Goal: Task Accomplishment & Management: Complete application form

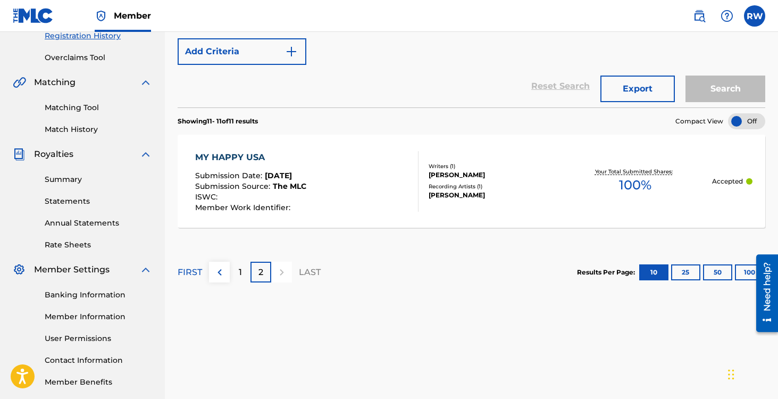
scroll to position [201, 0]
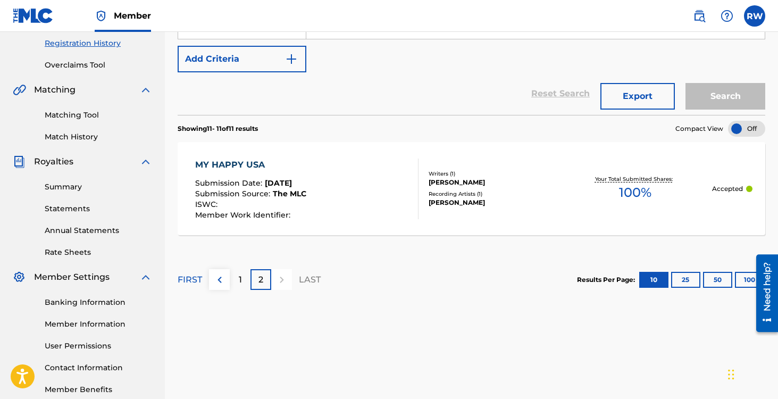
click at [244, 161] on div "MY HAPPY USA" at bounding box center [250, 165] width 111 height 13
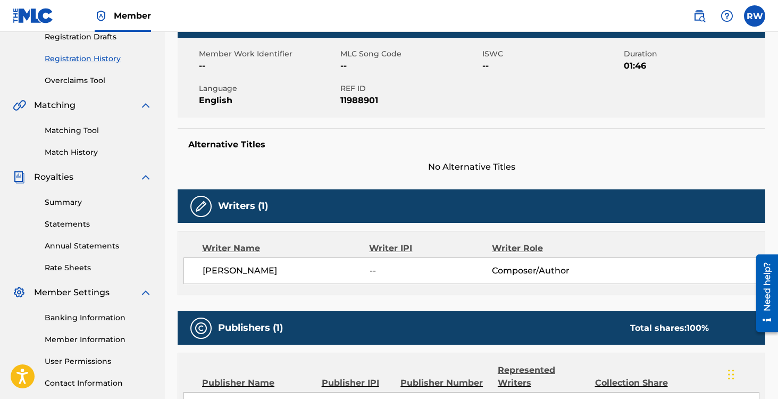
scroll to position [210, 0]
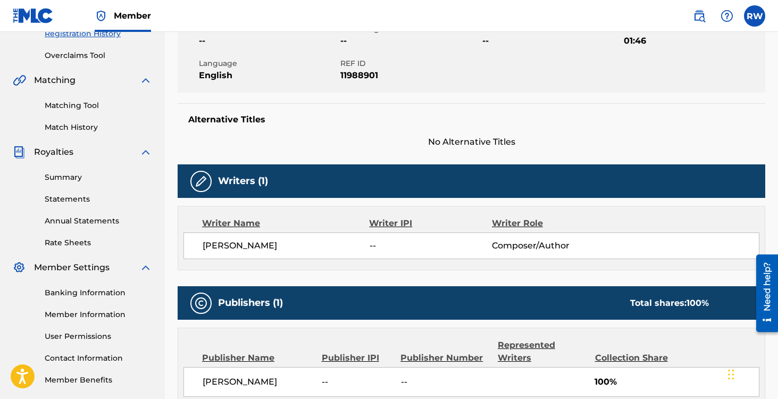
click at [389, 223] on div "Writer IPI" at bounding box center [430, 223] width 123 height 13
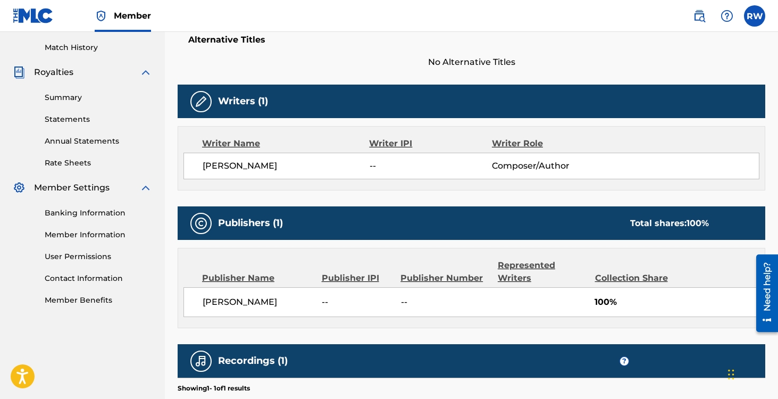
scroll to position [338, 0]
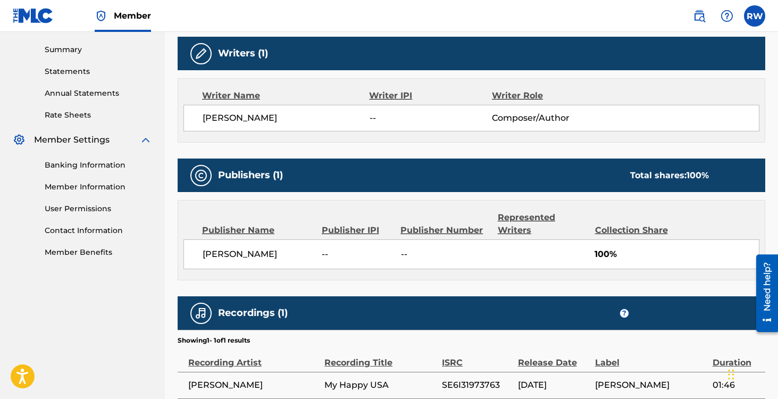
click at [338, 252] on span "--" at bounding box center [357, 254] width 71 height 13
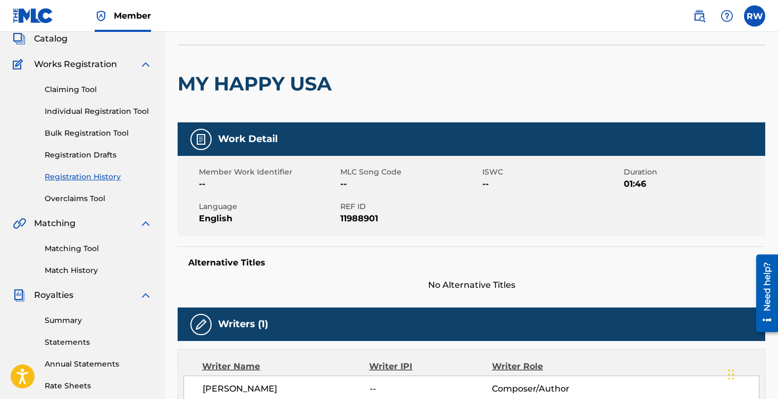
scroll to position [0, 0]
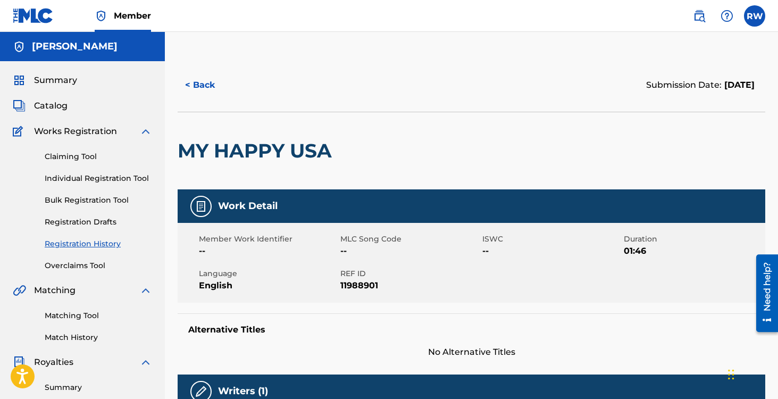
click at [66, 160] on link "Claiming Tool" at bounding box center [98, 156] width 107 height 11
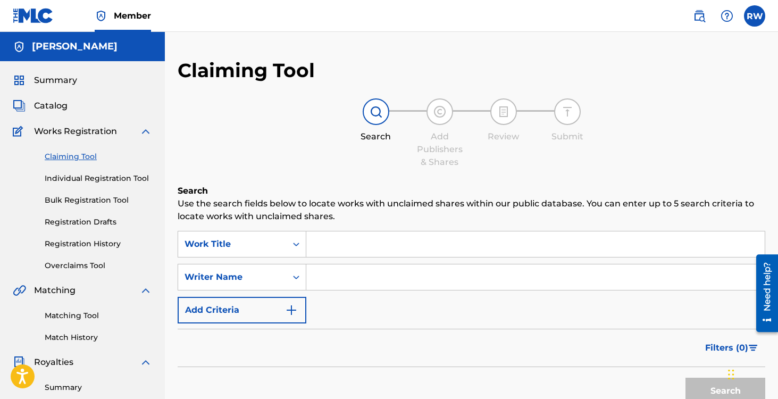
click at [360, 242] on input "Search Form" at bounding box center [535, 244] width 459 height 26
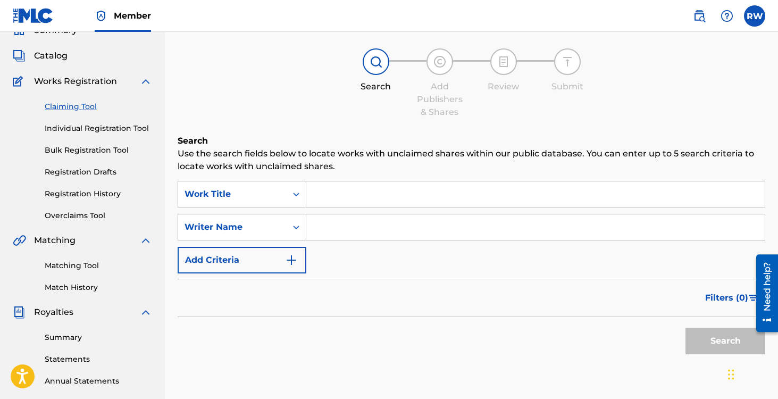
scroll to position [51, 0]
type input "my happy usa"
click at [351, 226] on input "Search Form" at bounding box center [535, 227] width 459 height 26
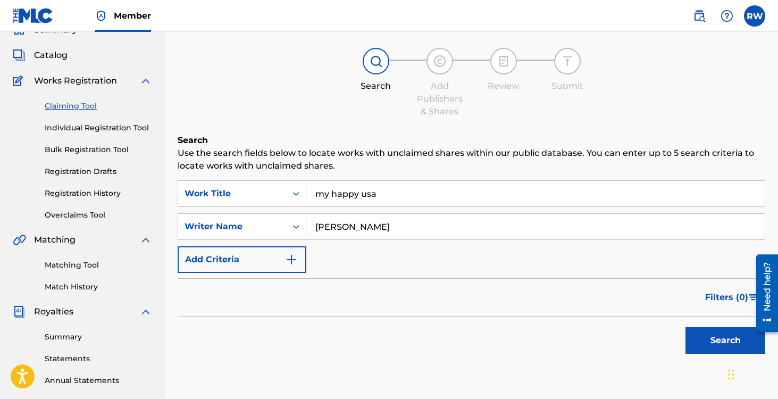
type input "[PERSON_NAME]"
click at [320, 196] on input "my happy usa" at bounding box center [535, 194] width 459 height 26
type input "m"
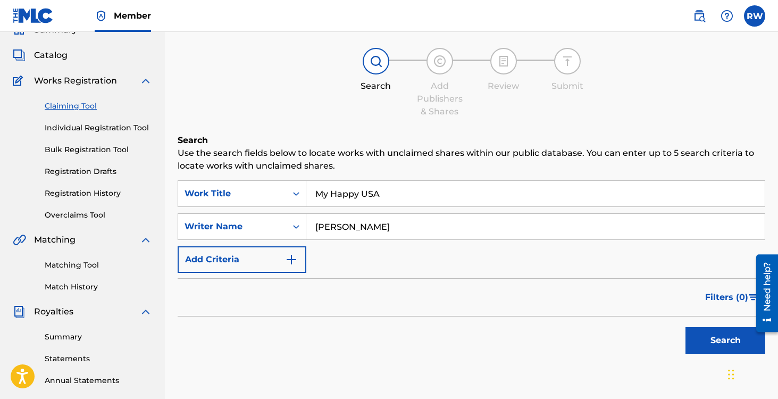
type input "My Happy USA"
click at [701, 336] on button "Search" at bounding box center [726, 340] width 80 height 27
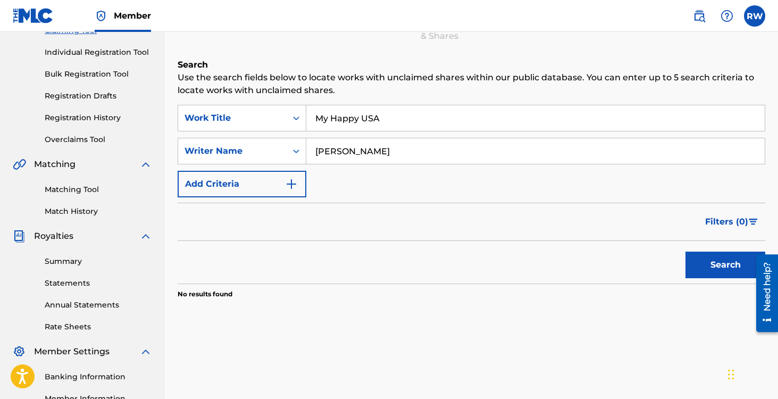
scroll to position [0, 0]
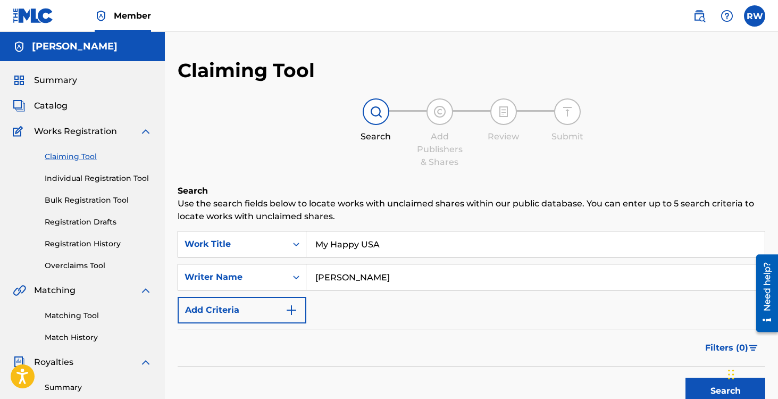
click at [442, 117] on img at bounding box center [440, 111] width 13 height 13
click at [82, 262] on link "Overclaims Tool" at bounding box center [98, 265] width 107 height 11
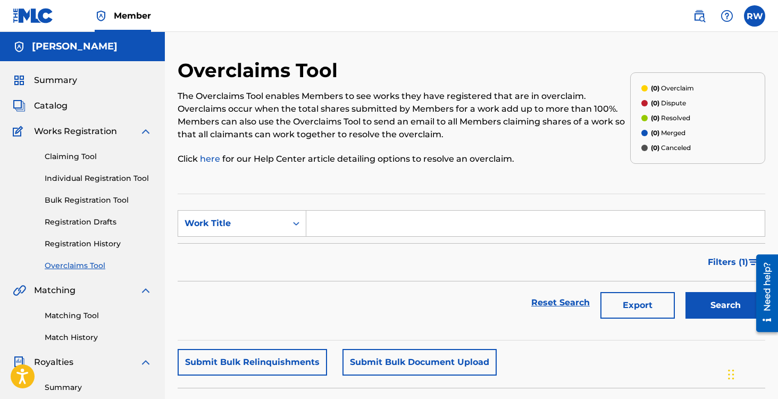
click at [347, 220] on input "Search Form" at bounding box center [535, 224] width 459 height 26
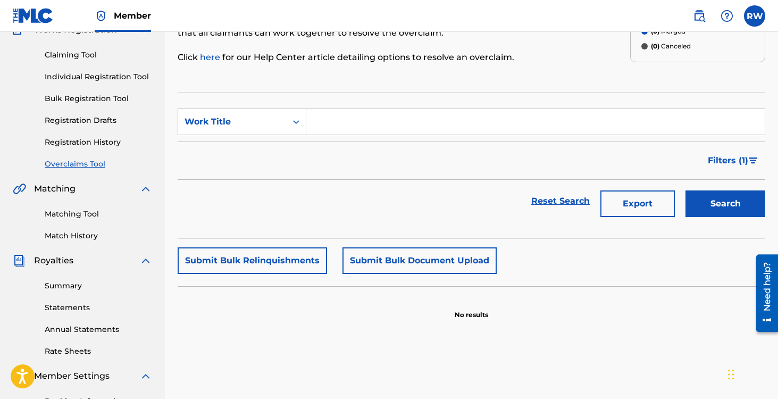
scroll to position [104, 0]
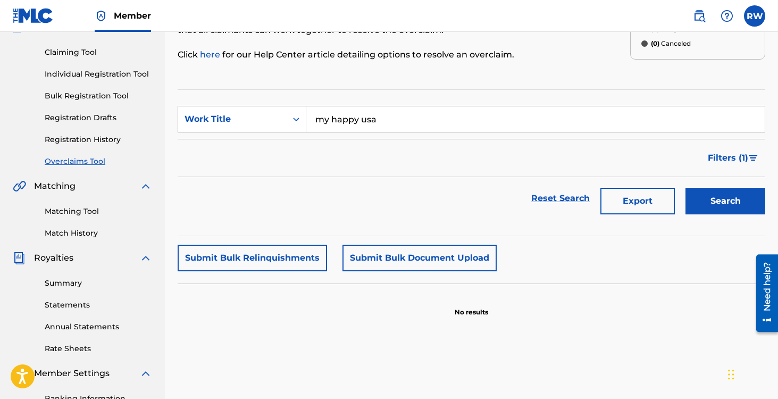
type input "my happy usa"
click at [686, 188] on button "Search" at bounding box center [726, 201] width 80 height 27
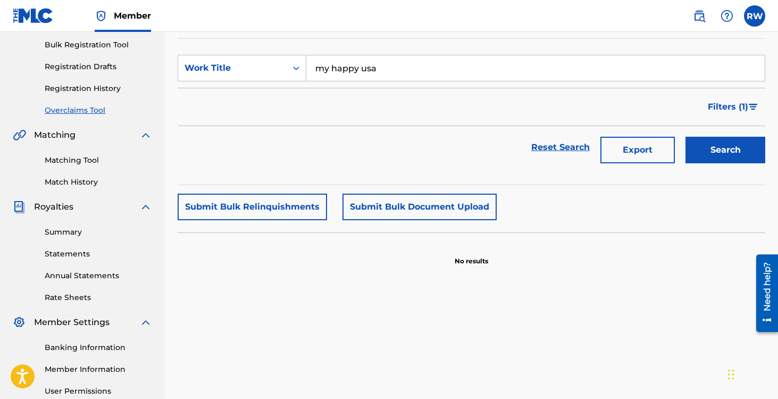
scroll to position [124, 0]
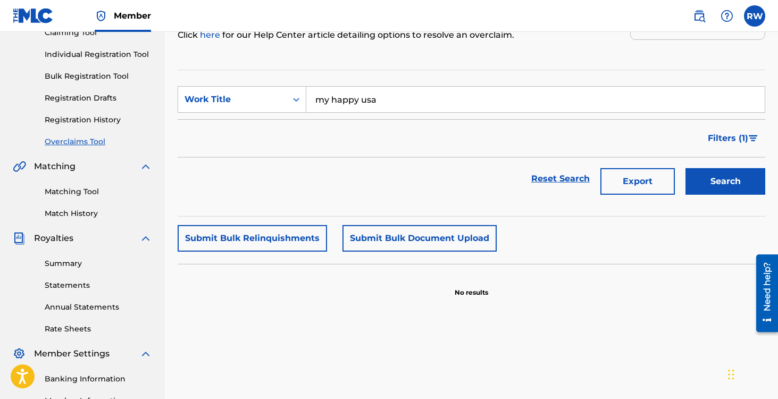
click at [72, 192] on link "Matching Tool" at bounding box center [98, 191] width 107 height 11
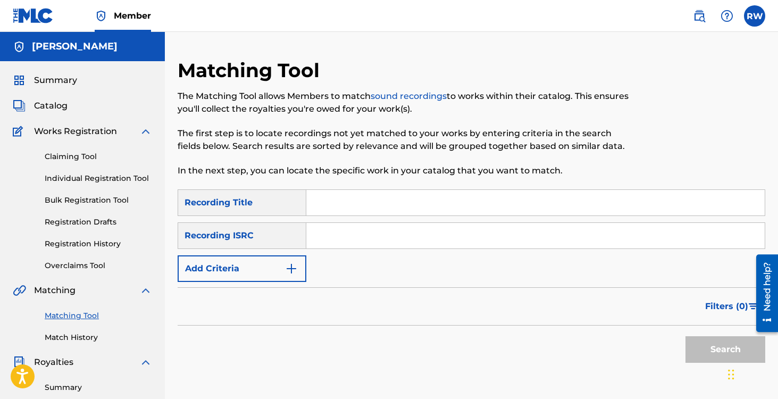
click at [269, 230] on div "Recording ISRC" at bounding box center [242, 235] width 129 height 27
click at [65, 157] on link "Claiming Tool" at bounding box center [98, 156] width 107 height 11
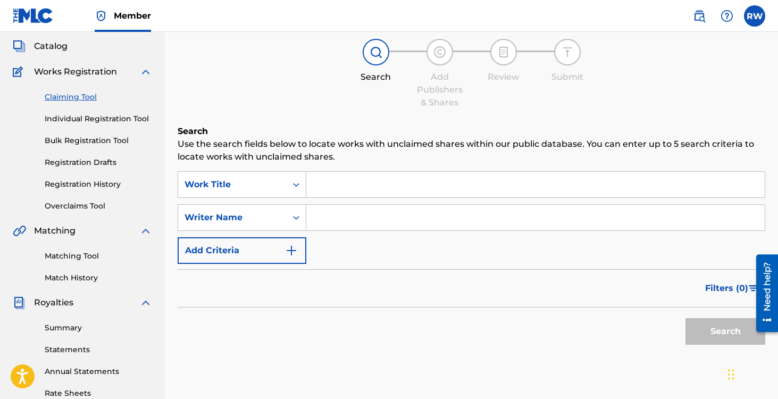
scroll to position [86, 0]
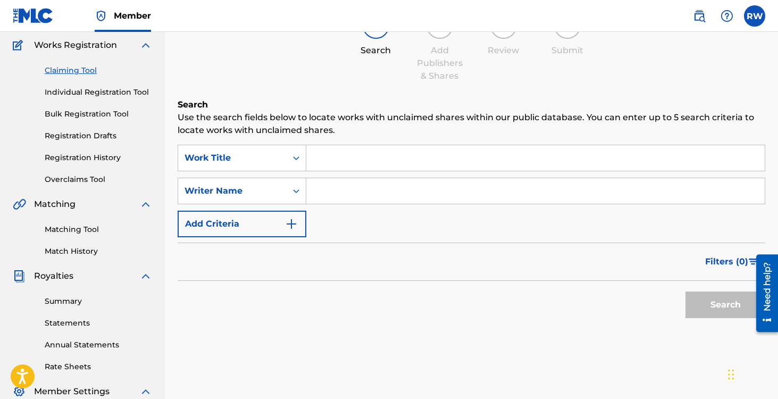
click at [64, 155] on link "Registration History" at bounding box center [98, 157] width 107 height 11
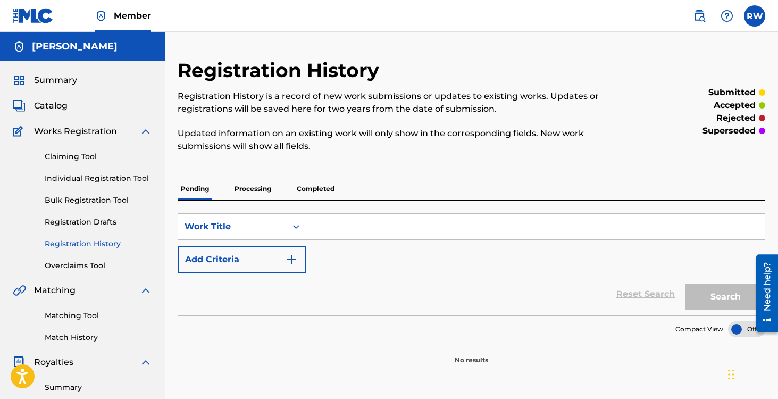
click at [245, 188] on p "Processing" at bounding box center [252, 189] width 43 height 22
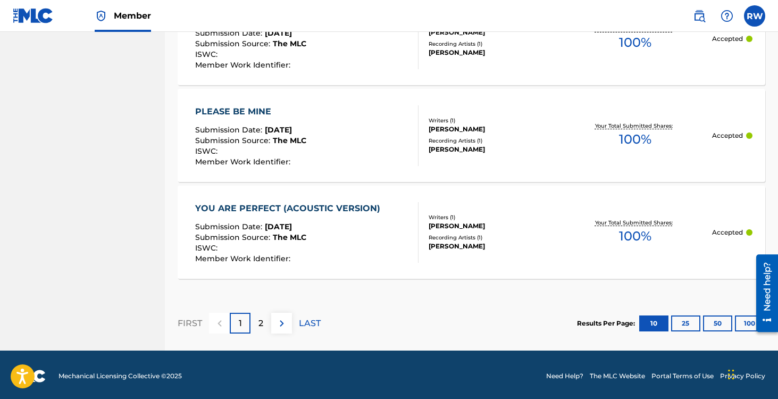
scroll to position [1031, 0]
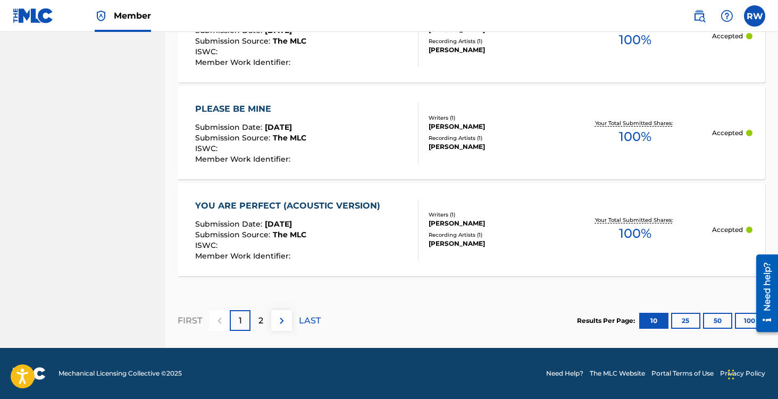
click at [262, 319] on p "2" at bounding box center [261, 320] width 5 height 13
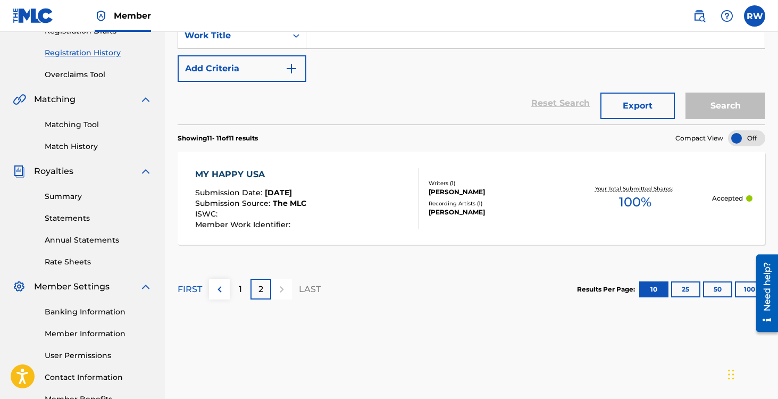
scroll to position [170, 0]
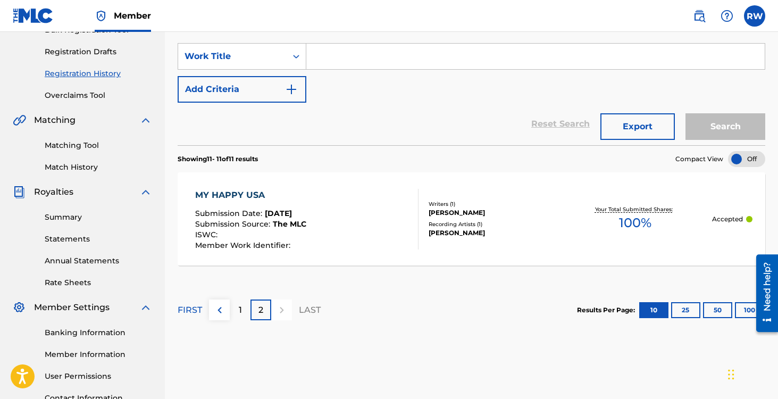
click at [242, 310] on div "1" at bounding box center [240, 310] width 21 height 21
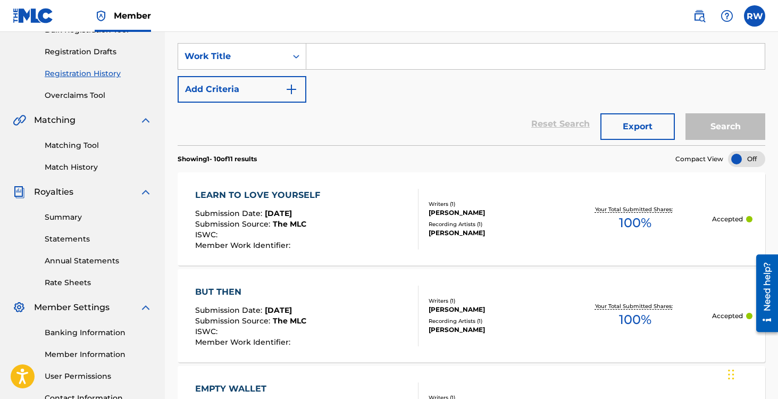
click at [744, 161] on div at bounding box center [746, 159] width 37 height 16
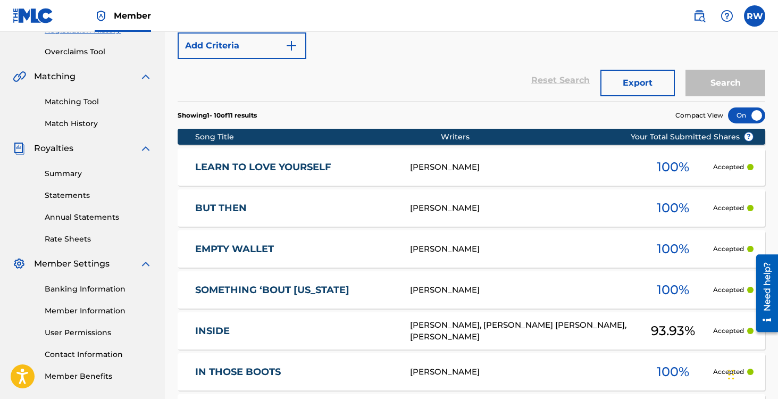
scroll to position [296, 0]
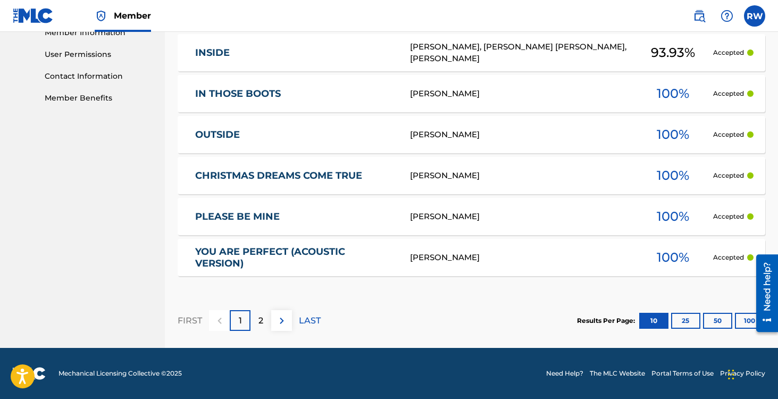
click at [264, 323] on div "2" at bounding box center [261, 320] width 21 height 21
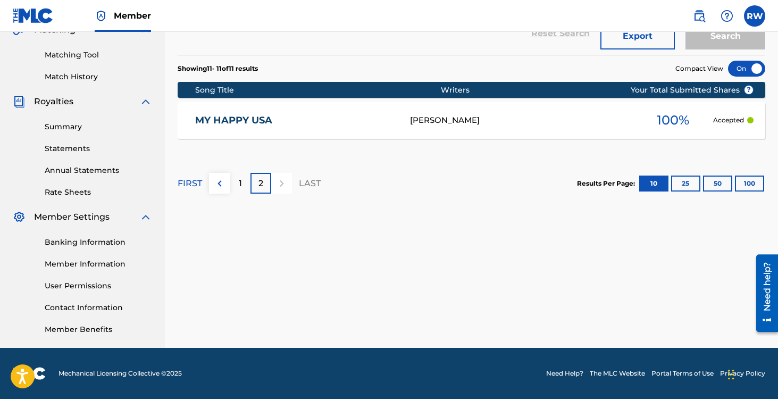
click at [239, 178] on p "1" at bounding box center [240, 183] width 3 height 13
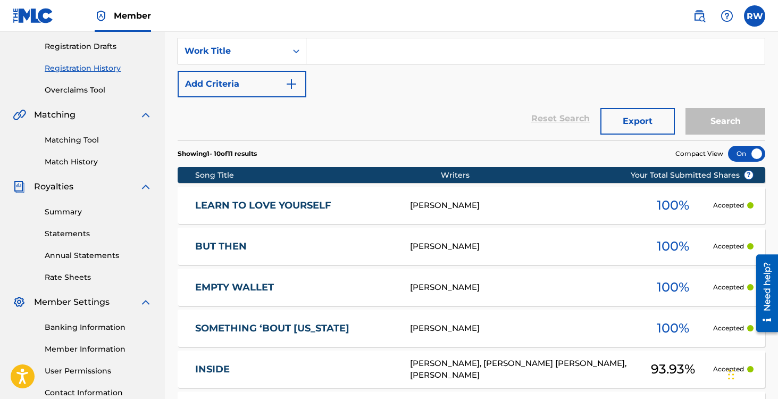
scroll to position [0, 0]
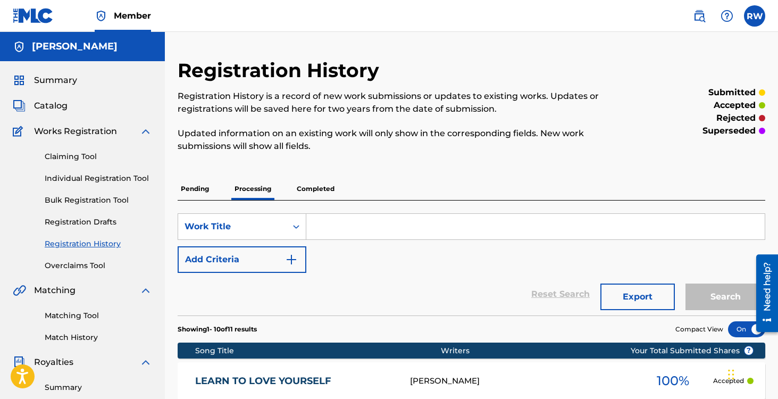
click at [102, 158] on link "Claiming Tool" at bounding box center [98, 156] width 107 height 11
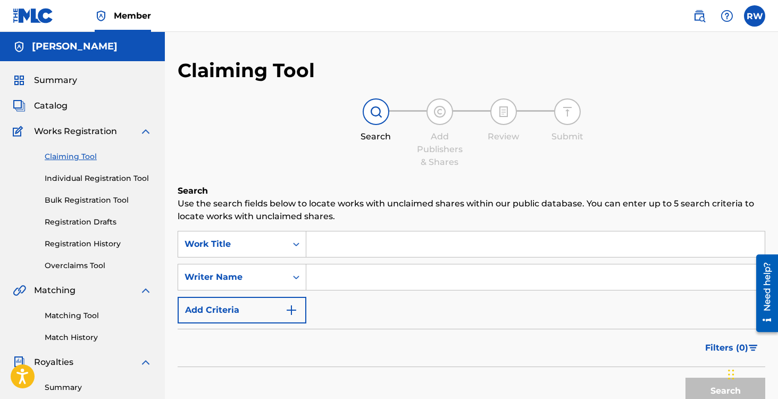
click at [102, 175] on link "Individual Registration Tool" at bounding box center [98, 178] width 107 height 11
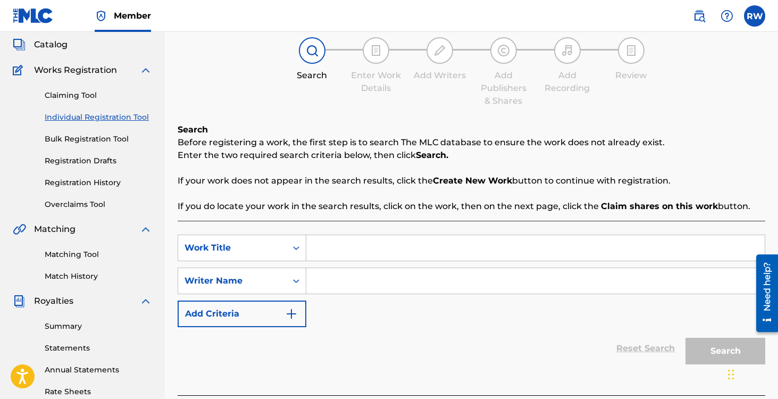
scroll to position [69, 0]
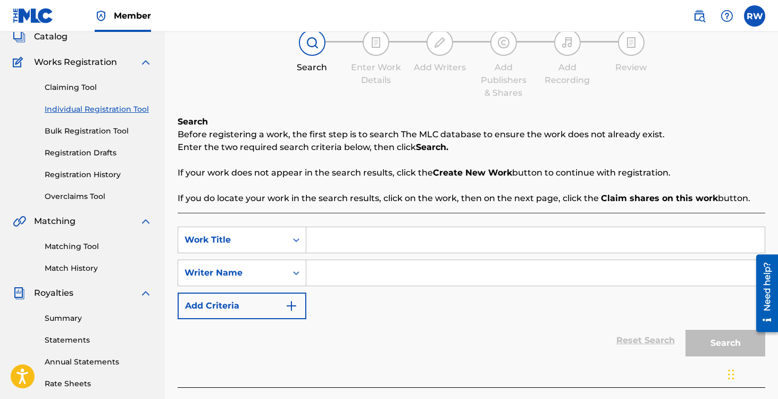
click at [352, 246] on input "Search Form" at bounding box center [535, 240] width 459 height 26
type input "y"
type input "my happy usa"
click at [348, 271] on input "Search Form" at bounding box center [535, 273] width 459 height 26
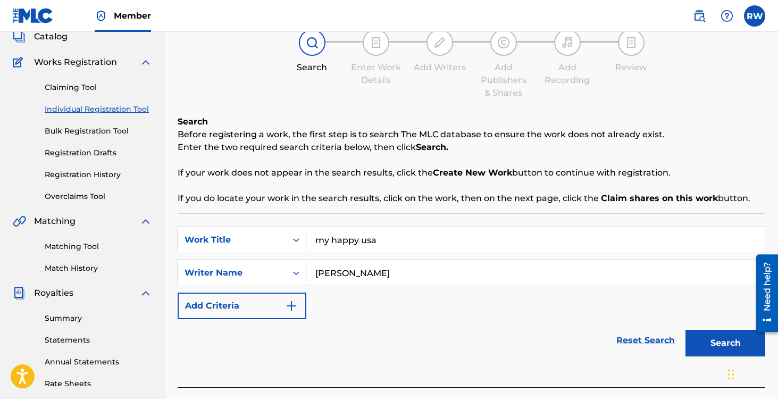
type input "[PERSON_NAME]"
click at [686, 330] on button "Search" at bounding box center [726, 343] width 80 height 27
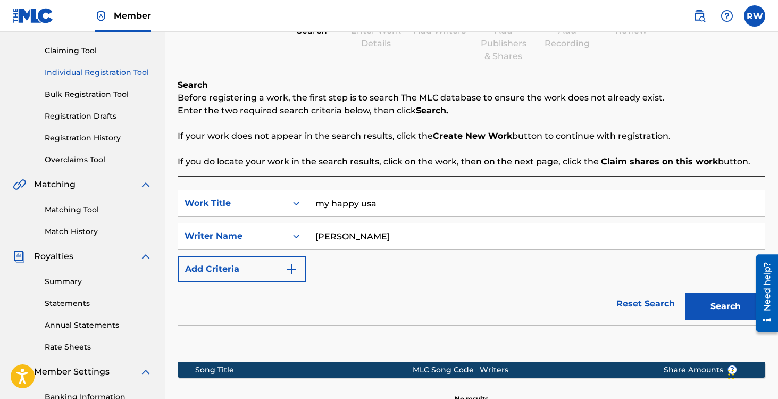
scroll to position [58, 0]
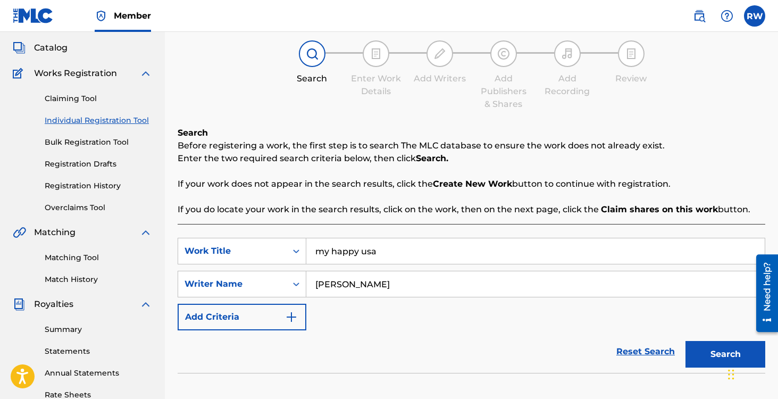
click at [402, 288] on input "[PERSON_NAME]" at bounding box center [535, 284] width 459 height 26
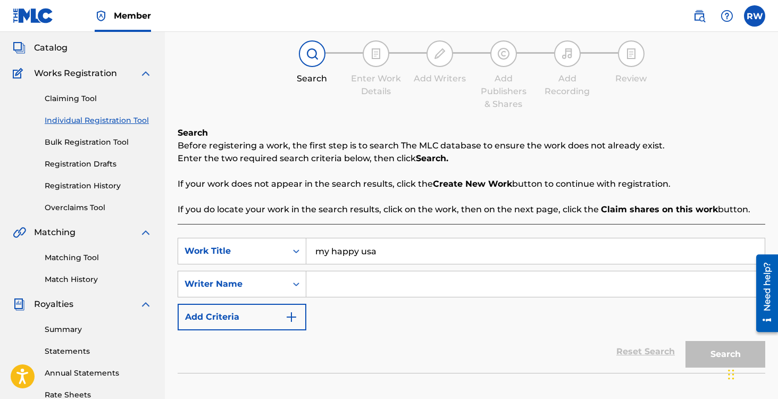
click at [392, 251] on input "my happy usa" at bounding box center [535, 251] width 459 height 26
type input "Ain't Worth the Saddle"
click at [376, 278] on input "Search Form" at bounding box center [535, 284] width 459 height 26
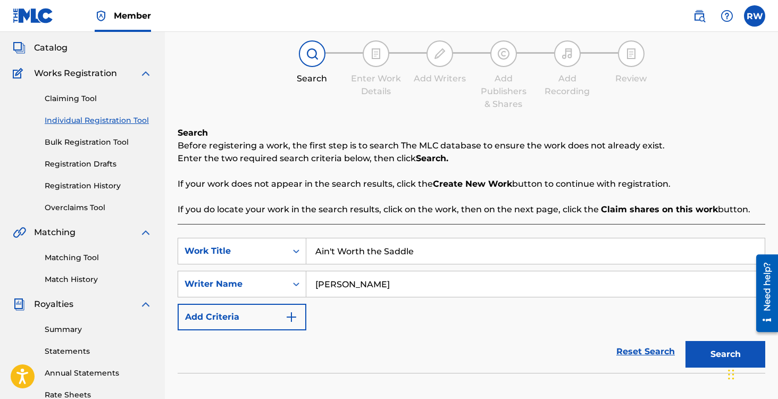
type input "[PERSON_NAME]"
click at [702, 349] on button "Search" at bounding box center [726, 354] width 80 height 27
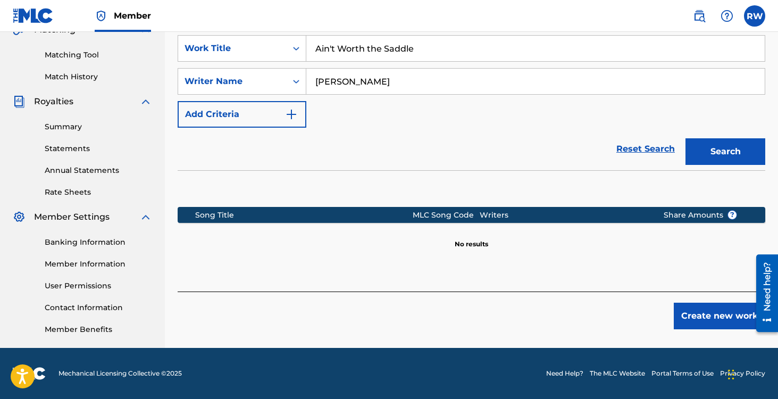
click at [702, 315] on button "Create new work" at bounding box center [720, 316] width 92 height 27
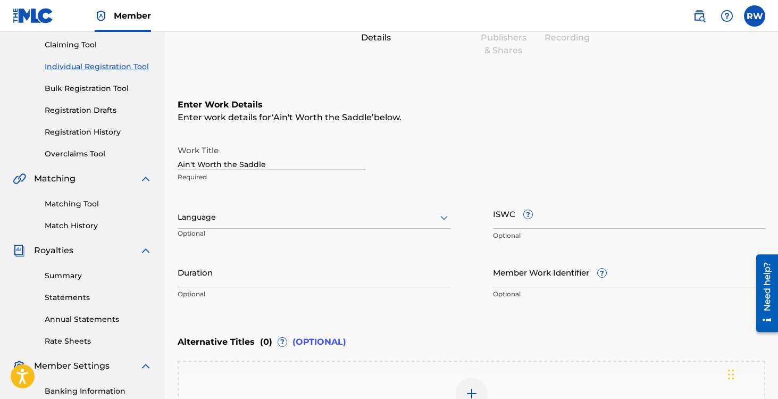
scroll to position [107, 0]
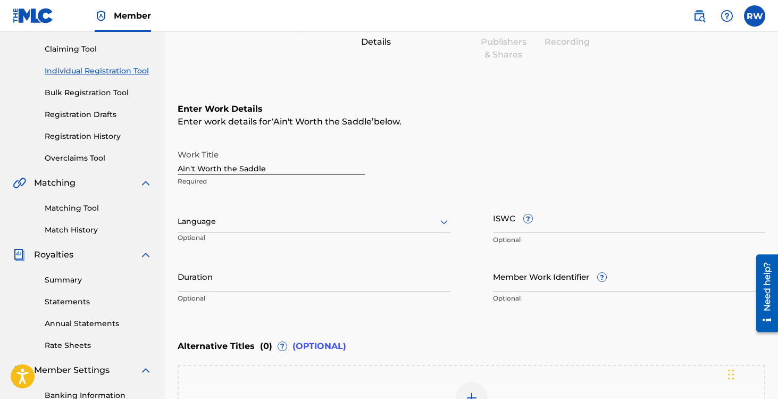
click at [275, 227] on div at bounding box center [314, 221] width 273 height 13
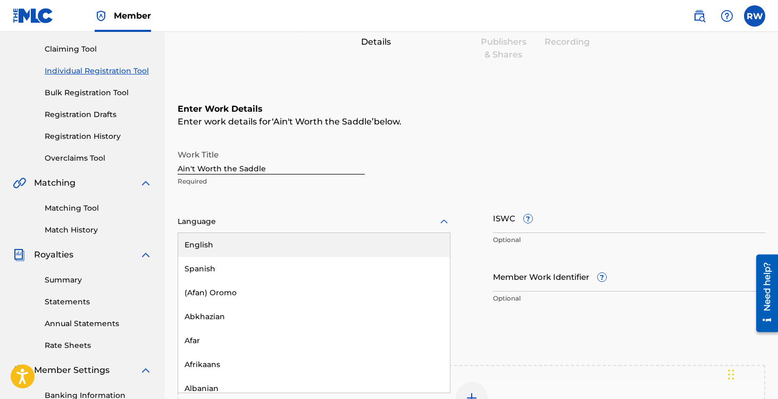
click at [233, 250] on div "English" at bounding box center [314, 245] width 272 height 24
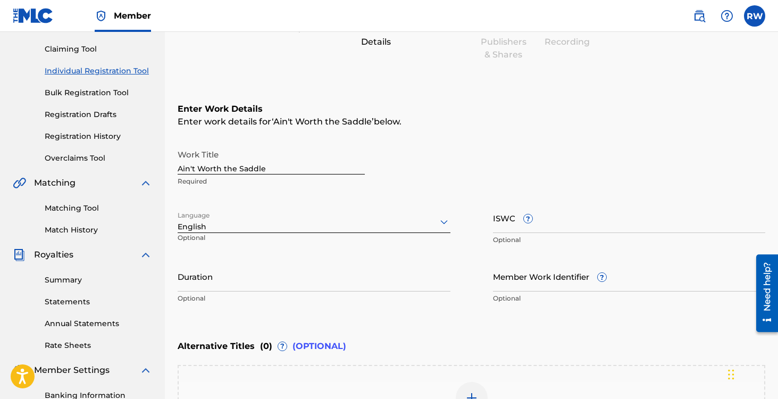
click at [248, 279] on input "Duration" at bounding box center [314, 276] width 273 height 30
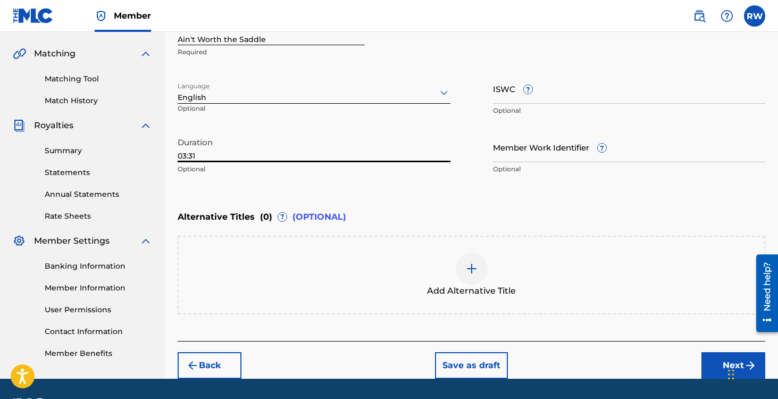
scroll to position [267, 0]
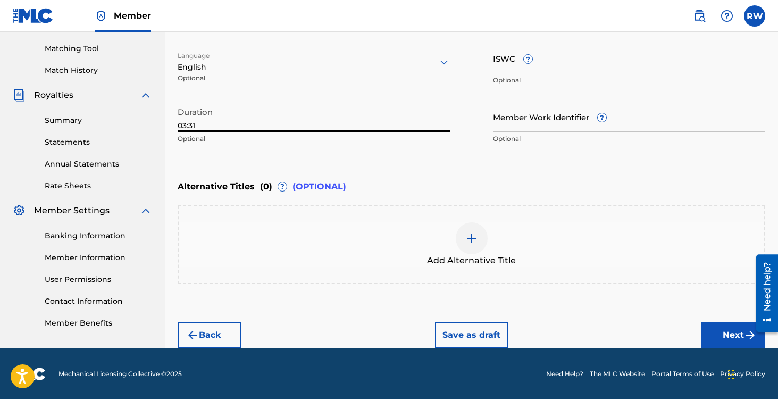
type input "03:31"
click at [463, 241] on div at bounding box center [472, 238] width 32 height 32
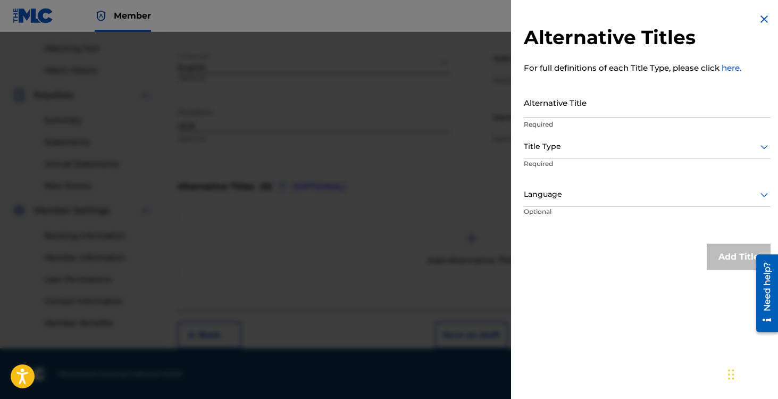
click at [760, 11] on div "Alternative Titles For full definitions of each Title Type, please click here. …" at bounding box center [647, 141] width 272 height 283
click at [758, 22] on img at bounding box center [764, 19] width 13 height 13
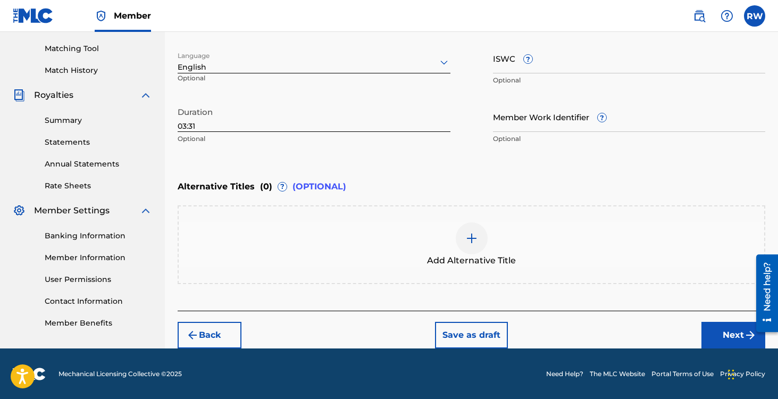
scroll to position [0, 0]
click at [724, 330] on button "Next" at bounding box center [734, 335] width 64 height 27
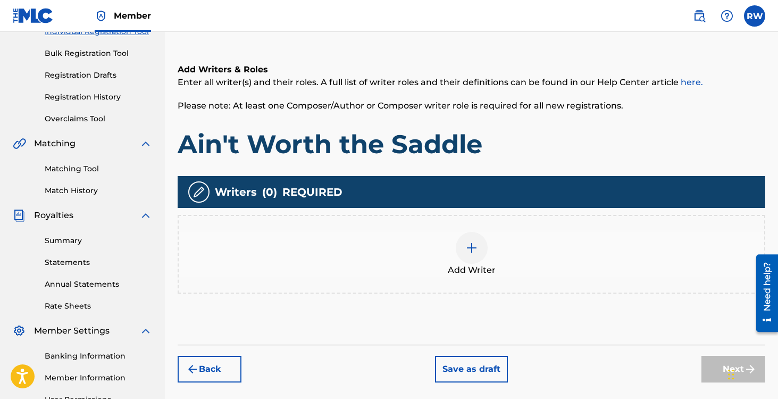
scroll to position [167, 0]
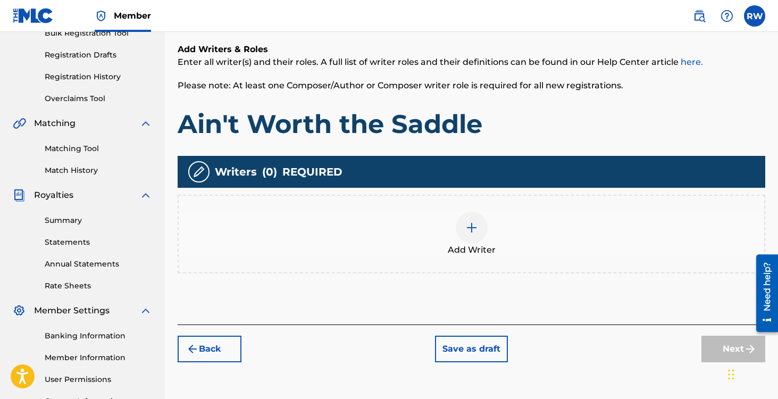
click at [452, 250] on span "Add Writer" at bounding box center [472, 250] width 48 height 13
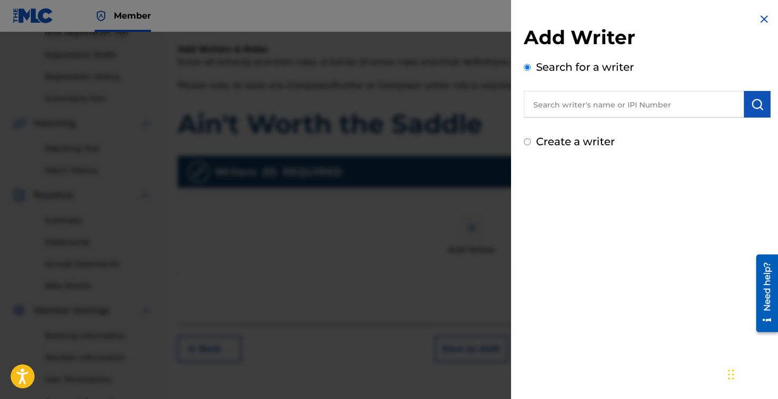
click at [558, 105] on input "text" at bounding box center [634, 104] width 220 height 27
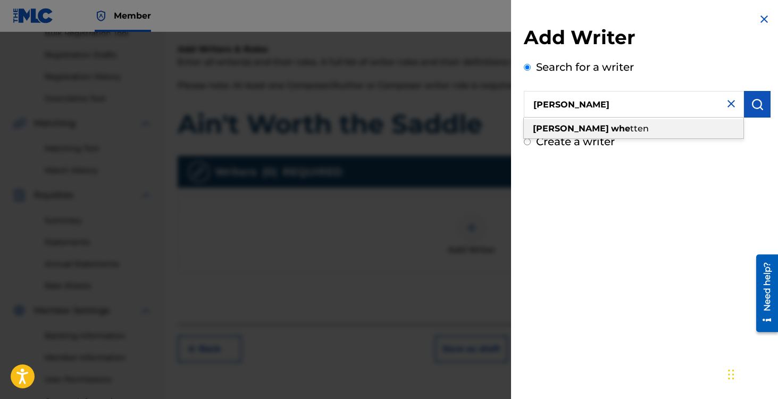
click at [611, 129] on strong "whe" at bounding box center [620, 128] width 19 height 10
type input "[PERSON_NAME]"
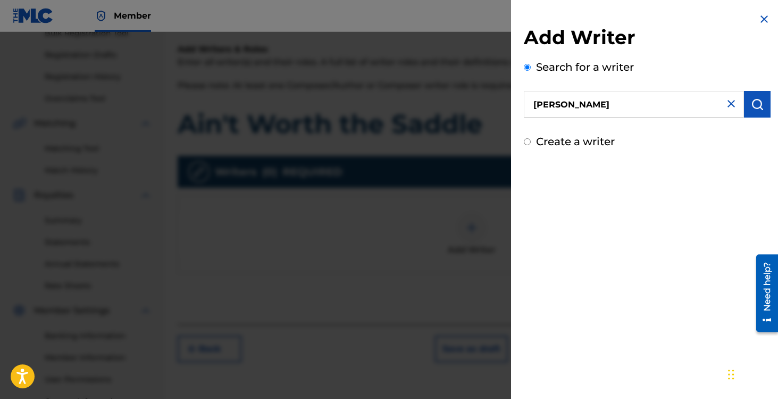
click at [752, 109] on img "submit" at bounding box center [757, 104] width 13 height 13
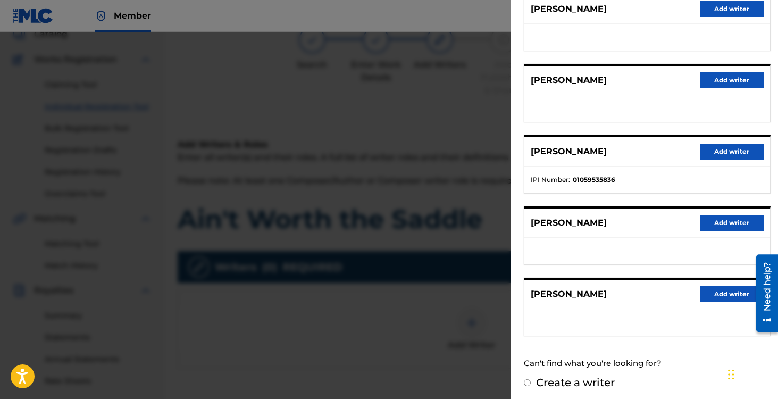
scroll to position [152, 0]
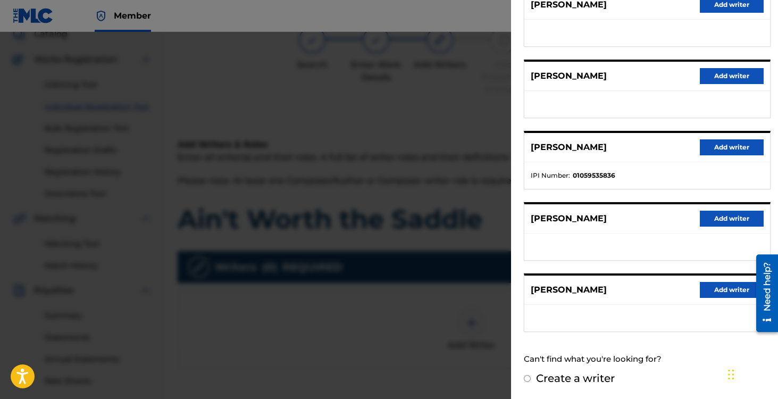
click at [710, 291] on button "Add writer" at bounding box center [732, 290] width 64 height 16
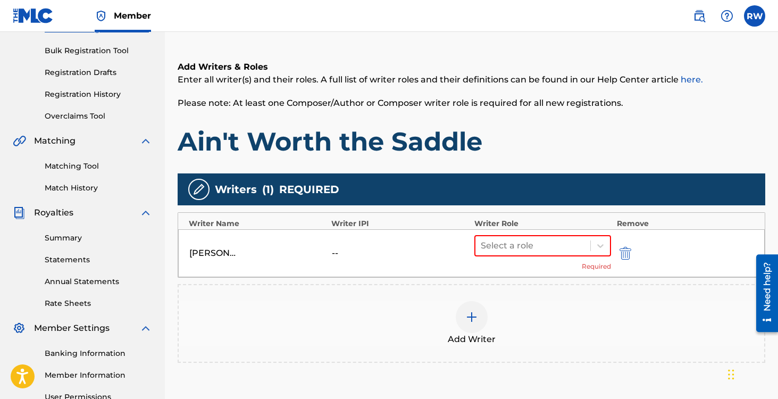
scroll to position [176, 0]
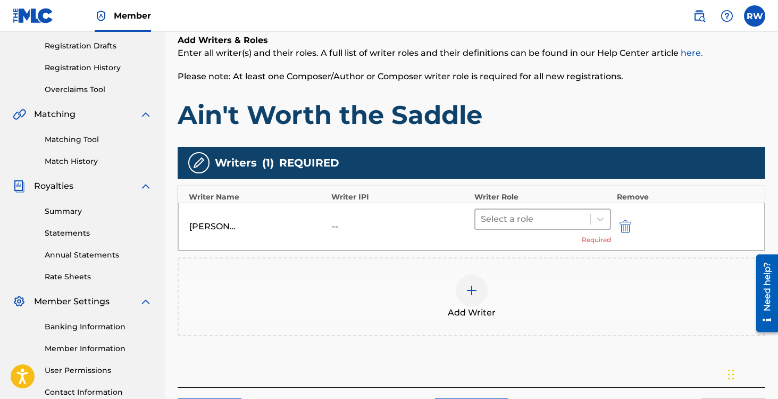
click at [519, 218] on div at bounding box center [533, 219] width 105 height 15
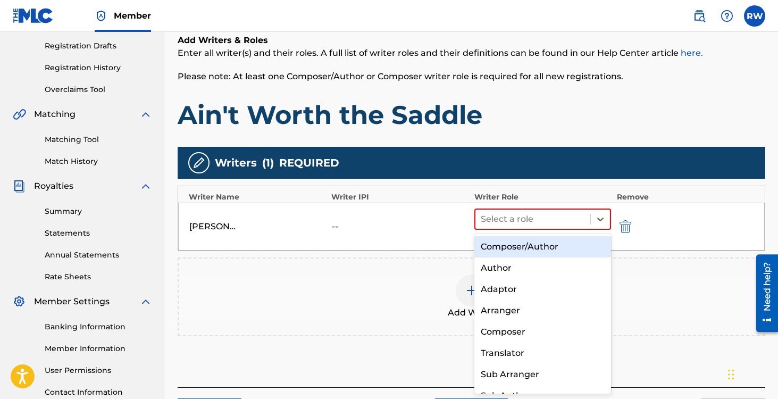
click at [498, 251] on div "Composer/Author" at bounding box center [543, 246] width 137 height 21
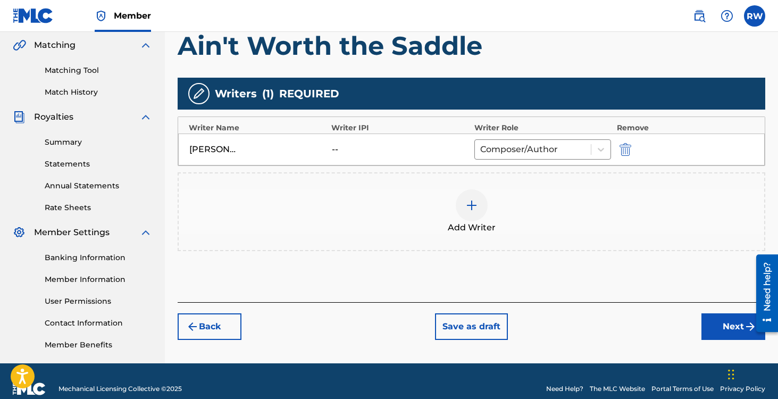
scroll to position [261, 0]
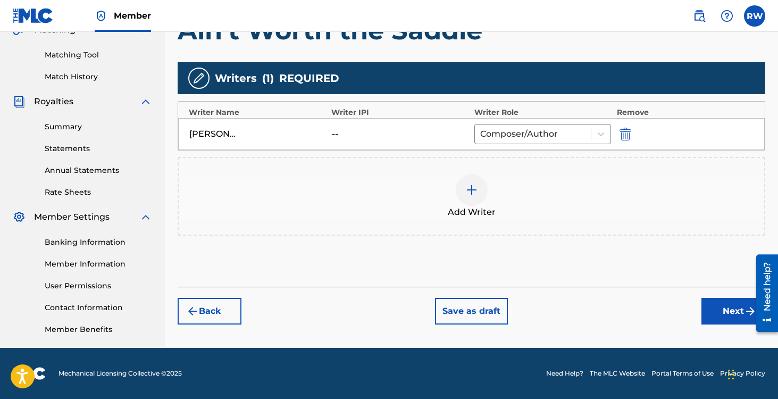
click at [729, 312] on button "Next" at bounding box center [734, 311] width 64 height 27
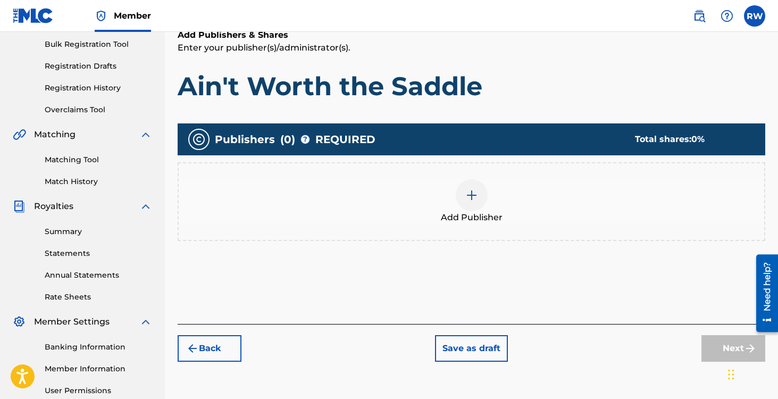
scroll to position [48, 0]
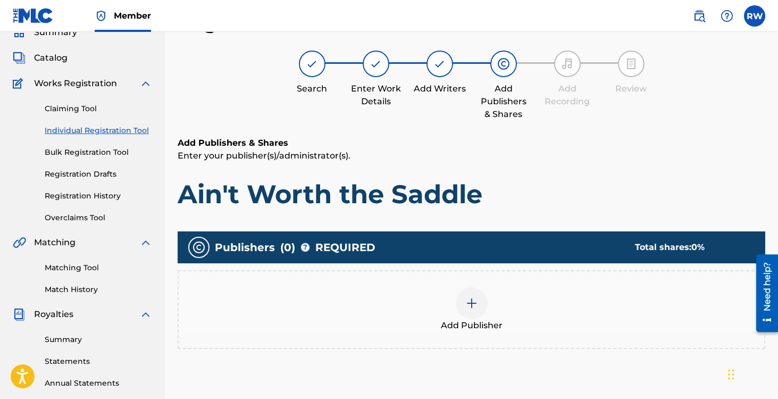
click at [468, 302] on img at bounding box center [472, 303] width 13 height 13
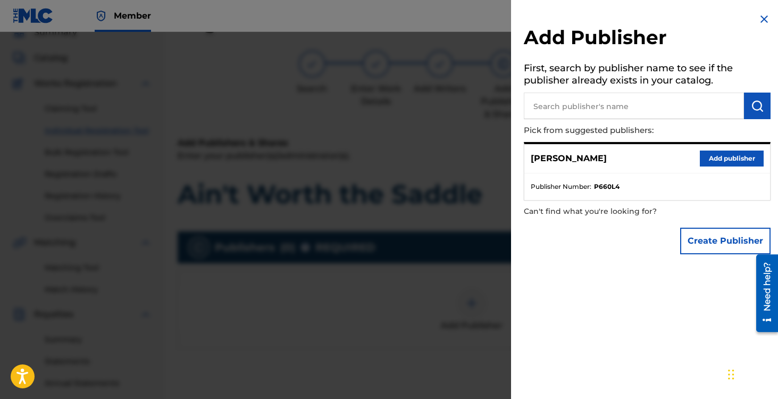
click at [561, 109] on input "text" at bounding box center [634, 106] width 220 height 27
type input "r"
click at [614, 110] on input "[PERSON_NAME]" at bounding box center [634, 106] width 220 height 27
type input "[PERSON_NAME]"
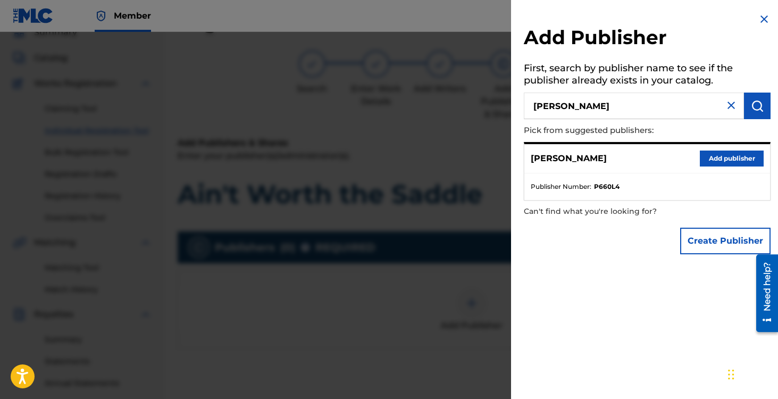
click at [614, 110] on input "[PERSON_NAME]" at bounding box center [634, 106] width 220 height 27
click at [719, 160] on button "Add publisher" at bounding box center [732, 159] width 64 height 16
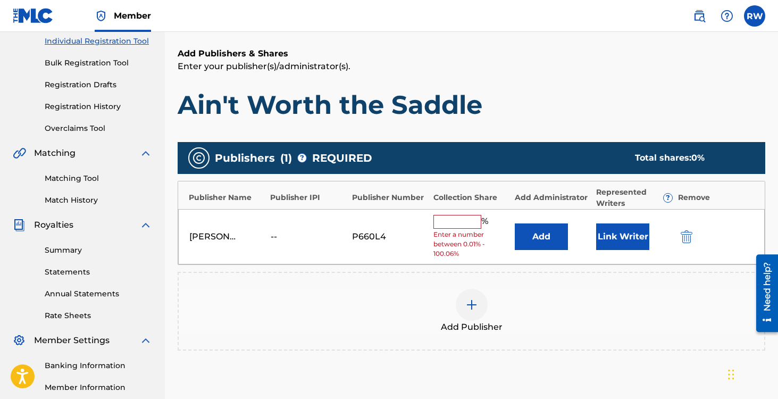
scroll to position [146, 0]
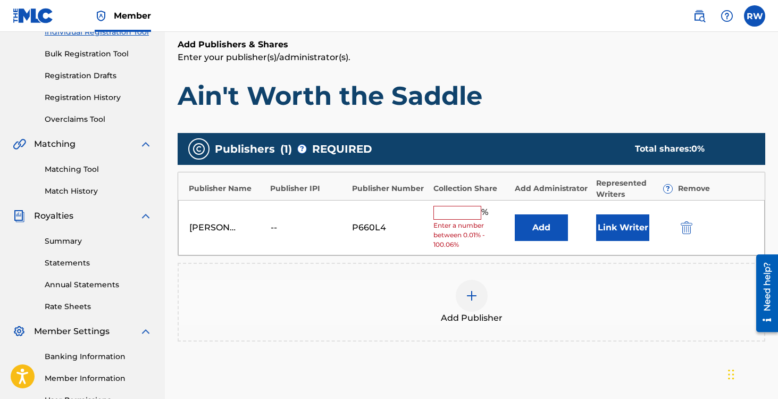
click at [445, 214] on input "text" at bounding box center [458, 213] width 48 height 14
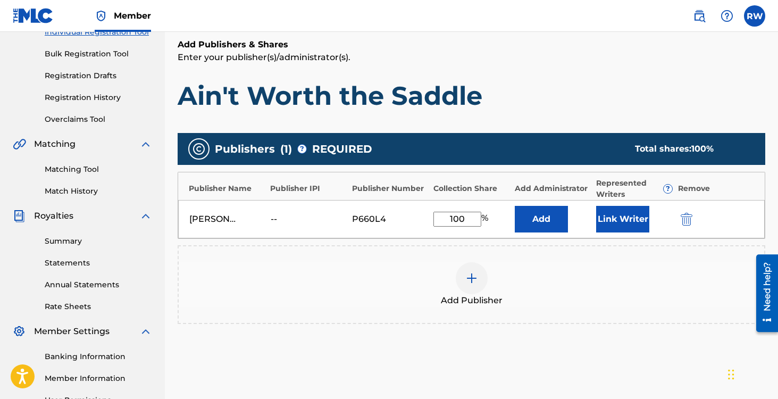
type input "100"
click at [528, 104] on h1 "Ain't Worth the Saddle" at bounding box center [472, 96] width 588 height 32
click at [621, 223] on button "Link Writer" at bounding box center [622, 219] width 53 height 27
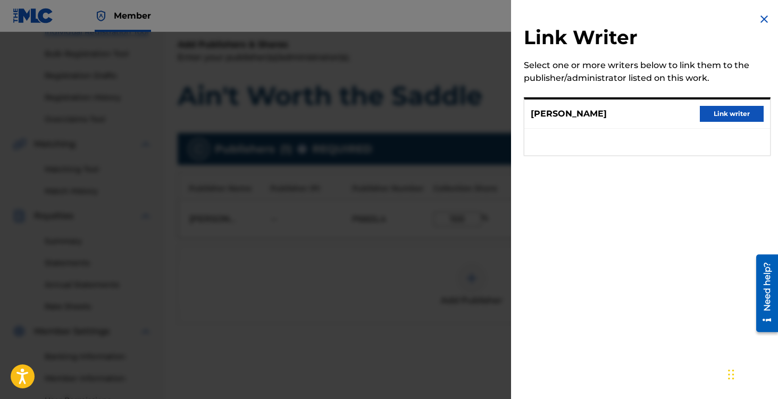
click at [732, 113] on button "Link writer" at bounding box center [732, 114] width 64 height 16
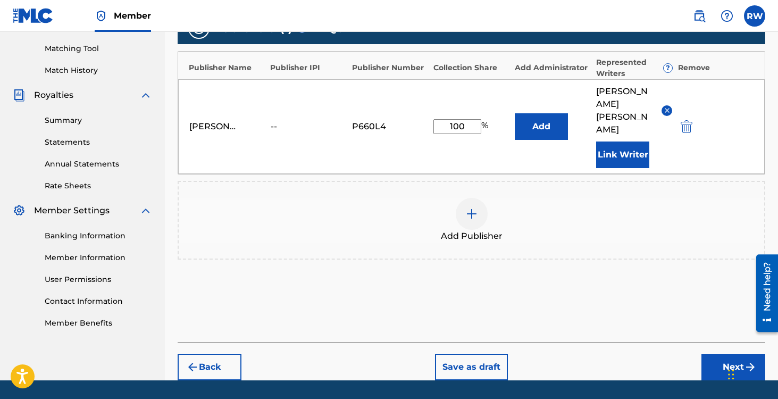
scroll to position [274, 0]
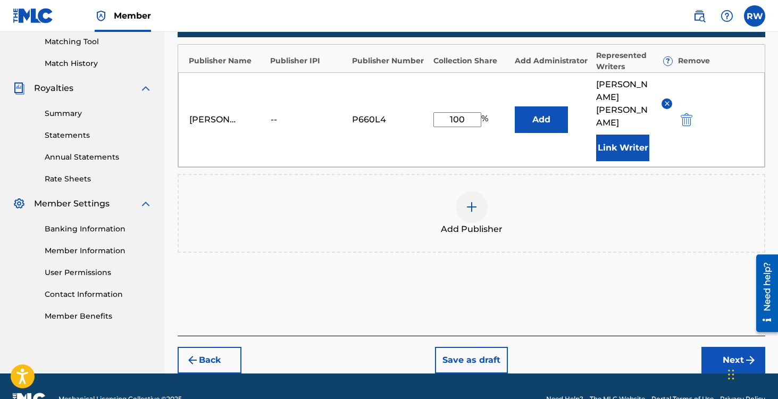
click at [747, 354] on img "submit" at bounding box center [750, 360] width 13 height 13
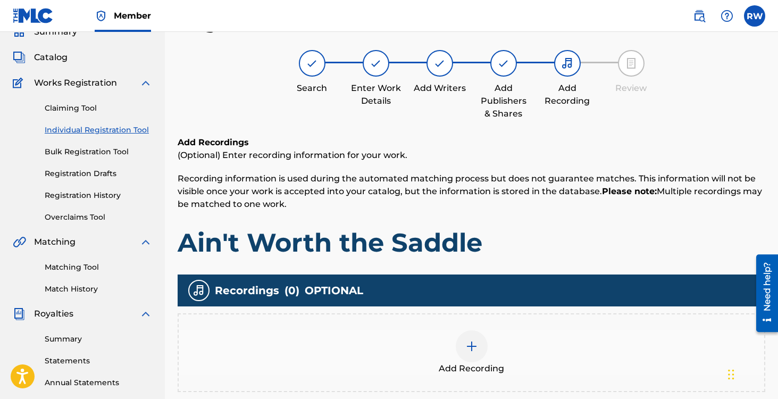
scroll to position [48, 0]
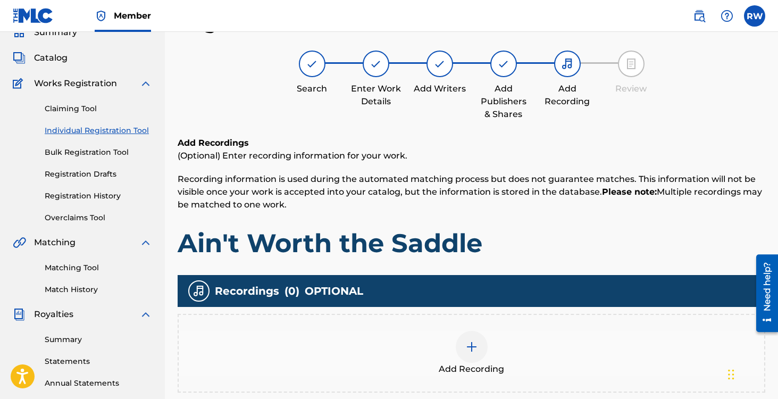
click at [469, 339] on div at bounding box center [472, 347] width 32 height 32
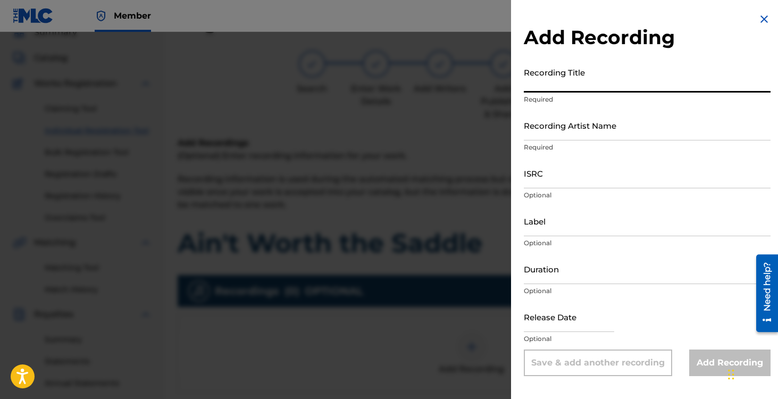
click at [566, 82] on input "Recording Title" at bounding box center [647, 77] width 247 height 30
type input "a"
type input "Ain't Worth the Saddle"
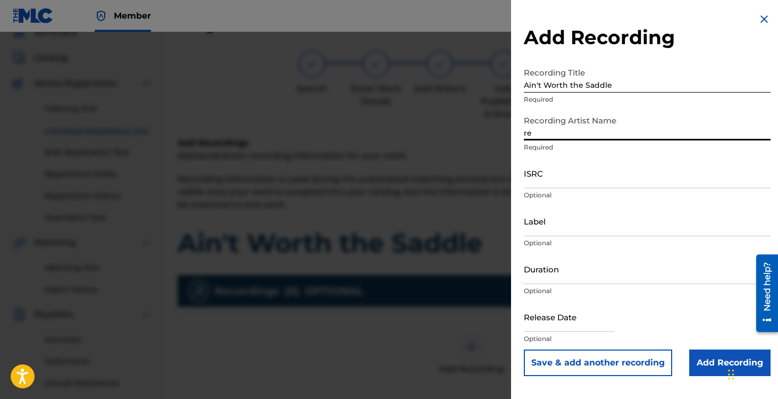
type input "r"
type input "[PERSON_NAME]"
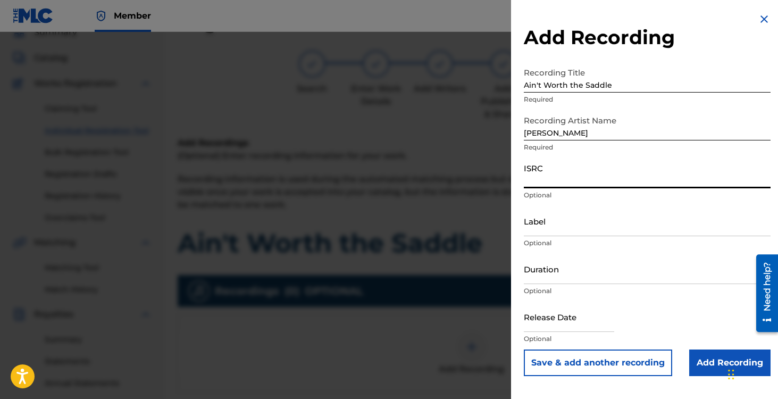
paste input "AEA2W2317100"
type input "AEA2W2317100"
click at [580, 228] on input "Label" at bounding box center [647, 221] width 247 height 30
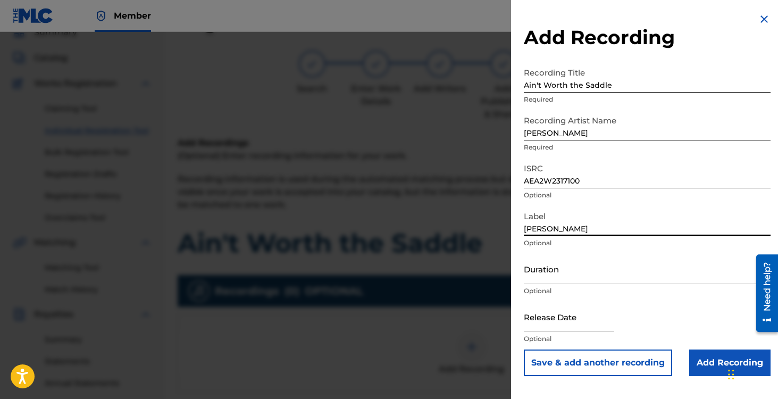
type input "[PERSON_NAME]"
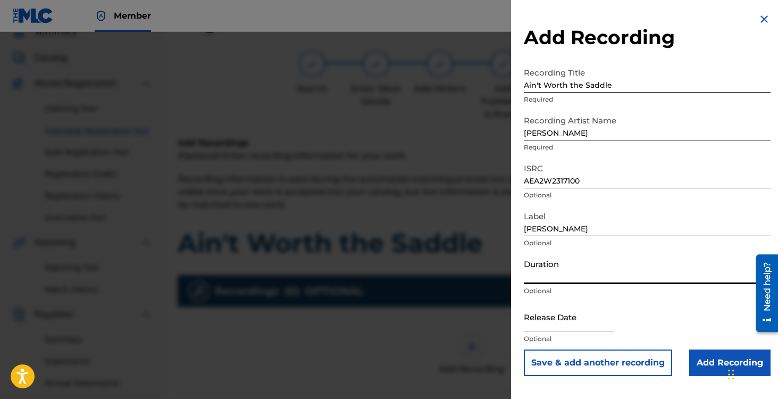
click at [568, 266] on input "Duration" at bounding box center [647, 269] width 247 height 30
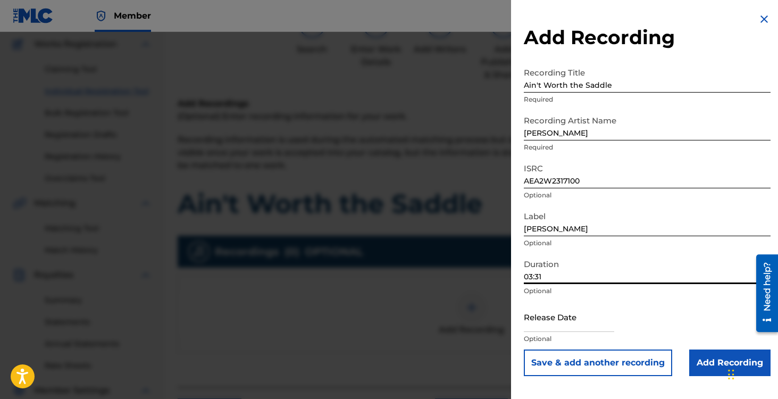
scroll to position [118, 0]
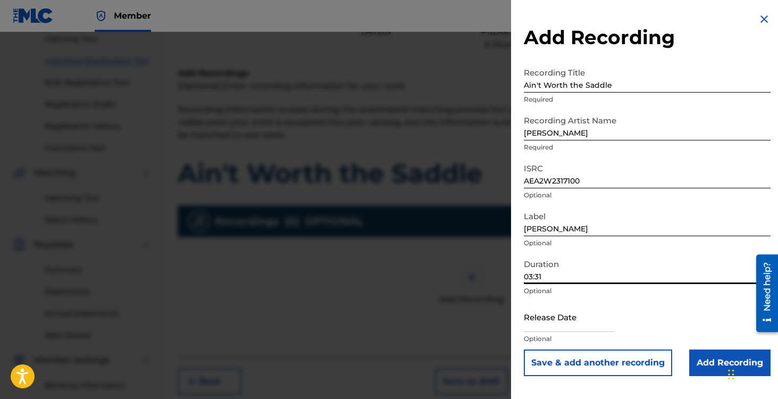
type input "03:31"
click at [561, 317] on input "text" at bounding box center [569, 317] width 90 height 30
select select "7"
select select "2025"
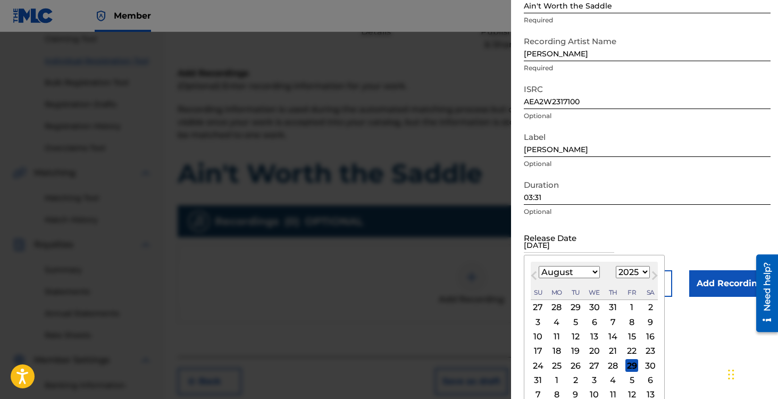
scroll to position [89, 0]
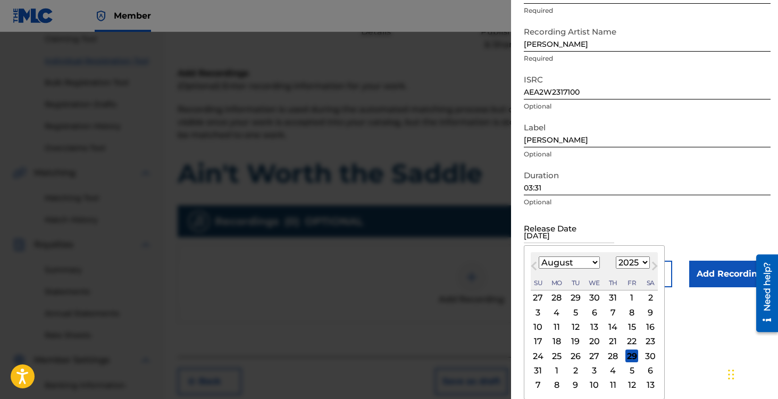
click at [596, 353] on div "27" at bounding box center [594, 356] width 13 height 13
type input "[DATE]"
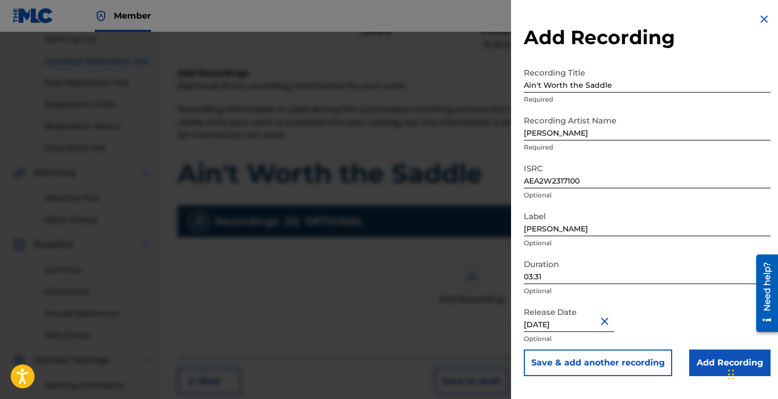
click at [551, 323] on input "[DATE]" at bounding box center [569, 317] width 90 height 30
select select "7"
select select "2025"
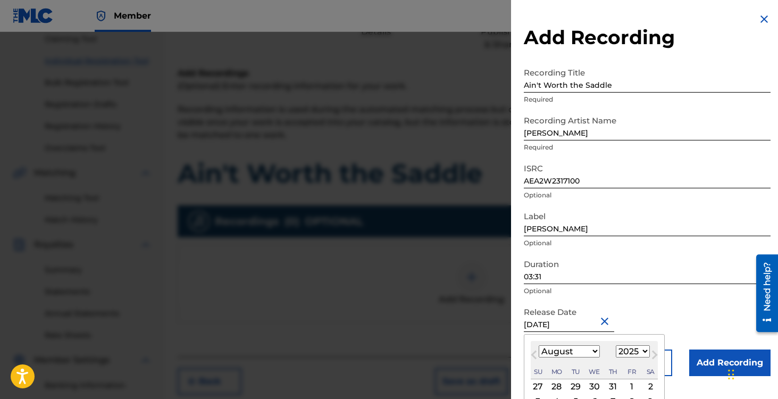
click at [555, 350] on select "January February March April May June July August September October November De…" at bounding box center [569, 351] width 61 height 12
select select "3"
click at [539, 345] on select "January February March April May June July August September October November De…" at bounding box center [569, 351] width 61 height 12
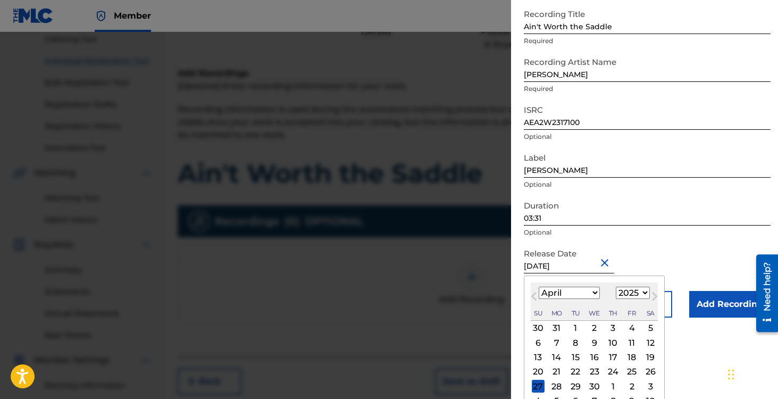
scroll to position [74, 0]
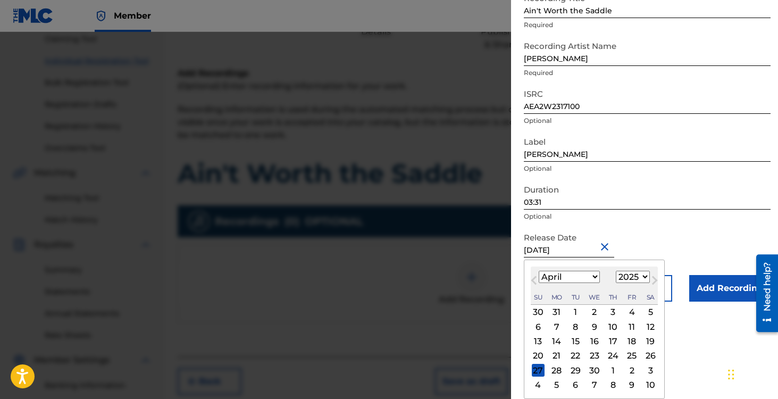
click at [637, 277] on select "1899 1900 1901 1902 1903 1904 1905 1906 1907 1908 1909 1910 1911 1912 1913 1914…" at bounding box center [633, 277] width 34 height 12
select select "2023"
click at [616, 271] on select "1899 1900 1901 1902 1903 1904 1905 1906 1907 1908 1909 1910 1911 1912 1913 1914…" at bounding box center [633, 277] width 34 height 12
click at [608, 369] on div "27" at bounding box center [613, 370] width 13 height 13
type input "[DATE]"
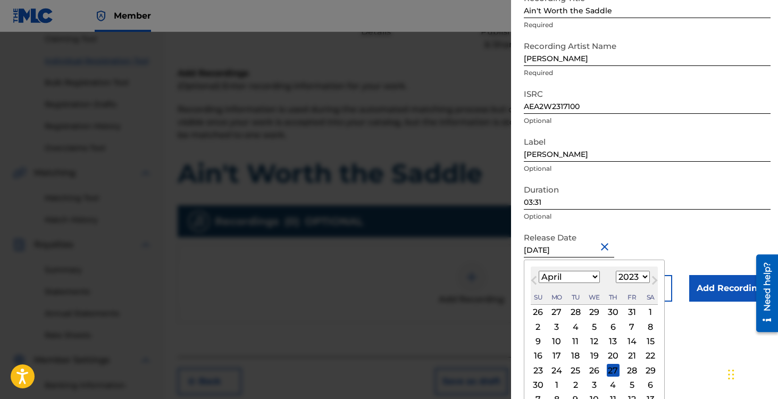
scroll to position [0, 0]
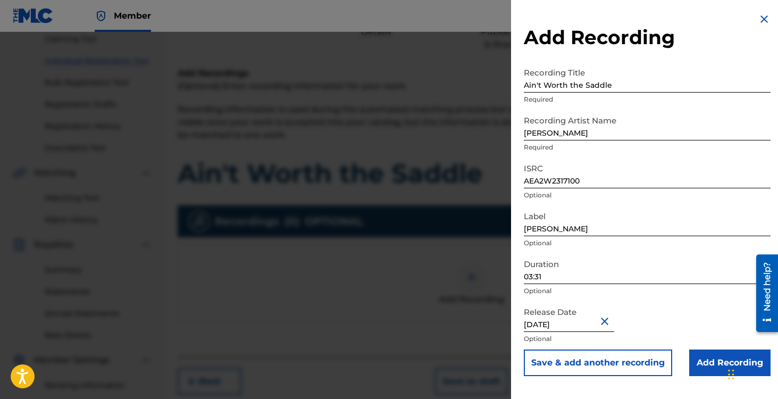
click at [629, 321] on div "Release Date [DATE] Optional" at bounding box center [647, 326] width 247 height 48
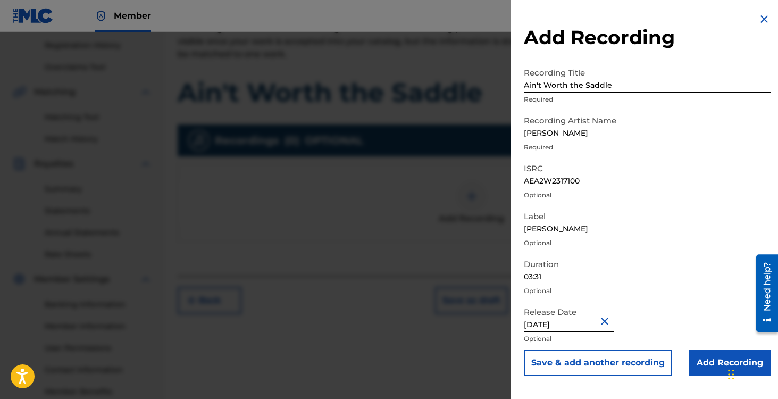
scroll to position [201, 0]
click at [693, 363] on input "Add Recording" at bounding box center [730, 363] width 81 height 27
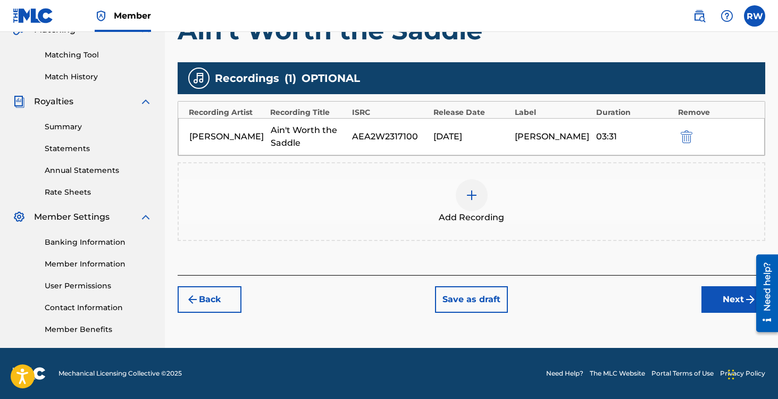
click at [714, 291] on button "Next" at bounding box center [734, 299] width 64 height 27
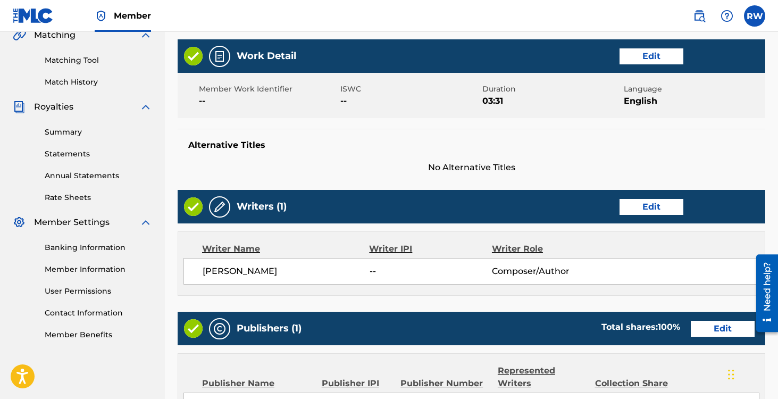
scroll to position [273, 0]
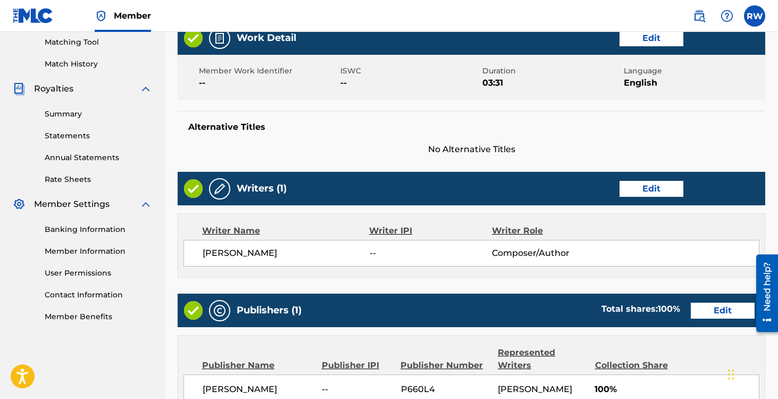
click at [308, 255] on span "[PERSON_NAME]" at bounding box center [286, 253] width 167 height 13
click at [380, 233] on div "Writer IPI" at bounding box center [430, 231] width 123 height 13
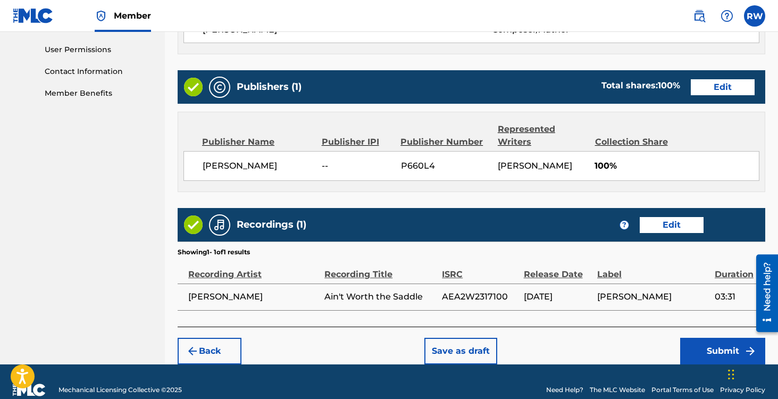
scroll to position [512, 0]
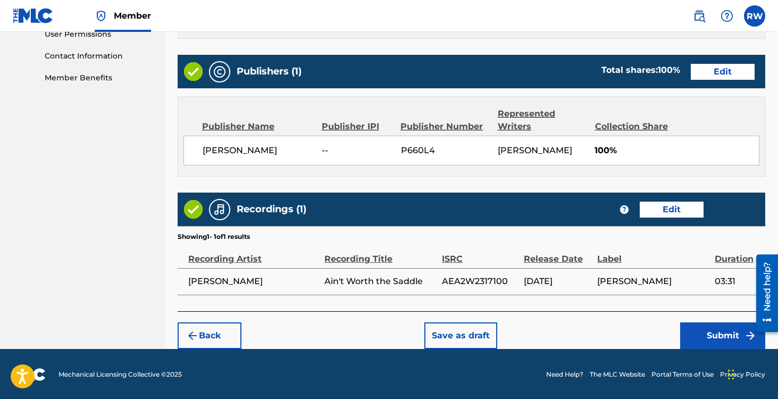
click at [707, 334] on button "Submit" at bounding box center [723, 335] width 85 height 27
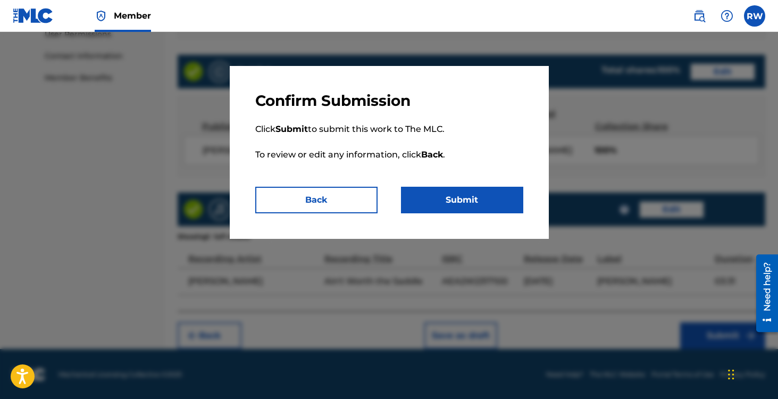
click at [455, 198] on button "Submit" at bounding box center [462, 200] width 122 height 27
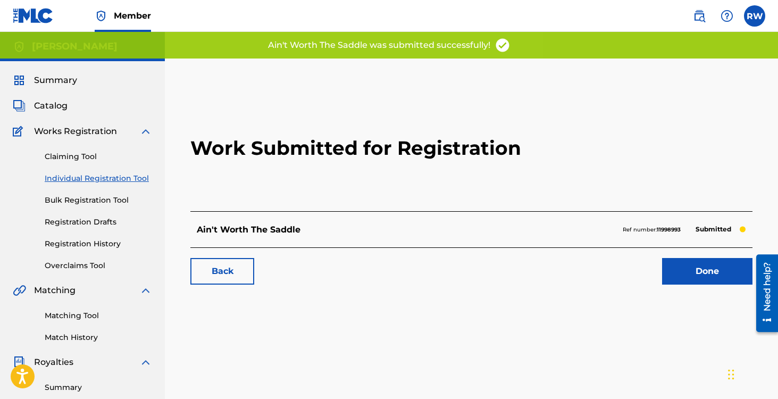
click at [699, 276] on link "Done" at bounding box center [707, 271] width 90 height 27
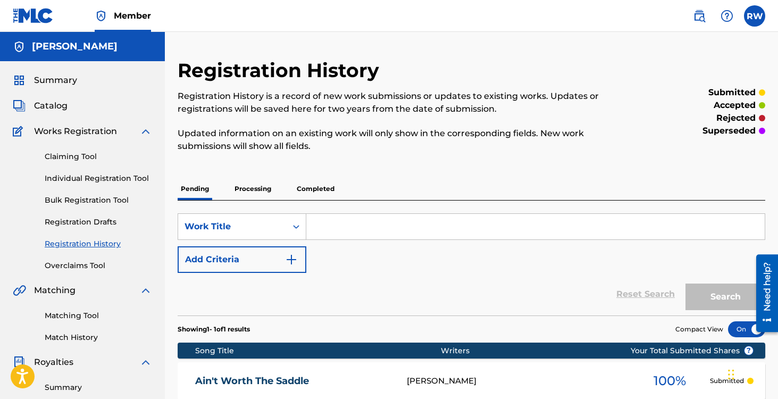
click at [87, 178] on link "Individual Registration Tool" at bounding box center [98, 178] width 107 height 11
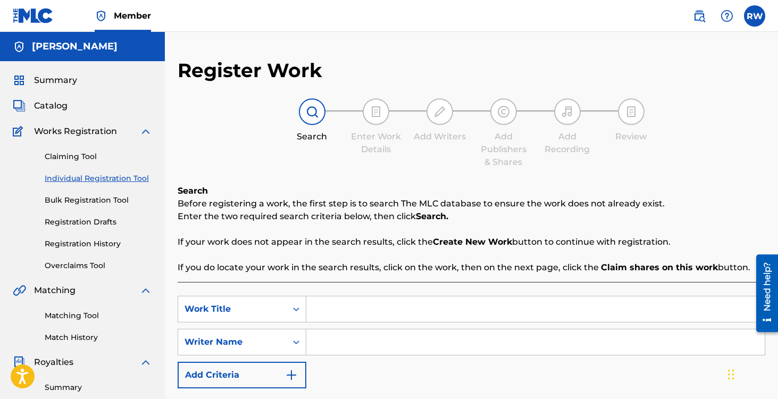
click at [360, 300] on input "Search Form" at bounding box center [535, 309] width 459 height 26
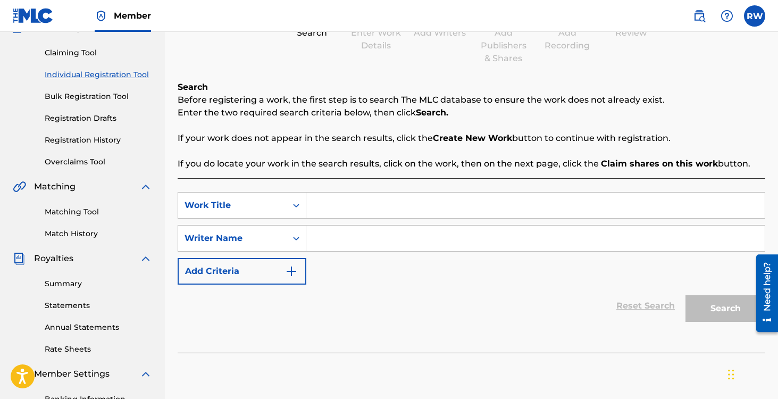
scroll to position [112, 0]
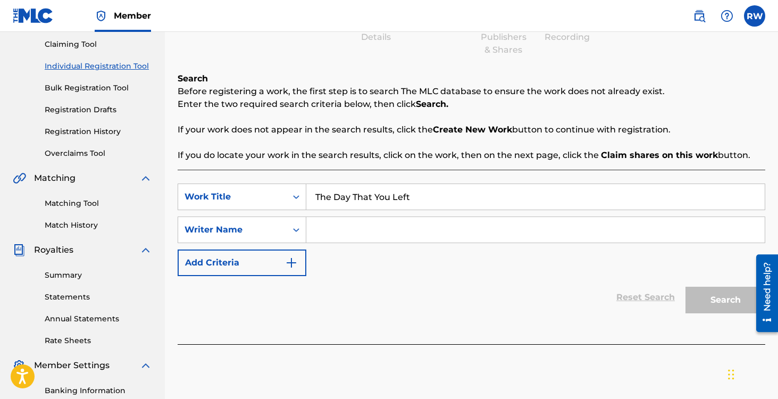
type input "The Day That You Left"
click at [349, 233] on input "Search Form" at bounding box center [535, 230] width 459 height 26
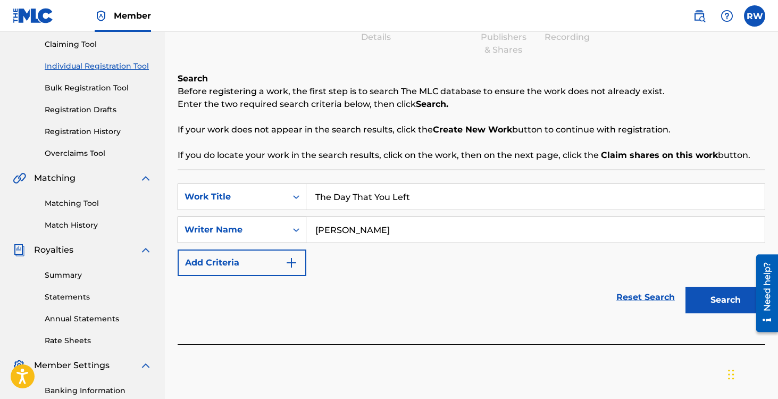
type input "[PERSON_NAME]"
click at [265, 235] on div "Writer Name" at bounding box center [233, 229] width 96 height 13
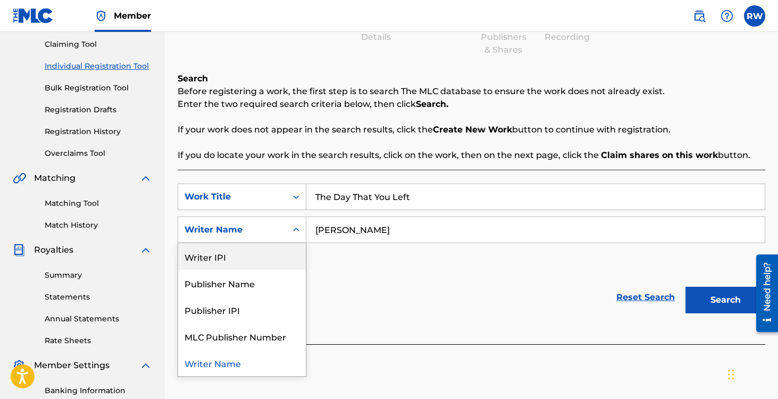
click at [271, 253] on div "Writer IPI" at bounding box center [242, 256] width 128 height 27
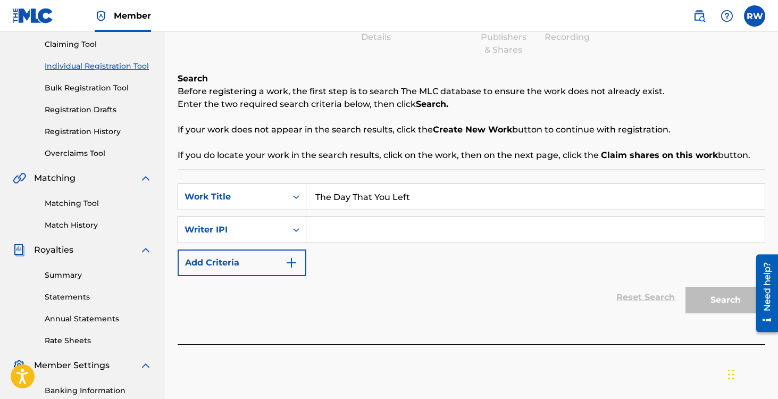
click at [328, 228] on input "Search Form" at bounding box center [535, 230] width 459 height 26
click at [266, 227] on div "Writer IPI" at bounding box center [233, 229] width 96 height 13
click at [392, 279] on div "Reset Search Search" at bounding box center [472, 297] width 588 height 43
click at [369, 223] on input "Search Form" at bounding box center [535, 230] width 459 height 26
paste input "1309563253"
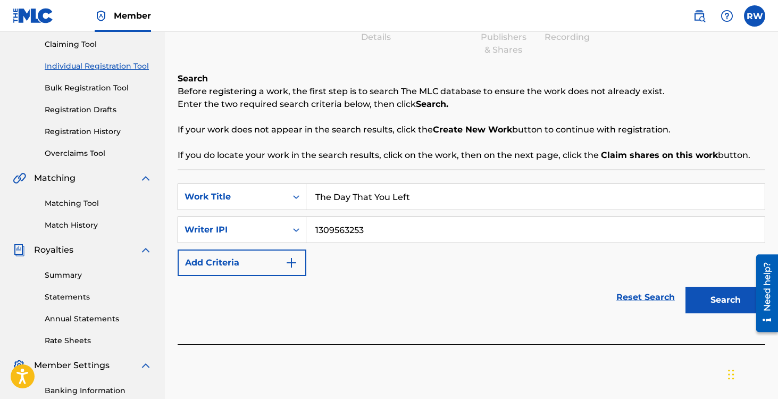
type input "1309563253"
click at [717, 305] on button "Search" at bounding box center [726, 300] width 80 height 27
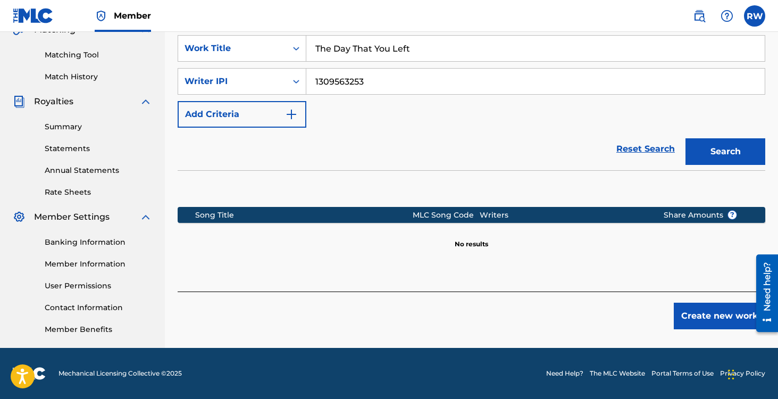
click at [728, 312] on button "Create new work" at bounding box center [720, 316] width 92 height 27
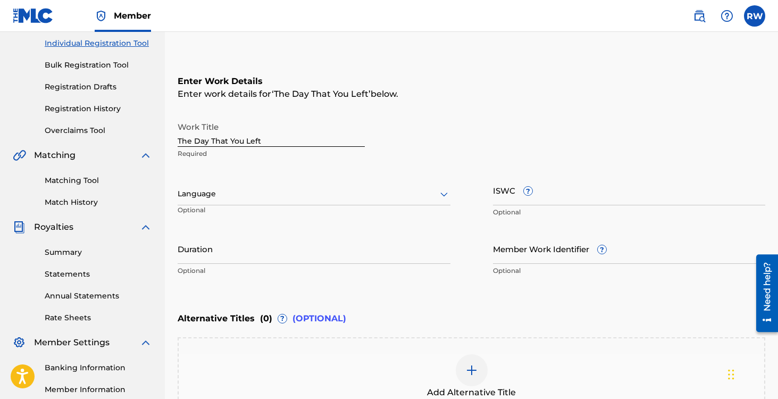
scroll to position [119, 0]
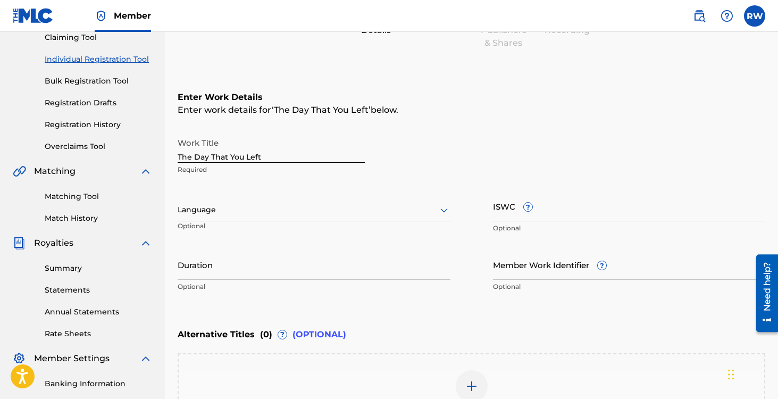
click at [235, 209] on div at bounding box center [314, 209] width 273 height 13
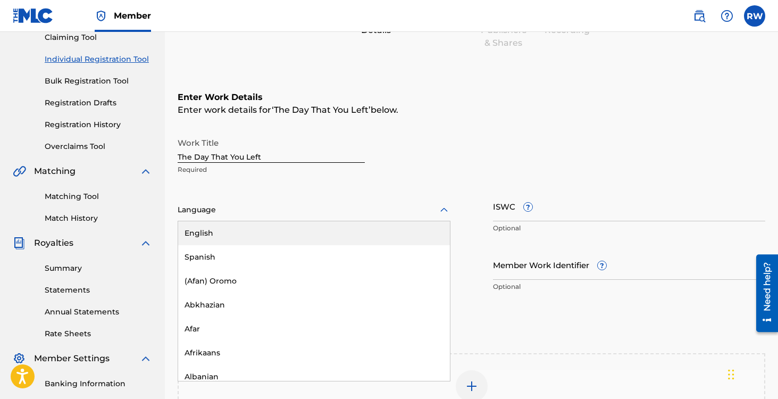
click at [231, 225] on div "English" at bounding box center [314, 233] width 272 height 24
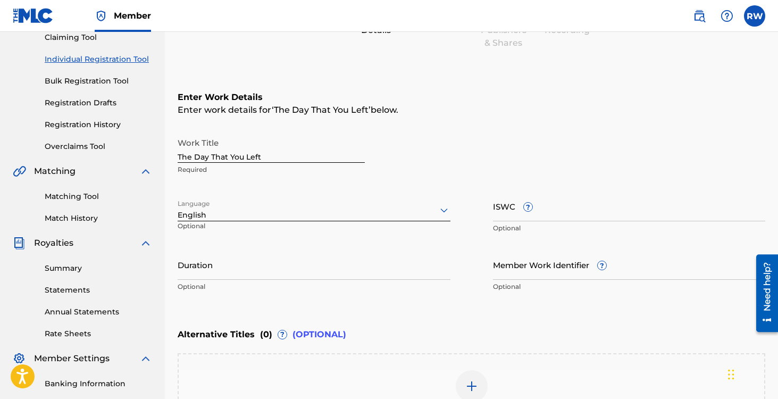
click at [304, 270] on input "Duration" at bounding box center [314, 265] width 273 height 30
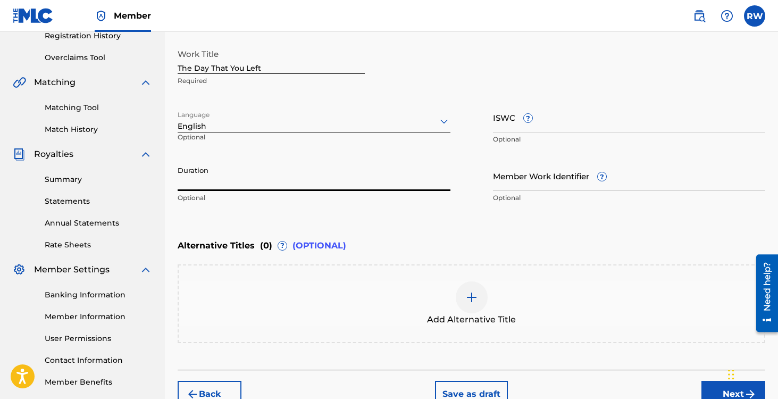
scroll to position [267, 0]
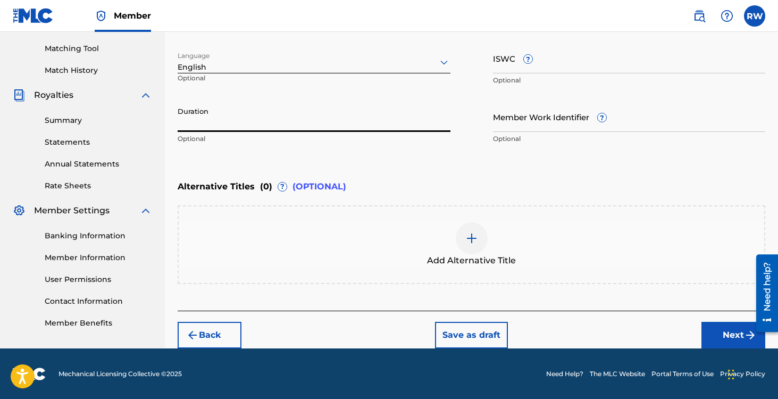
click at [467, 336] on button "Save as draft" at bounding box center [471, 335] width 73 height 27
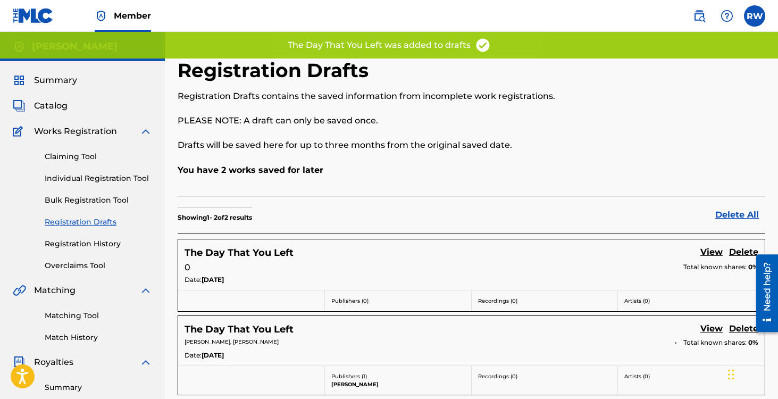
click at [69, 249] on link "Registration History" at bounding box center [98, 243] width 107 height 11
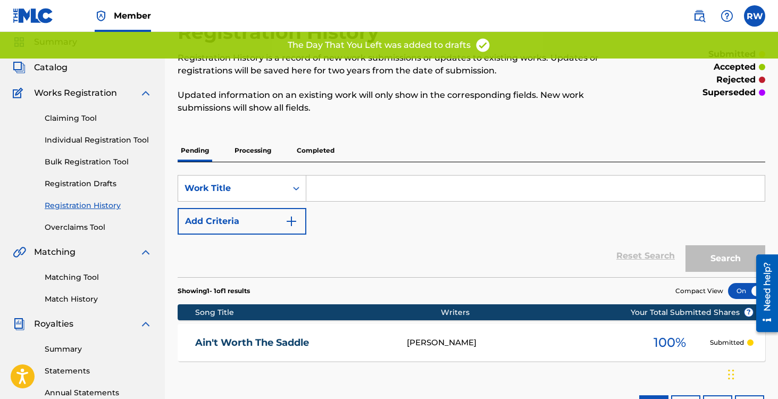
scroll to position [31, 0]
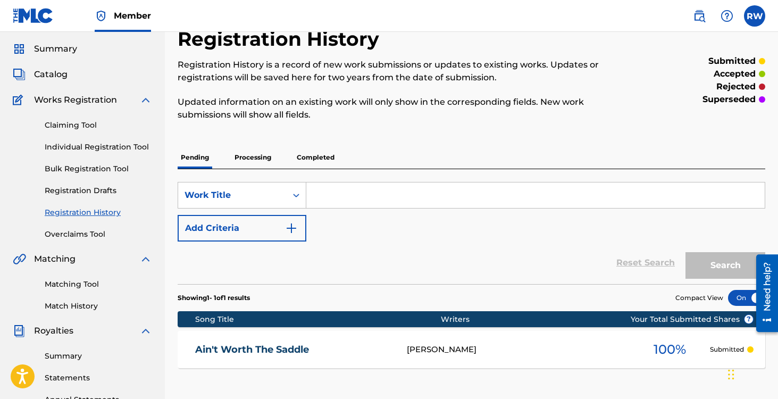
click at [243, 159] on p "Processing" at bounding box center [252, 157] width 43 height 22
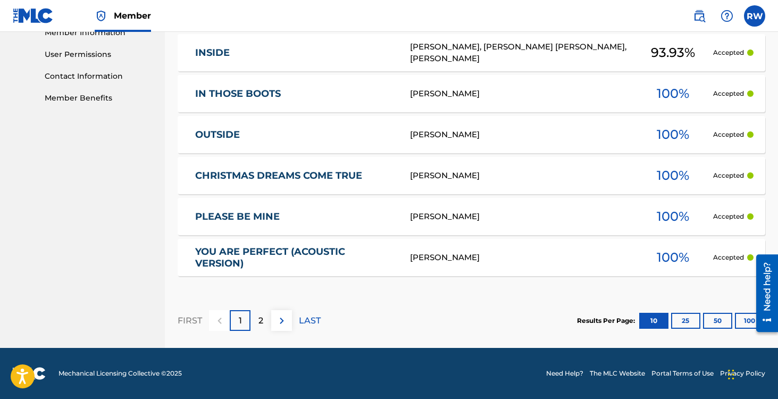
click at [264, 311] on div "2" at bounding box center [261, 320] width 21 height 21
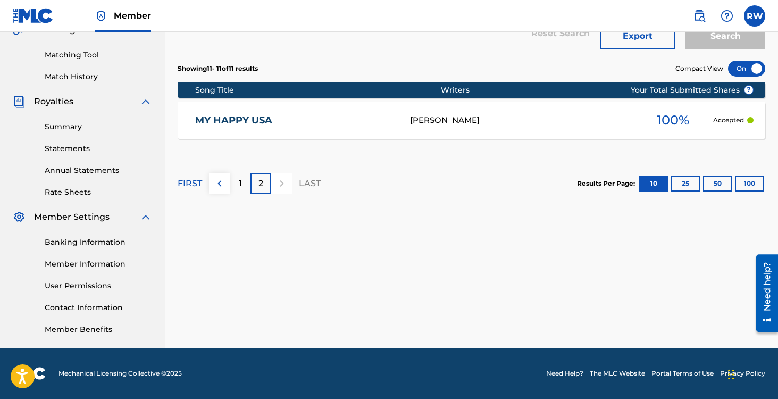
scroll to position [225, 0]
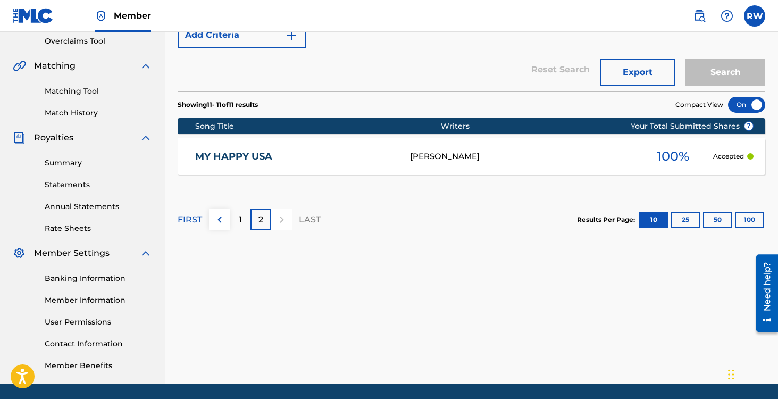
click at [245, 222] on div "1" at bounding box center [240, 219] width 21 height 21
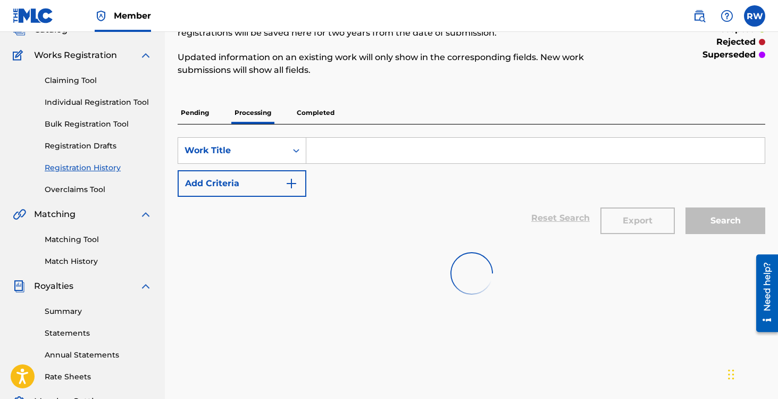
scroll to position [19, 0]
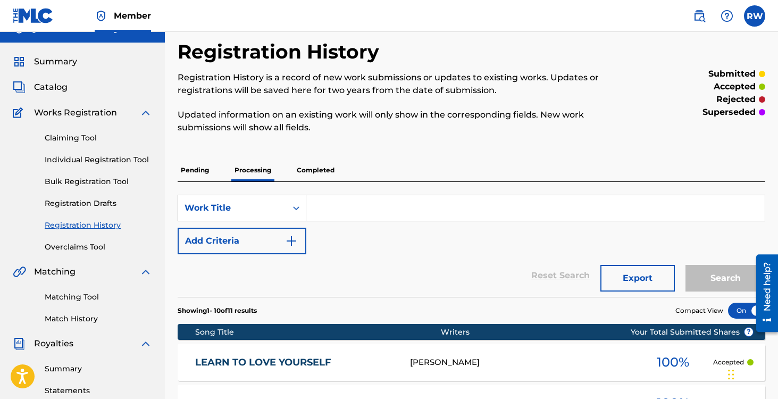
click at [84, 208] on link "Registration Drafts" at bounding box center [98, 203] width 107 height 11
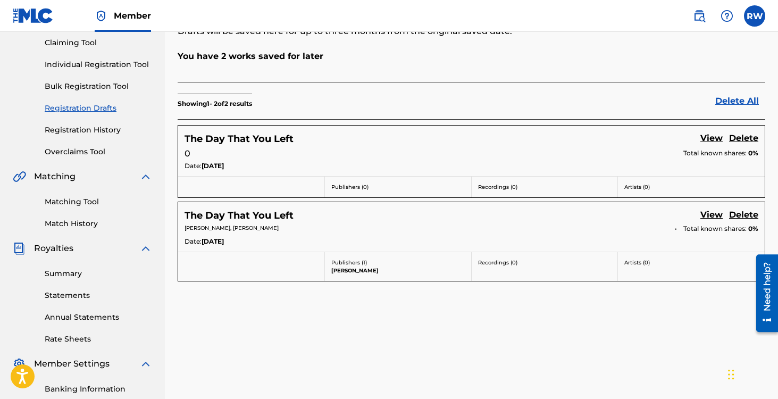
scroll to position [118, 0]
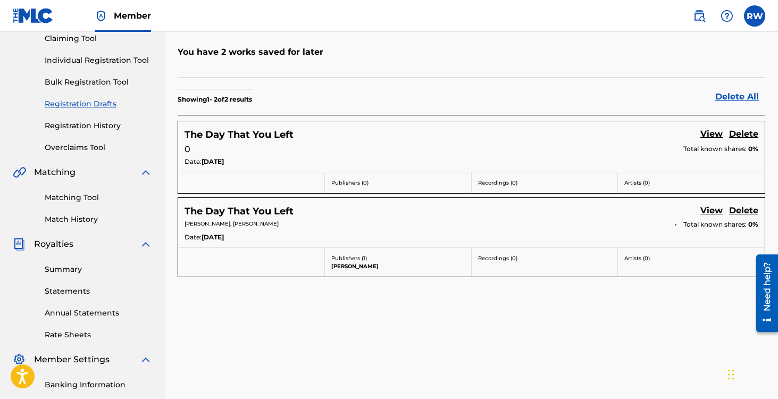
click at [709, 134] on link "View" at bounding box center [712, 135] width 22 height 14
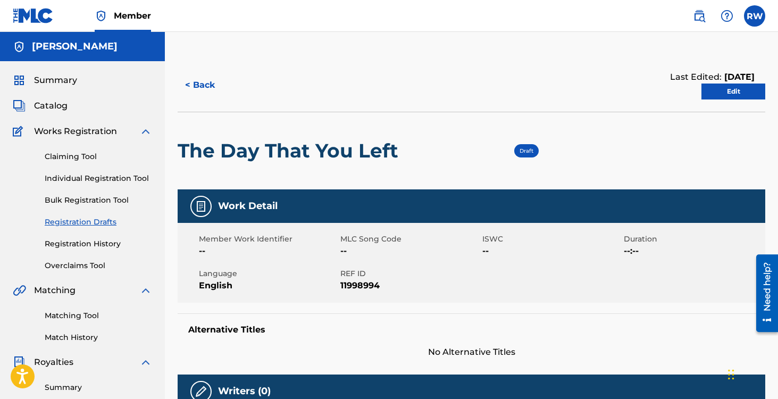
click at [732, 80] on span "[DATE]" at bounding box center [738, 77] width 33 height 10
click at [727, 86] on link "Edit" at bounding box center [734, 92] width 64 height 16
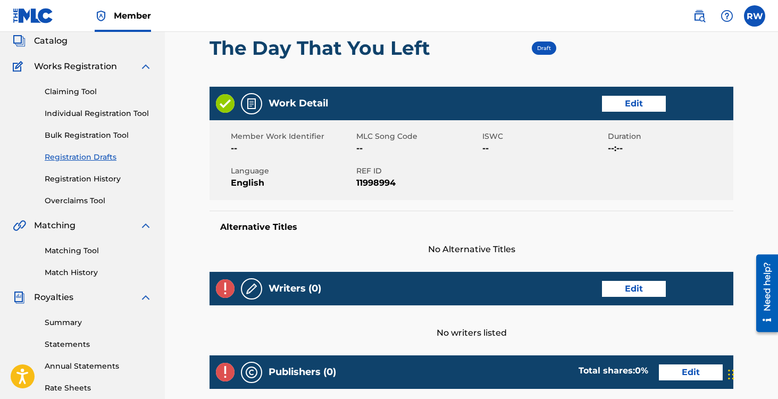
scroll to position [67, 0]
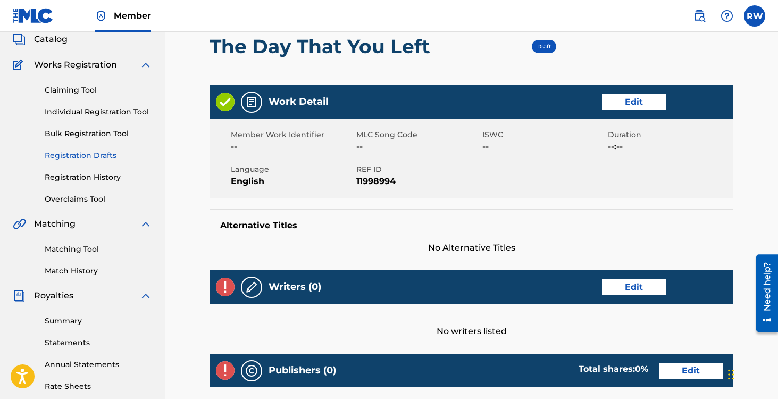
click at [628, 107] on link "Edit" at bounding box center [634, 102] width 64 height 16
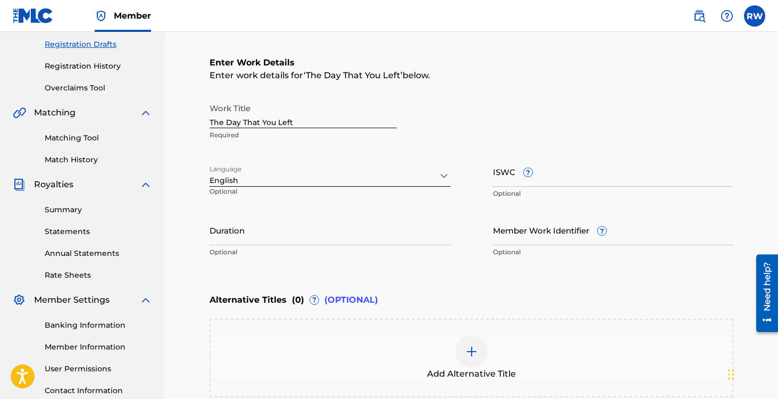
scroll to position [187, 0]
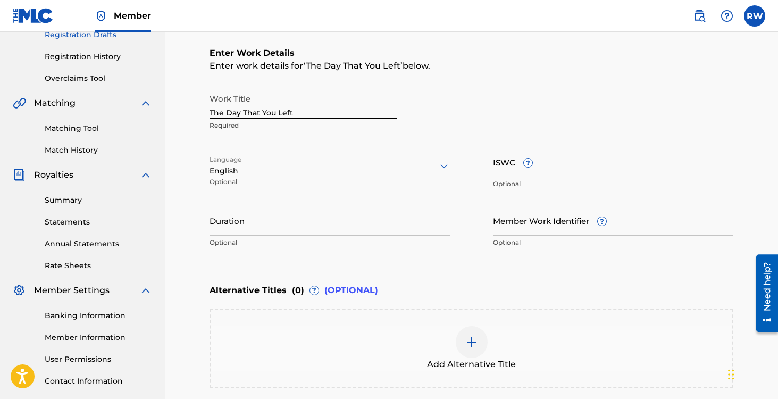
click at [270, 227] on input "Duration" at bounding box center [330, 220] width 241 height 30
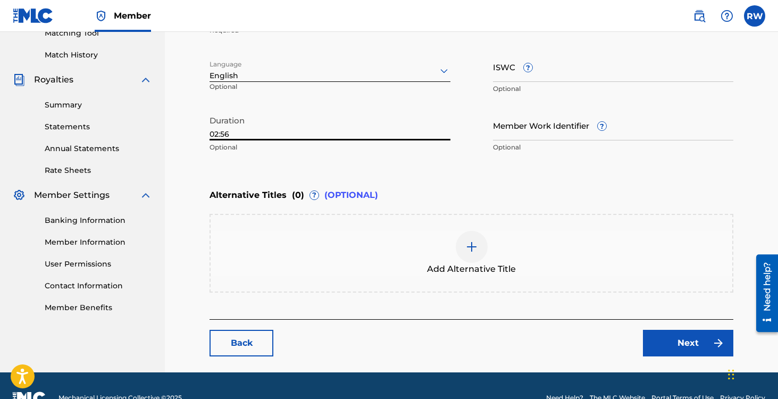
scroll to position [301, 0]
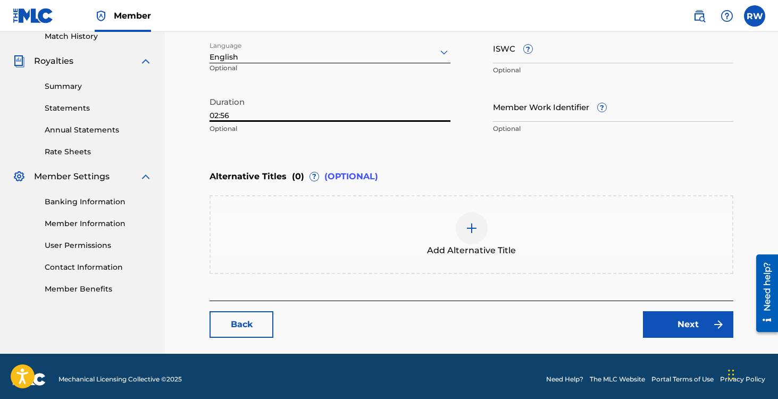
type input "02:56"
click at [467, 223] on img at bounding box center [472, 228] width 13 height 13
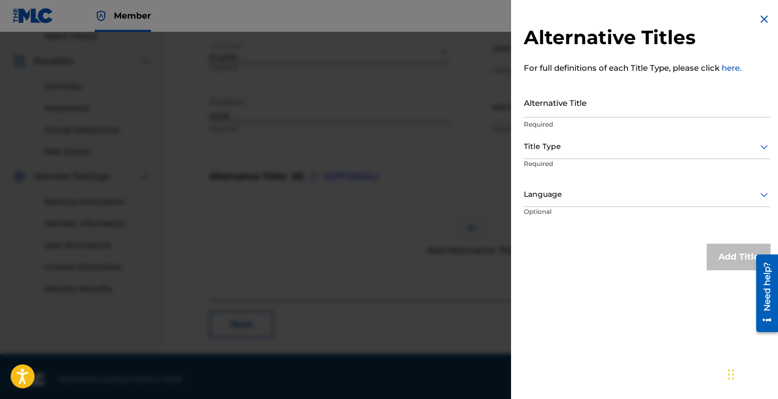
click at [758, 21] on img at bounding box center [764, 19] width 13 height 13
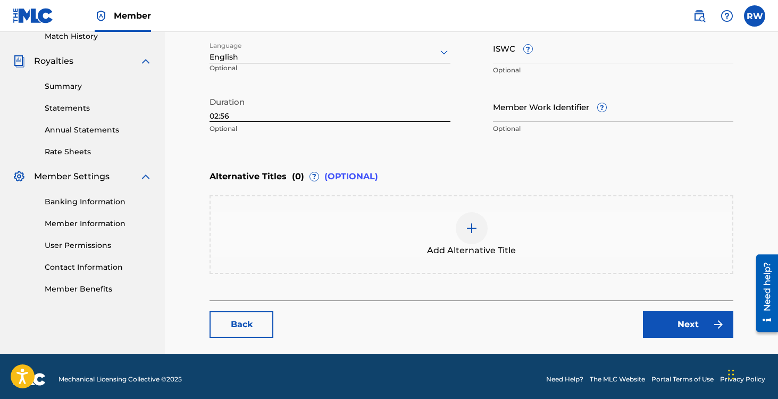
click at [688, 318] on link "Next" at bounding box center [688, 324] width 90 height 27
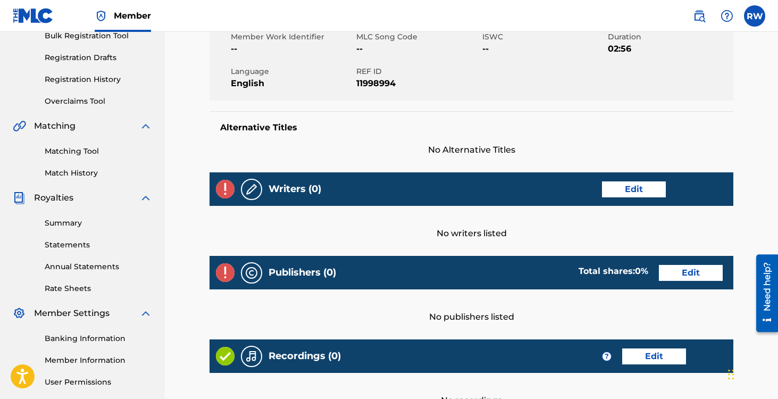
scroll to position [176, 0]
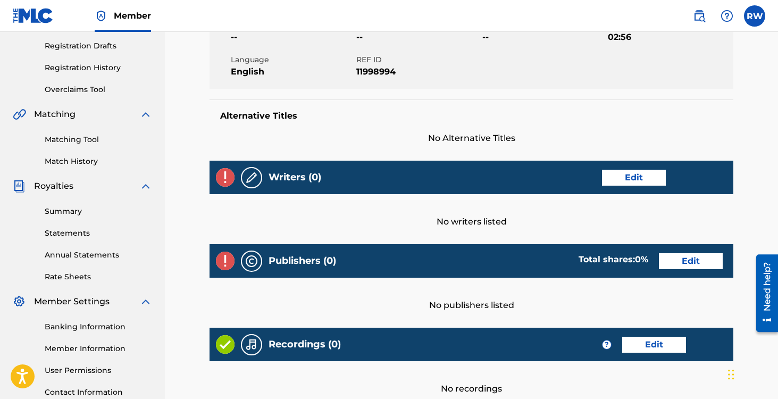
click at [637, 181] on link "Edit" at bounding box center [634, 178] width 64 height 16
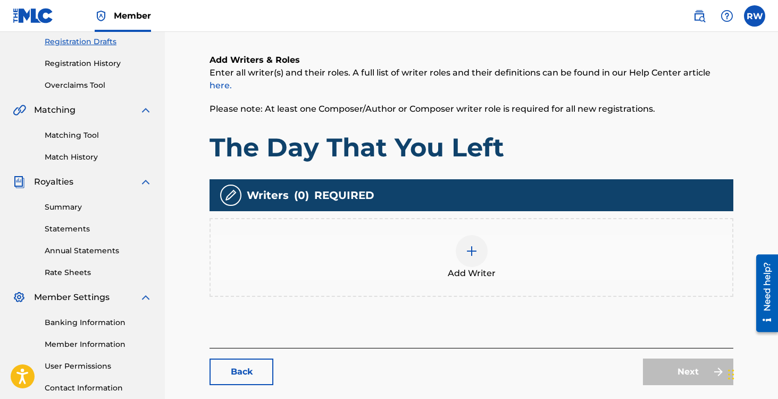
scroll to position [217, 0]
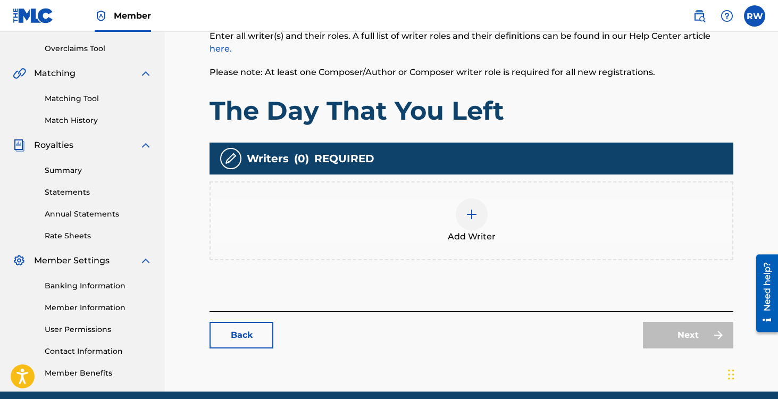
click at [471, 208] on img at bounding box center [472, 214] width 13 height 13
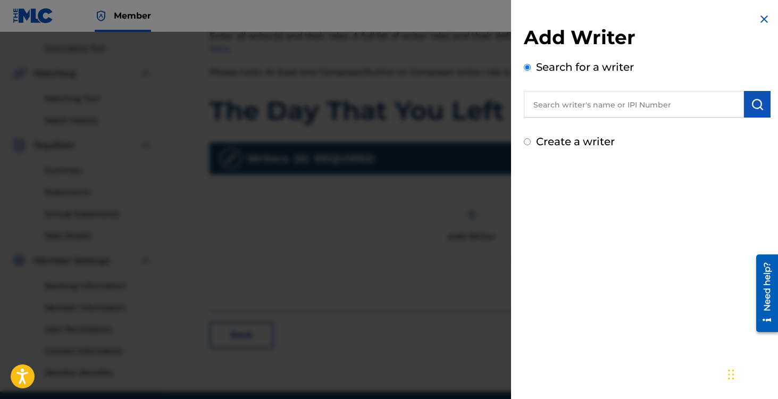
click at [563, 113] on input "text" at bounding box center [634, 104] width 220 height 27
paste input "1309563253"
click at [761, 105] on button "submit" at bounding box center [757, 104] width 27 height 27
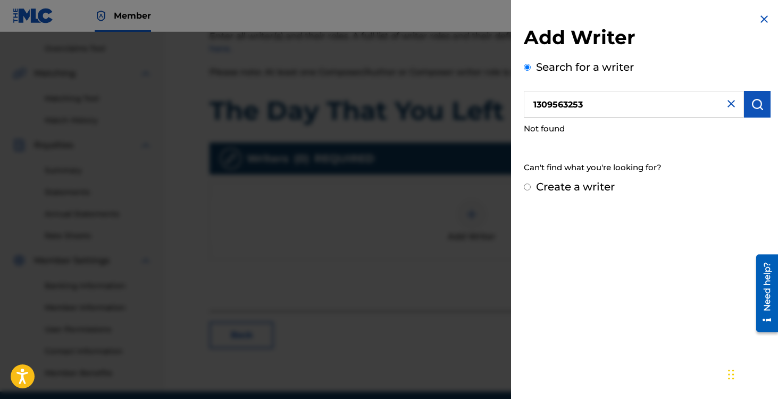
click at [612, 103] on input "1309563253" at bounding box center [634, 104] width 220 height 27
click at [592, 107] on input "1309563253" at bounding box center [634, 104] width 220 height 27
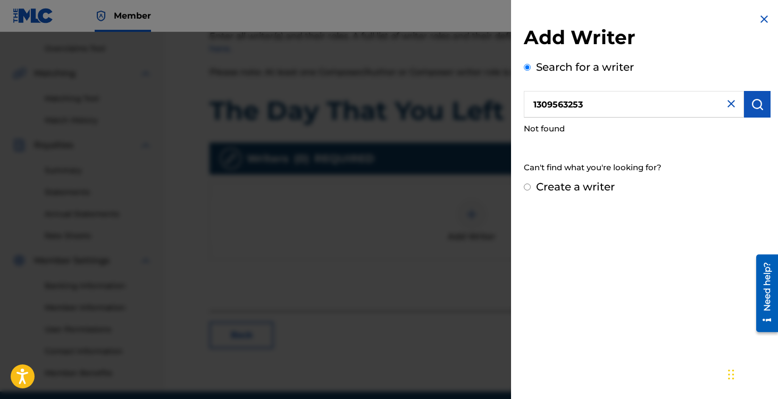
click at [592, 107] on input "1309563253" at bounding box center [634, 104] width 220 height 27
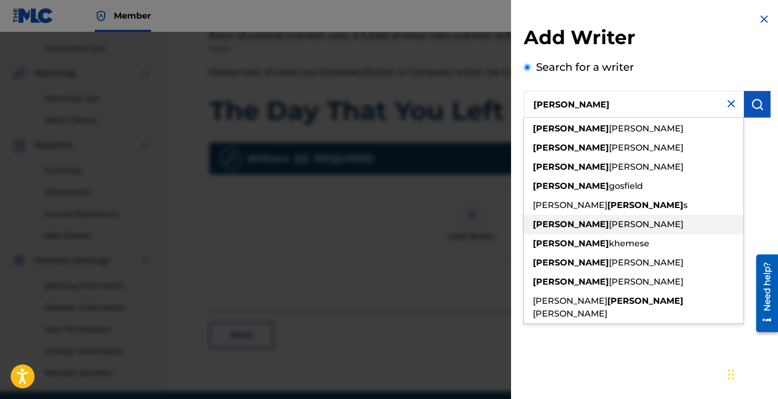
scroll to position [261, 0]
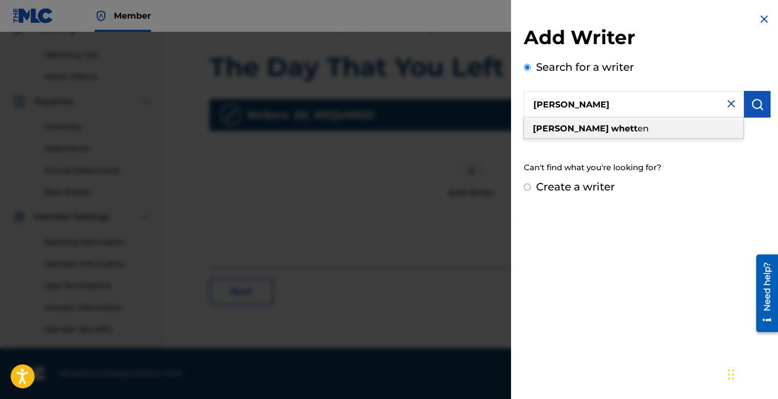
click at [611, 125] on strong "whett" at bounding box center [624, 128] width 27 height 10
type input "[PERSON_NAME]"
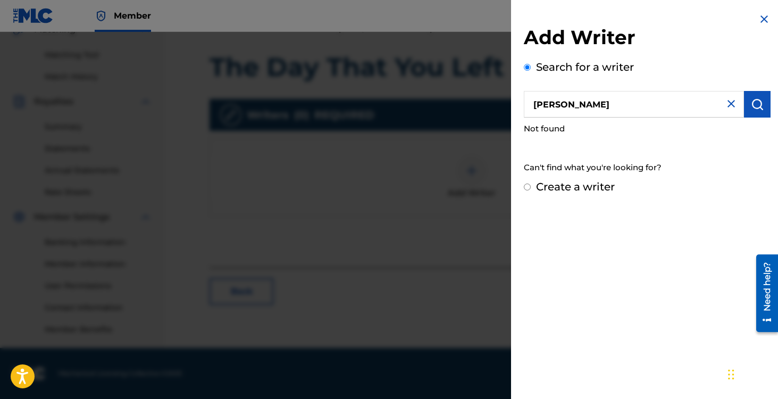
click at [752, 103] on img "submit" at bounding box center [757, 104] width 13 height 13
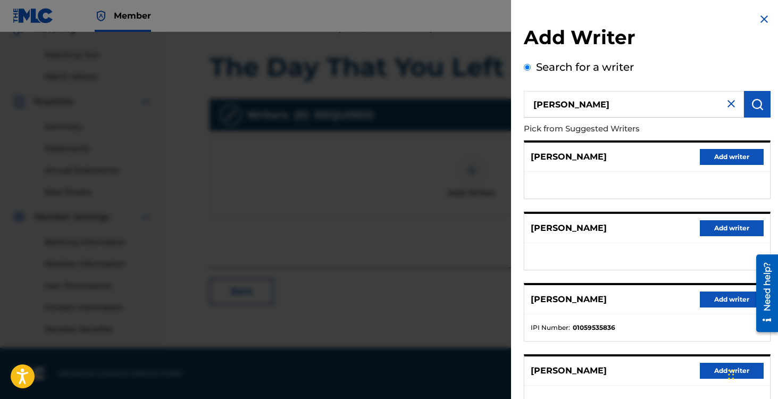
scroll to position [152, 0]
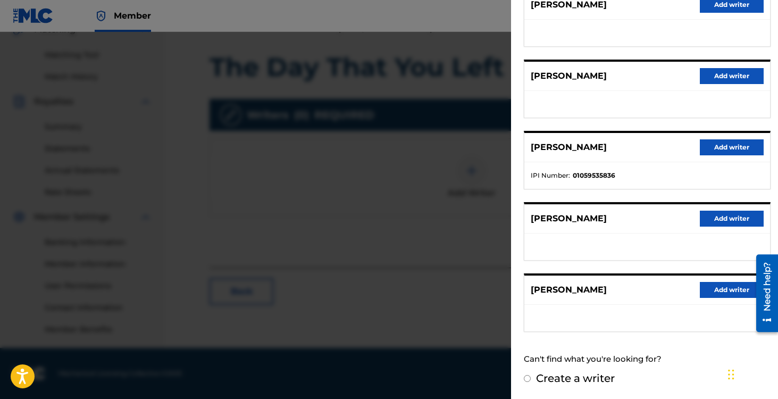
click at [712, 291] on button "Add writer" at bounding box center [732, 290] width 64 height 16
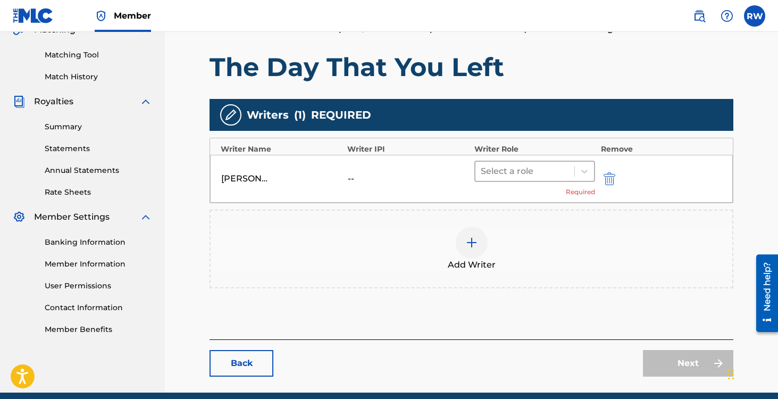
click at [509, 164] on div at bounding box center [525, 171] width 89 height 15
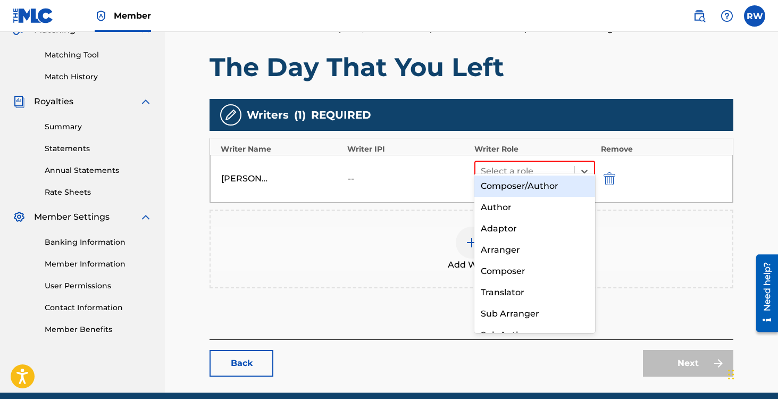
click at [496, 186] on div "Composer/Author" at bounding box center [535, 186] width 121 height 21
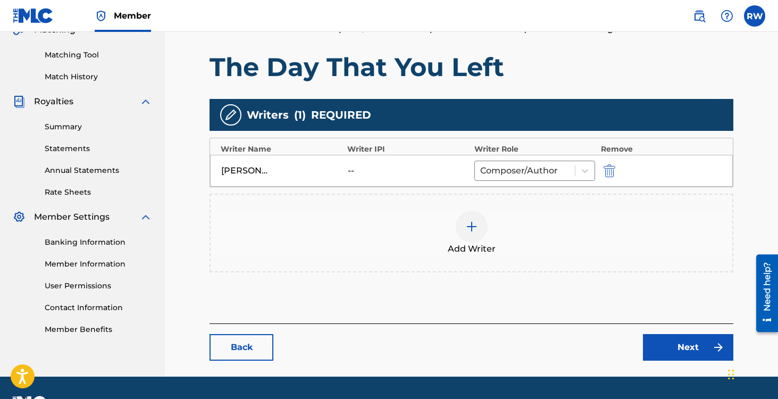
click at [472, 220] on img at bounding box center [472, 226] width 13 height 13
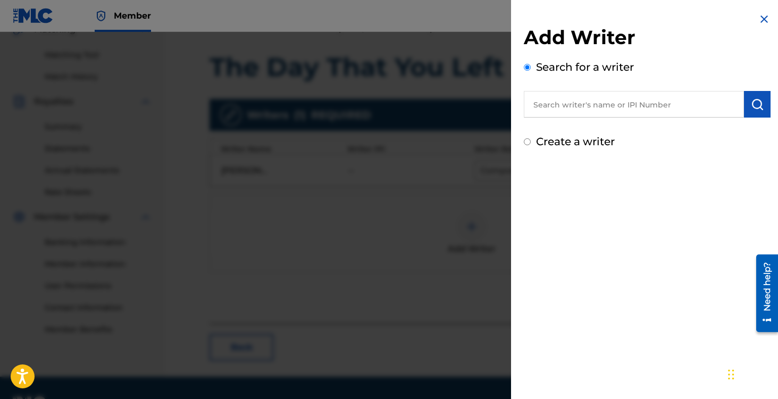
click at [528, 143] on input "Create a writer" at bounding box center [527, 141] width 7 height 7
radio input "false"
radio input "true"
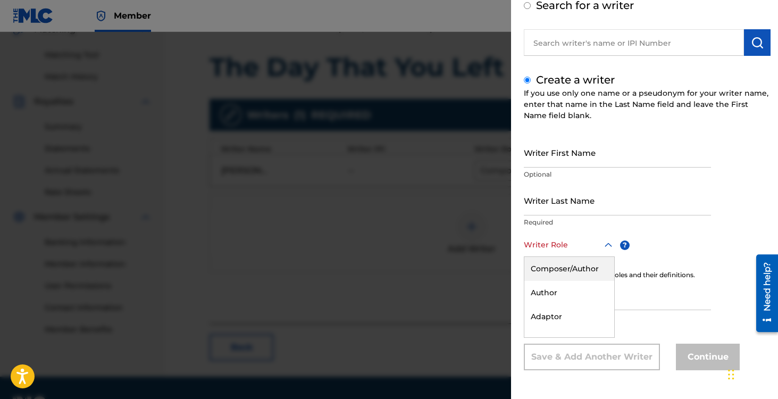
click at [540, 249] on div at bounding box center [569, 244] width 91 height 13
click at [559, 295] on div "Author" at bounding box center [570, 293] width 90 height 24
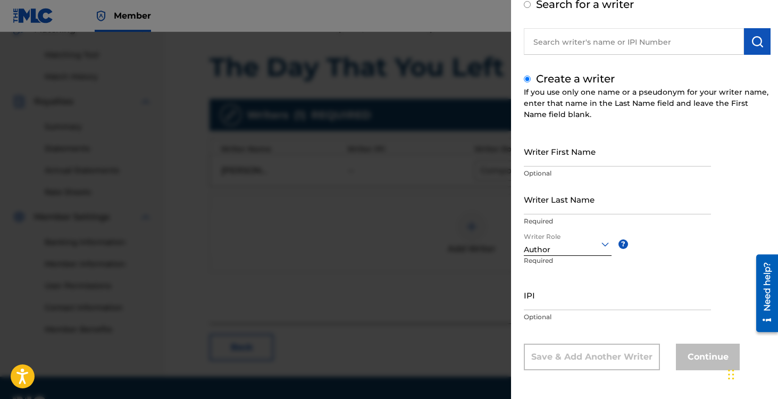
click at [547, 151] on input "Writer First Name" at bounding box center [617, 151] width 187 height 30
type input "Kiki"
click at [555, 202] on input "Writer Last Name" at bounding box center [617, 199] width 187 height 30
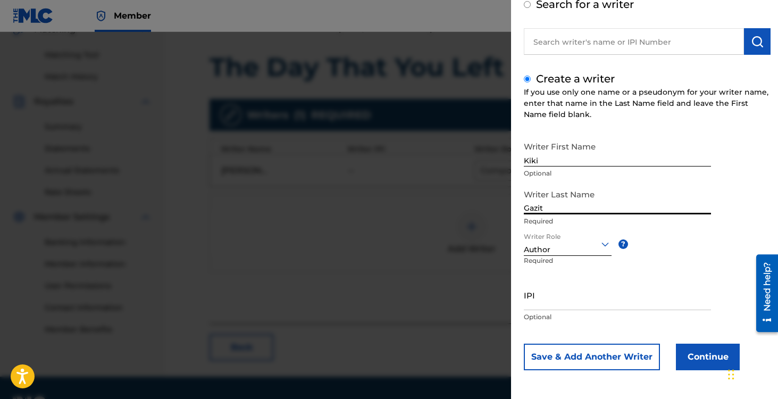
type input "Gazit"
click at [703, 358] on button "Continue" at bounding box center [708, 357] width 64 height 27
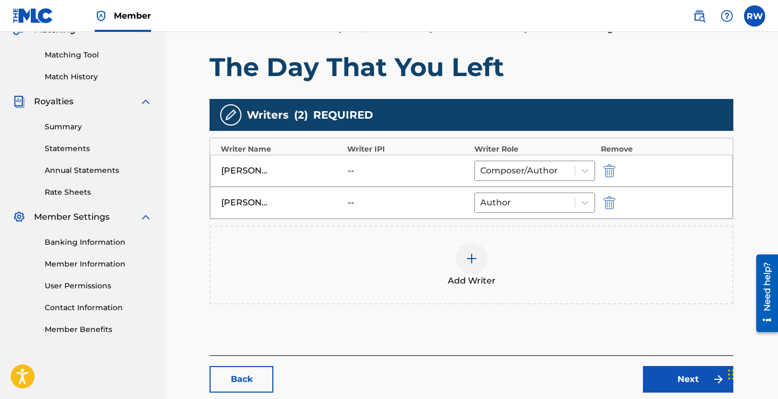
click at [671, 366] on link "Next" at bounding box center [688, 379] width 90 height 27
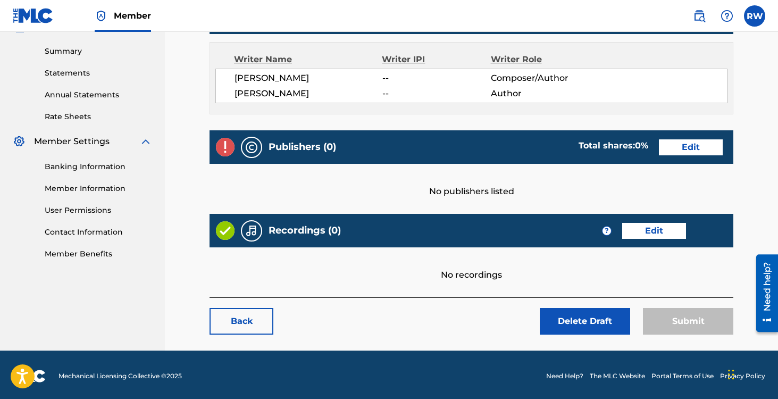
scroll to position [338, 0]
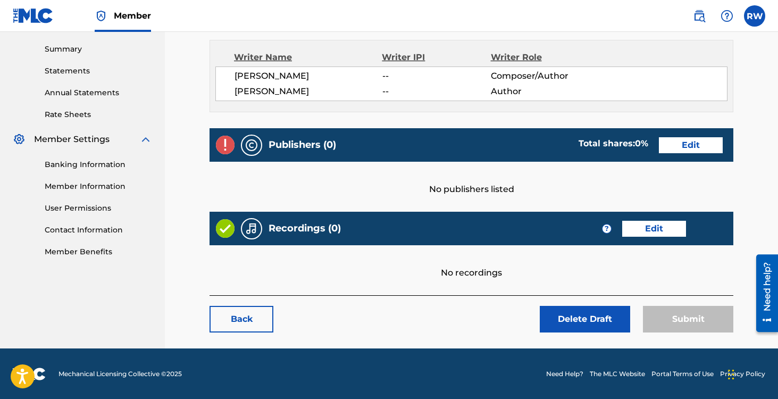
click at [684, 145] on link "Edit" at bounding box center [691, 145] width 64 height 16
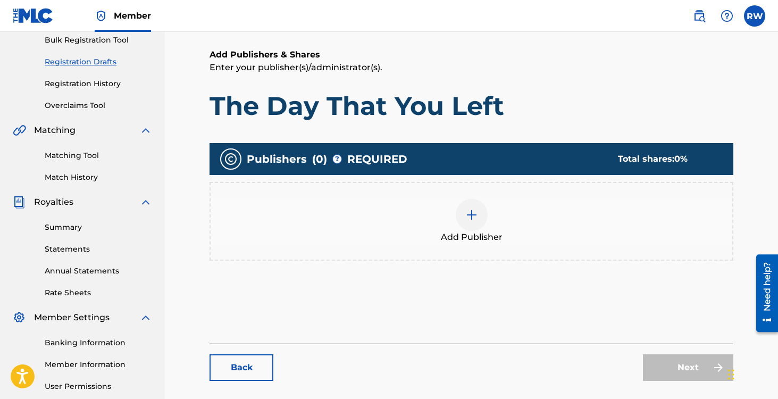
scroll to position [258, 0]
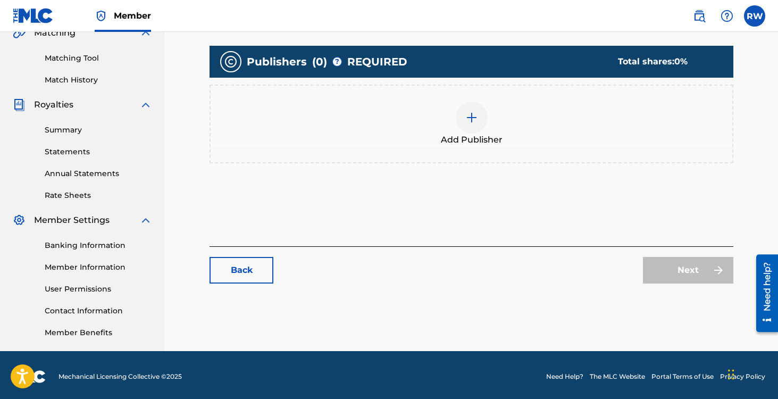
click at [464, 123] on div at bounding box center [472, 118] width 32 height 32
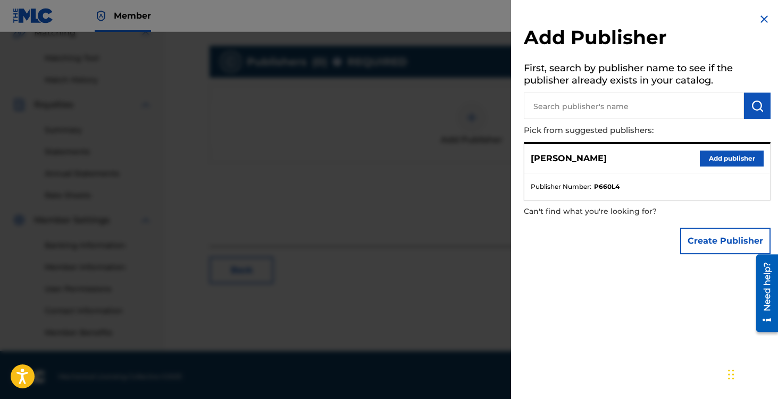
click at [583, 157] on p "[PERSON_NAME]" at bounding box center [569, 158] width 76 height 13
click at [632, 151] on div "[PERSON_NAME] Add publisher" at bounding box center [648, 158] width 246 height 29
click at [603, 109] on input "text" at bounding box center [634, 106] width 220 height 27
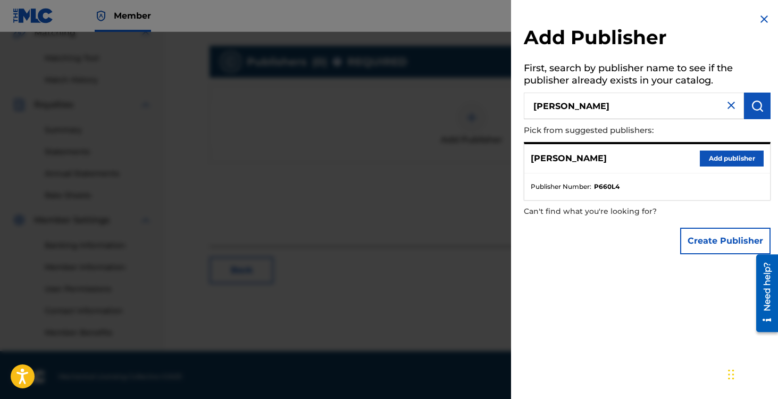
click at [567, 109] on input "[PERSON_NAME]" at bounding box center [634, 106] width 220 height 27
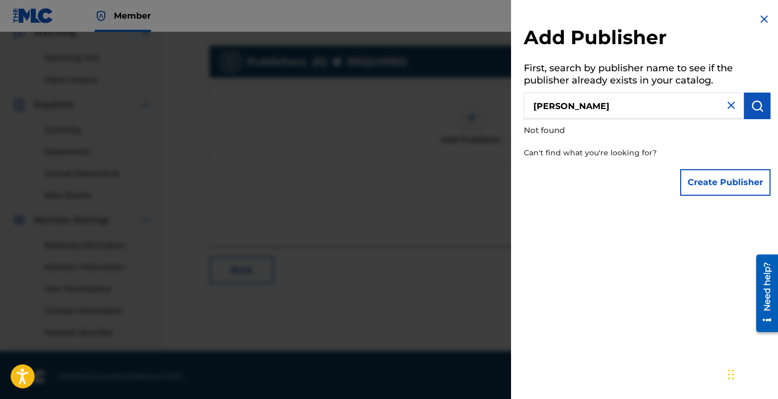
click at [597, 116] on input "[PERSON_NAME]" at bounding box center [634, 106] width 220 height 27
click at [588, 112] on input "[PERSON_NAME]" at bounding box center [634, 106] width 220 height 27
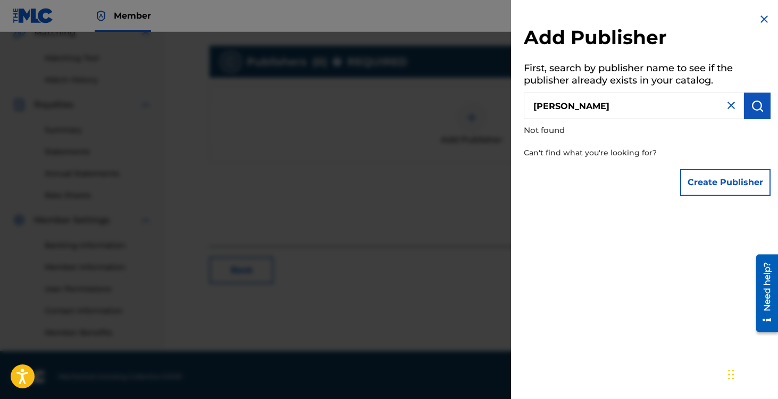
click at [588, 112] on input "[PERSON_NAME]" at bounding box center [634, 106] width 220 height 27
click at [599, 109] on input "[PERSON_NAME]" at bounding box center [634, 106] width 220 height 27
click at [599, 110] on input "[PERSON_NAME]" at bounding box center [634, 106] width 220 height 27
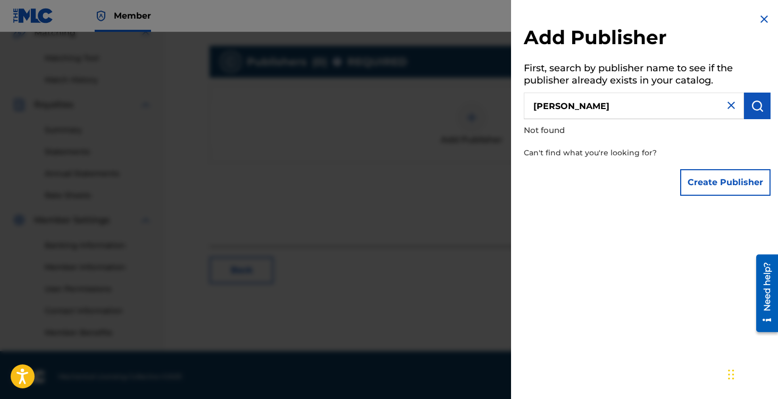
type input "[PERSON_NAME]"
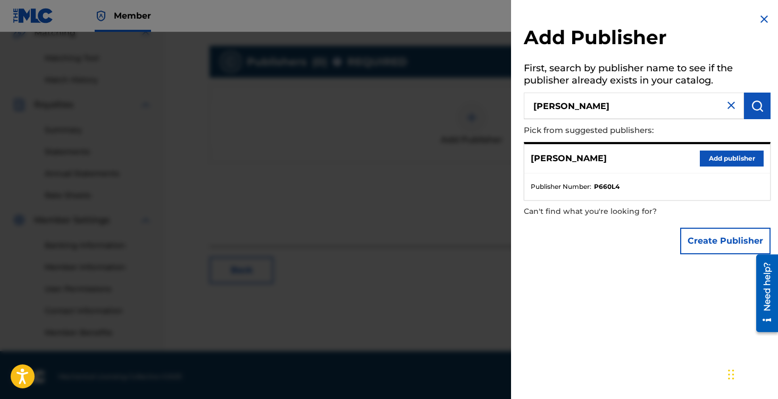
click at [714, 156] on button "Add publisher" at bounding box center [732, 159] width 64 height 16
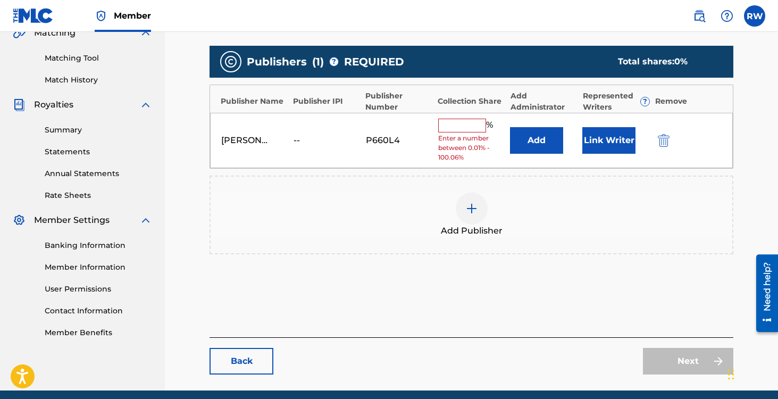
click at [455, 127] on input "text" at bounding box center [462, 126] width 48 height 14
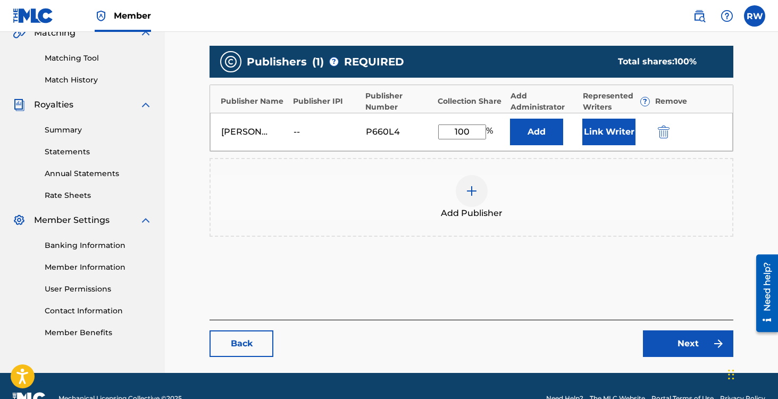
type input "100"
click at [606, 135] on button "Link Writer" at bounding box center [609, 132] width 53 height 27
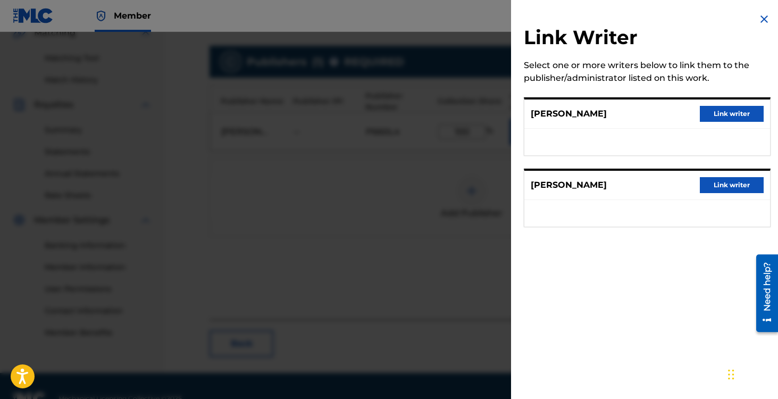
click at [719, 118] on button "Link writer" at bounding box center [732, 114] width 64 height 16
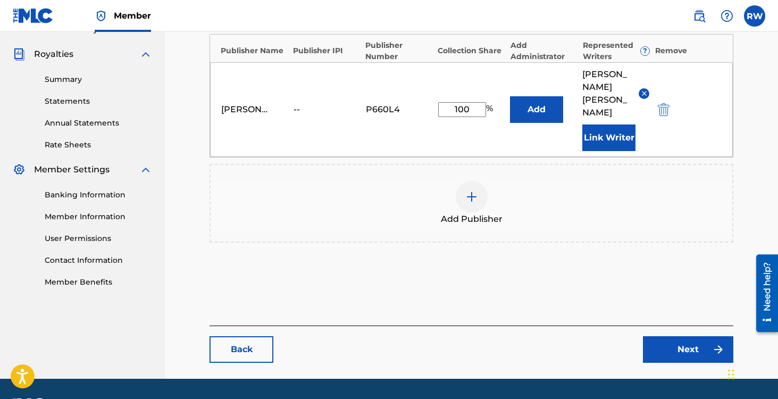
scroll to position [310, 0]
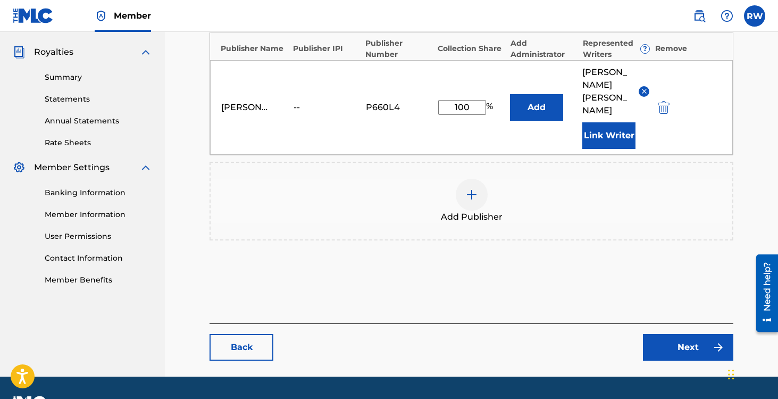
click at [683, 334] on link "Next" at bounding box center [688, 347] width 90 height 27
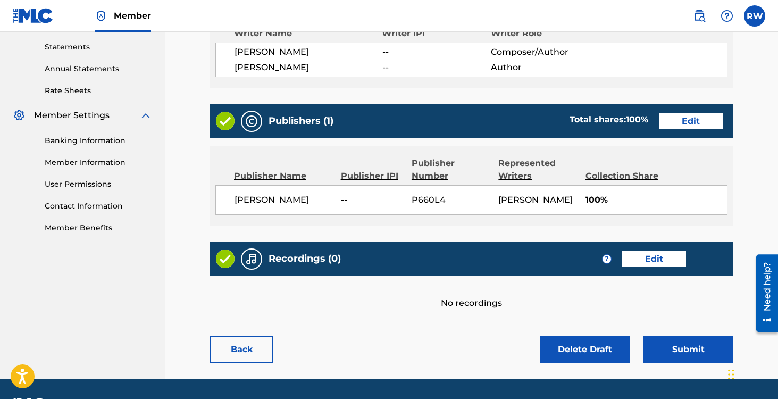
scroll to position [405, 0]
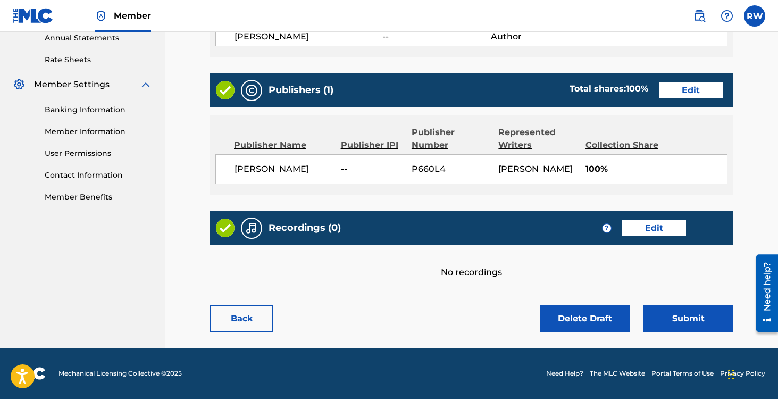
click at [670, 319] on button "Submit" at bounding box center [688, 318] width 90 height 27
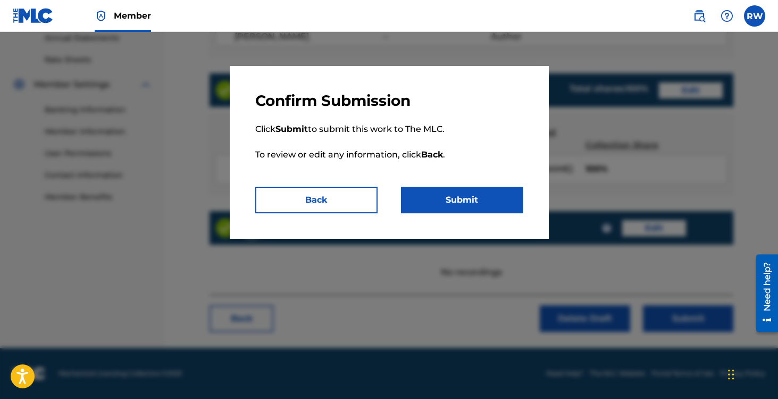
click at [432, 198] on button "Submit" at bounding box center [462, 200] width 122 height 27
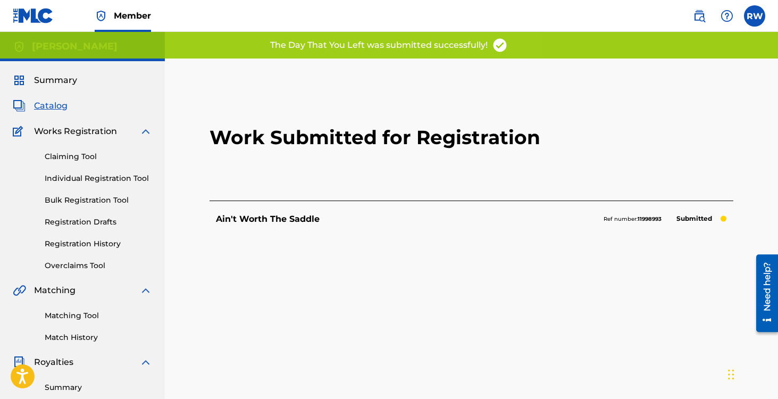
click at [73, 225] on link "Registration Drafts" at bounding box center [98, 222] width 107 height 11
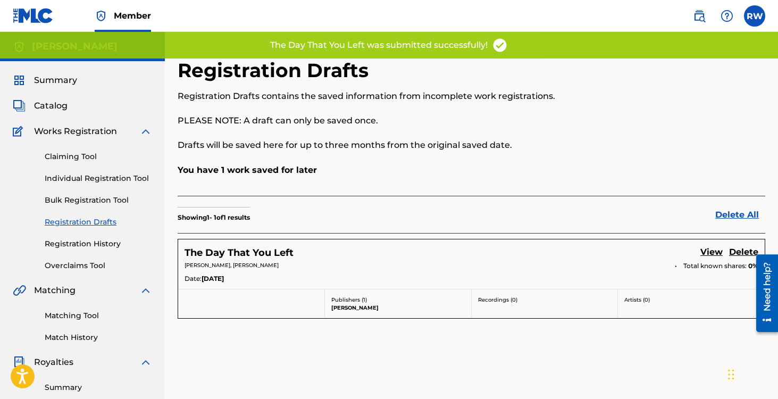
click at [741, 247] on link "Delete" at bounding box center [743, 253] width 29 height 14
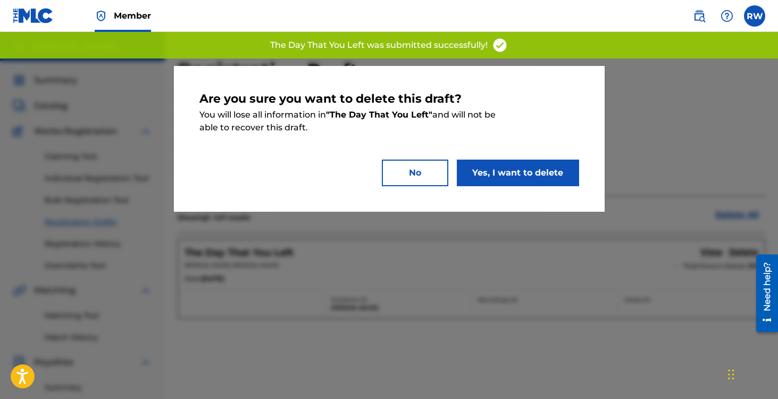
click at [488, 168] on button "Yes, I want to delete" at bounding box center [518, 173] width 122 height 27
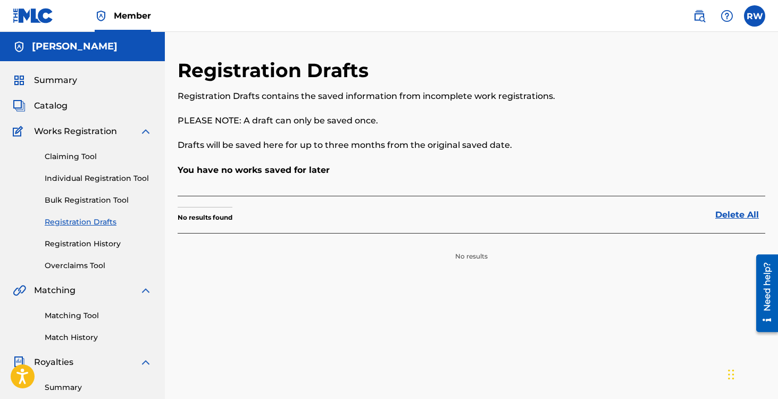
click at [56, 61] on div "Summary Catalog Works Registration Claiming Tool Individual Registration Tool B…" at bounding box center [82, 334] width 165 height 547
click at [56, 81] on span "Summary" at bounding box center [55, 80] width 43 height 13
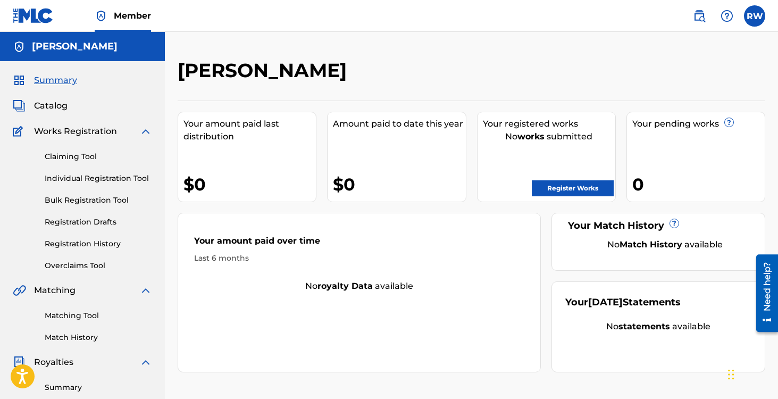
click at [567, 190] on link "Register Works" at bounding box center [573, 188] width 82 height 16
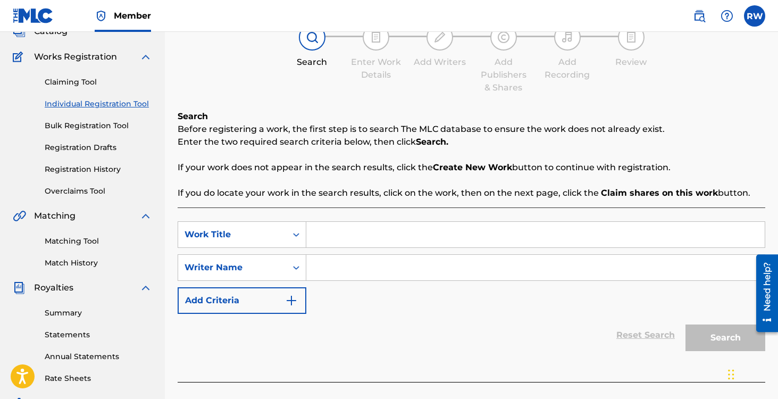
scroll to position [102, 0]
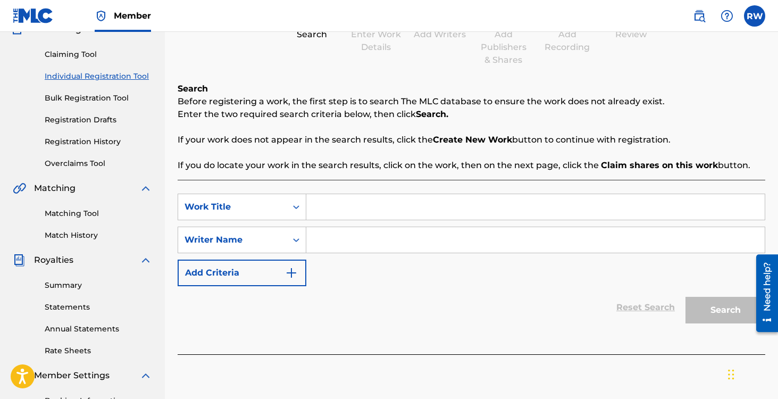
click at [351, 211] on input "Search Form" at bounding box center [535, 207] width 459 height 26
click at [374, 205] on input "Search Form" at bounding box center [535, 207] width 459 height 26
type input "Cowboy Lost"
click at [363, 233] on input "Search Form" at bounding box center [535, 240] width 459 height 26
type input "R"
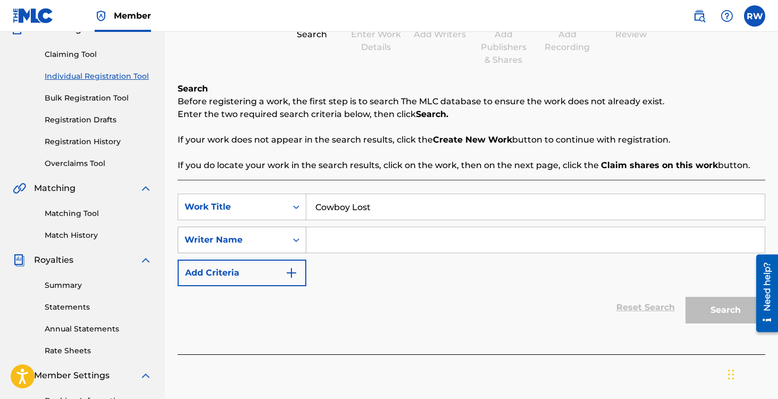
click at [248, 242] on div "Writer Name" at bounding box center [233, 240] width 96 height 13
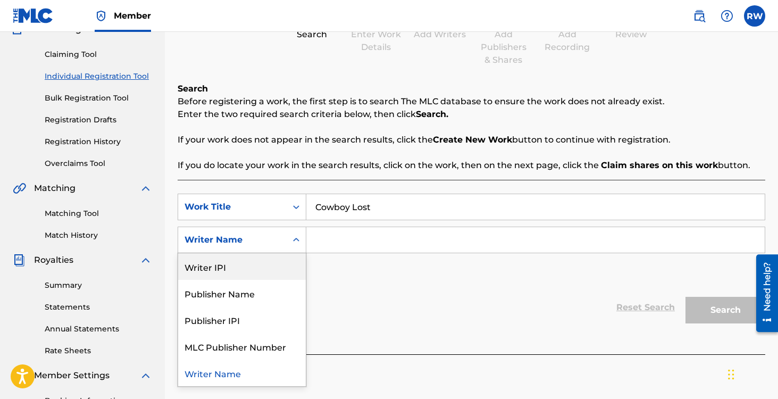
click at [244, 274] on div "Writer IPI" at bounding box center [242, 266] width 128 height 27
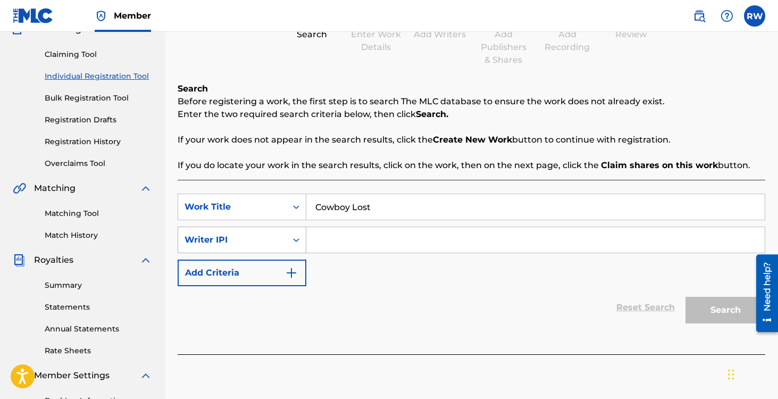
click at [288, 244] on div "Search Form" at bounding box center [296, 239] width 19 height 19
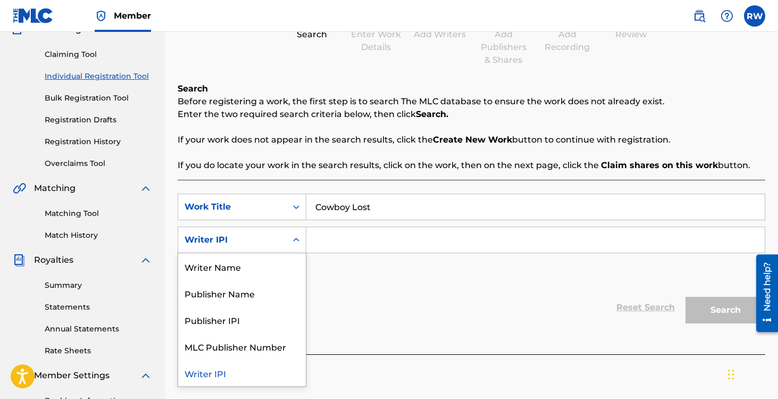
click at [256, 376] on div "Writer IPI" at bounding box center [242, 373] width 128 height 27
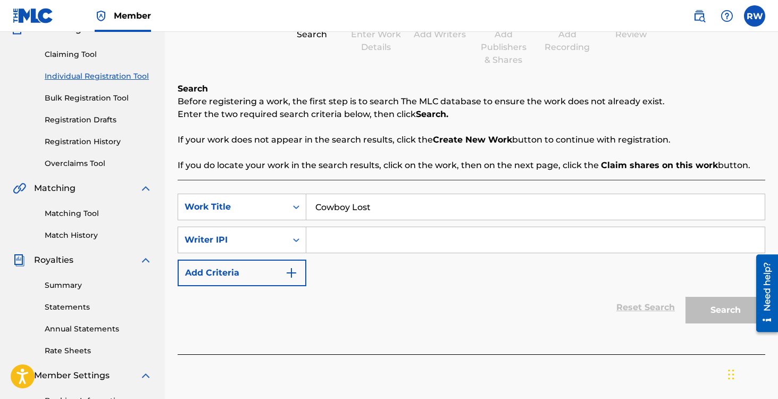
click at [397, 239] on input "Search Form" at bounding box center [535, 240] width 459 height 26
paste input "1309563253"
type input "1309563253"
click at [706, 306] on button "Search" at bounding box center [726, 310] width 80 height 27
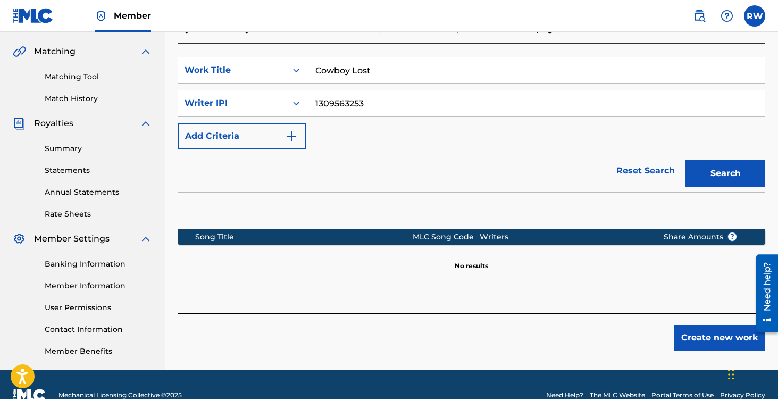
scroll to position [261, 0]
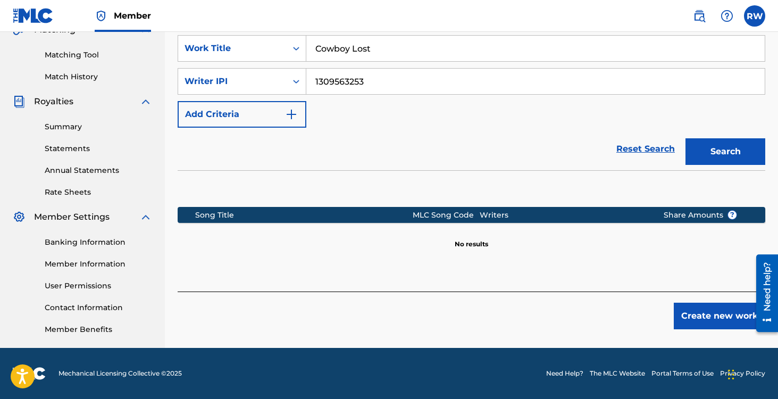
click at [699, 310] on button "Create new work" at bounding box center [720, 316] width 92 height 27
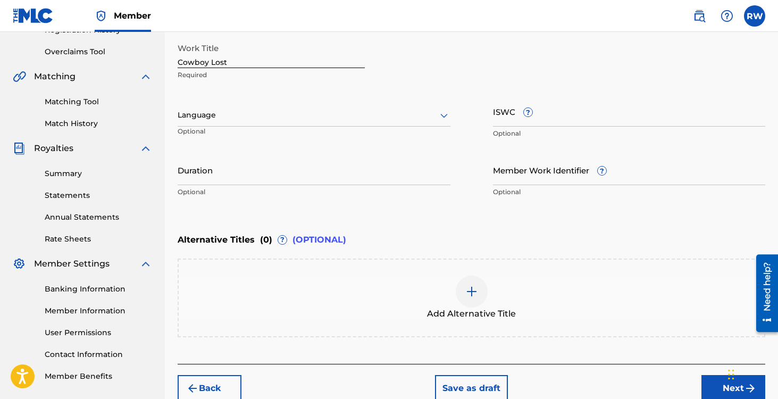
scroll to position [183, 0]
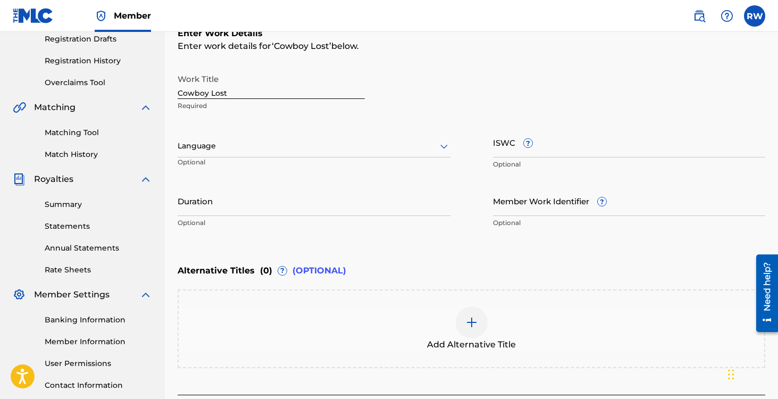
click at [252, 143] on div at bounding box center [314, 145] width 273 height 13
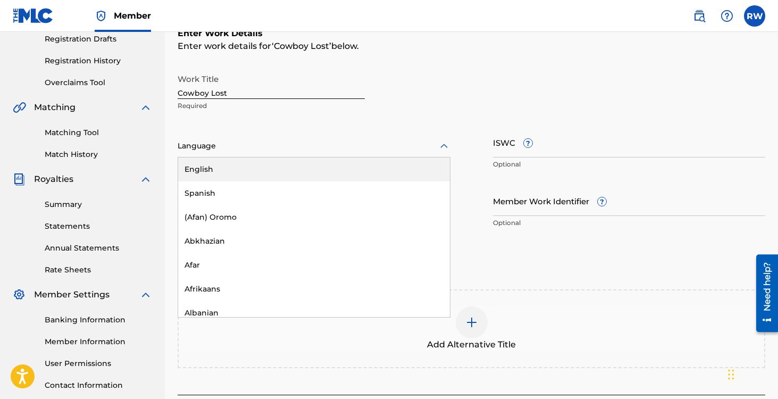
click at [249, 170] on div "English" at bounding box center [314, 169] width 272 height 24
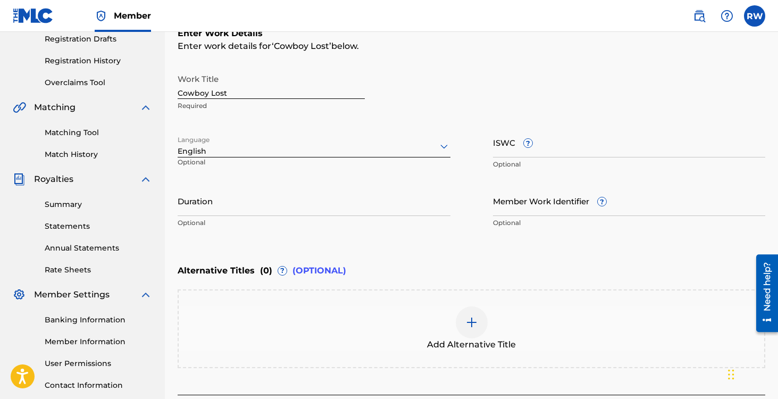
click at [244, 210] on input "Duration" at bounding box center [314, 201] width 273 height 30
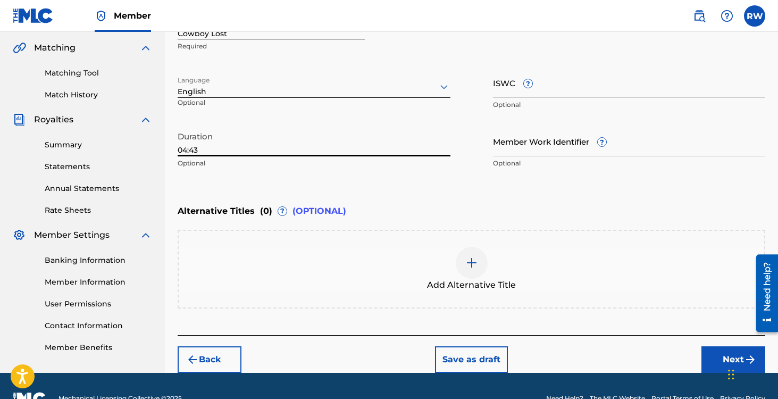
scroll to position [250, 0]
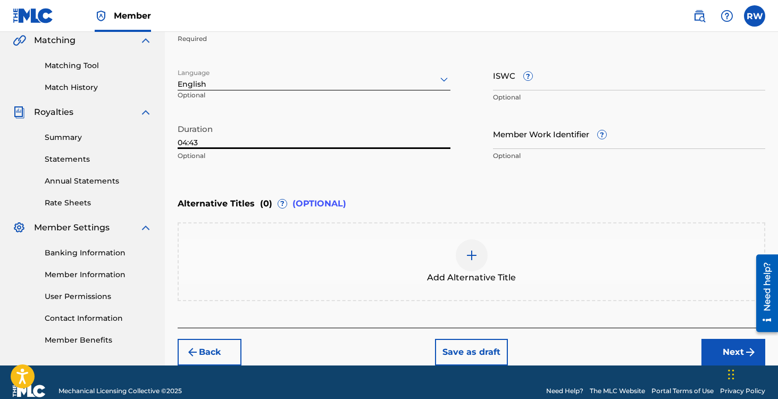
type input "04:43"
click at [717, 346] on button "Next" at bounding box center [734, 352] width 64 height 27
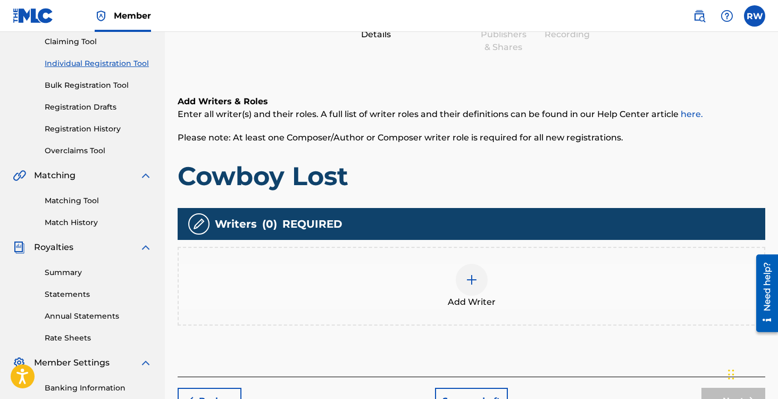
scroll to position [131, 0]
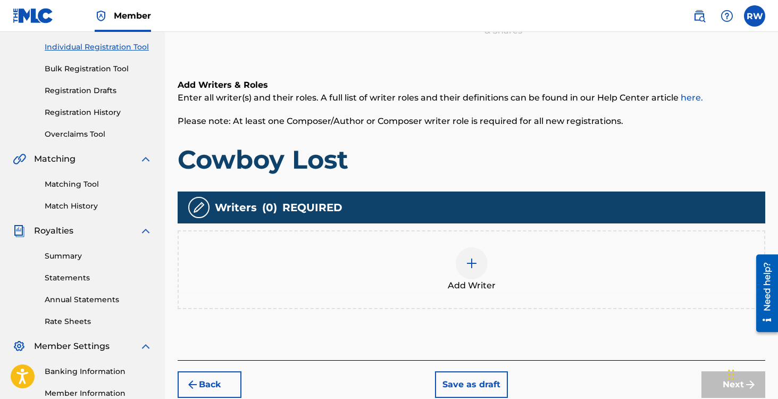
click at [476, 260] on img at bounding box center [472, 263] width 13 height 13
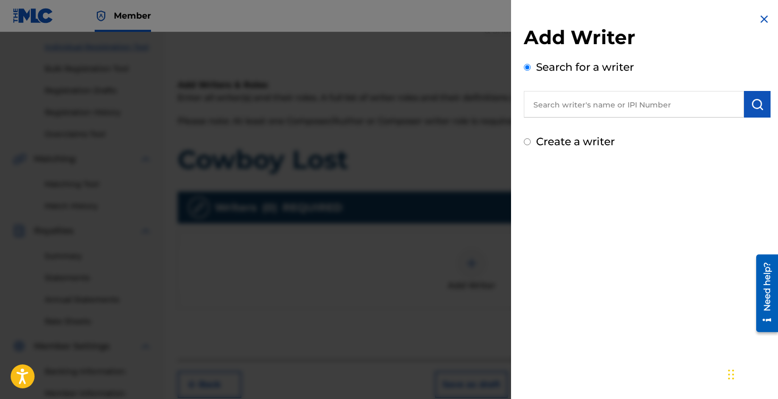
click at [556, 111] on input "text" at bounding box center [634, 104] width 220 height 27
paste input "1309563253"
click at [751, 103] on img "submit" at bounding box center [757, 104] width 13 height 13
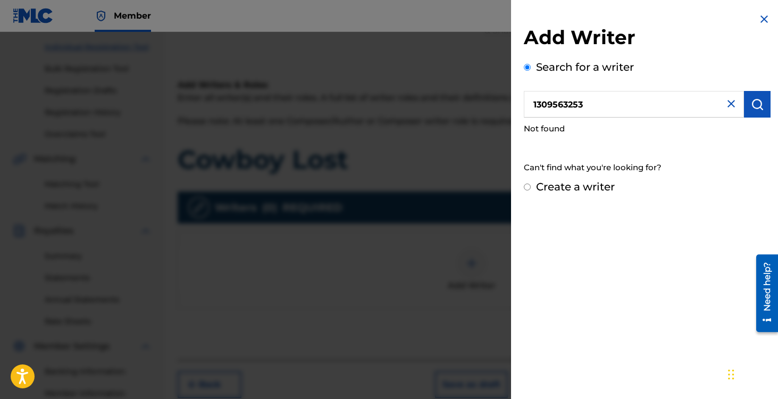
click at [616, 108] on input "1309563253" at bounding box center [634, 104] width 220 height 27
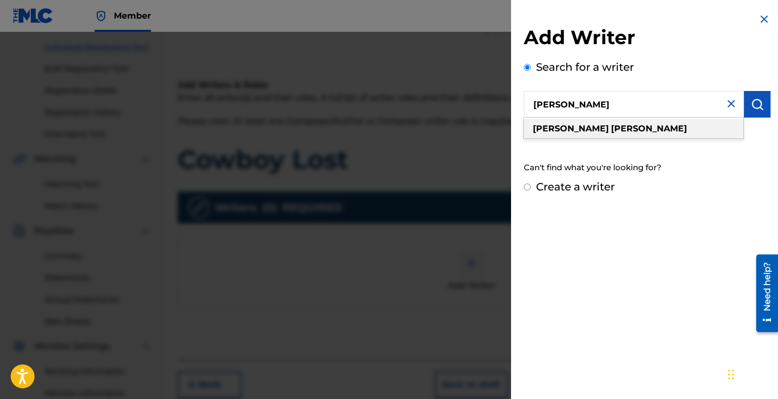
type input "[PERSON_NAME]"
click at [611, 125] on strong "[PERSON_NAME]" at bounding box center [649, 128] width 76 height 10
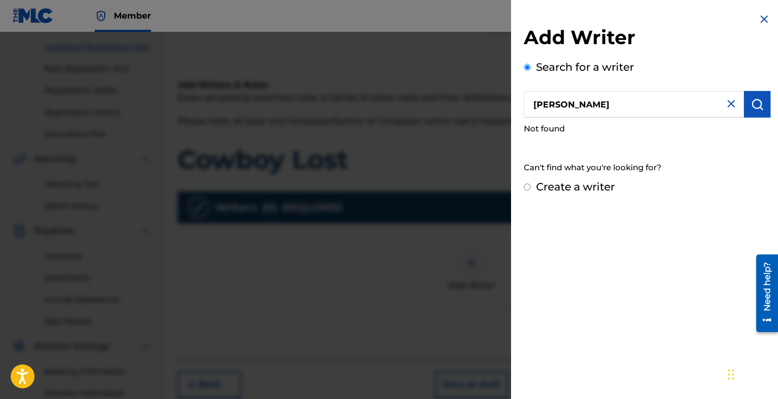
click at [755, 105] on img "submit" at bounding box center [757, 104] width 13 height 13
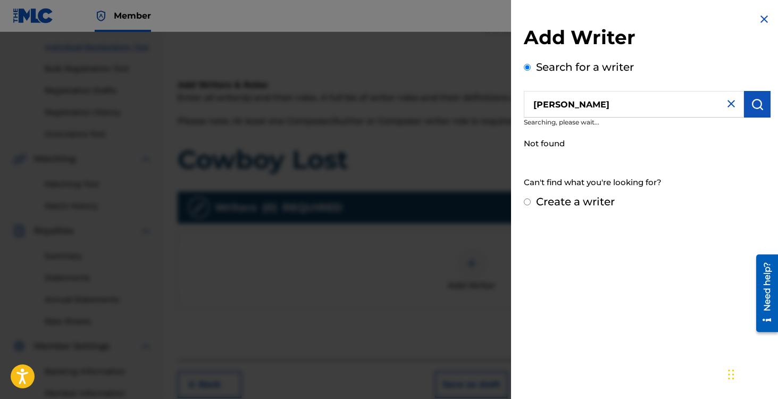
click at [753, 105] on img "submit" at bounding box center [757, 104] width 13 height 13
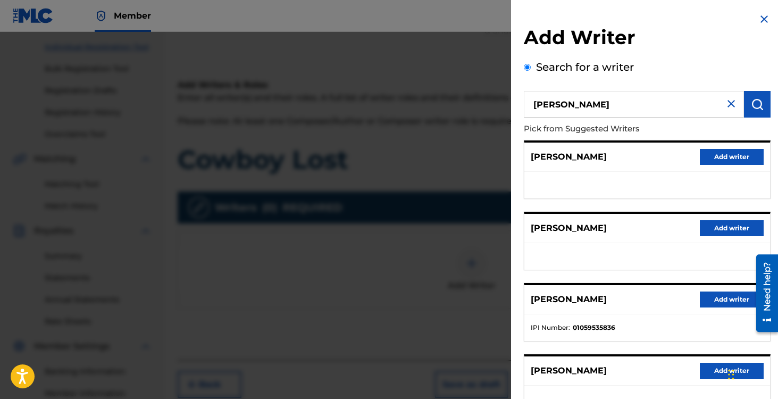
scroll to position [152, 0]
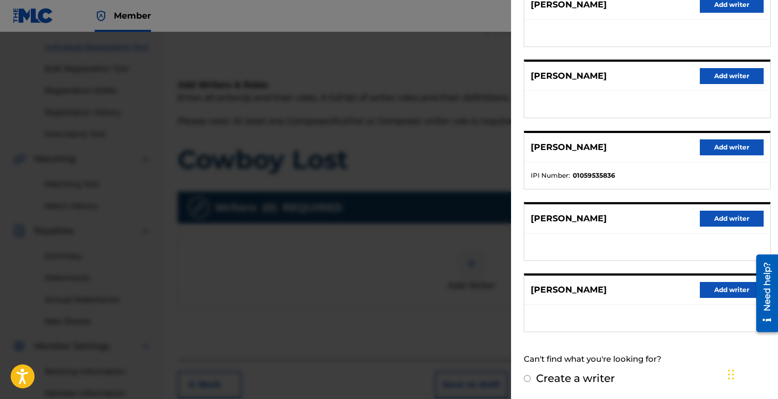
click at [712, 218] on button "Add writer" at bounding box center [732, 219] width 64 height 16
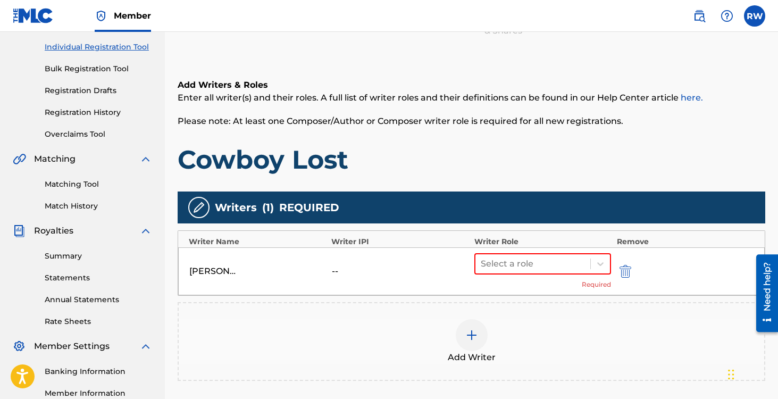
click at [625, 271] on img "submit" at bounding box center [626, 271] width 12 height 13
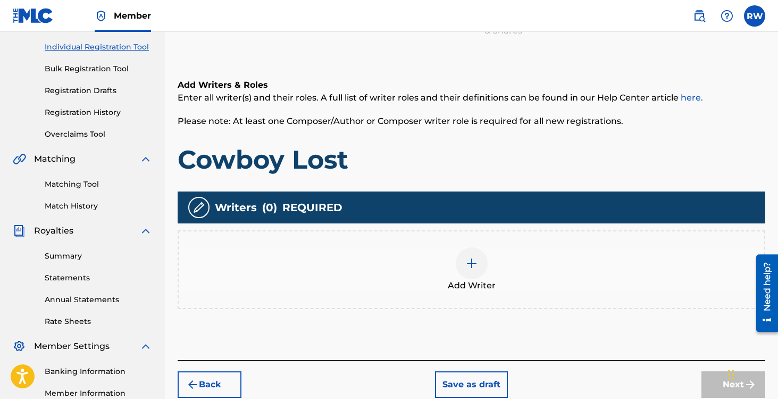
click at [479, 256] on div at bounding box center [472, 263] width 32 height 32
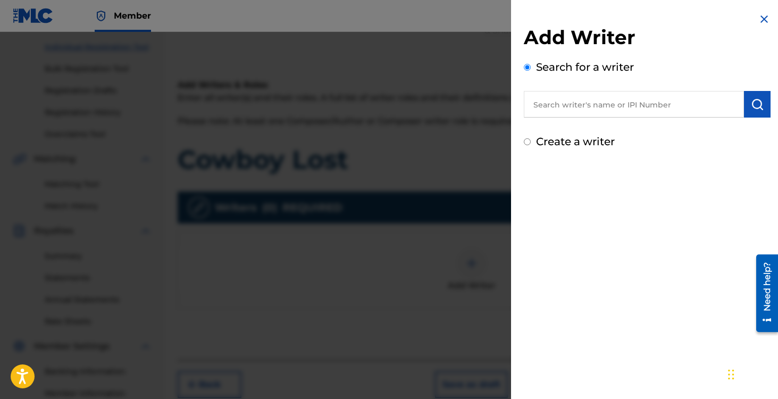
click at [582, 112] on input "text" at bounding box center [634, 104] width 220 height 27
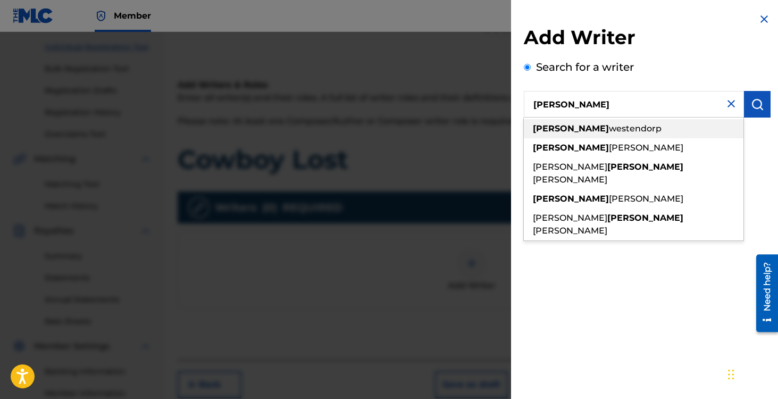
type input "[PERSON_NAME]"
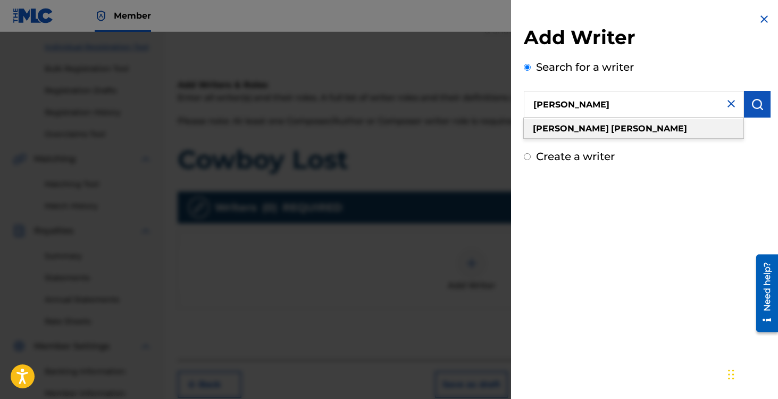
click at [611, 127] on strong "[PERSON_NAME]" at bounding box center [649, 128] width 76 height 10
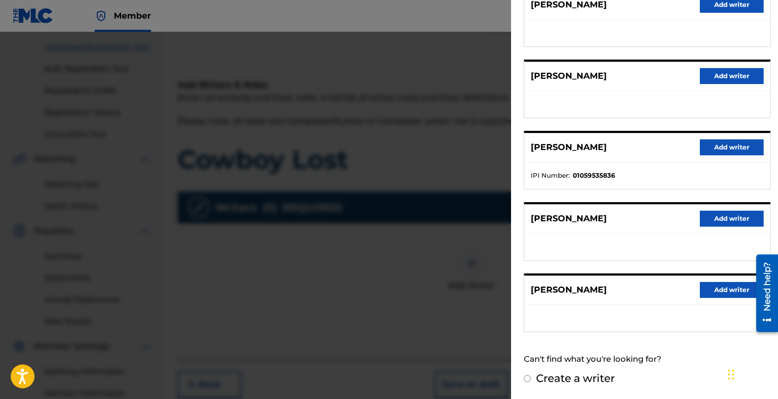
click at [725, 292] on button "Add writer" at bounding box center [732, 290] width 64 height 16
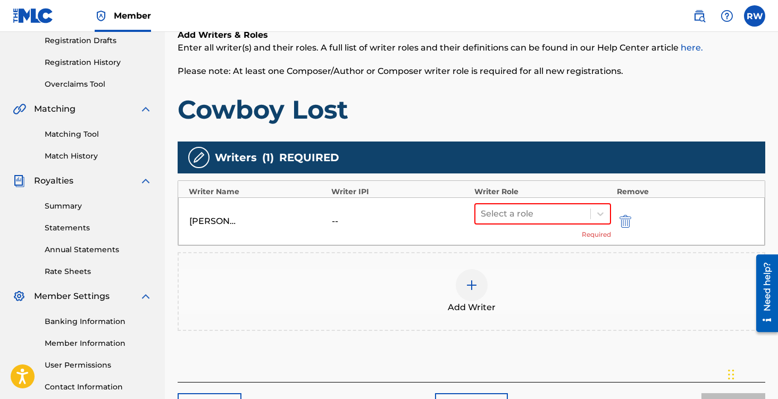
scroll to position [185, 0]
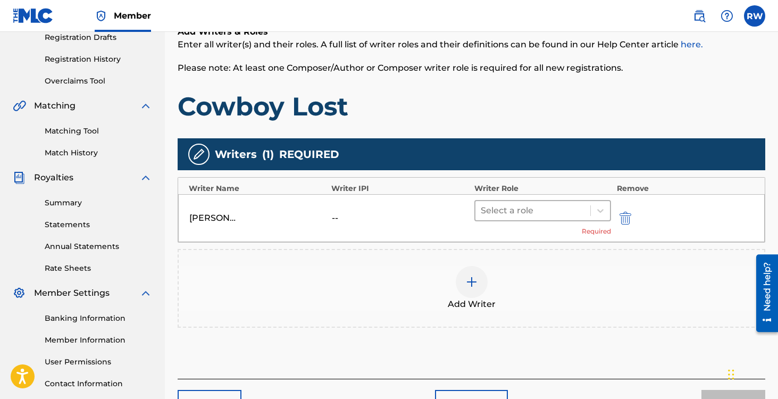
click at [518, 209] on div at bounding box center [533, 210] width 105 height 15
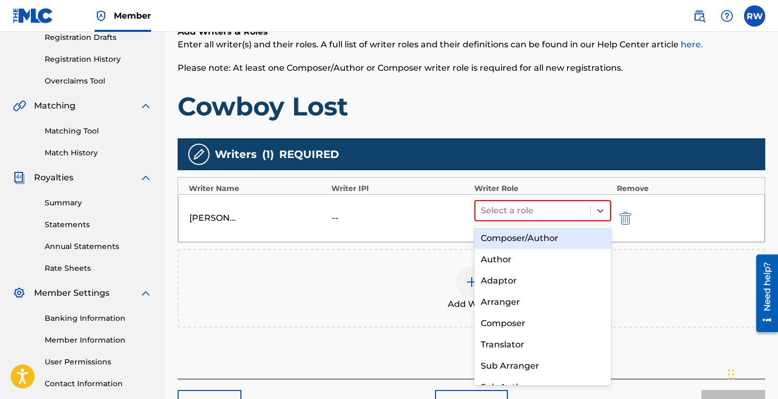
click at [518, 235] on div "Composer/Author" at bounding box center [543, 238] width 137 height 21
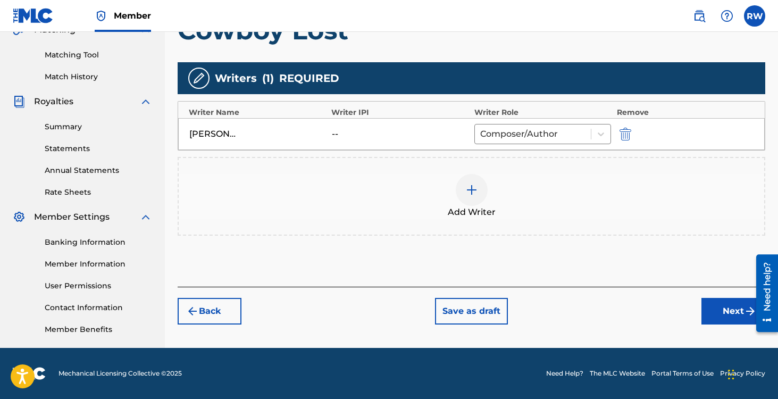
click at [720, 305] on button "Next" at bounding box center [734, 311] width 64 height 27
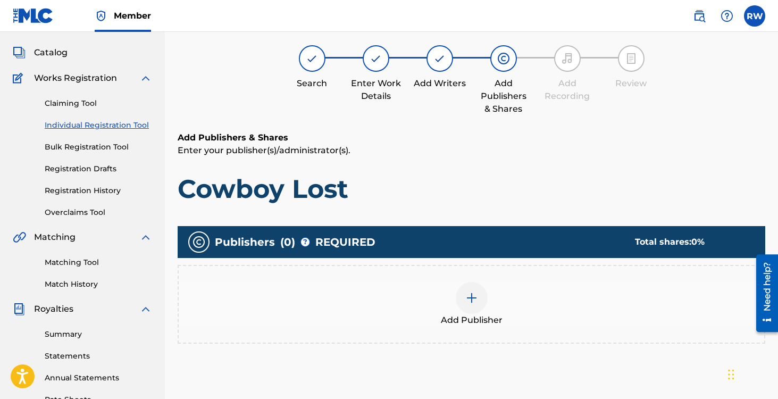
scroll to position [48, 0]
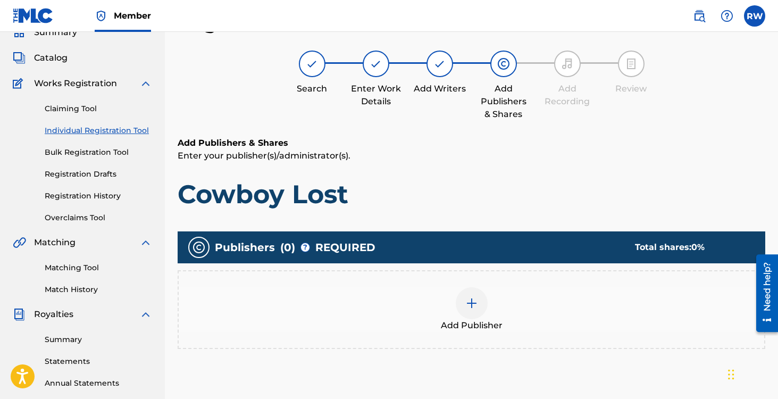
click at [474, 306] on img at bounding box center [472, 303] width 13 height 13
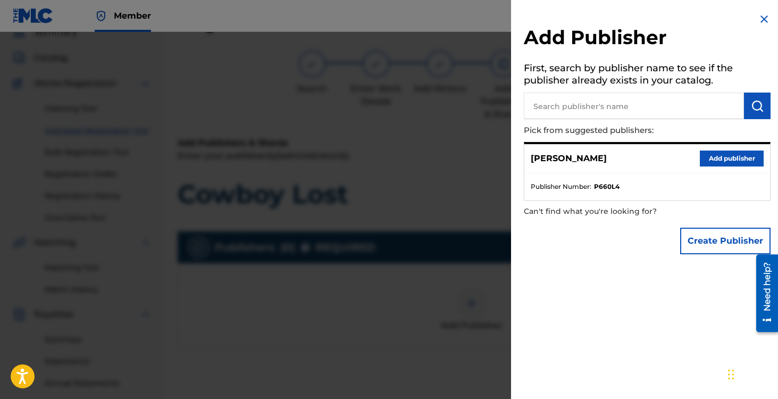
click at [593, 102] on input "text" at bounding box center [634, 106] width 220 height 27
click at [721, 156] on button "Add publisher" at bounding box center [732, 159] width 64 height 16
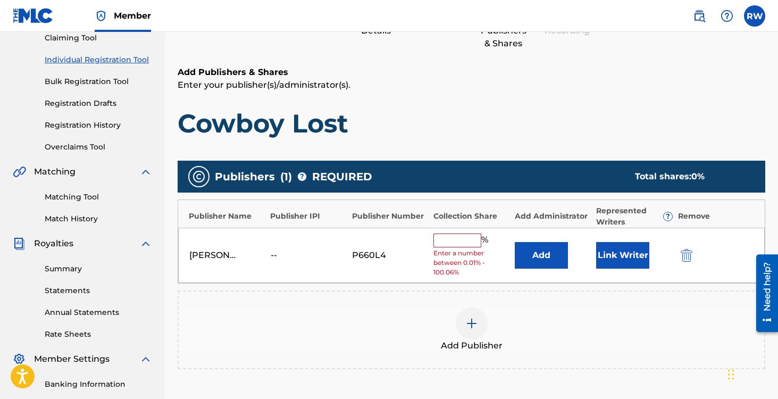
scroll to position [136, 0]
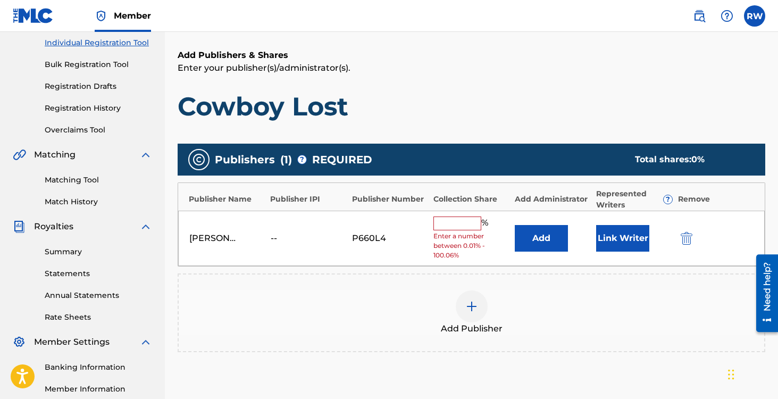
click at [448, 224] on input "text" at bounding box center [458, 224] width 48 height 14
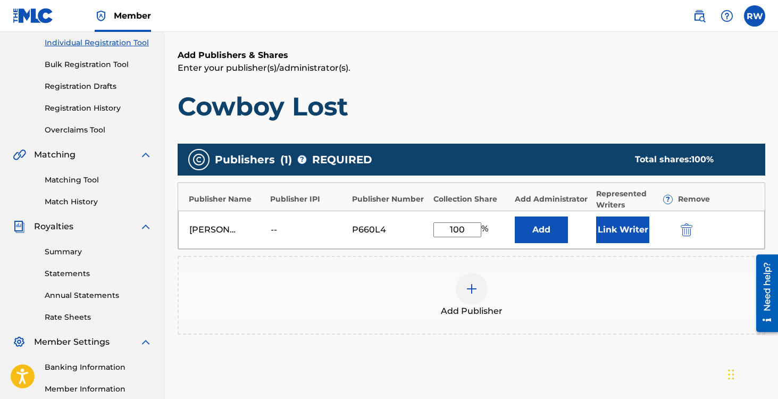
type input "100"
click at [615, 231] on button "Link Writer" at bounding box center [622, 230] width 53 height 27
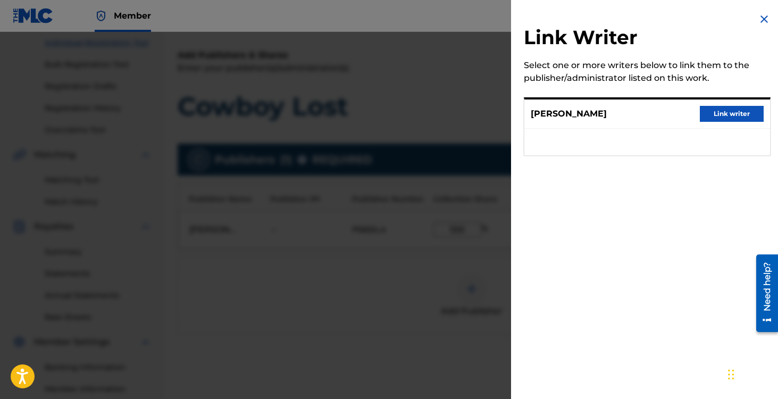
click at [716, 107] on button "Link writer" at bounding box center [732, 114] width 64 height 16
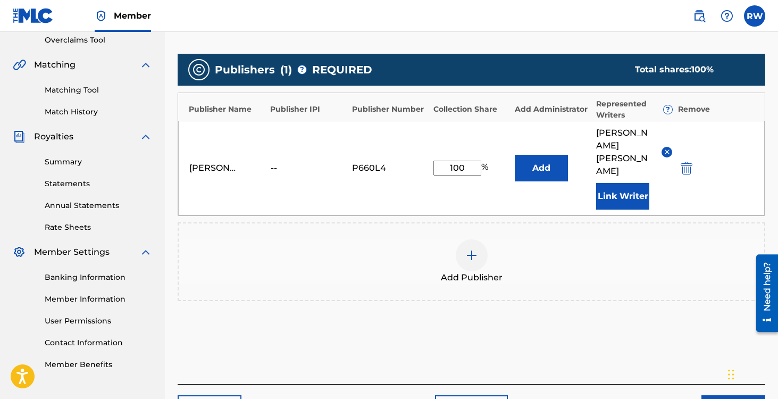
scroll to position [274, 0]
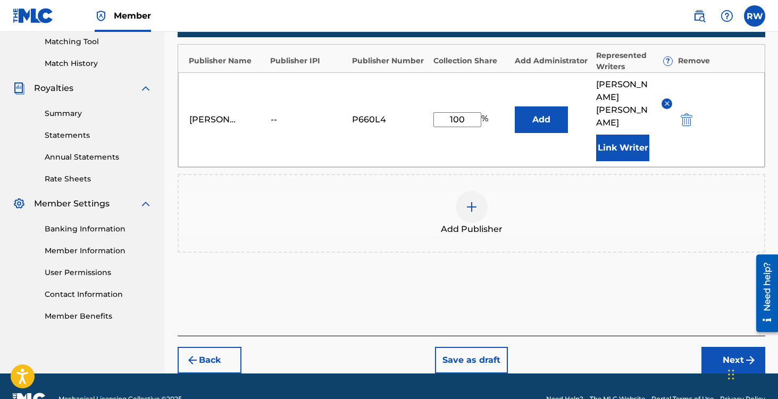
click at [549, 106] on button "Add" at bounding box center [541, 119] width 53 height 27
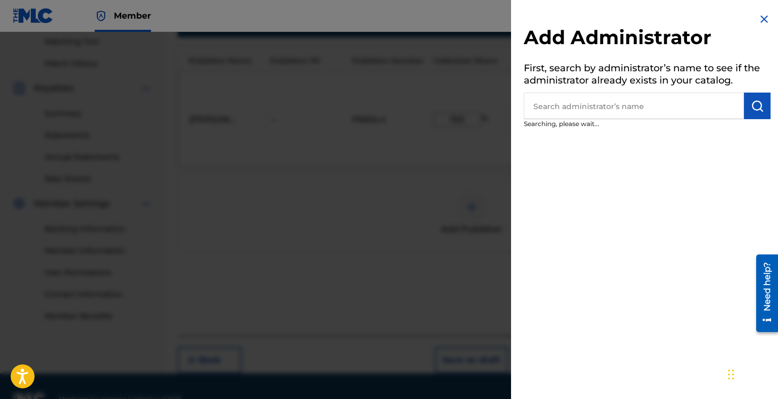
click at [559, 107] on input "text" at bounding box center [634, 106] width 220 height 27
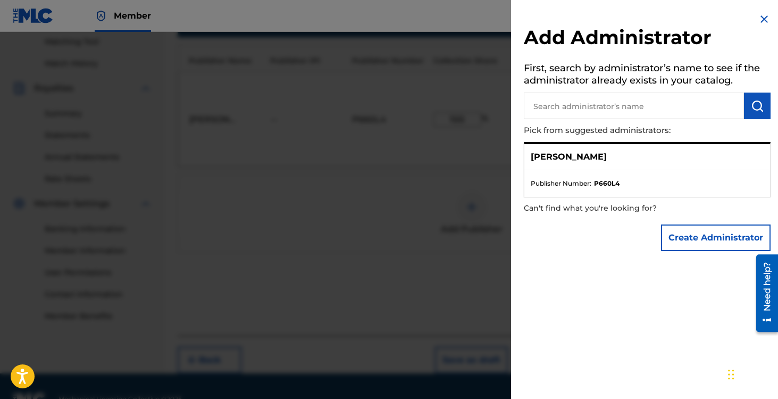
click at [758, 22] on img at bounding box center [764, 19] width 13 height 13
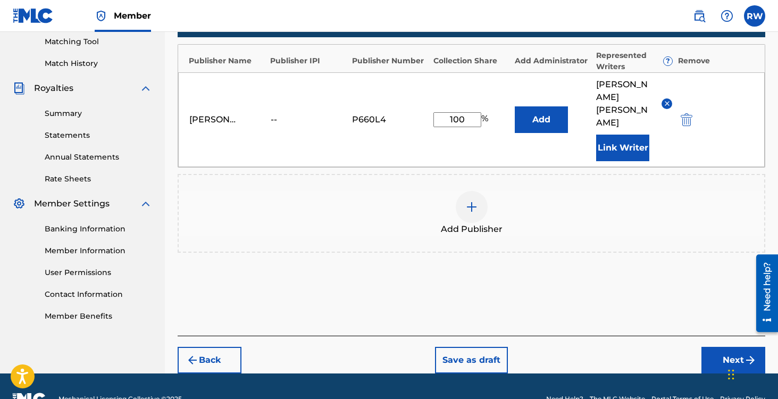
click at [629, 201] on div "Add Publisher" at bounding box center [472, 213] width 586 height 45
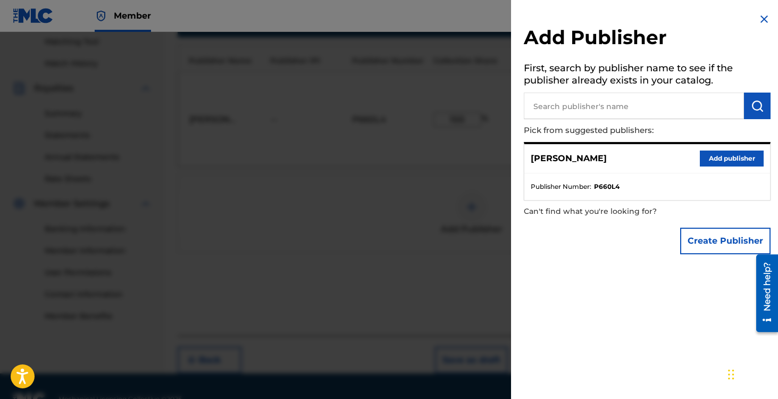
click at [472, 167] on div at bounding box center [389, 231] width 778 height 399
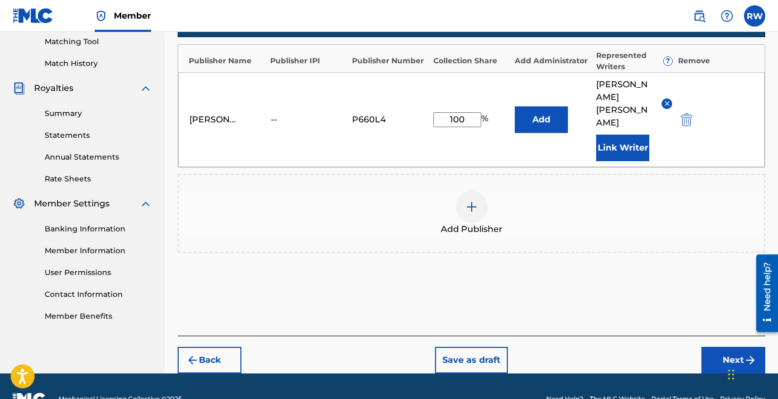
click at [727, 347] on button "Next" at bounding box center [734, 360] width 64 height 27
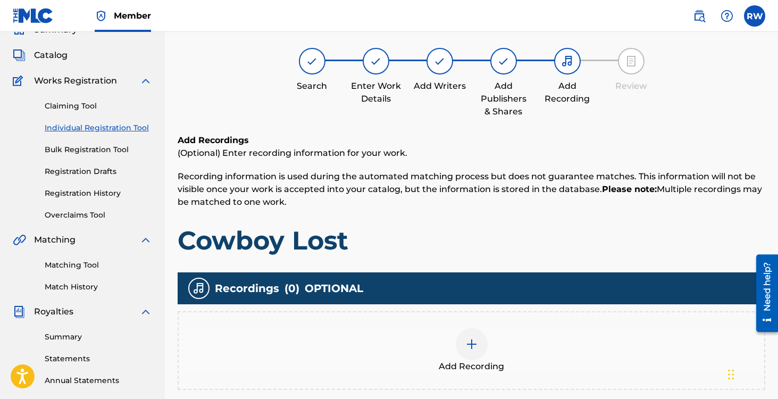
scroll to position [48, 0]
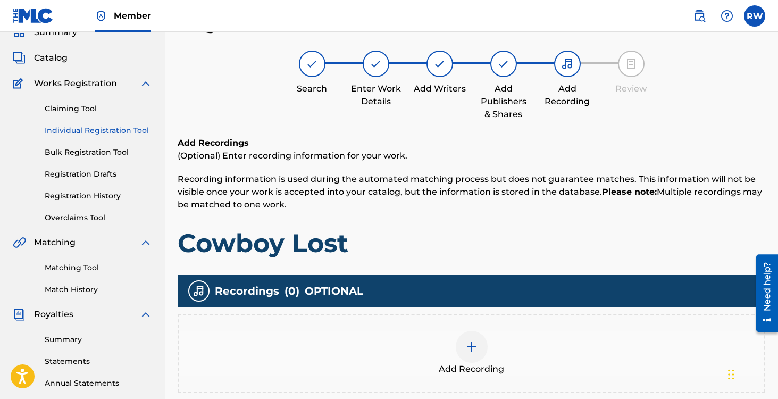
click at [473, 341] on img at bounding box center [472, 347] width 13 height 13
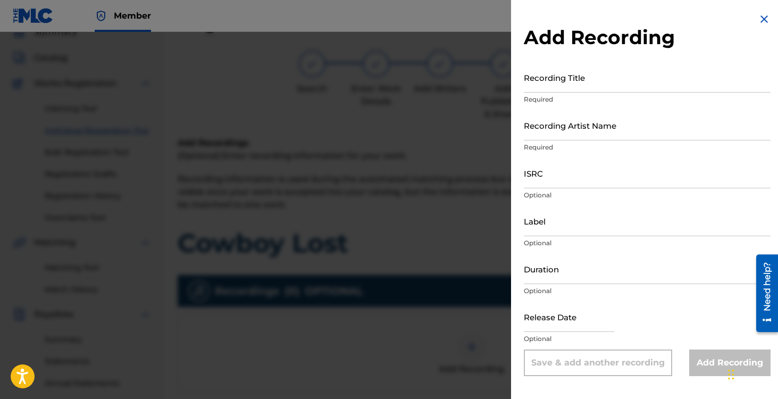
click at [567, 69] on input "Recording Title" at bounding box center [647, 77] width 247 height 30
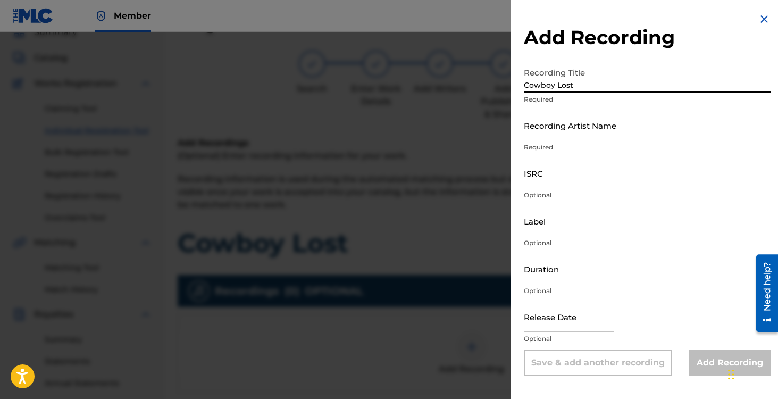
type input "Cowboy Lost"
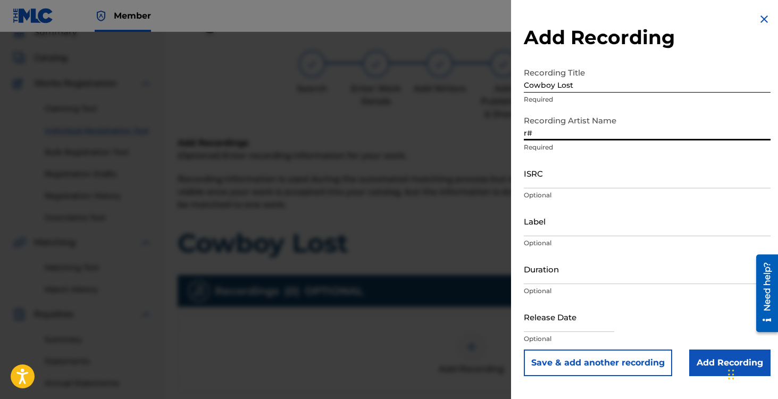
type input "r"
type input "[PERSON_NAME]"
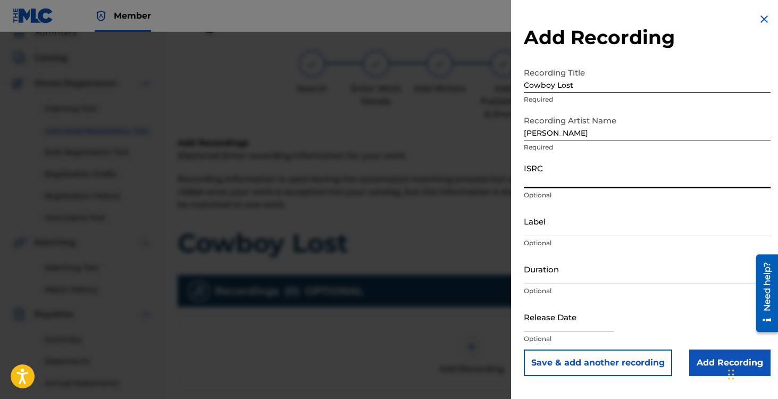
paste input "1309563253"
type input "1309563253"
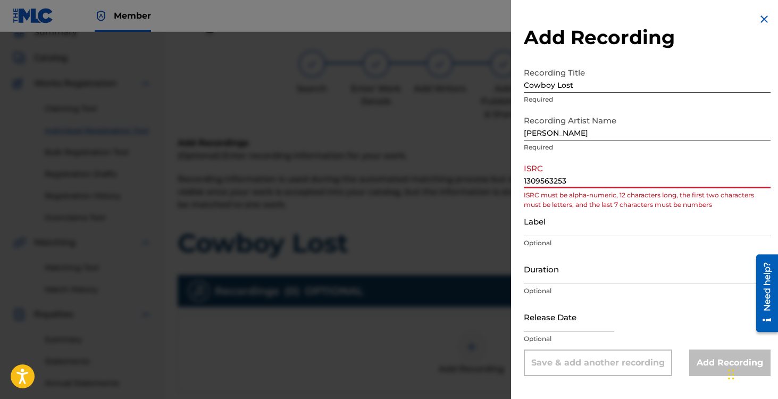
click at [562, 174] on input "1309563253" at bounding box center [647, 173] width 247 height 30
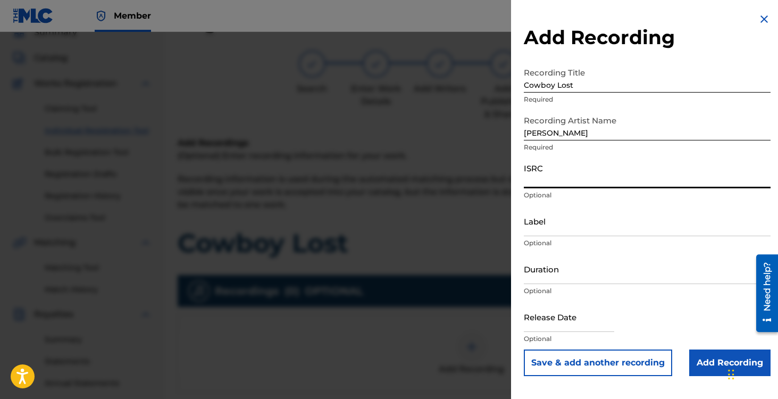
paste input "CBB7W2309605"
type input "CBB7W2309605"
click at [552, 231] on input "Label" at bounding box center [647, 221] width 247 height 30
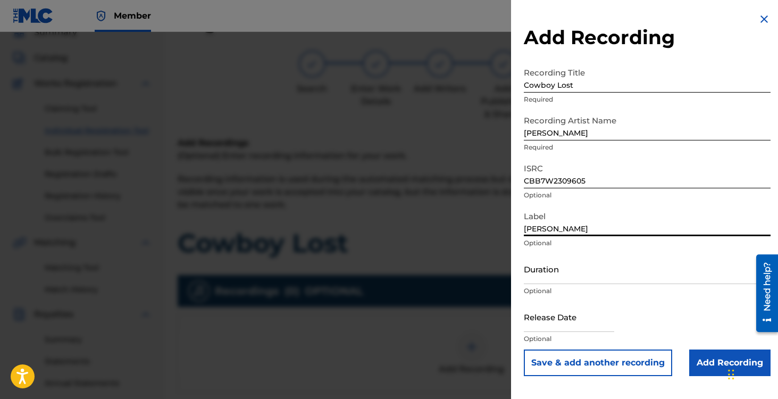
type input "[PERSON_NAME]"
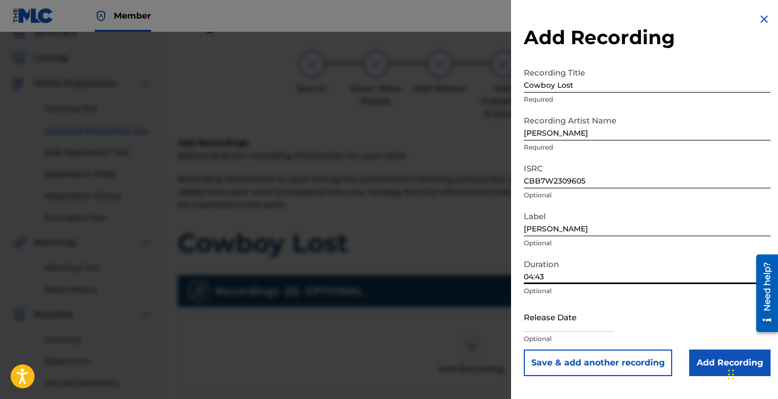
type input "04:43"
click at [592, 326] on input "text" at bounding box center [569, 317] width 90 height 30
select select "7"
select select "2025"
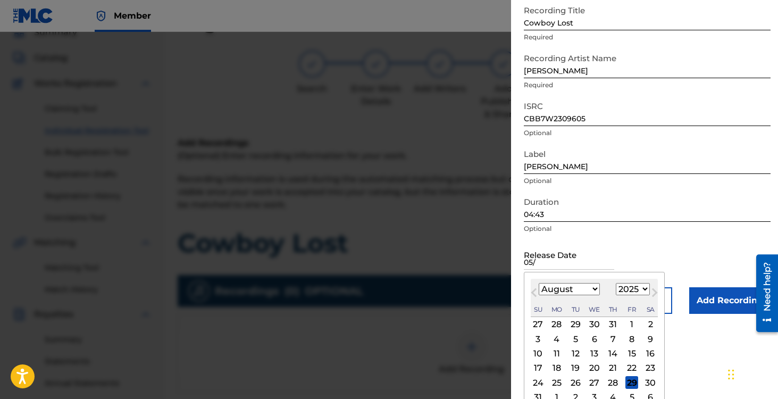
scroll to position [89, 0]
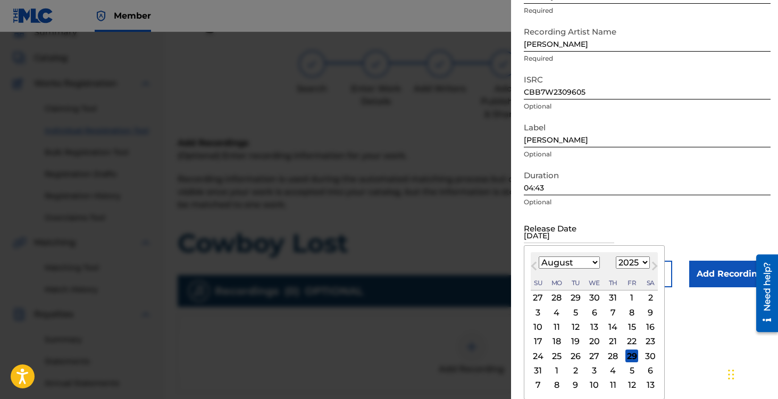
type input "[DATE]"
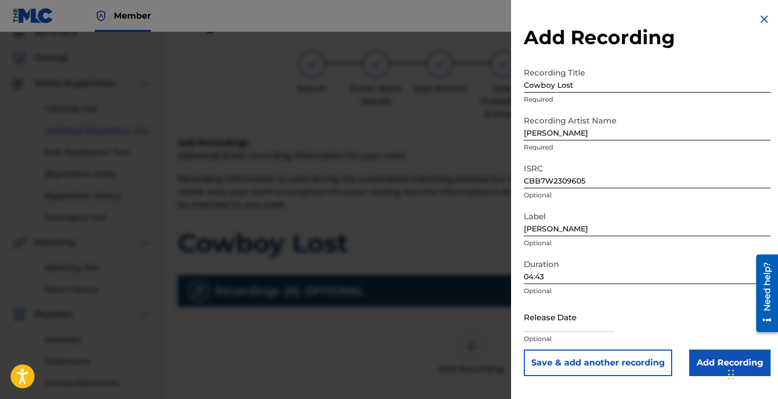
click at [565, 338] on p "Optional" at bounding box center [647, 339] width 247 height 10
click at [553, 318] on input "text" at bounding box center [569, 317] width 90 height 30
select select "7"
select select "2025"
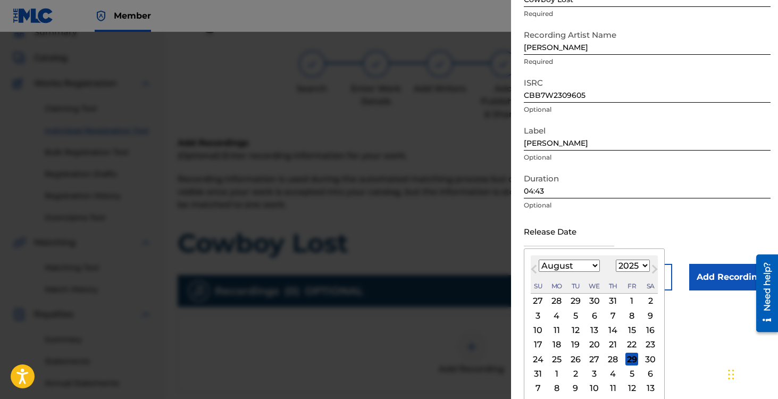
scroll to position [89, 0]
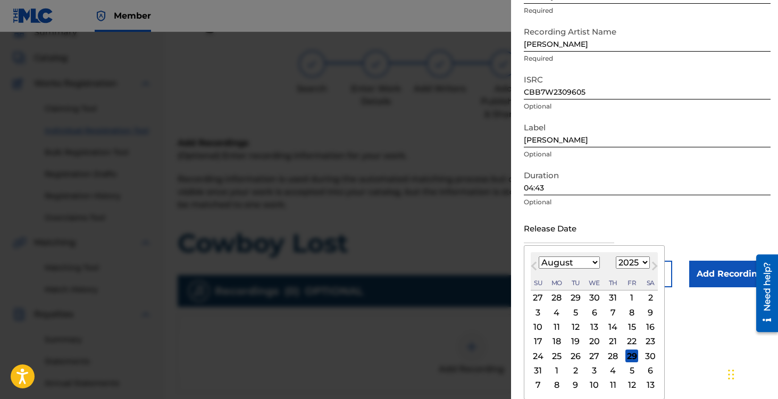
click at [585, 267] on select "January February March April May June July August September October November De…" at bounding box center [569, 262] width 61 height 12
select select "4"
click at [539, 269] on select "January February March April May June July August September October November De…" at bounding box center [569, 262] width 61 height 12
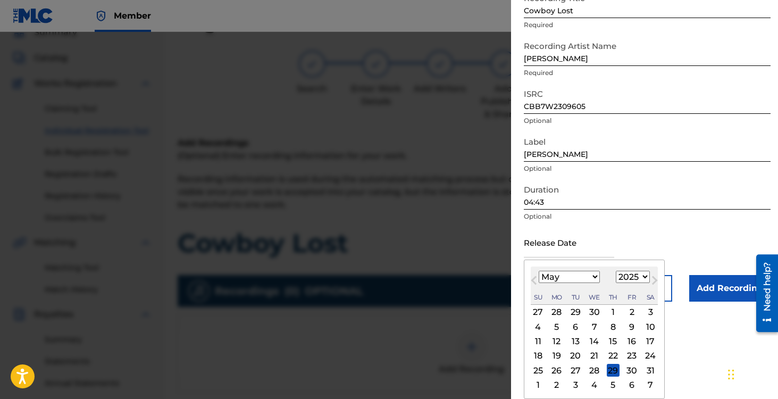
scroll to position [74, 0]
click at [556, 343] on div "12" at bounding box center [557, 341] width 13 height 13
type input "[DATE]"
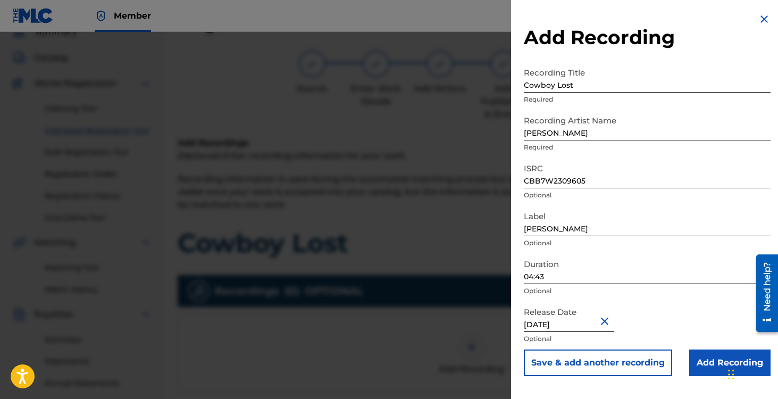
click at [574, 323] on input "[DATE]" at bounding box center [569, 317] width 90 height 30
select select "4"
select select "2025"
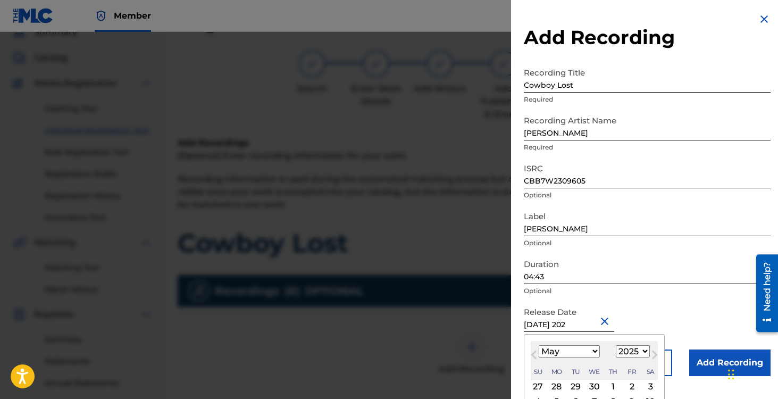
type input "[DATE]"
select select "2023"
type input "[DATE]"
click at [663, 318] on div "Release Date [DATE] [DATE] Previous Month Next Month May [DATE] February March …" at bounding box center [647, 326] width 247 height 48
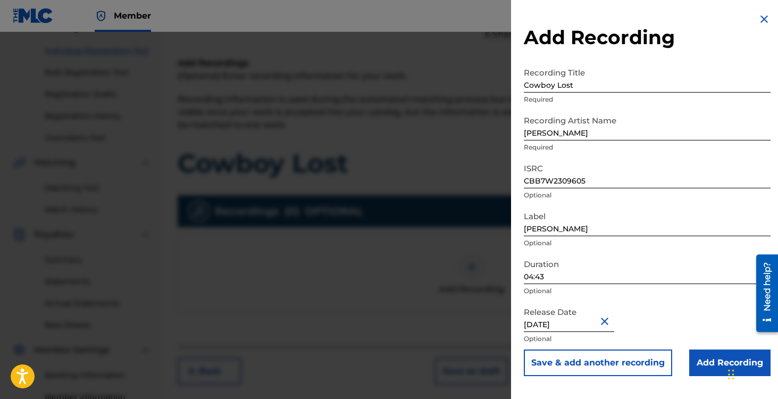
scroll to position [137, 0]
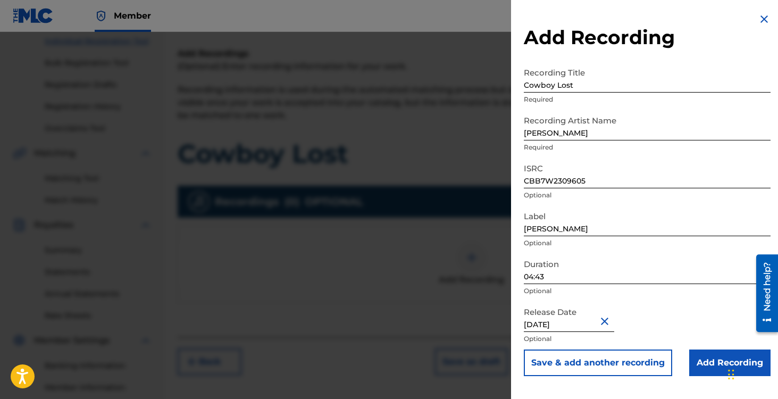
click at [577, 321] on input "[DATE]" at bounding box center [569, 317] width 90 height 30
select select "4"
select select "2023"
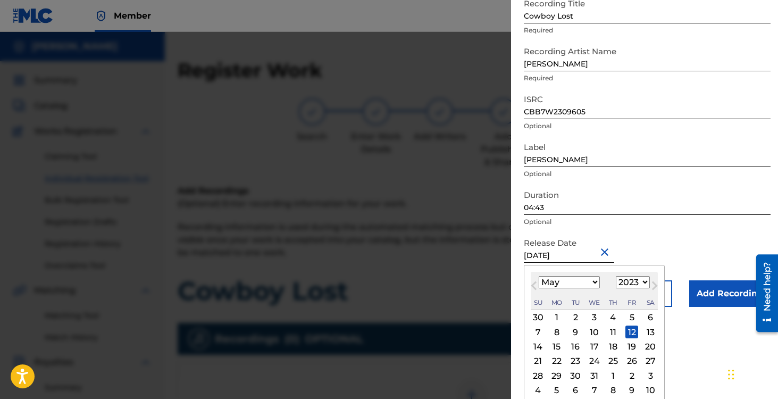
scroll to position [74, 0]
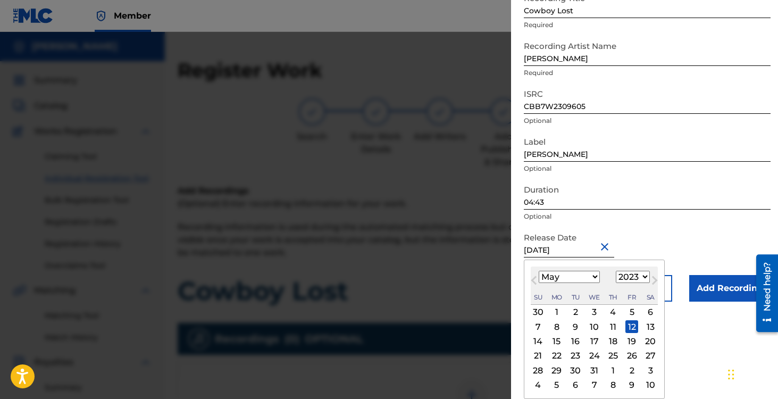
click at [697, 246] on form "Recording Title Cowboy Lost Required Recording Artist Name [PERSON_NAME] Requir…" at bounding box center [647, 145] width 247 height 314
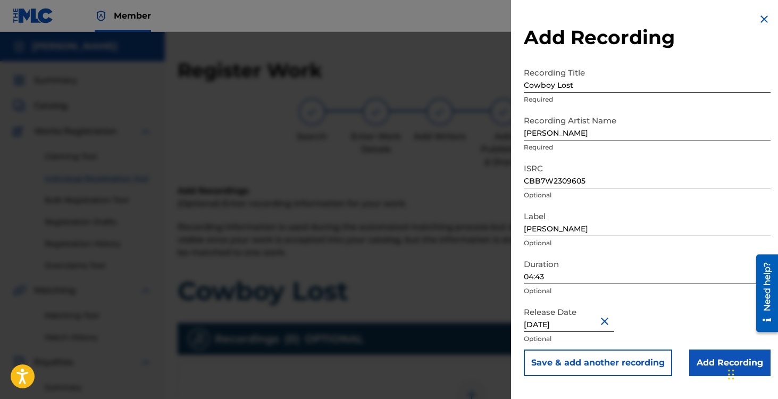
scroll to position [0, 0]
click at [706, 364] on input "Add Recording" at bounding box center [730, 363] width 81 height 27
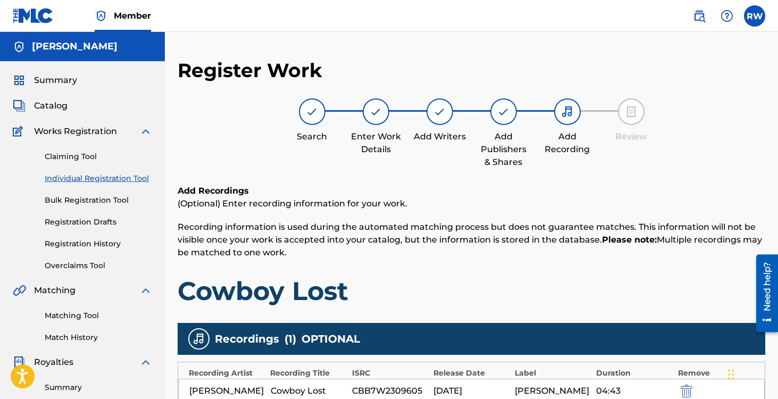
scroll to position [261, 0]
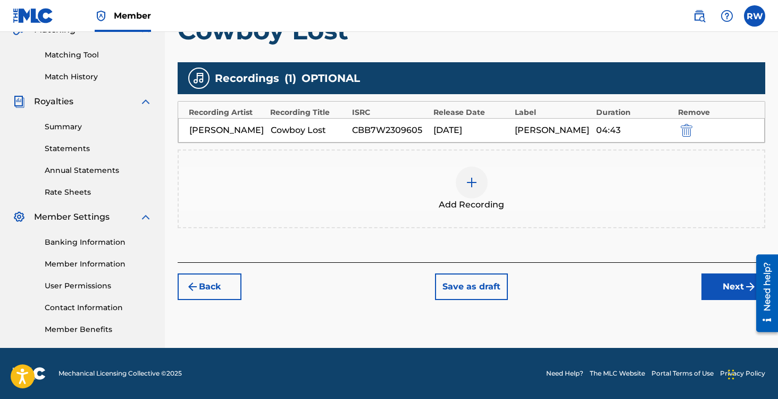
click at [718, 284] on button "Next" at bounding box center [734, 286] width 64 height 27
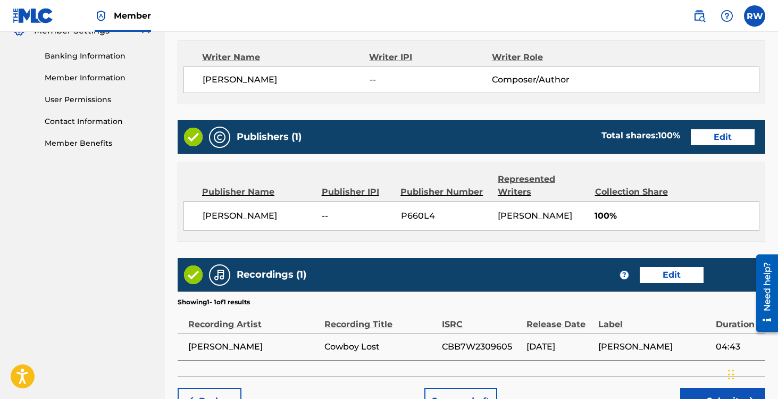
scroll to position [512, 0]
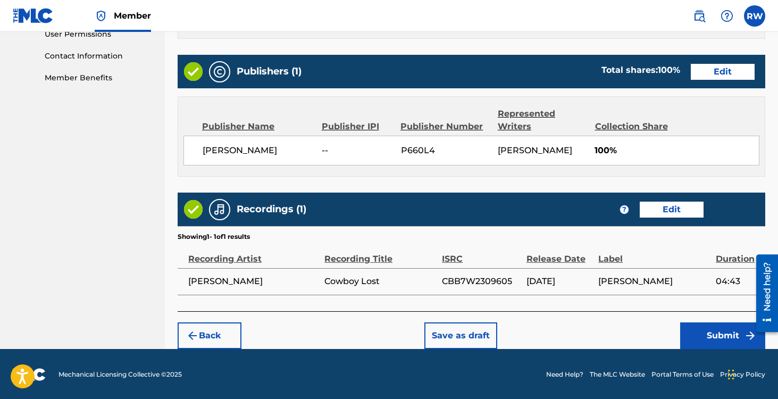
click at [720, 329] on button "Submit" at bounding box center [723, 335] width 85 height 27
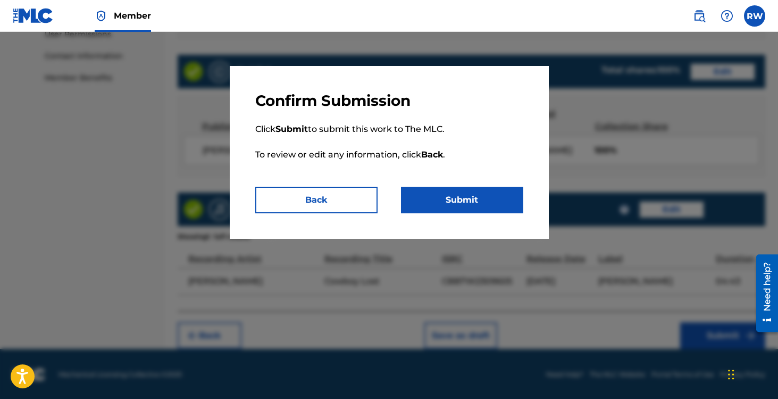
click at [476, 195] on button "Submit" at bounding box center [462, 200] width 122 height 27
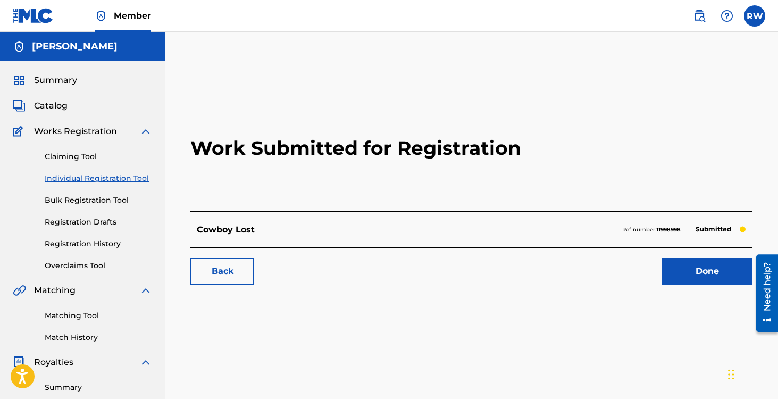
click at [89, 179] on link "Individual Registration Tool" at bounding box center [98, 178] width 107 height 11
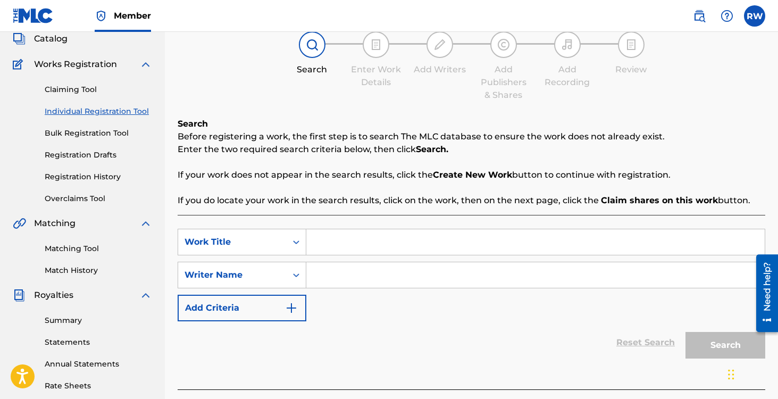
scroll to position [86, 0]
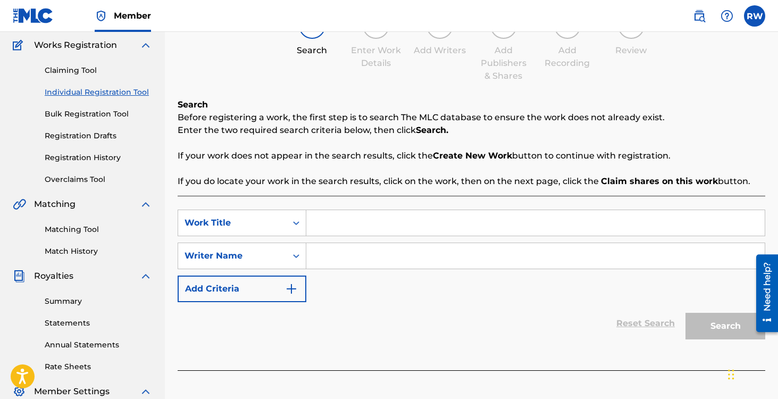
click at [368, 224] on input "Search Form" at bounding box center [535, 223] width 459 height 26
paste input "[URL][DOMAIN_NAME]"
type input "[URL][DOMAIN_NAME]"
click at [368, 224] on input "[URL][DOMAIN_NAME]" at bounding box center [535, 223] width 459 height 26
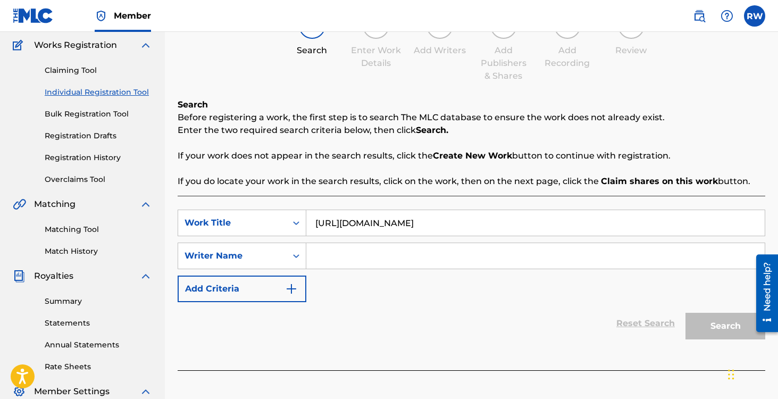
click at [368, 224] on input "[URL][DOMAIN_NAME]" at bounding box center [535, 223] width 459 height 26
type input "Ride Away"
click at [330, 262] on input "Search Form" at bounding box center [535, 256] width 459 height 26
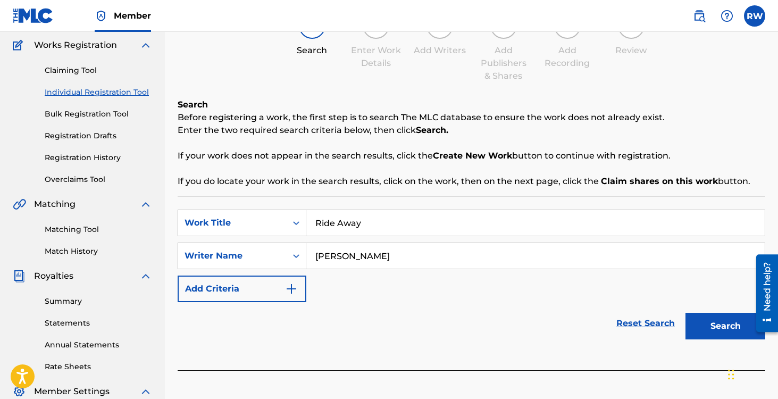
type input "[PERSON_NAME]"
click at [686, 313] on button "Search" at bounding box center [726, 326] width 80 height 27
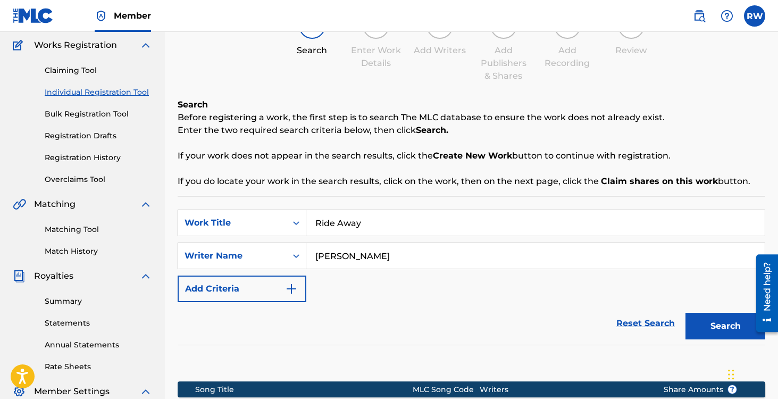
scroll to position [261, 0]
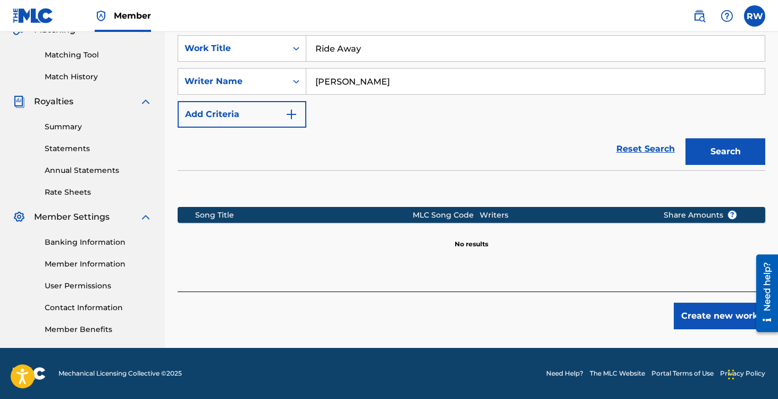
click at [699, 313] on button "Create new work" at bounding box center [720, 316] width 92 height 27
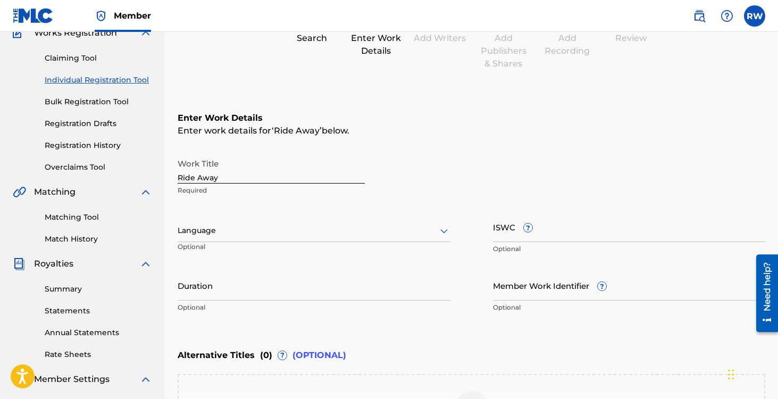
scroll to position [0, 0]
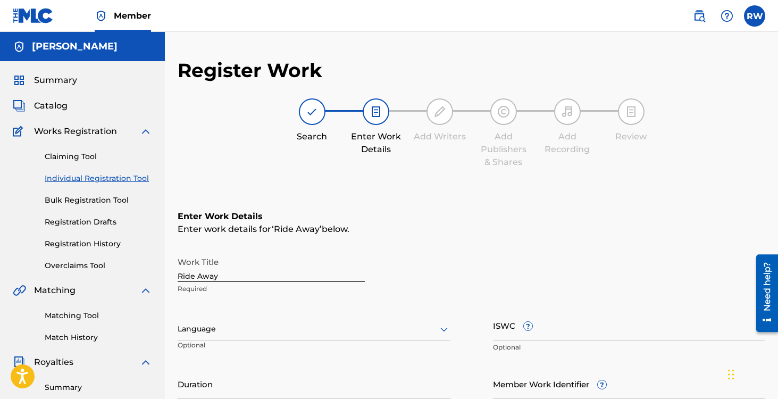
click at [270, 276] on input "Ride Away" at bounding box center [271, 267] width 187 height 30
click at [254, 335] on div at bounding box center [314, 328] width 273 height 13
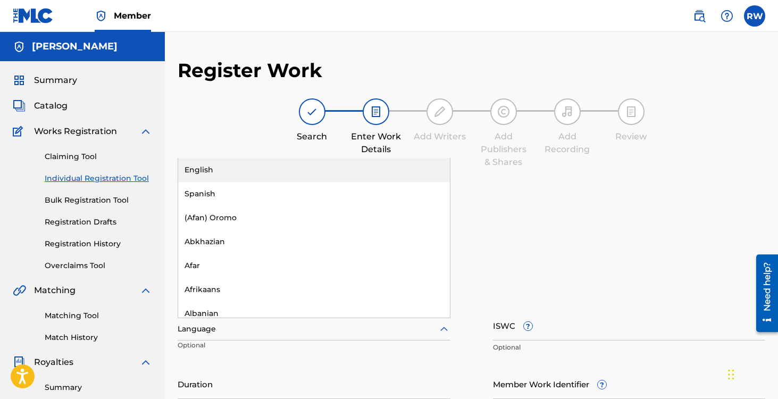
click at [224, 176] on div "English" at bounding box center [314, 170] width 272 height 24
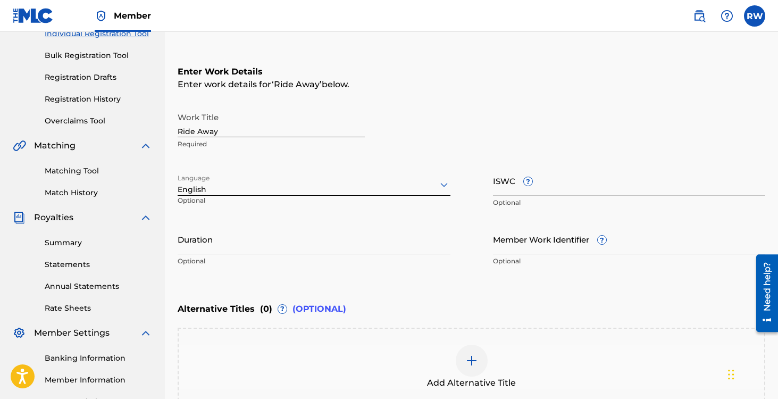
scroll to position [202, 0]
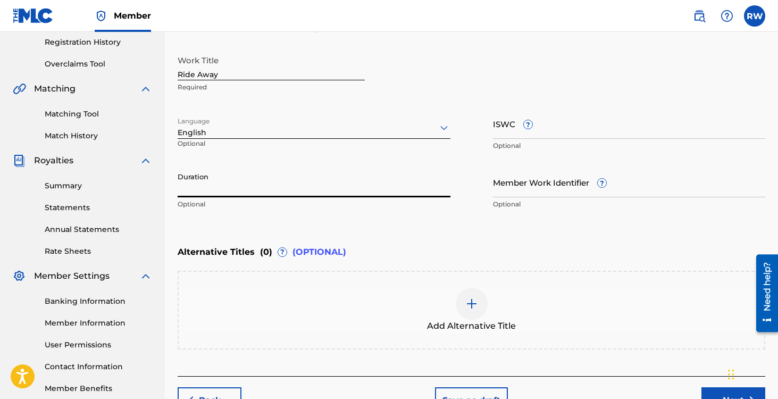
click at [223, 182] on input "Duration" at bounding box center [314, 182] width 273 height 30
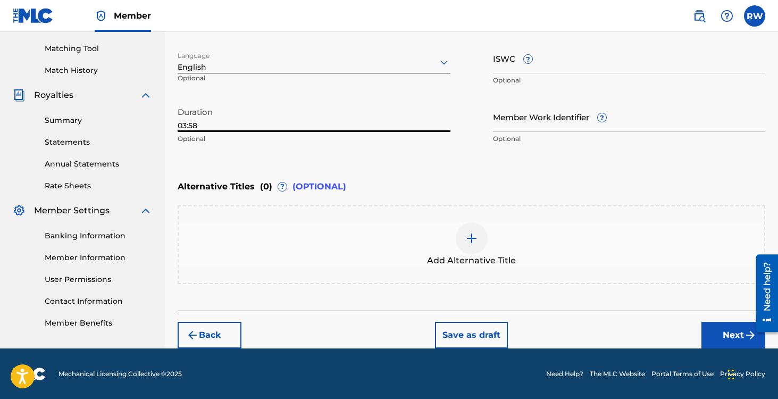
type input "03:58"
click at [732, 331] on button "Next" at bounding box center [734, 335] width 64 height 27
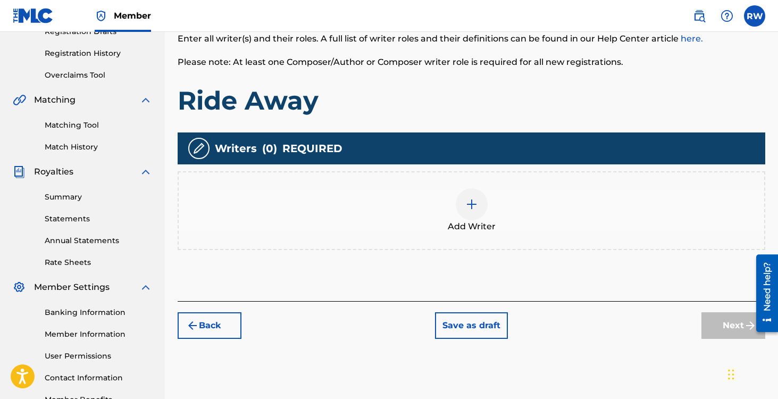
scroll to position [243, 0]
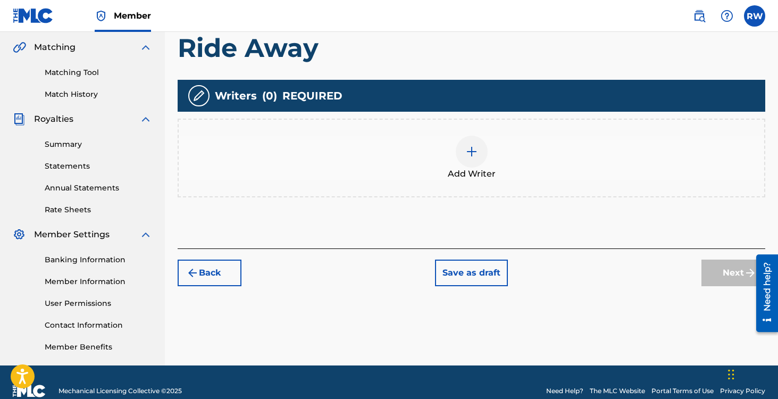
click at [476, 148] on img at bounding box center [472, 151] width 13 height 13
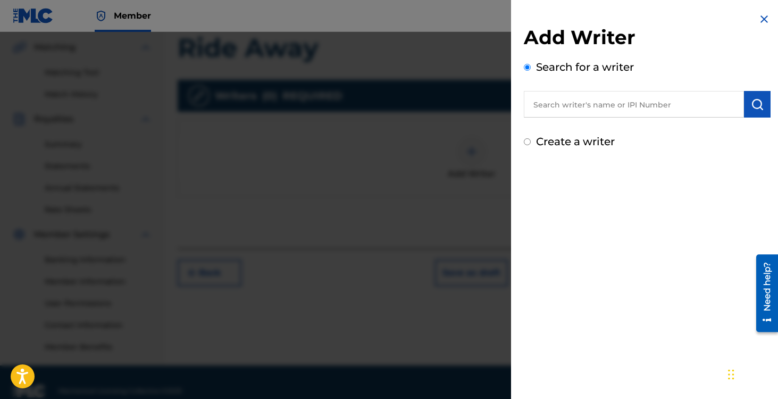
click at [569, 109] on input "text" at bounding box center [634, 104] width 220 height 27
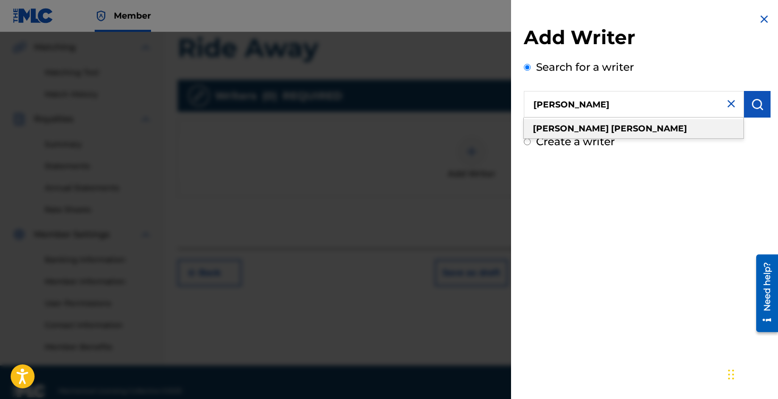
type input "[PERSON_NAME]"
click at [564, 130] on strong "[PERSON_NAME]" at bounding box center [571, 128] width 76 height 10
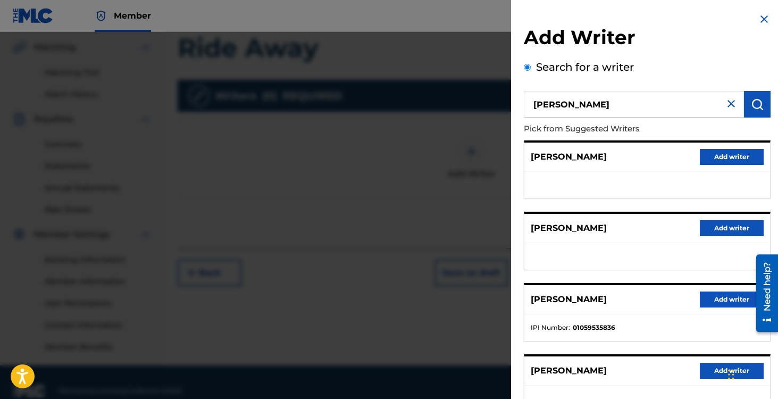
scroll to position [152, 0]
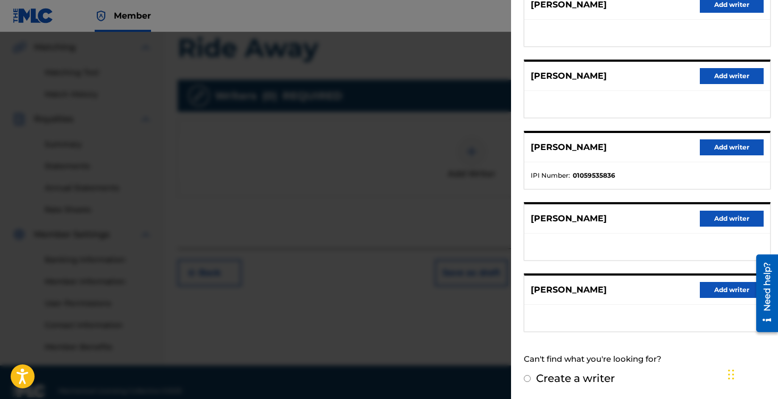
click at [712, 291] on button "Add writer" at bounding box center [732, 290] width 64 height 16
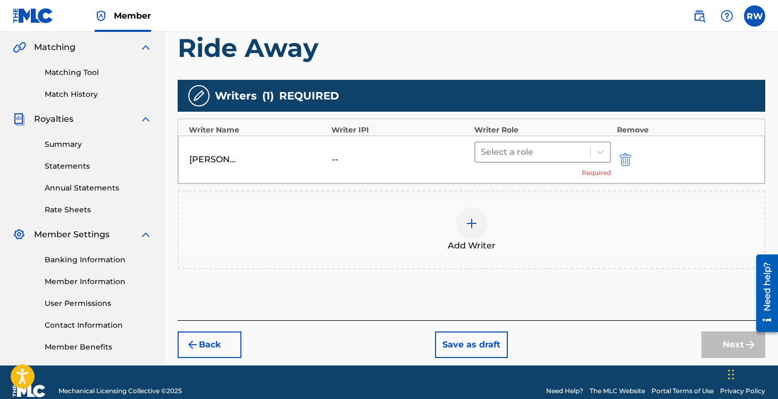
click at [503, 152] on div at bounding box center [533, 152] width 105 height 15
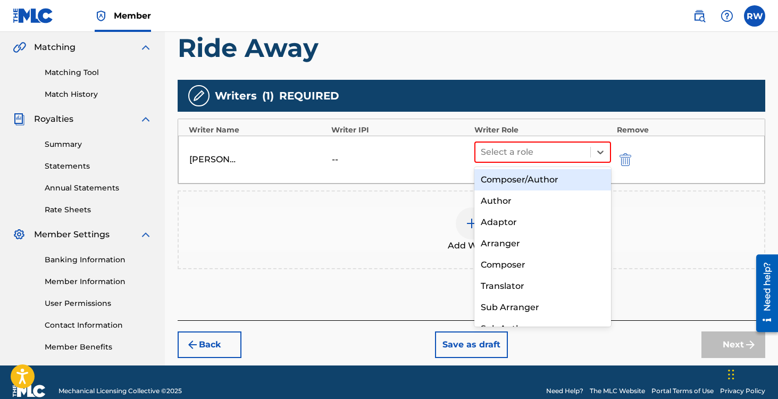
click at [500, 182] on div "Composer/Author" at bounding box center [543, 179] width 137 height 21
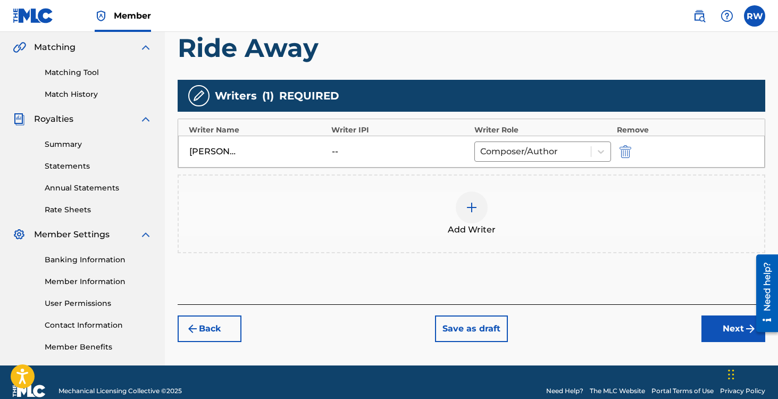
click at [472, 211] on img at bounding box center [472, 207] width 13 height 13
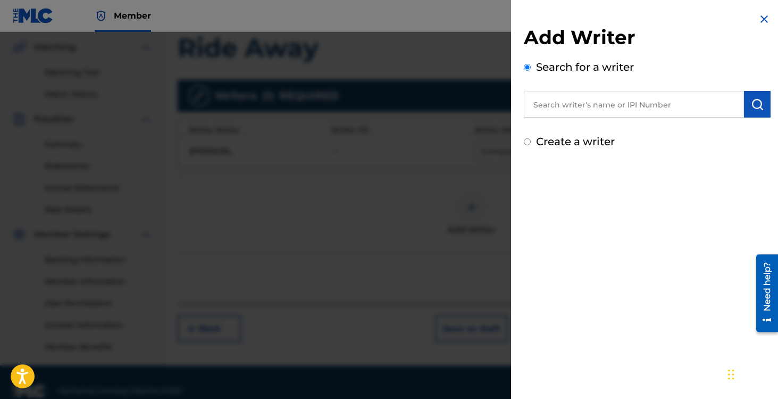
click at [583, 107] on input "text" at bounding box center [634, 104] width 220 height 27
type input "[PERSON_NAME]"
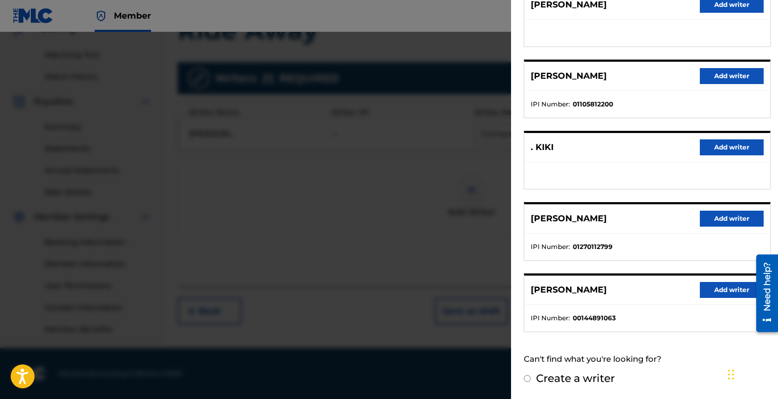
scroll to position [0, 0]
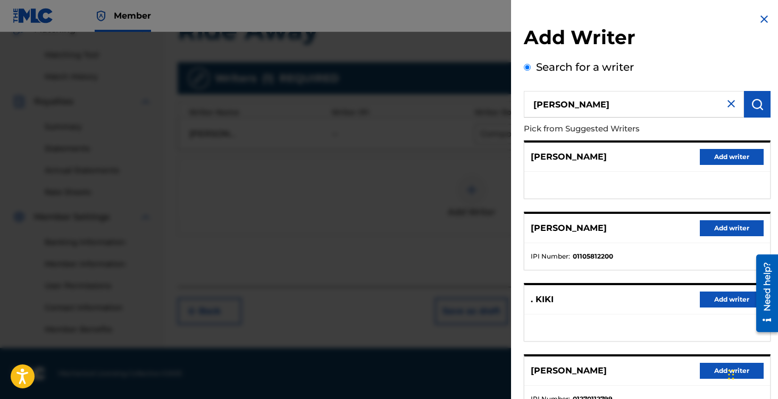
click at [758, 20] on img at bounding box center [764, 19] width 13 height 13
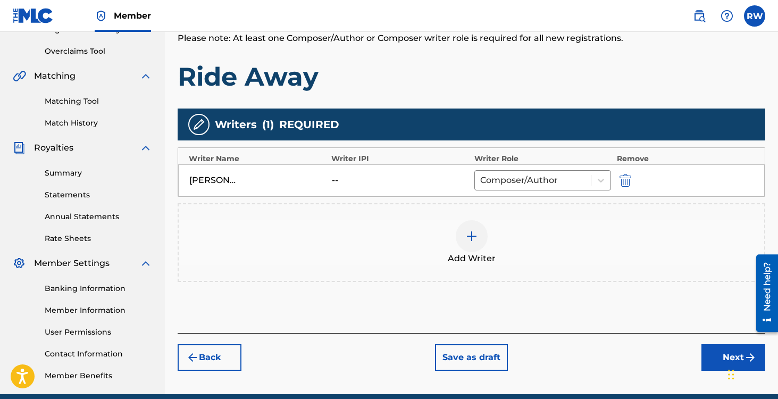
scroll to position [258, 0]
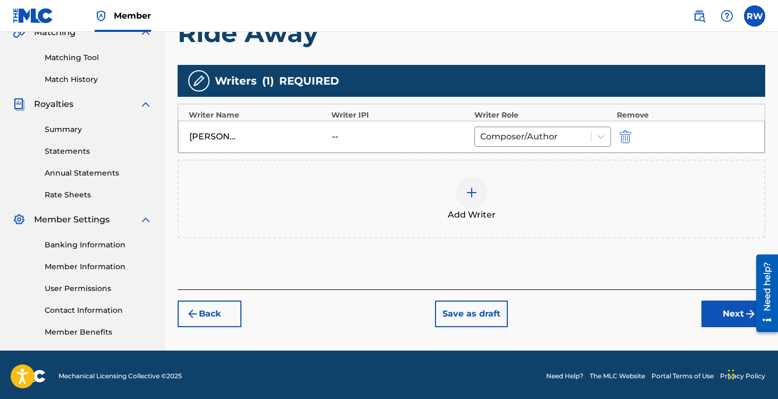
click at [721, 312] on button "Next" at bounding box center [734, 314] width 64 height 27
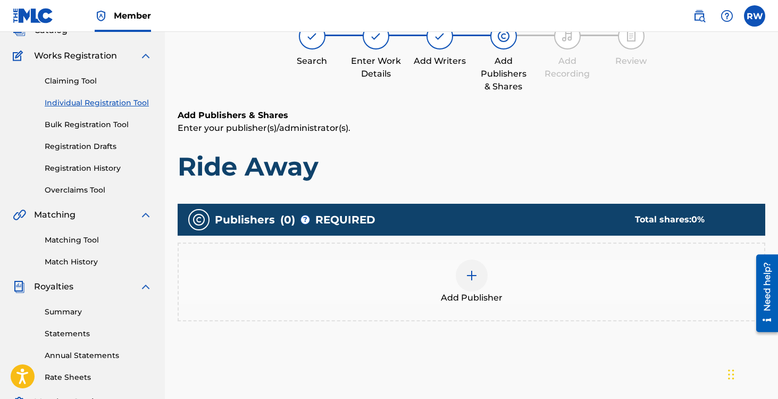
scroll to position [48, 0]
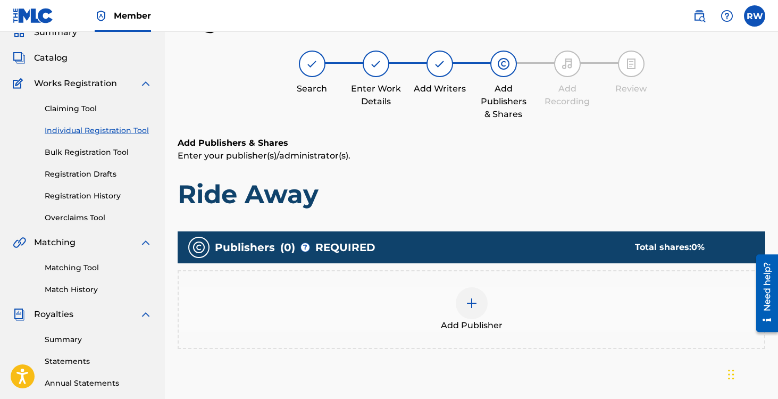
click at [464, 300] on div at bounding box center [472, 303] width 32 height 32
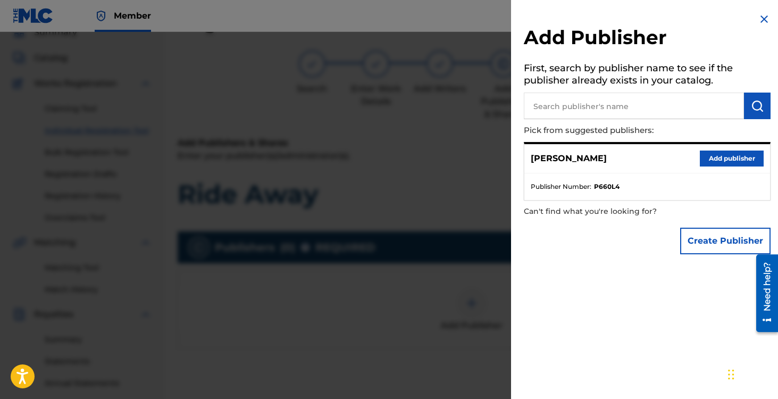
click at [717, 154] on button "Add publisher" at bounding box center [732, 159] width 64 height 16
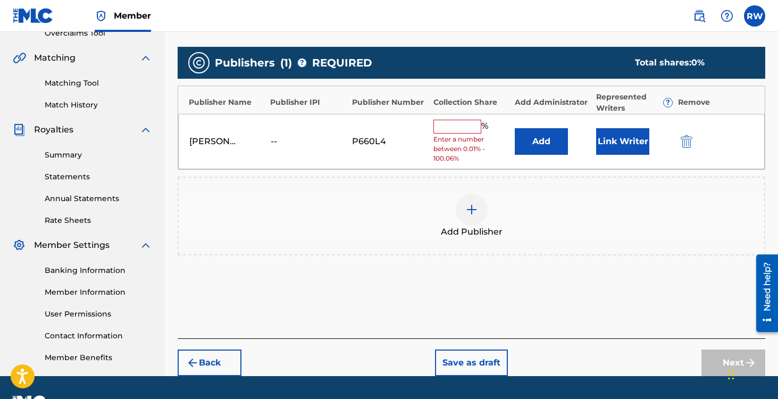
scroll to position [252, 0]
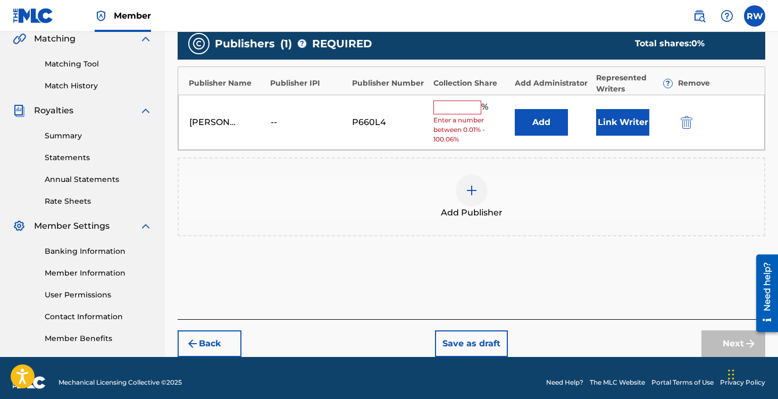
click at [451, 110] on input "text" at bounding box center [458, 108] width 48 height 14
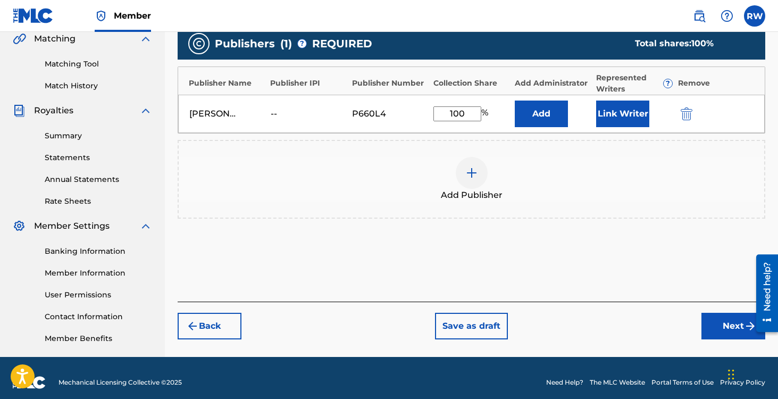
type input "100"
click at [575, 180] on div "Add Publisher" at bounding box center [472, 179] width 586 height 45
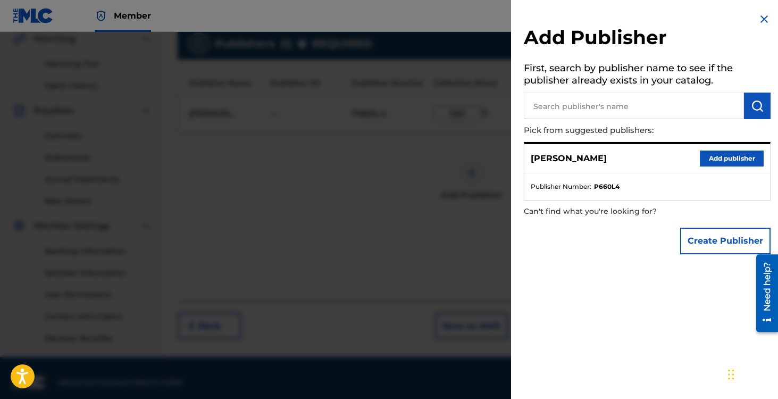
click at [727, 156] on button "Add publisher" at bounding box center [732, 159] width 64 height 16
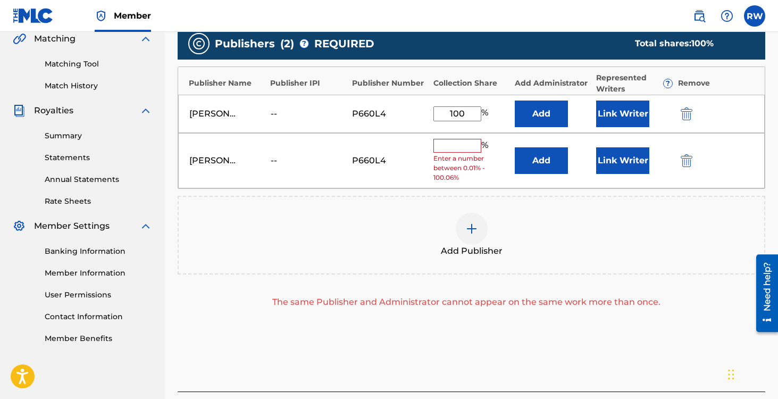
click at [684, 162] on img "submit" at bounding box center [687, 160] width 12 height 13
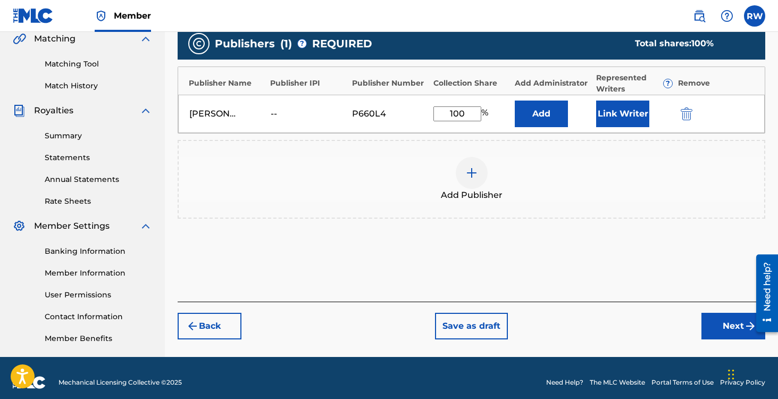
click at [626, 105] on button "Link Writer" at bounding box center [622, 114] width 53 height 27
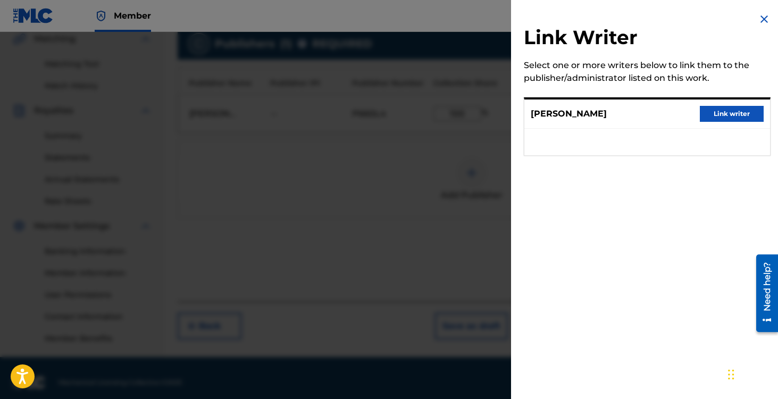
click at [719, 115] on button "Link writer" at bounding box center [732, 114] width 64 height 16
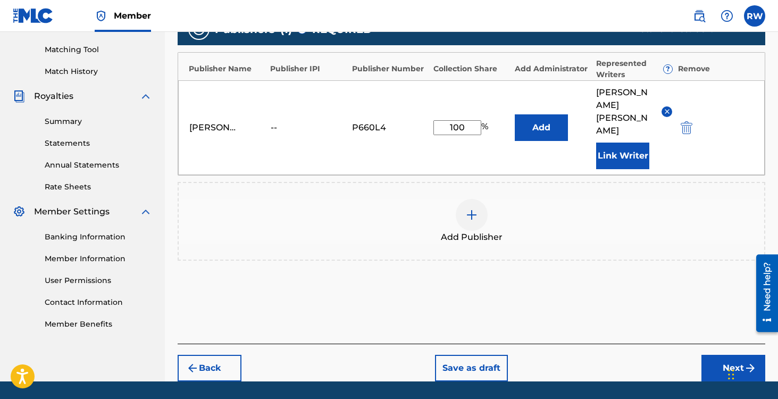
scroll to position [274, 0]
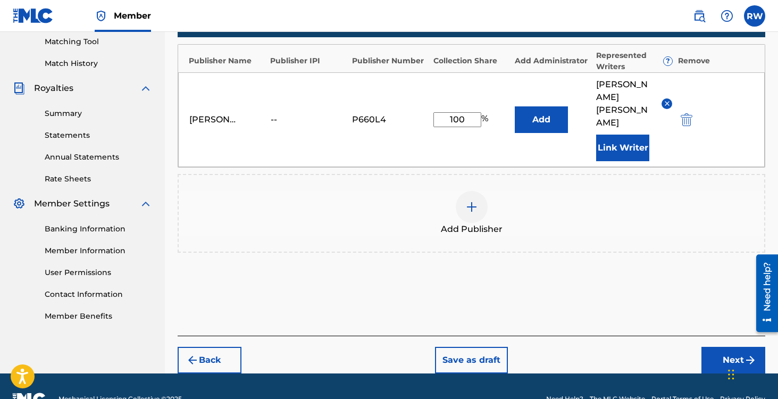
click at [743, 347] on button "Next" at bounding box center [734, 360] width 64 height 27
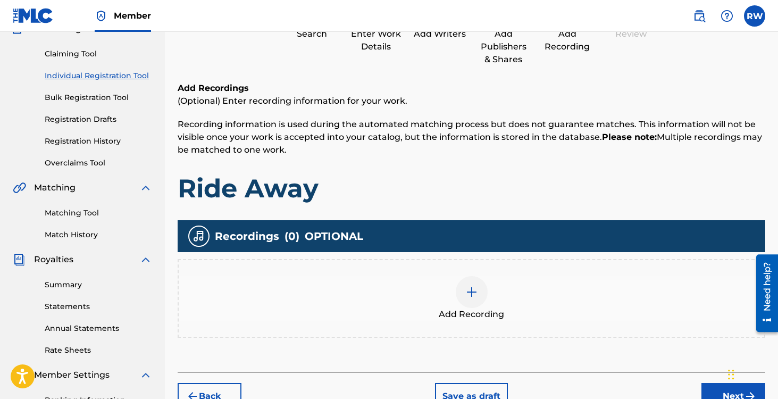
scroll to position [110, 0]
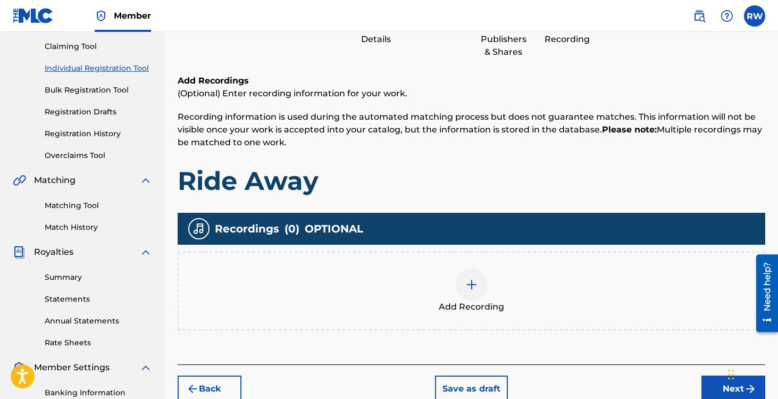
click at [461, 279] on div at bounding box center [472, 285] width 32 height 32
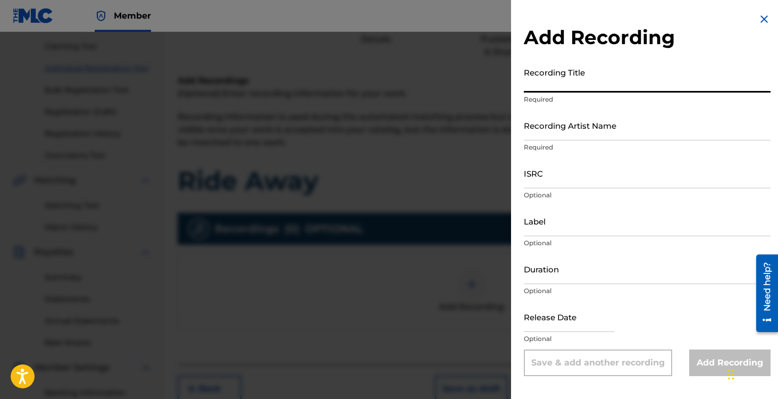
click at [561, 86] on input "Recording Title" at bounding box center [647, 77] width 247 height 30
type input "Ride Away"
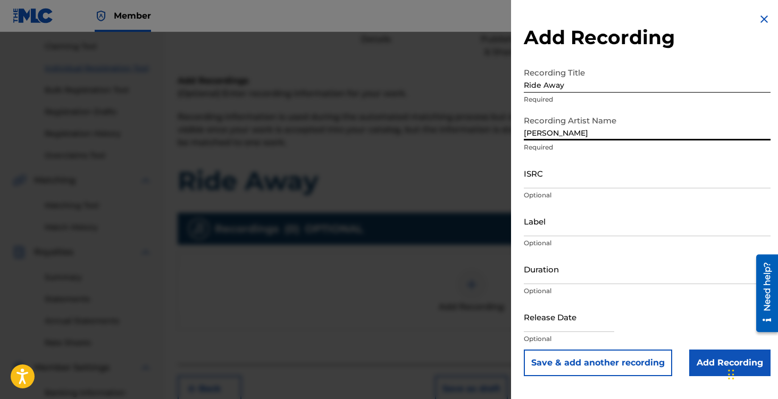
type input "[PERSON_NAME]"
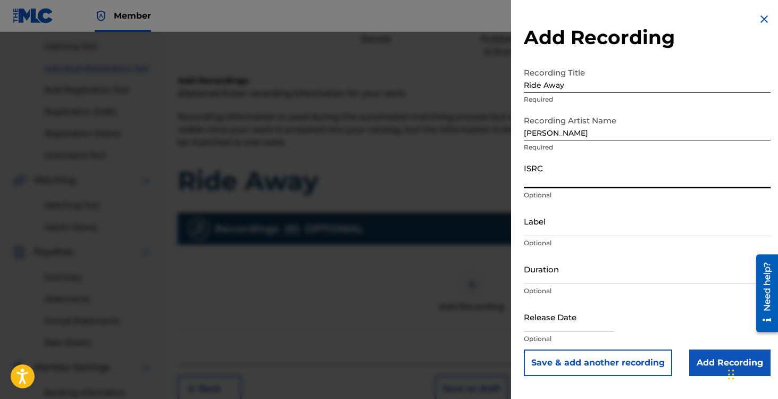
paste input "CBB7W2310870"
type input "CBB7W2310870"
click at [562, 228] on input "Label" at bounding box center [647, 221] width 247 height 30
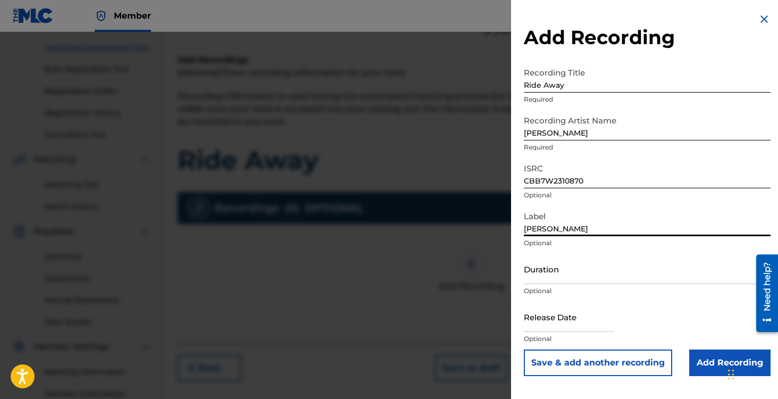
scroll to position [154, 0]
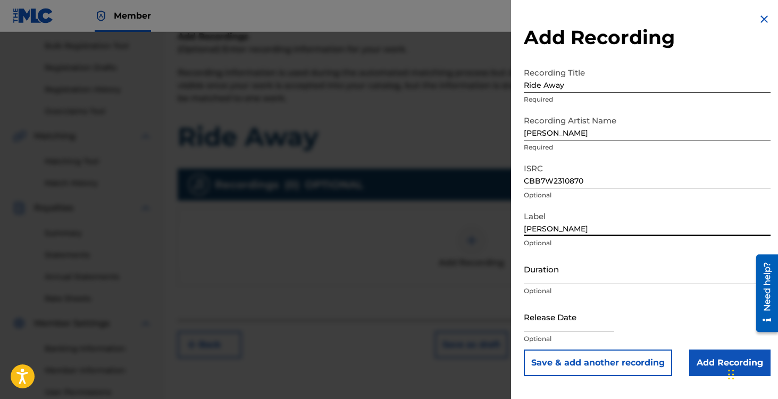
type input "[PERSON_NAME]"
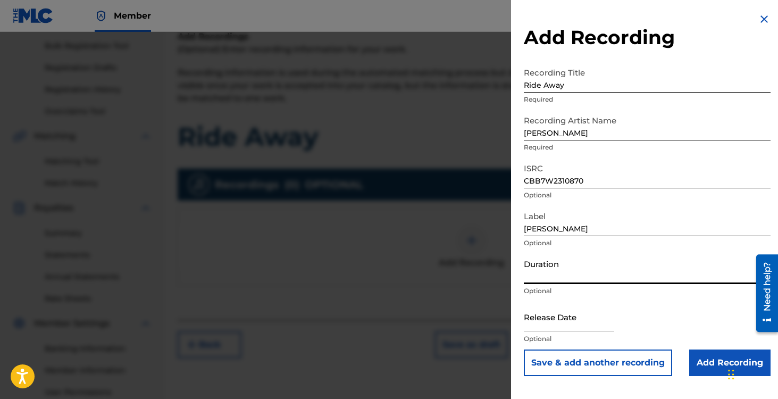
click at [564, 268] on input "Duration" at bounding box center [647, 269] width 247 height 30
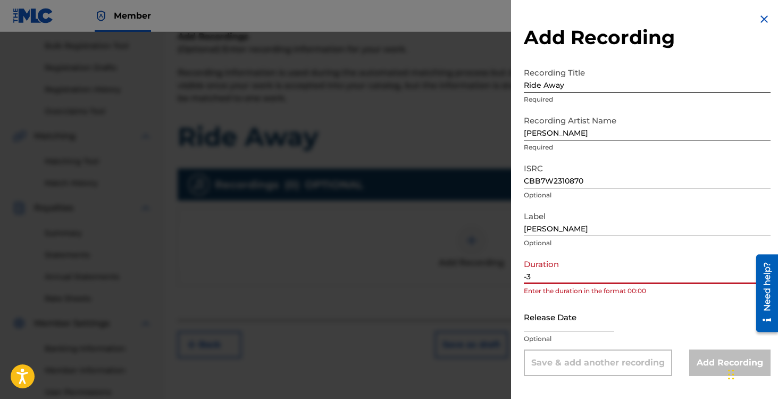
type input "-"
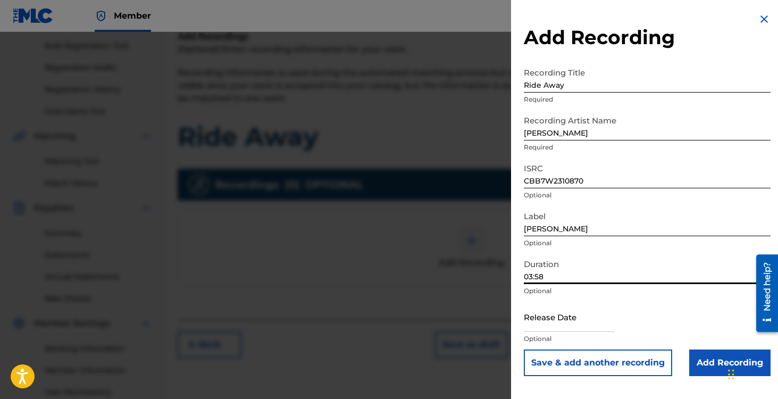
type input "03:58"
select select "7"
select select "2025"
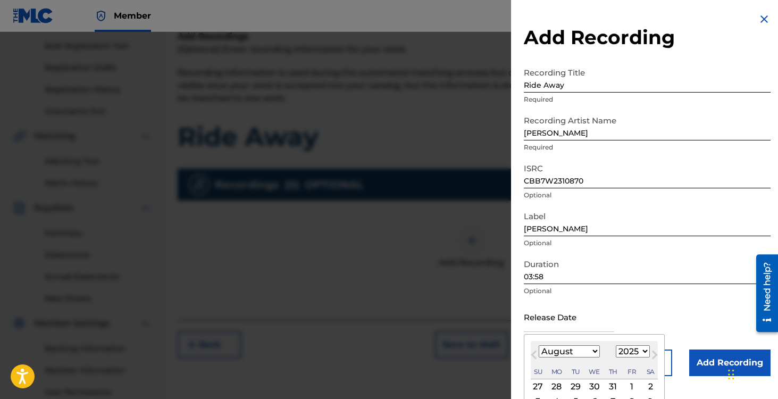
click at [577, 329] on input "text" at bounding box center [569, 317] width 90 height 30
type input "j"
type input "[DATE]"
select select "5"
select select "2023"
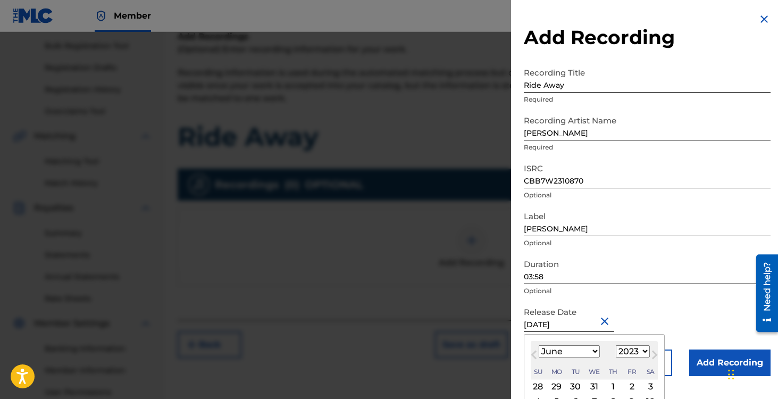
scroll to position [74, 0]
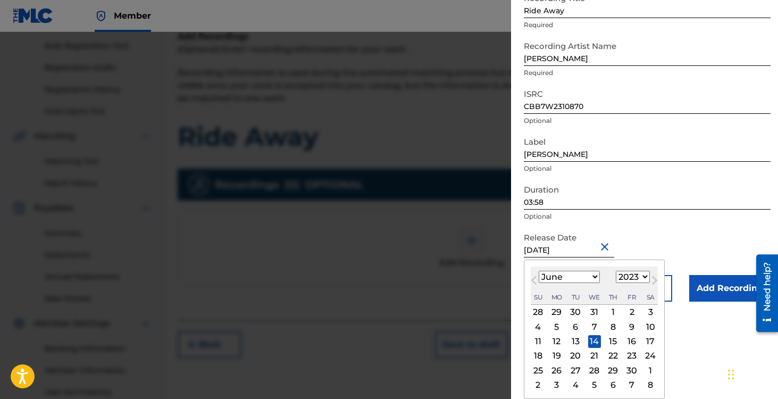
type input "[DATE]"
click at [593, 338] on div "14" at bounding box center [594, 341] width 13 height 13
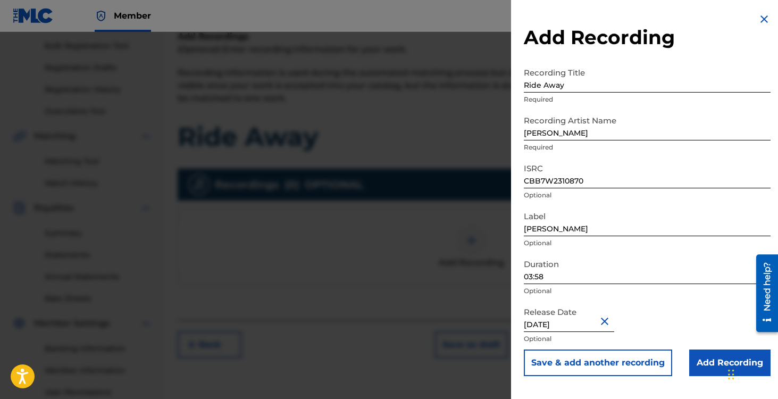
select select "5"
select select "2023"
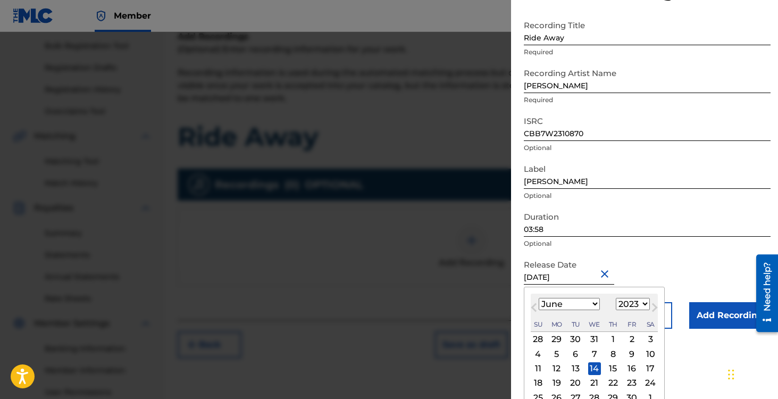
scroll to position [63, 0]
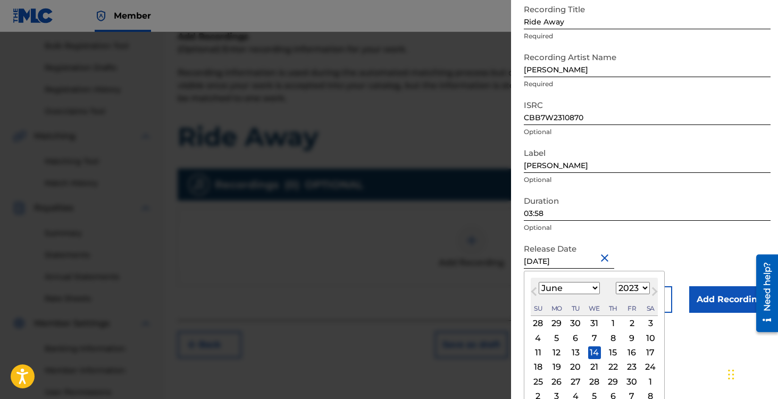
click at [596, 349] on div "14" at bounding box center [594, 352] width 13 height 13
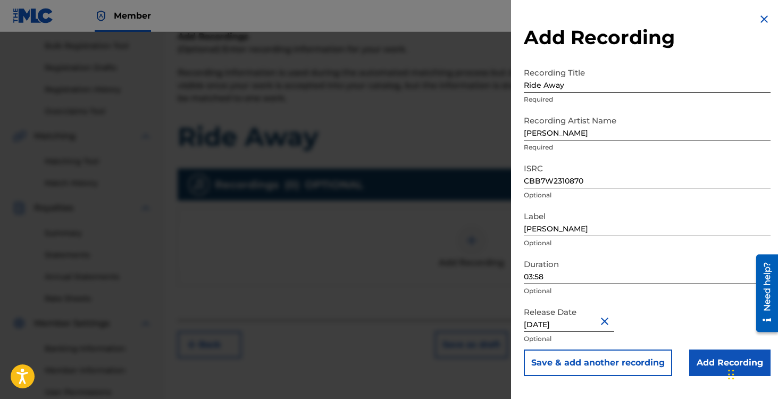
click at [696, 359] on input "Add Recording" at bounding box center [730, 363] width 81 height 27
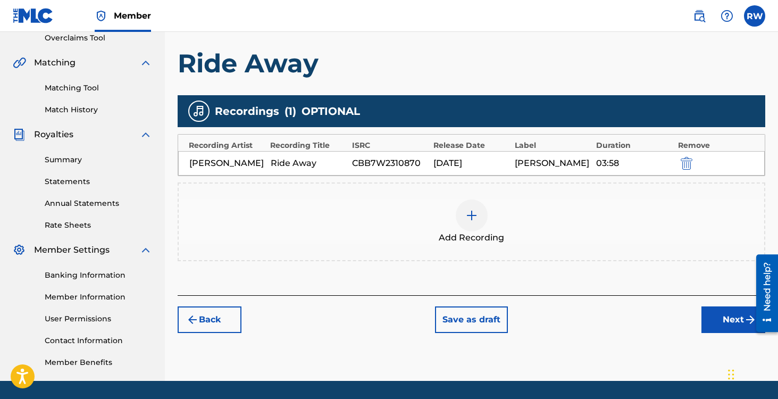
scroll to position [253, 0]
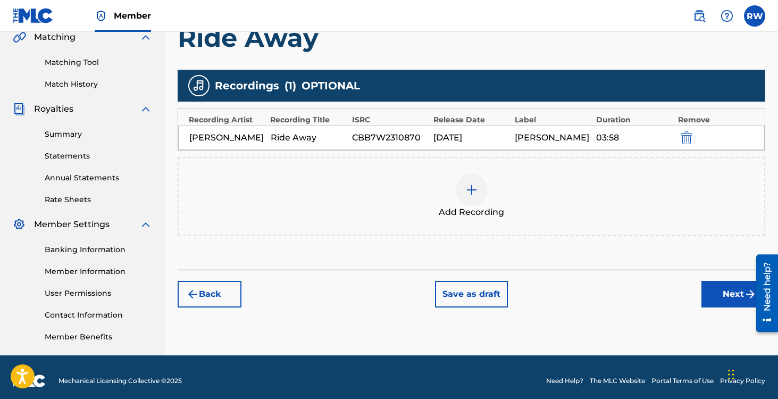
click at [723, 295] on button "Next" at bounding box center [734, 294] width 64 height 27
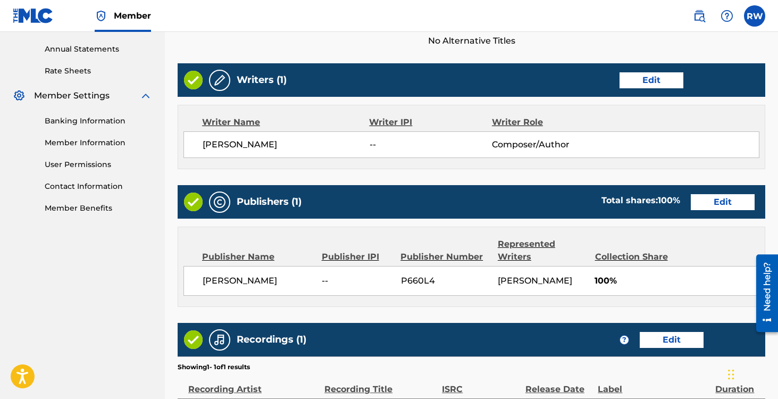
click at [633, 83] on button "Edit" at bounding box center [652, 80] width 64 height 16
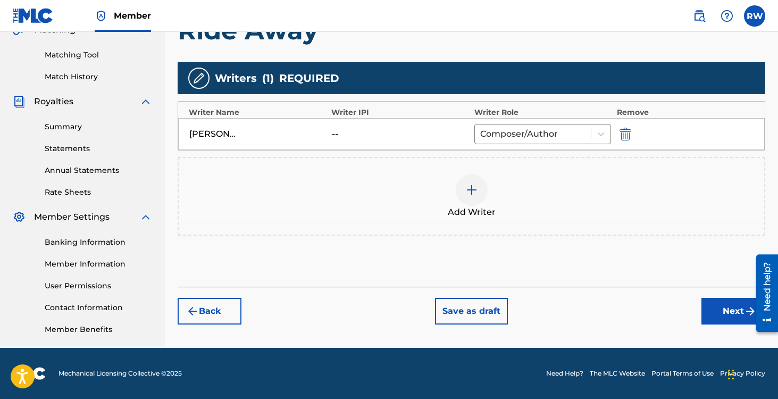
scroll to position [261, 0]
click at [352, 126] on div "[PERSON_NAME] -- Composer/Author" at bounding box center [471, 134] width 587 height 32
click at [224, 128] on div "[PERSON_NAME]" at bounding box center [213, 134] width 48 height 13
click at [470, 188] on img at bounding box center [472, 190] width 13 height 13
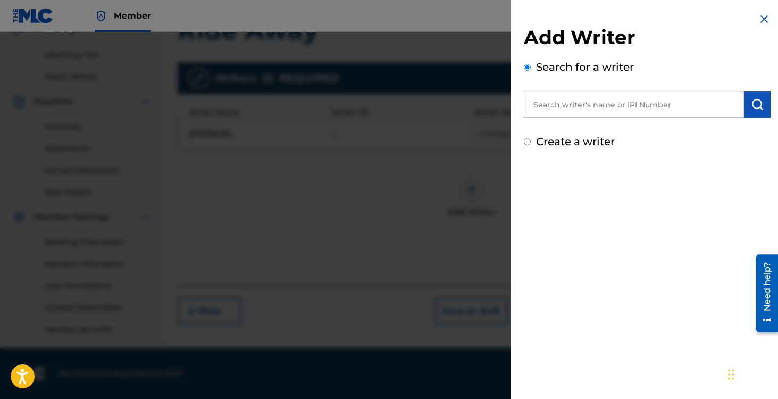
click at [586, 109] on input "text" at bounding box center [634, 104] width 220 height 27
paste input "CBB7W2310870"
type input "CBB7W2310870"
click at [586, 109] on input "CBB7W2310870" at bounding box center [634, 104] width 220 height 27
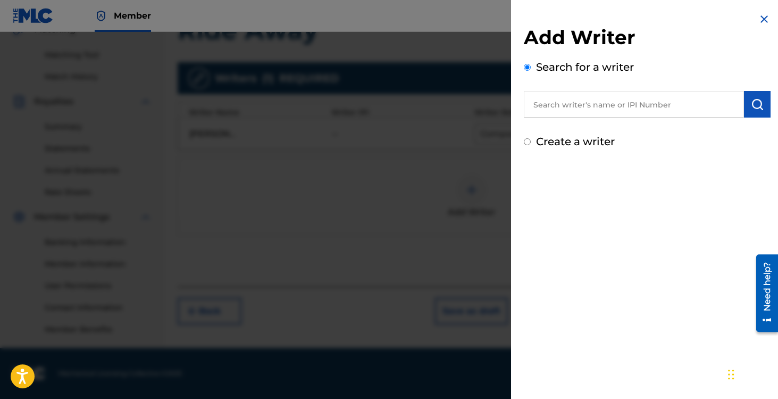
paste input "1309563253"
type input "1309563253"
click at [751, 106] on img "submit" at bounding box center [757, 104] width 13 height 13
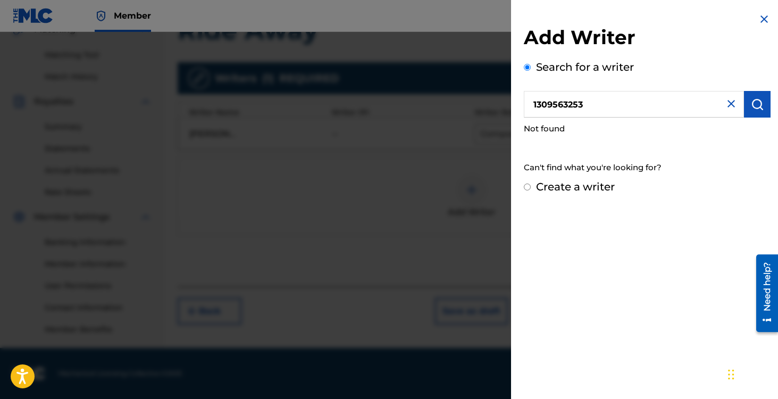
click at [762, 22] on img at bounding box center [764, 19] width 13 height 13
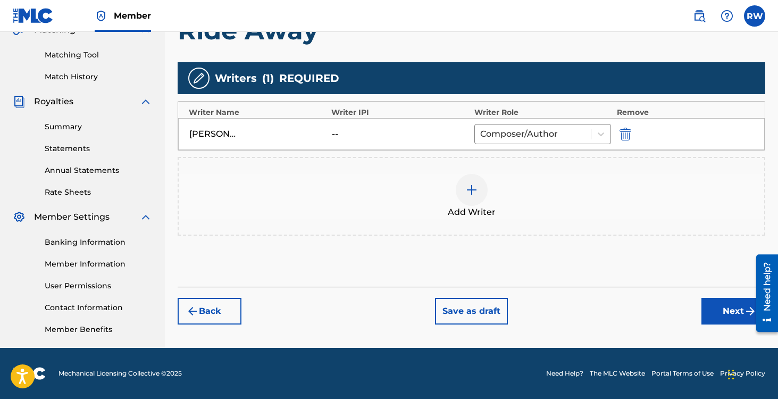
click at [720, 316] on button "Next" at bounding box center [734, 311] width 64 height 27
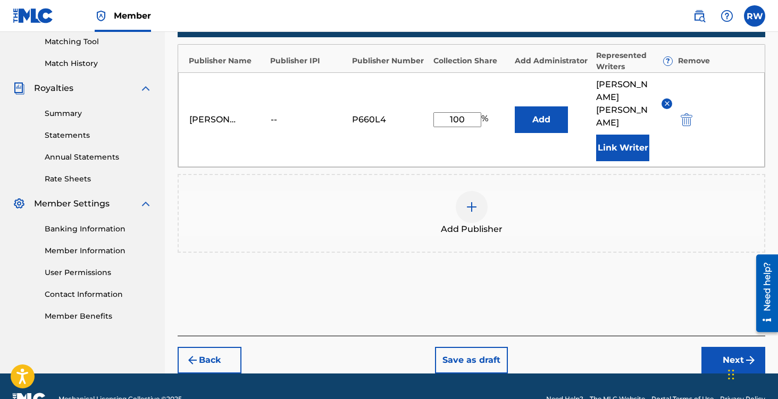
click at [721, 347] on button "Next" at bounding box center [734, 360] width 64 height 27
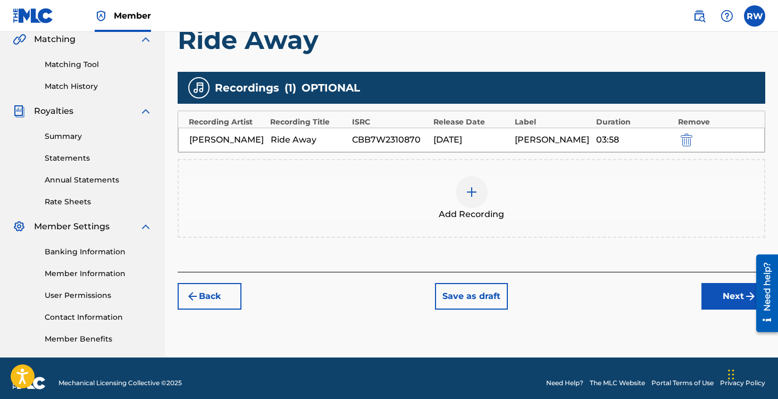
click at [721, 296] on button "Next" at bounding box center [734, 296] width 64 height 27
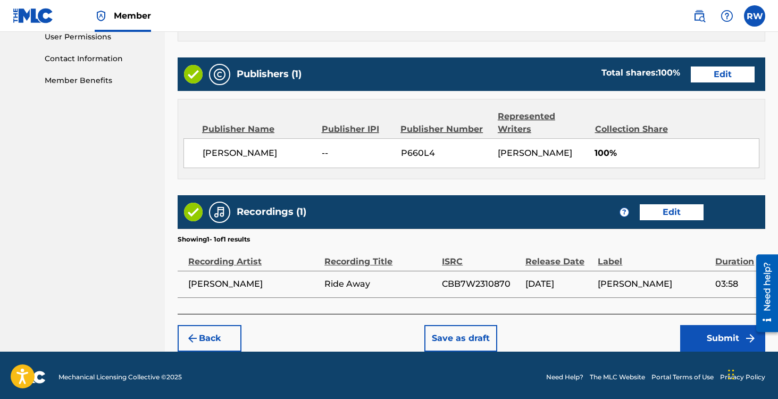
scroll to position [512, 0]
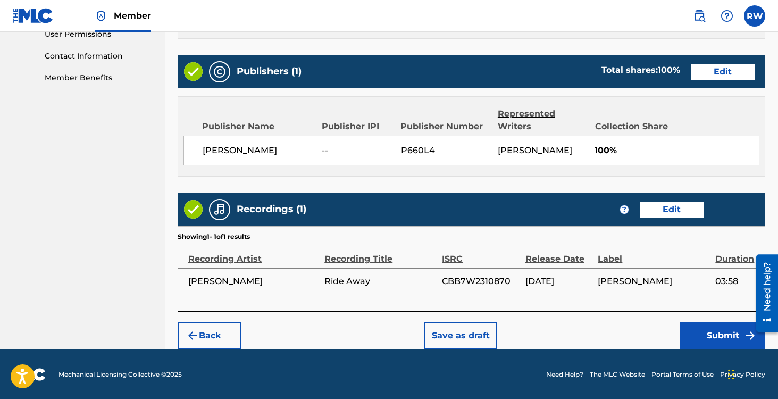
click at [696, 329] on button "Submit" at bounding box center [723, 335] width 85 height 27
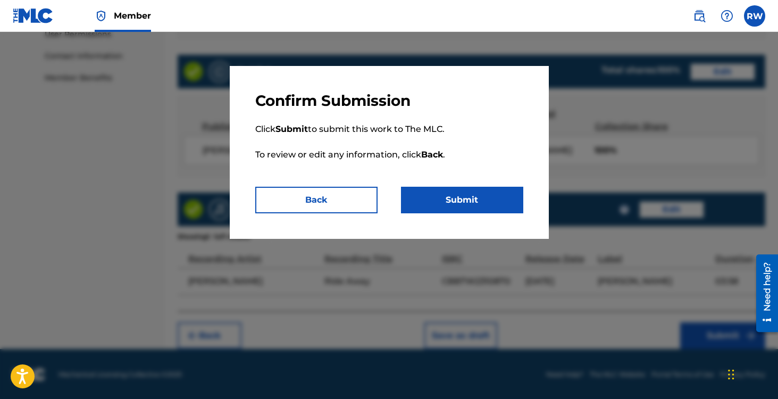
click at [449, 198] on button "Submit" at bounding box center [462, 200] width 122 height 27
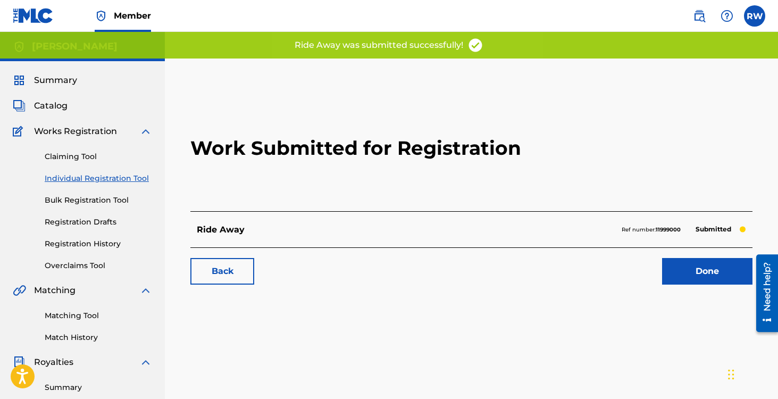
click at [78, 239] on link "Registration History" at bounding box center [98, 243] width 107 height 11
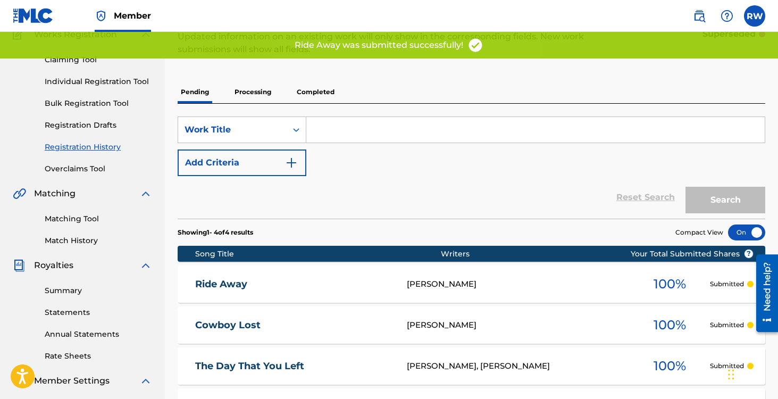
scroll to position [261, 0]
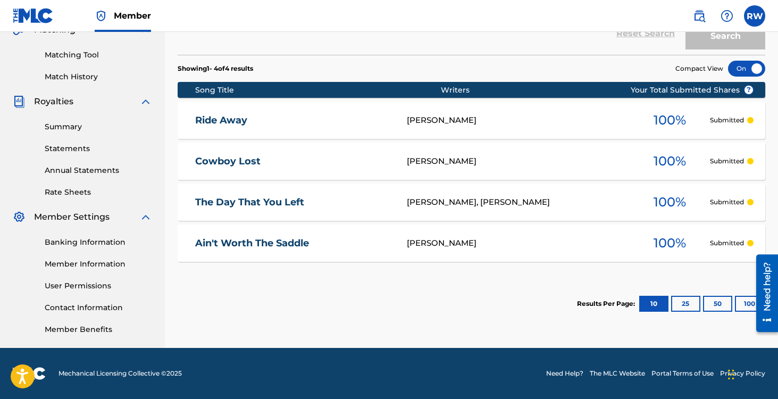
click at [683, 302] on button "25" at bounding box center [685, 304] width 29 height 16
click at [713, 303] on button "50" at bounding box center [717, 304] width 29 height 16
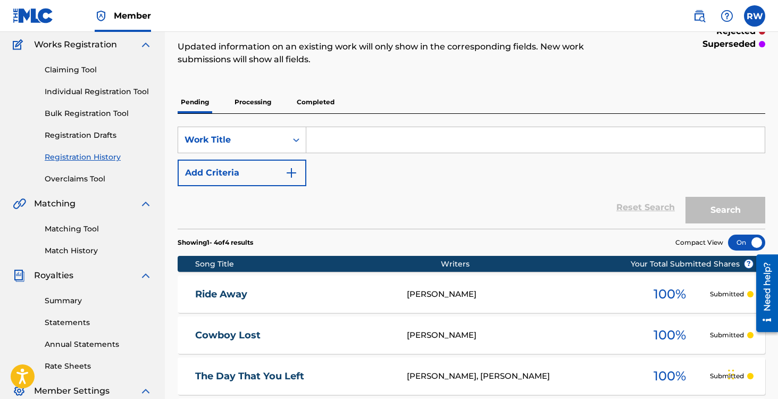
scroll to position [61, 0]
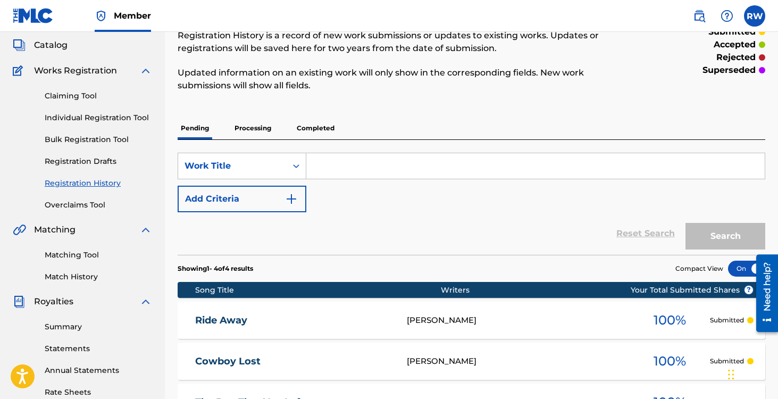
click at [255, 123] on p "Processing" at bounding box center [252, 128] width 43 height 22
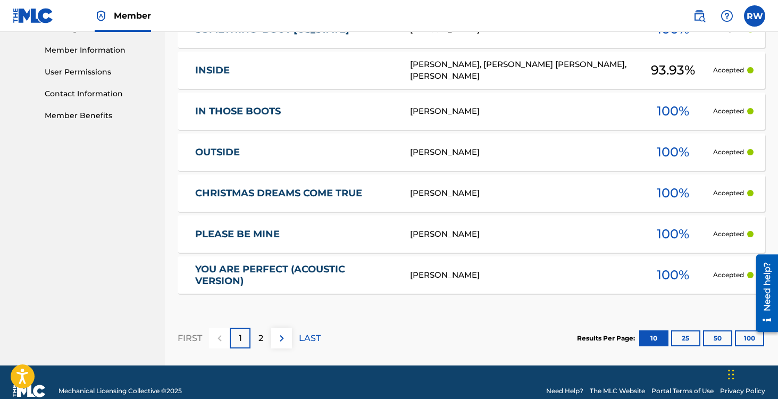
scroll to position [492, 0]
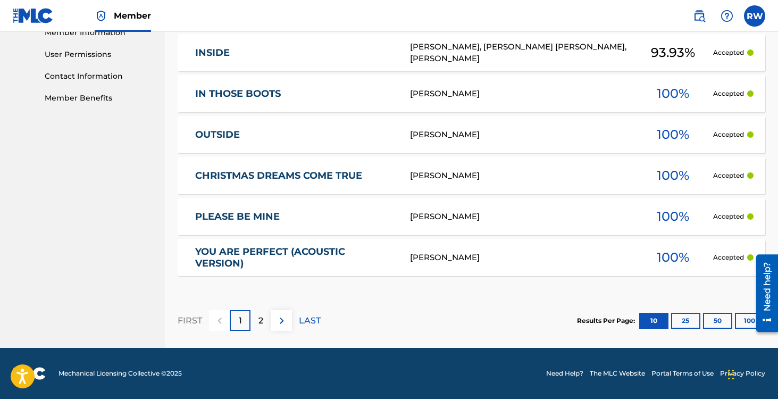
click at [263, 314] on p "2" at bounding box center [261, 320] width 5 height 13
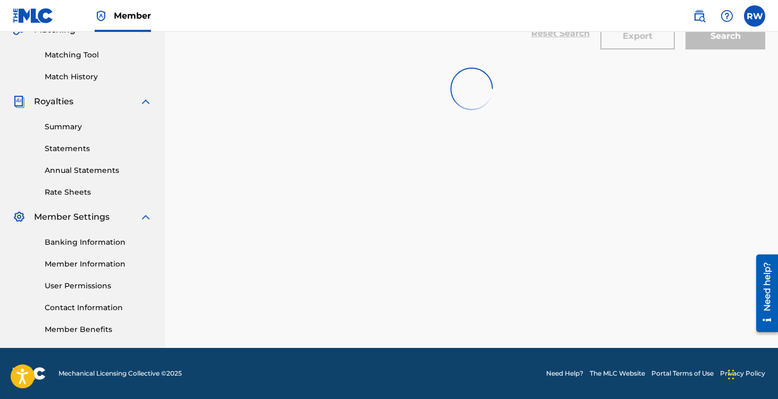
scroll to position [261, 0]
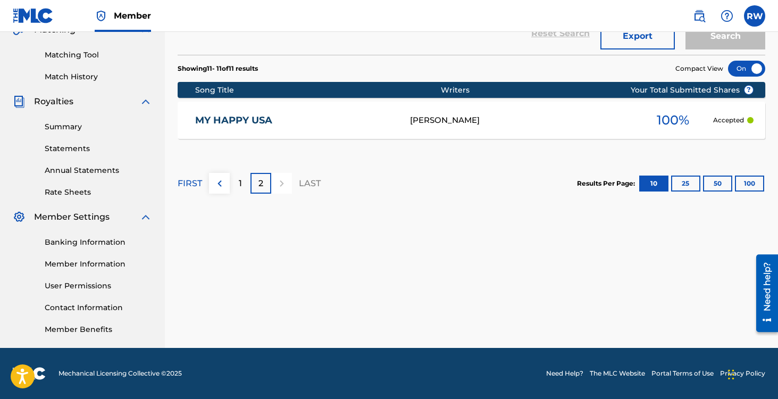
click at [233, 187] on div "1" at bounding box center [240, 183] width 21 height 21
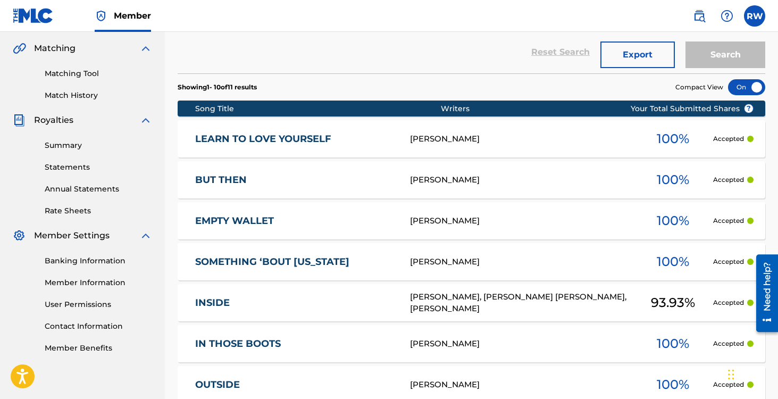
scroll to position [0, 0]
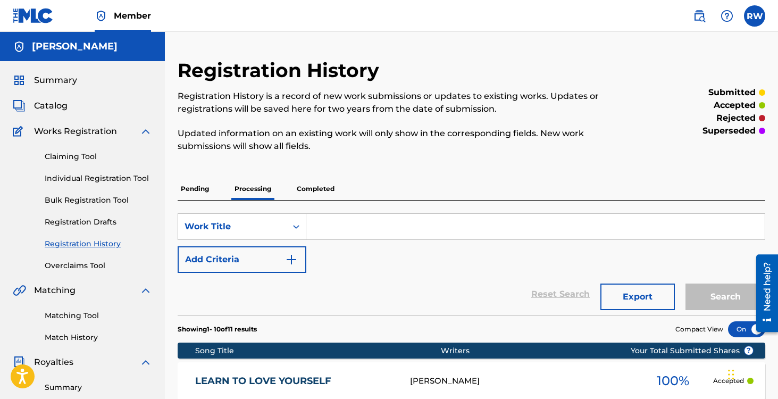
click at [190, 197] on p "Pending" at bounding box center [195, 189] width 35 height 22
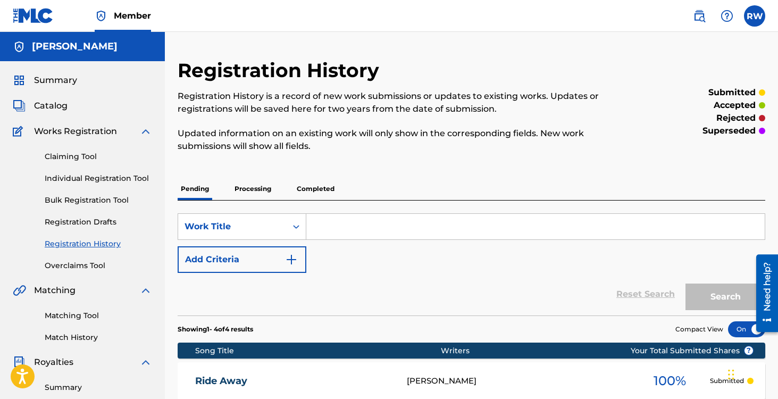
click at [47, 74] on span "Summary" at bounding box center [55, 80] width 43 height 13
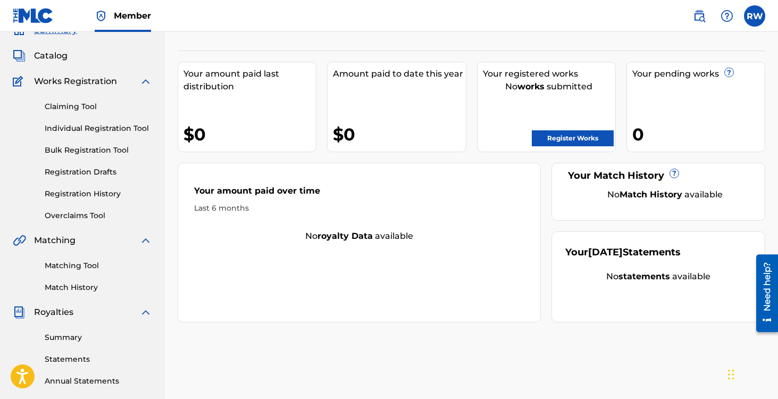
scroll to position [77, 0]
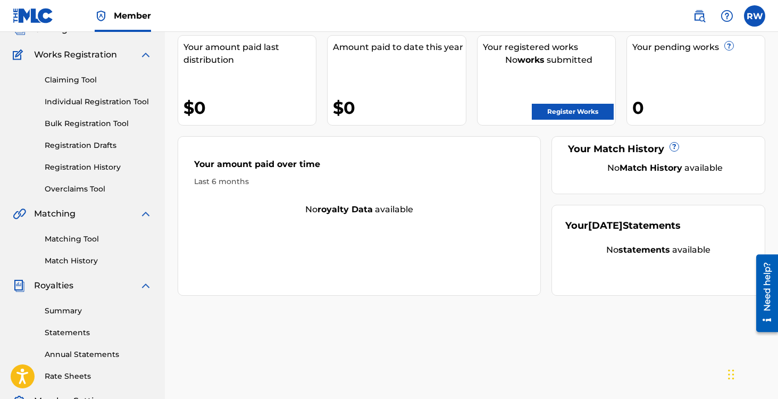
click at [73, 260] on link "Match History" at bounding box center [98, 260] width 107 height 11
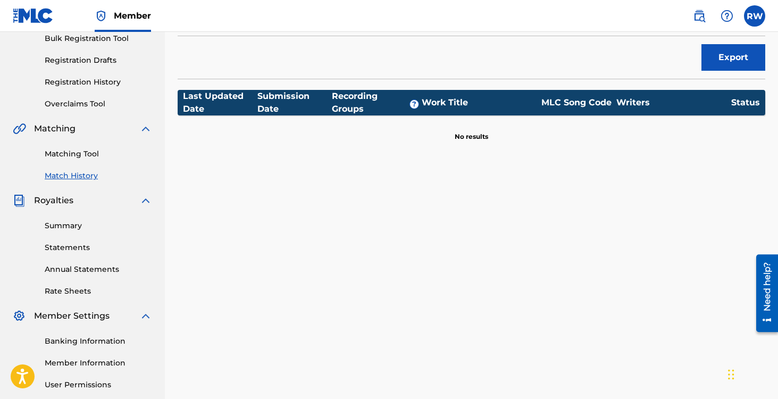
scroll to position [212, 0]
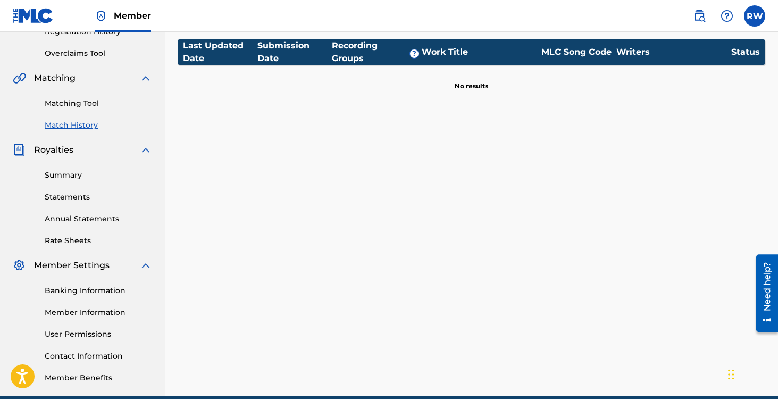
click at [62, 312] on link "Member Information" at bounding box center [98, 312] width 107 height 11
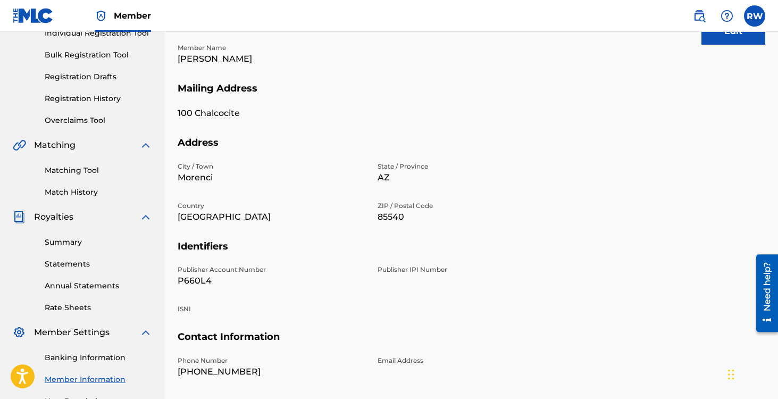
scroll to position [9, 0]
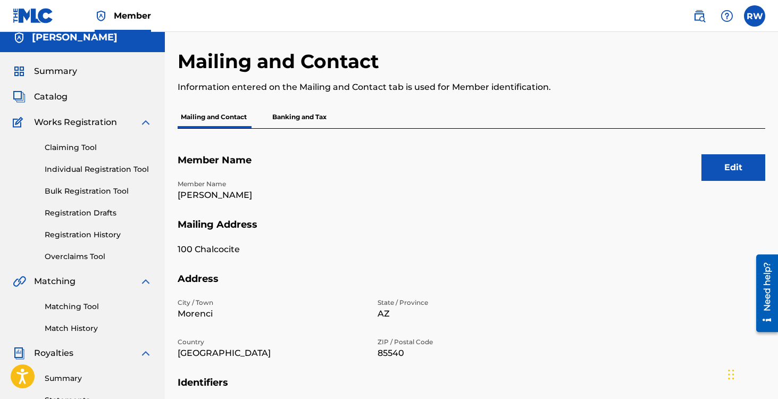
click at [299, 108] on p "Banking and Tax" at bounding box center [299, 117] width 61 height 22
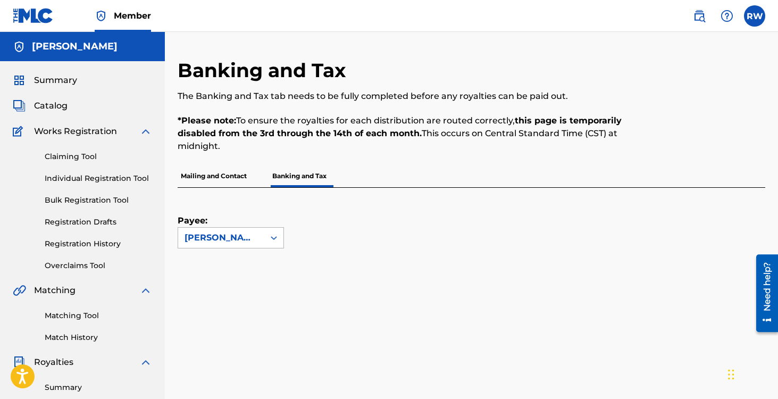
click at [235, 230] on div "[PERSON_NAME]" at bounding box center [221, 238] width 86 height 20
click at [239, 200] on div "Payee: Use Up and Down to choose options, press Enter to select the currently f…" at bounding box center [231, 218] width 106 height 61
click at [229, 177] on p "Mailing and Contact" at bounding box center [214, 176] width 72 height 22
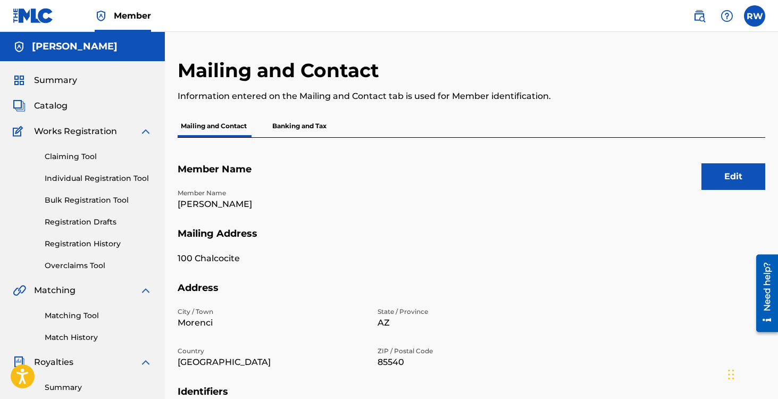
click at [741, 173] on button "Edit" at bounding box center [734, 176] width 64 height 27
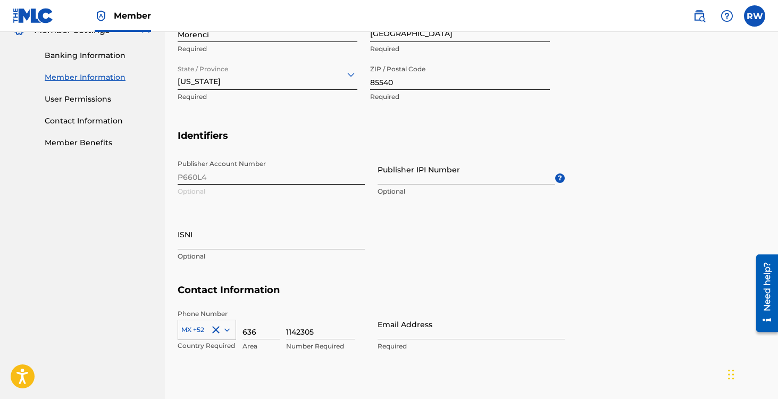
scroll to position [452, 0]
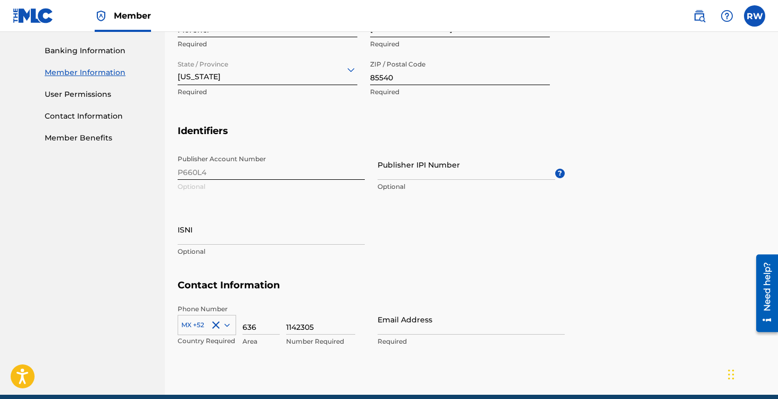
click at [423, 166] on input "Publisher IPI Number" at bounding box center [467, 165] width 178 height 30
paste input "1309563155"
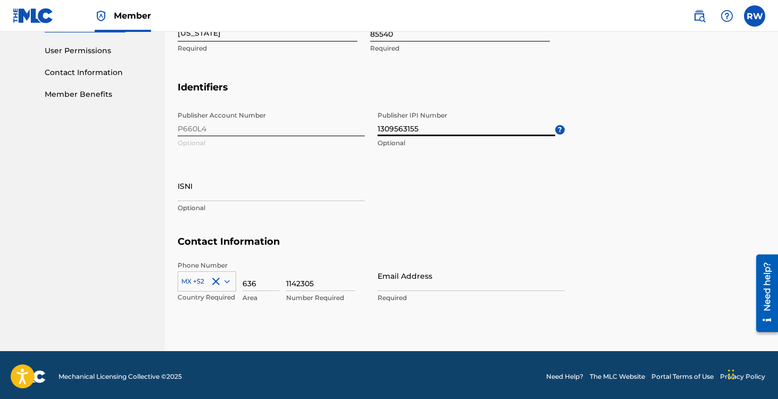
scroll to position [499, 0]
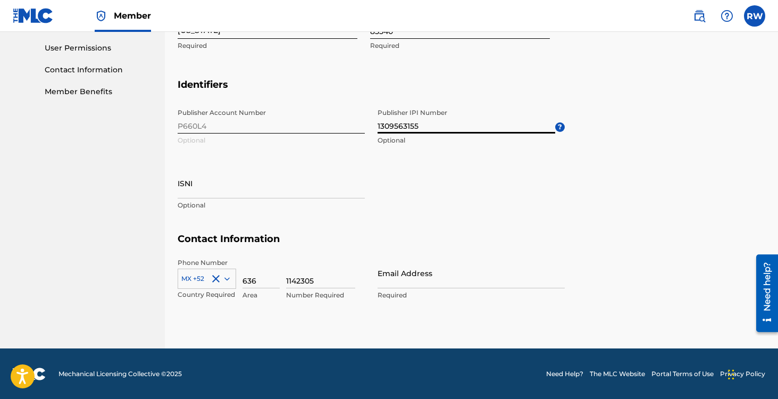
type input "1309563155"
click at [427, 179] on div "Publisher Account Number P660L4 Optional Publisher IPI Number 1309563155 Option…" at bounding box center [371, 168] width 387 height 130
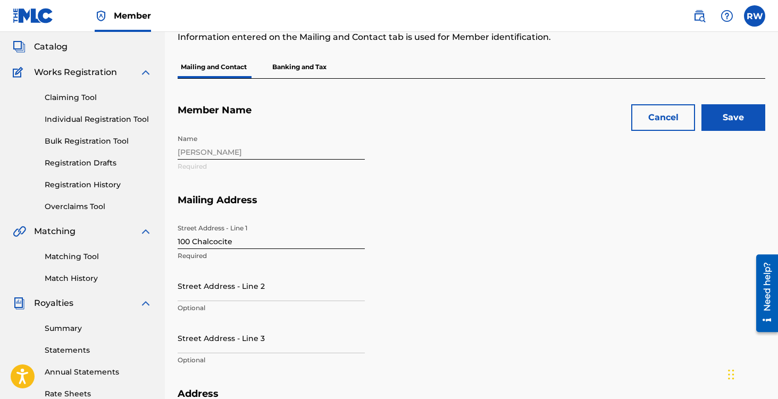
scroll to position [0, 0]
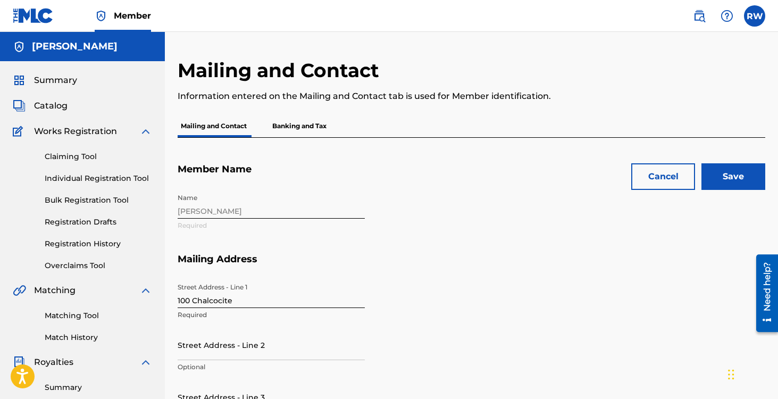
click at [713, 174] on input "Save" at bounding box center [734, 176] width 64 height 27
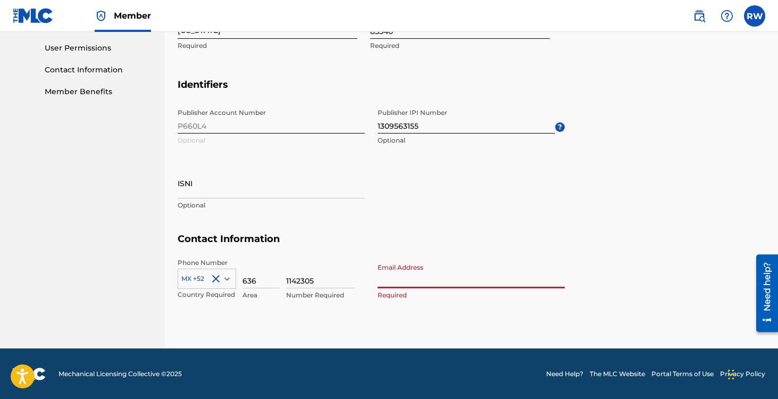
type input "r"
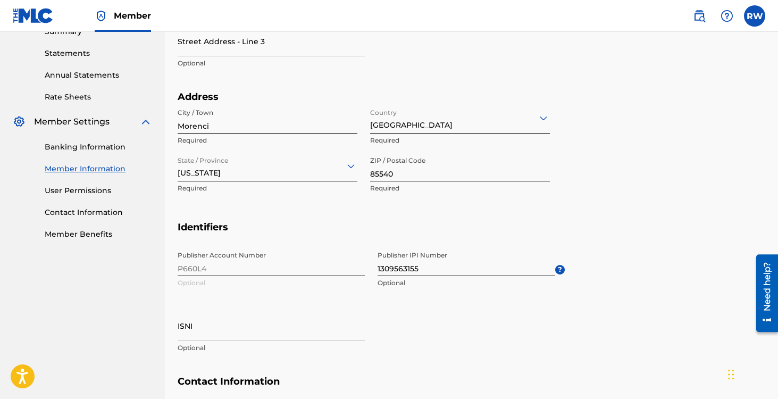
scroll to position [146, 0]
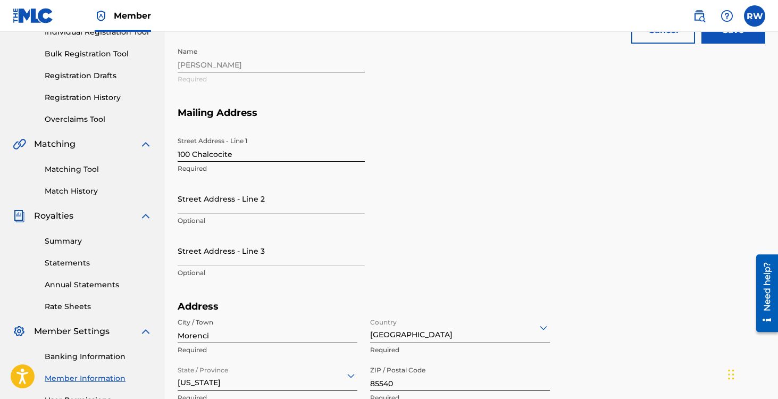
click at [527, 116] on h5 "Mailing Address" at bounding box center [472, 119] width 588 height 25
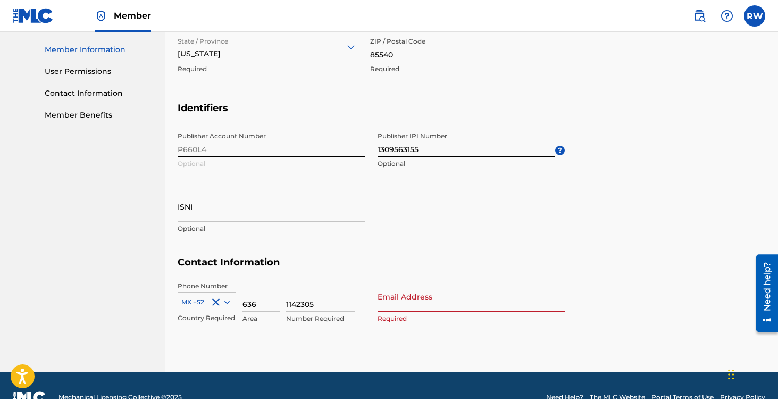
scroll to position [482, 0]
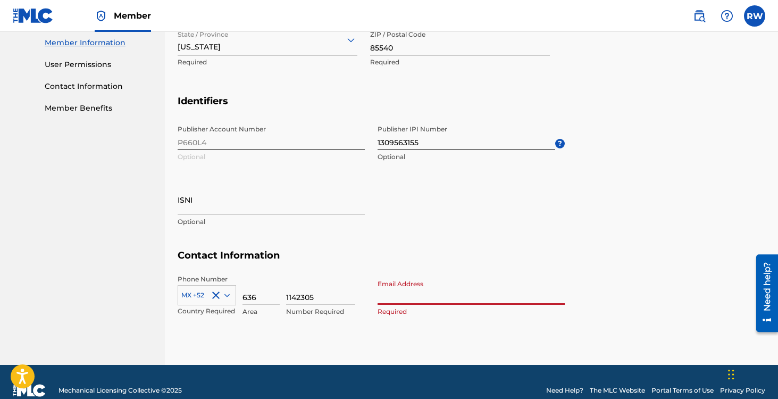
click at [405, 301] on input "Email Address" at bounding box center [471, 290] width 187 height 30
type input "[EMAIL_ADDRESS][DOMAIN_NAME]"
click at [447, 273] on h5 "Contact Information" at bounding box center [472, 262] width 588 height 25
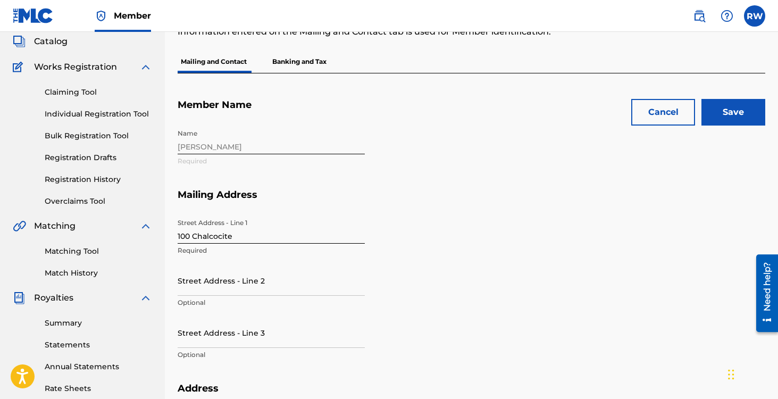
scroll to position [0, 0]
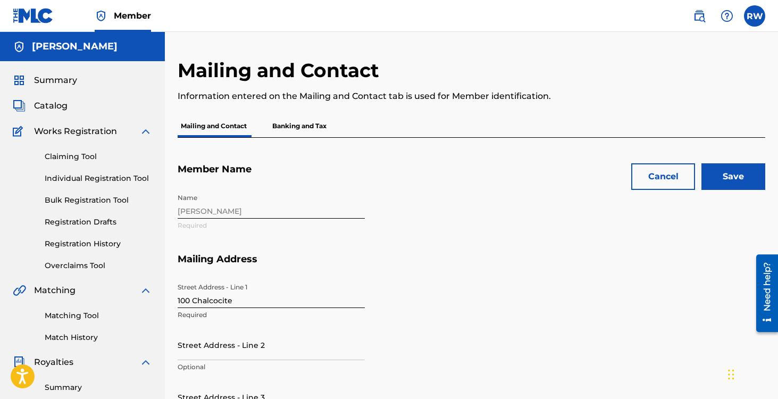
click at [722, 176] on input "Save" at bounding box center [734, 176] width 64 height 27
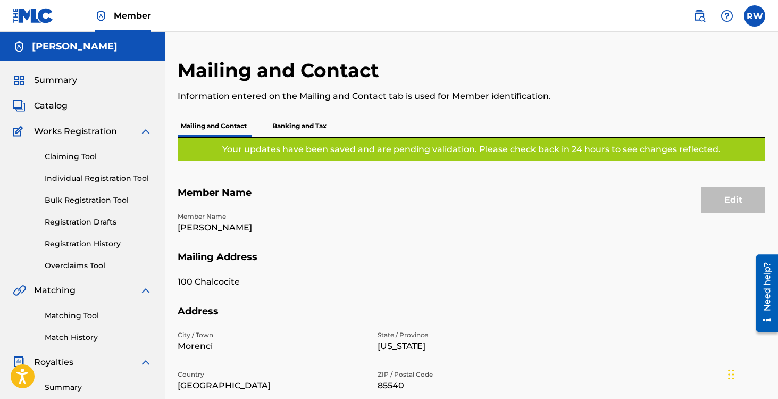
click at [55, 82] on span "Summary" at bounding box center [55, 80] width 43 height 13
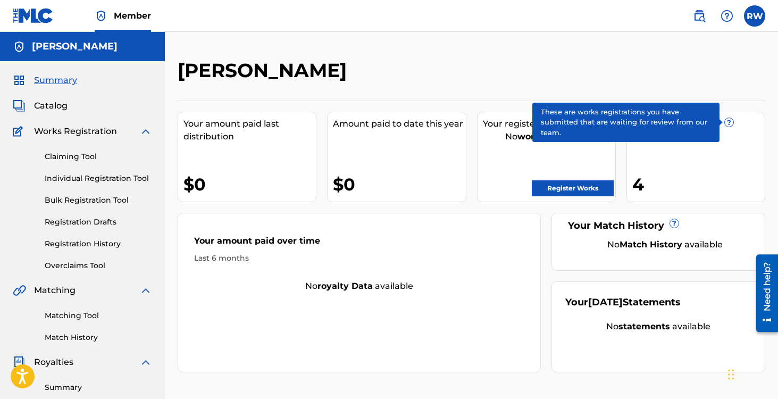
click at [731, 124] on span "?" at bounding box center [729, 122] width 9 height 9
click at [726, 123] on span "?" at bounding box center [729, 122] width 9 height 9
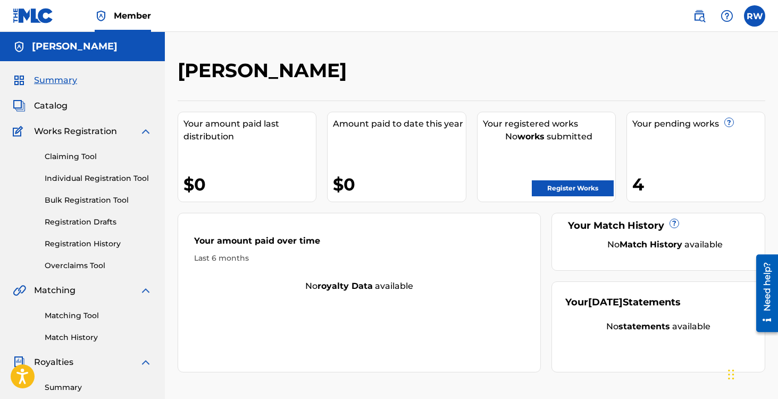
click at [578, 189] on link "Register Works" at bounding box center [573, 188] width 82 height 16
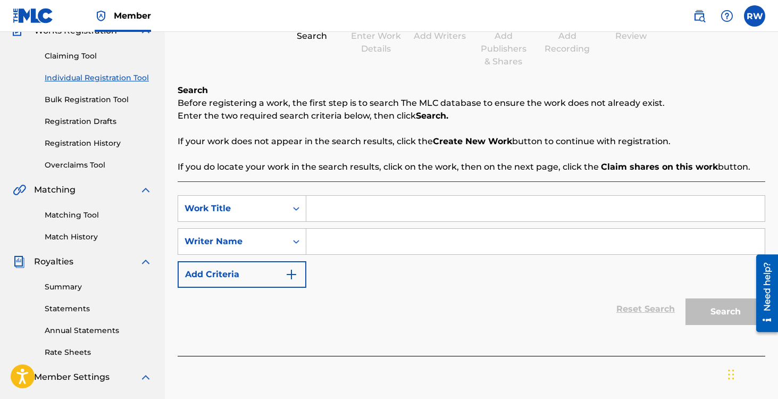
scroll to position [92, 0]
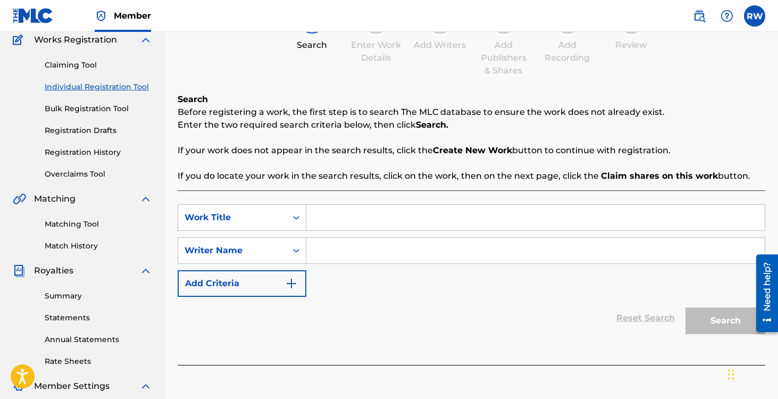
click at [91, 134] on link "Registration Drafts" at bounding box center [98, 130] width 107 height 11
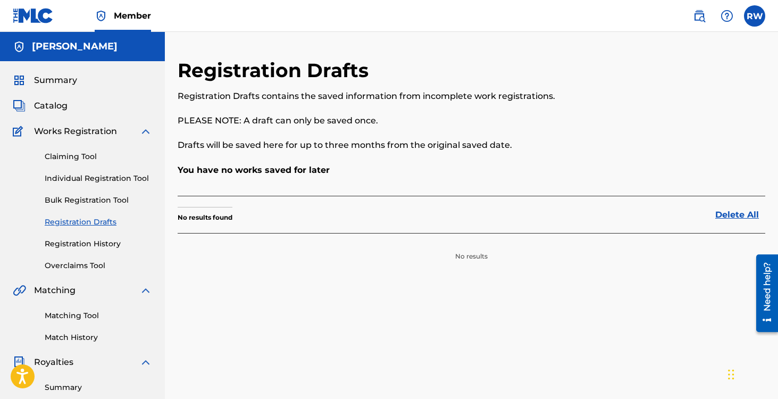
click at [86, 247] on link "Registration History" at bounding box center [98, 243] width 107 height 11
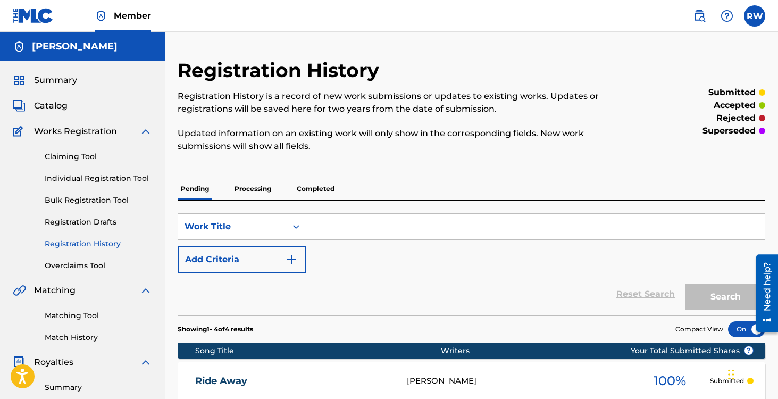
click at [256, 194] on p "Processing" at bounding box center [252, 189] width 43 height 22
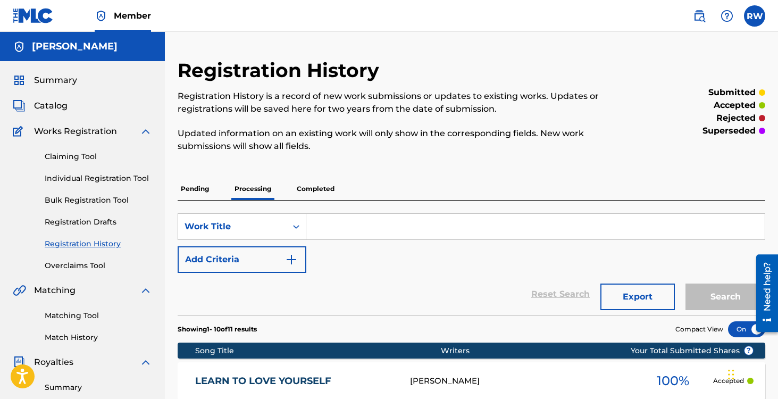
click at [179, 192] on p "Pending" at bounding box center [195, 189] width 35 height 22
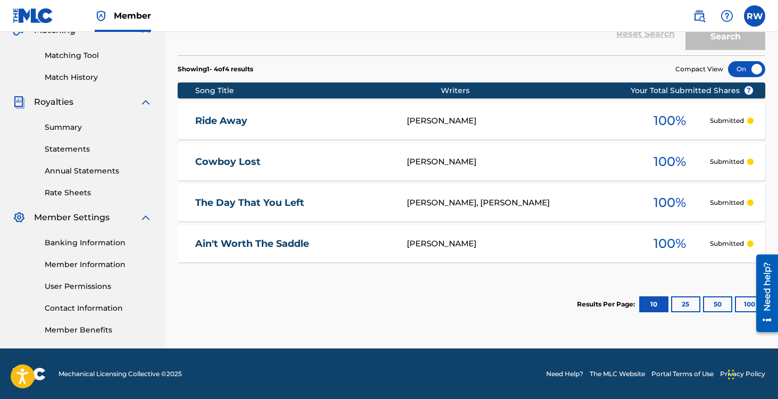
scroll to position [261, 0]
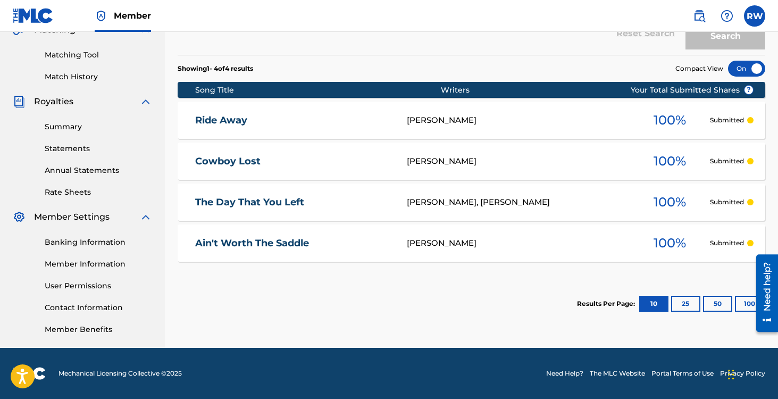
click at [721, 305] on button "50" at bounding box center [717, 304] width 29 height 16
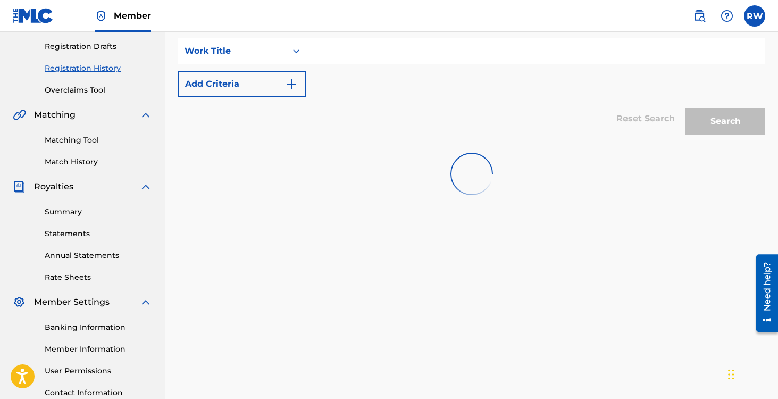
scroll to position [0, 0]
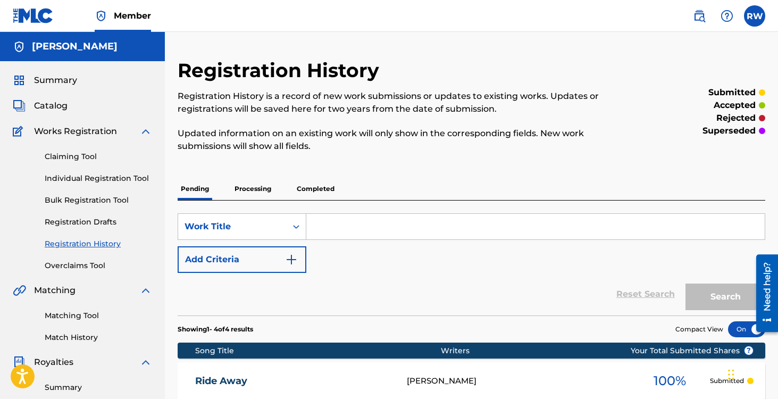
click at [244, 186] on p "Processing" at bounding box center [252, 189] width 43 height 22
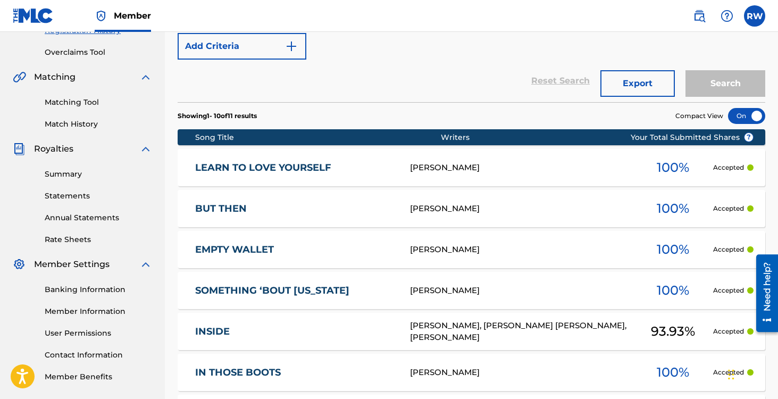
scroll to position [492, 0]
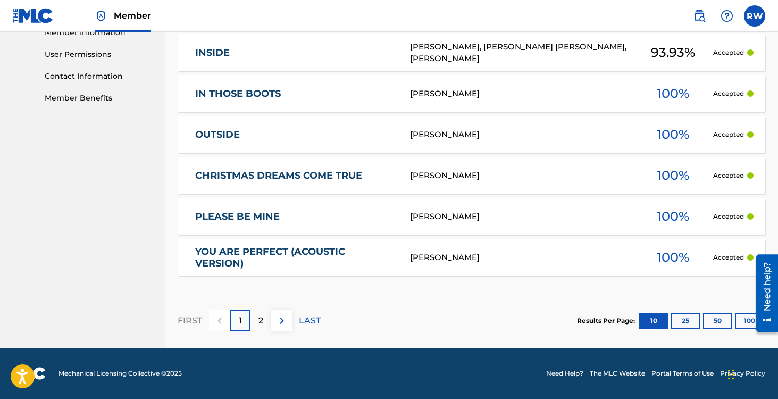
click at [719, 318] on button "50" at bounding box center [717, 321] width 29 height 16
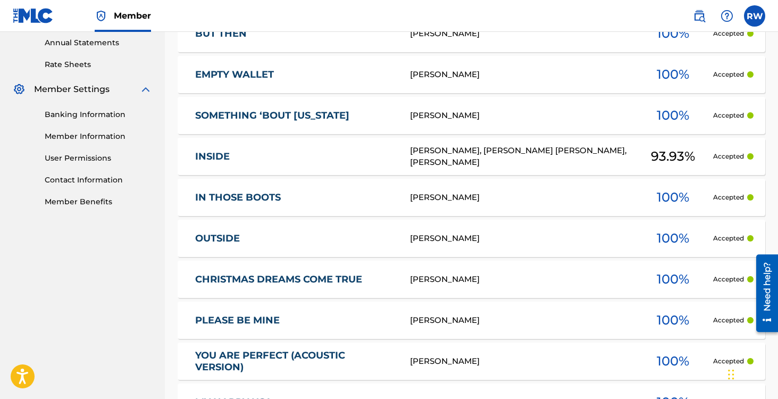
scroll to position [361, 0]
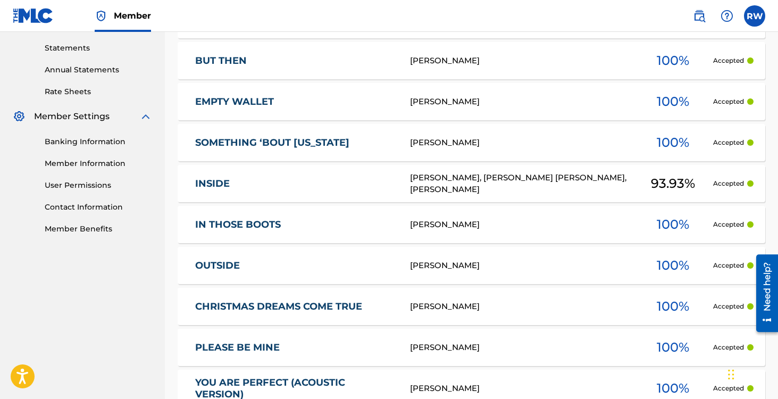
click at [220, 181] on link "INSIDE" at bounding box center [295, 184] width 201 height 12
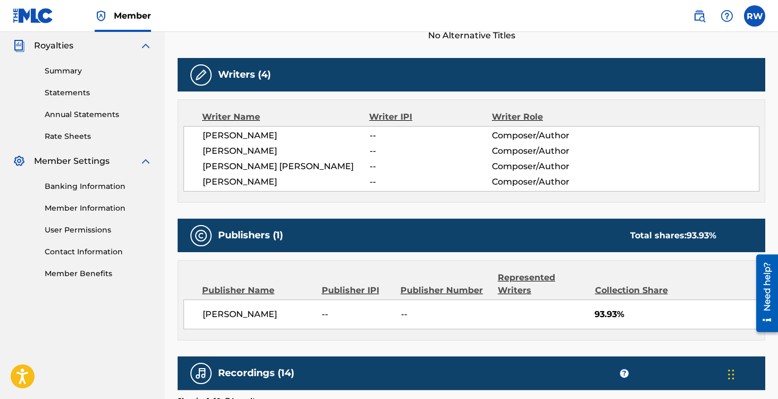
scroll to position [317, 0]
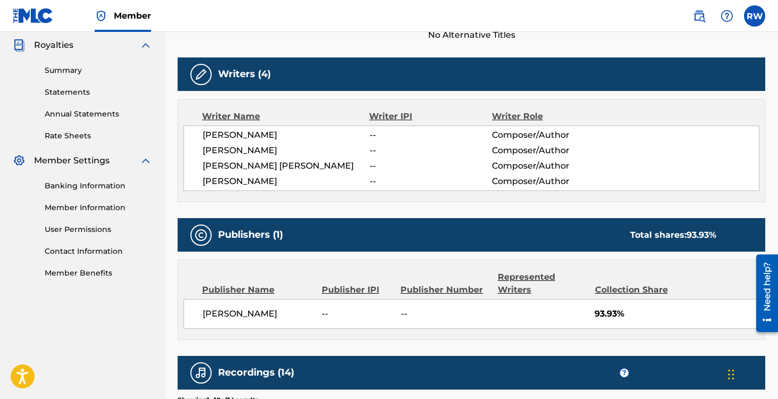
click at [260, 136] on span "[PERSON_NAME]" at bounding box center [286, 135] width 167 height 13
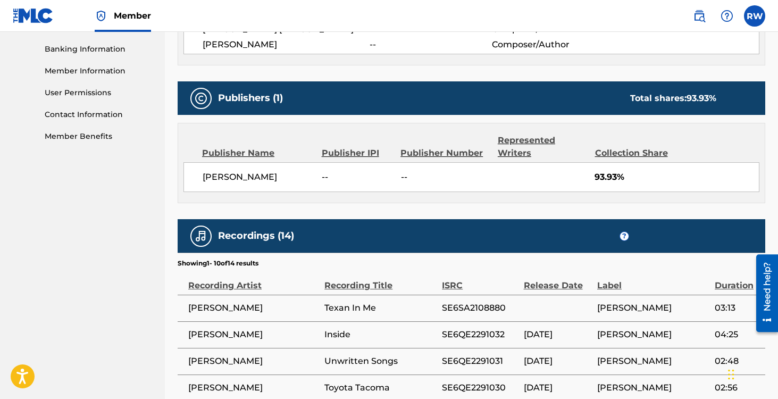
click at [333, 153] on div "Publisher IPI" at bounding box center [357, 153] width 71 height 13
click at [246, 160] on div "Publisher Name Publisher IPI Publisher Number Represented Writers Collection Sh…" at bounding box center [471, 162] width 587 height 79
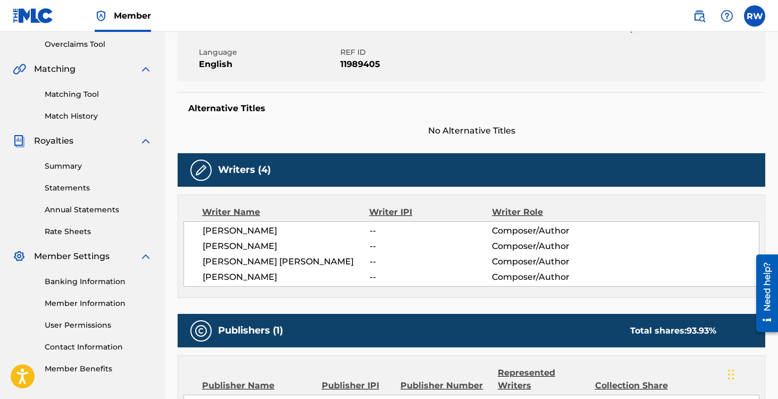
scroll to position [0, 0]
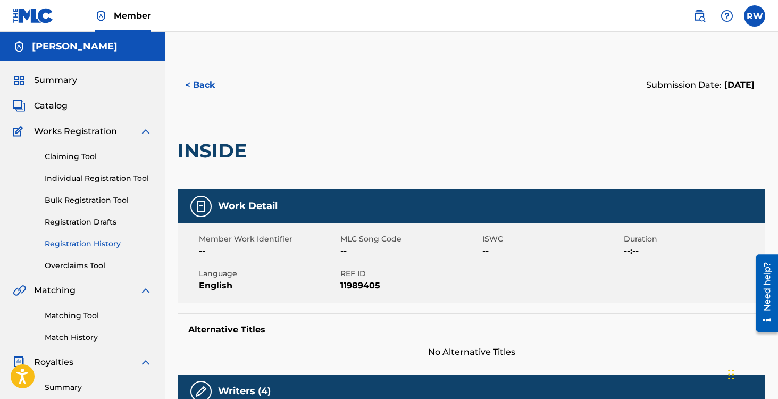
click at [57, 122] on div "Summary Catalog Works Registration Claiming Tool Individual Registration Tool B…" at bounding box center [82, 334] width 165 height 547
click at [55, 130] on span "Works Registration" at bounding box center [75, 131] width 83 height 13
click at [40, 82] on span "Summary" at bounding box center [55, 80] width 43 height 13
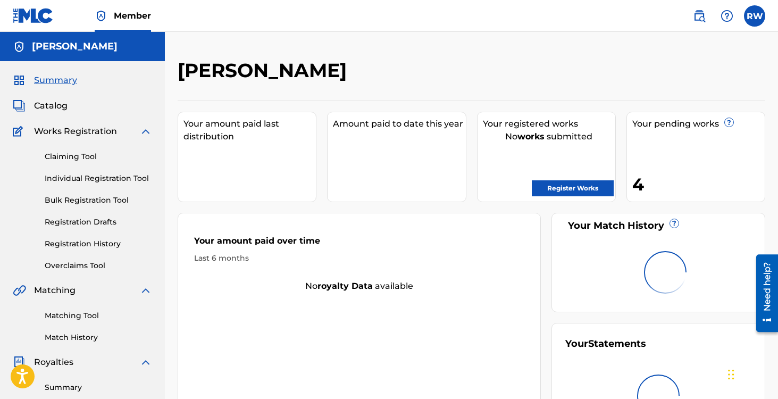
click at [46, 107] on span "Catalog" at bounding box center [51, 105] width 34 height 13
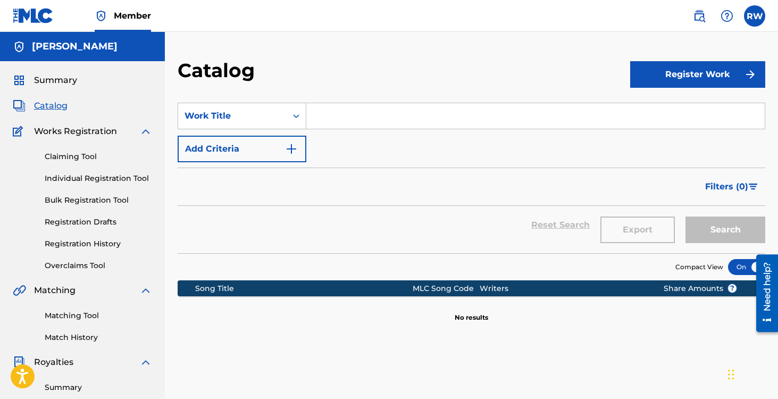
click at [660, 78] on button "Register Work" at bounding box center [697, 74] width 135 height 27
click at [661, 106] on link "Individual" at bounding box center [697, 109] width 135 height 26
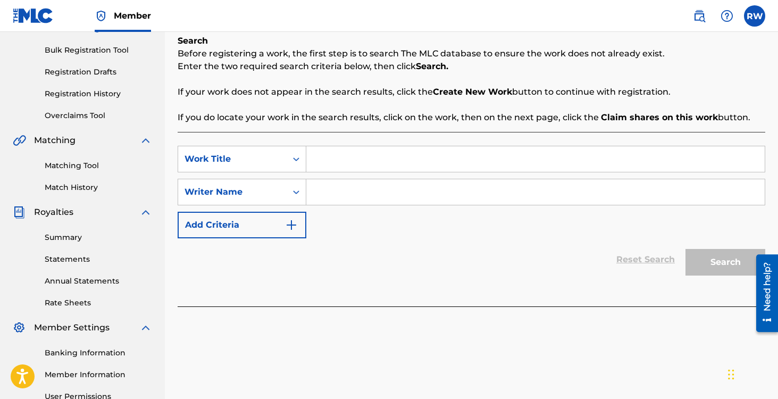
scroll to position [209, 0]
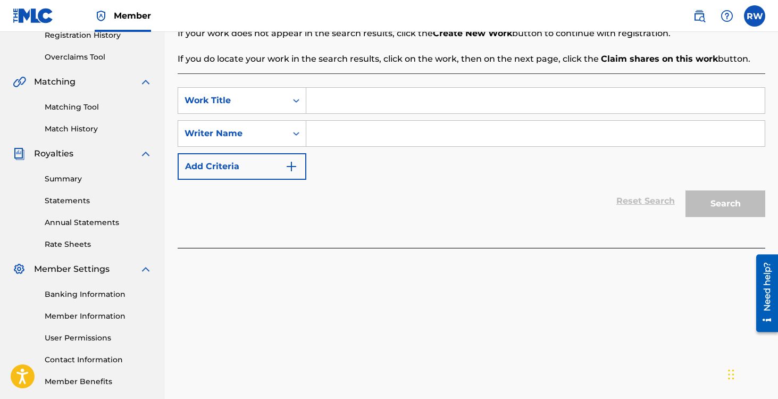
click at [332, 106] on input "Search Form" at bounding box center [535, 101] width 459 height 26
click at [372, 106] on input "Search Form" at bounding box center [535, 101] width 459 height 26
type input "my happy usa"
click at [363, 145] on input "Search Form" at bounding box center [535, 134] width 459 height 26
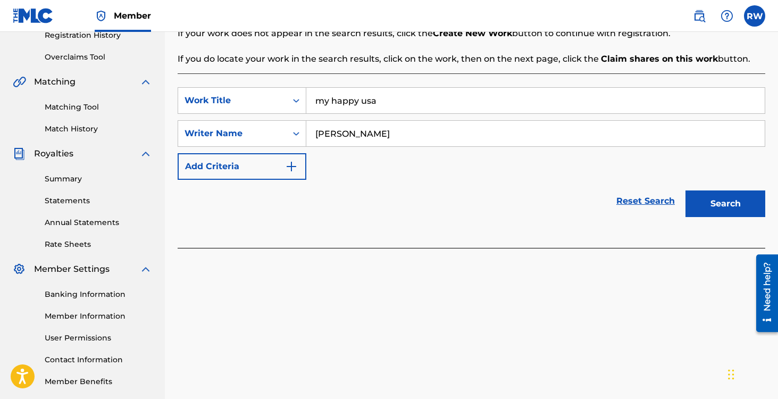
type input "[PERSON_NAME]"
click at [686, 190] on button "Search" at bounding box center [726, 203] width 80 height 27
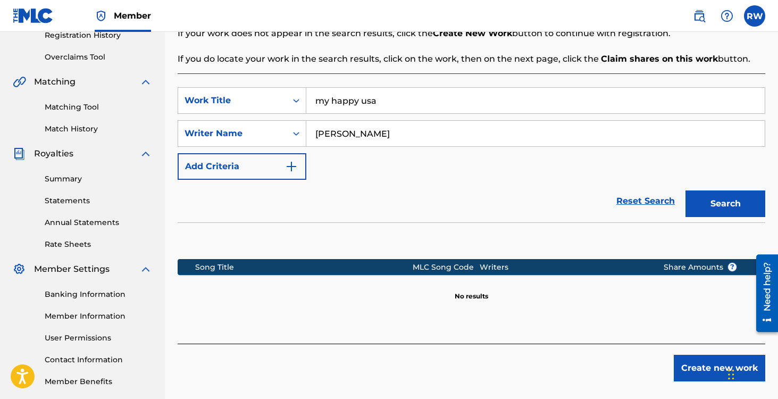
scroll to position [261, 0]
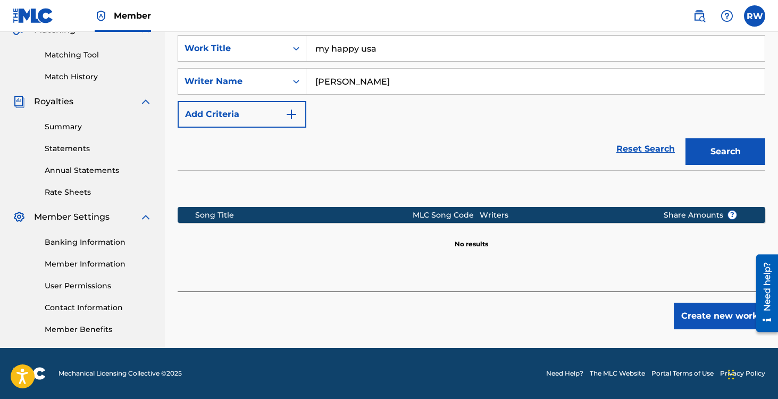
click at [703, 303] on button "Create new work" at bounding box center [720, 316] width 92 height 27
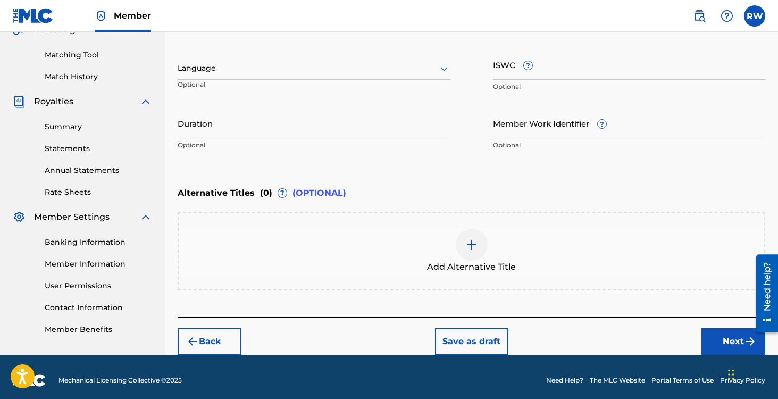
click at [727, 340] on button "Next" at bounding box center [734, 341] width 64 height 27
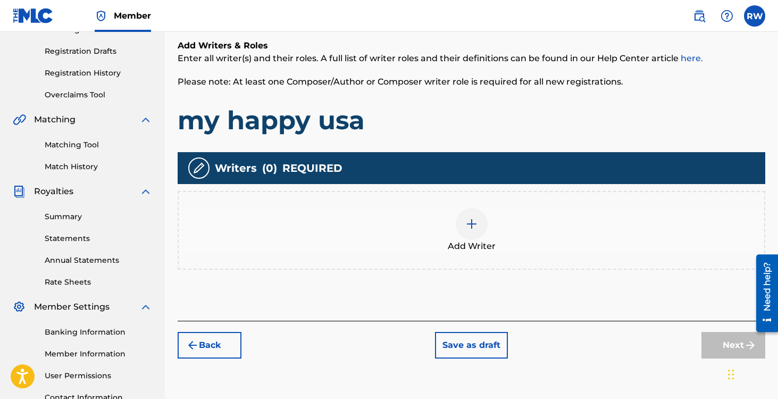
scroll to position [188, 0]
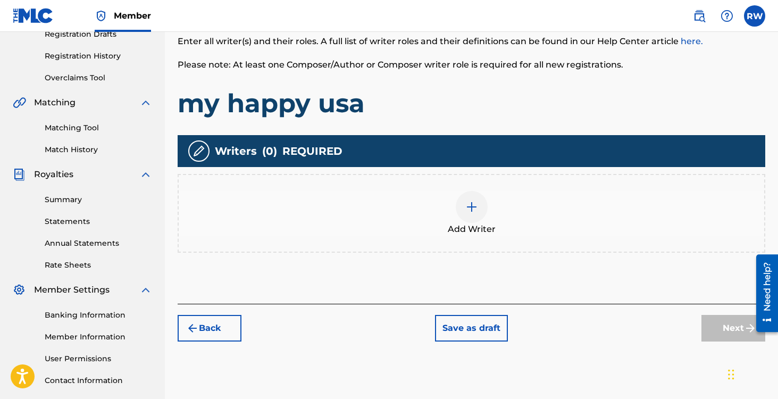
click at [438, 195] on div "Add Writer" at bounding box center [472, 213] width 586 height 45
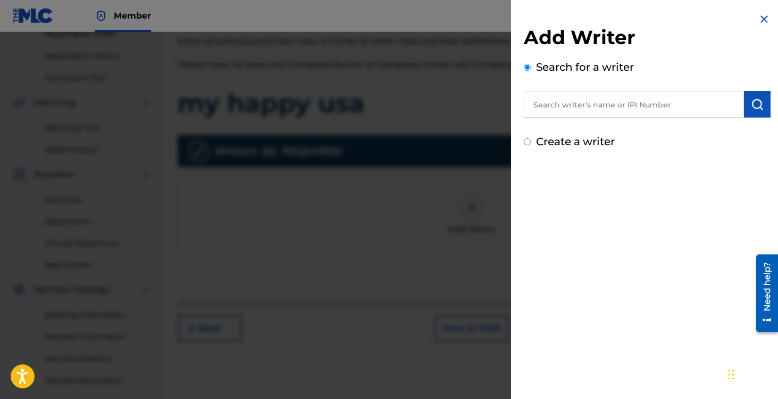
click at [583, 103] on input "text" at bounding box center [634, 104] width 220 height 27
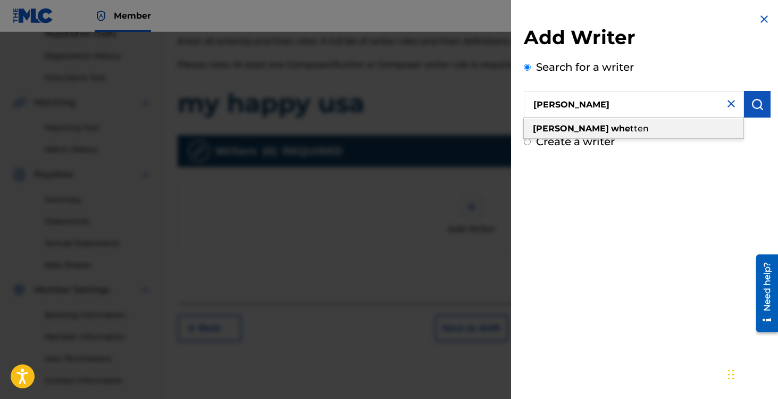
click at [578, 134] on div "[PERSON_NAME] whe tten" at bounding box center [634, 128] width 220 height 19
type input "[PERSON_NAME]"
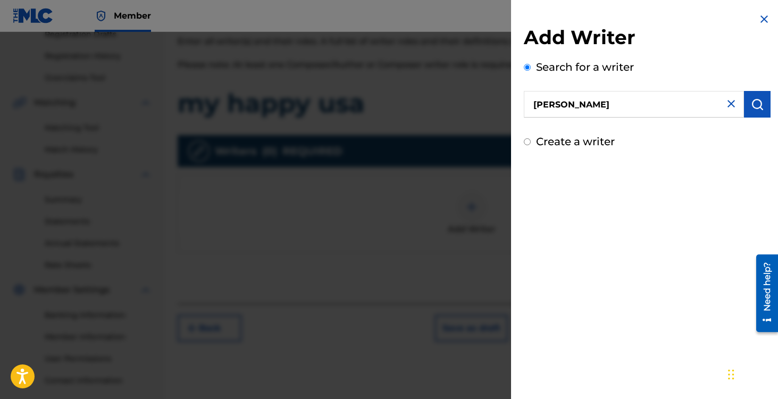
click at [752, 107] on img "submit" at bounding box center [757, 104] width 13 height 13
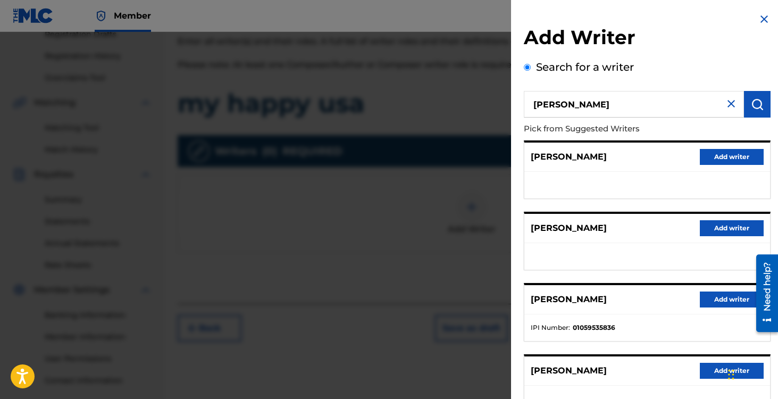
scroll to position [152, 0]
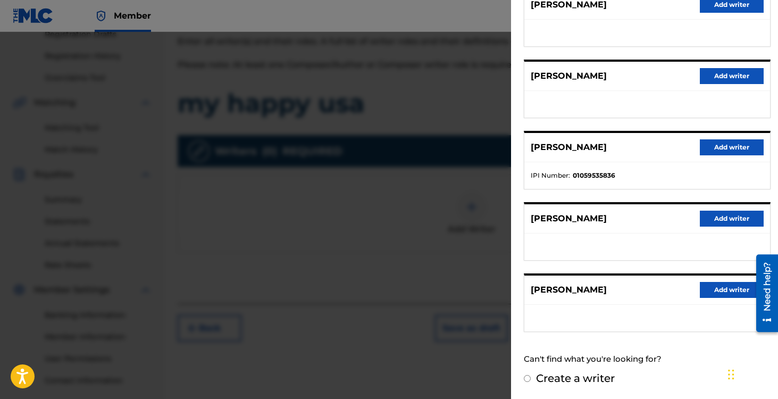
click at [725, 292] on button "Add writer" at bounding box center [732, 290] width 64 height 16
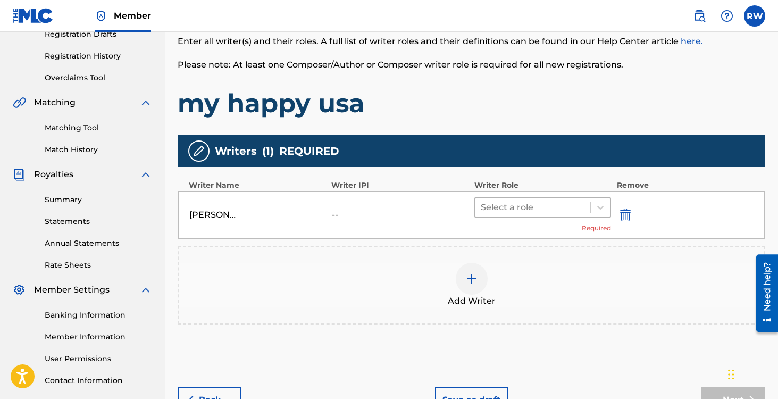
click at [545, 205] on div at bounding box center [533, 207] width 105 height 15
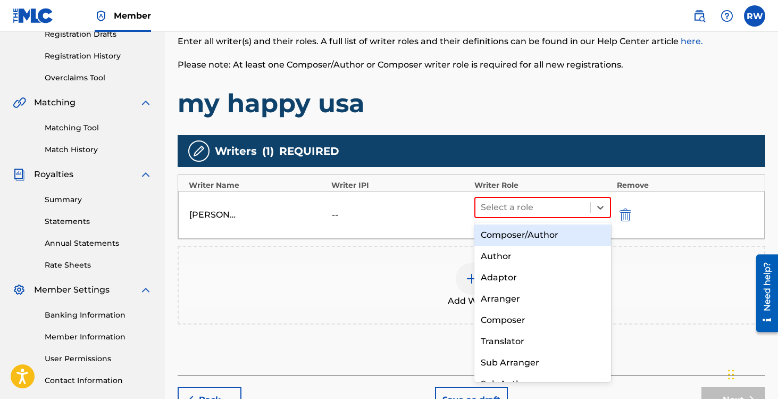
click at [529, 230] on div "Composer/Author" at bounding box center [543, 235] width 137 height 21
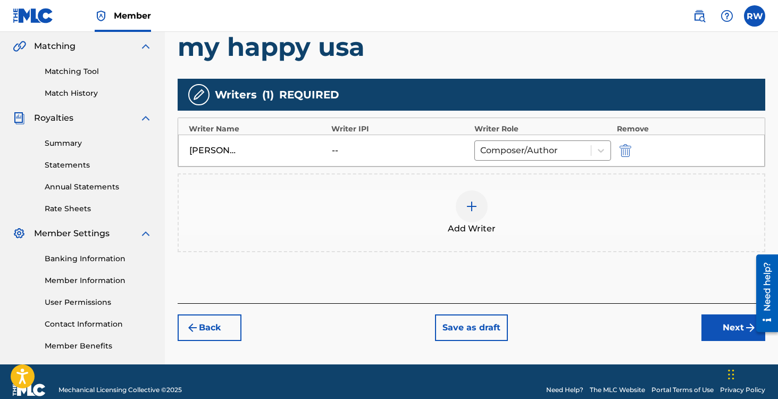
click at [723, 321] on button "Next" at bounding box center [734, 327] width 64 height 27
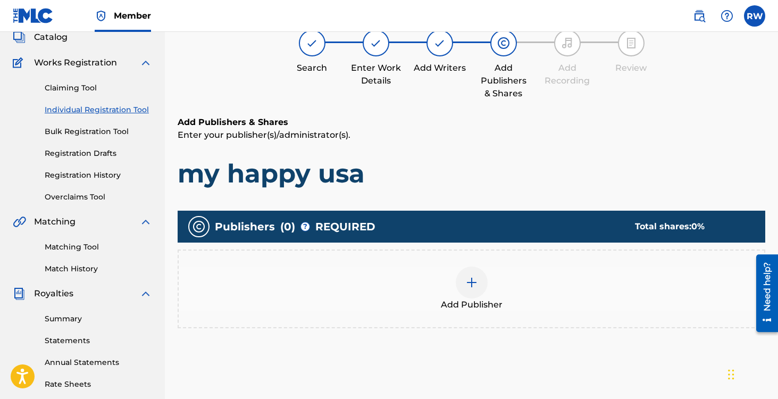
scroll to position [48, 0]
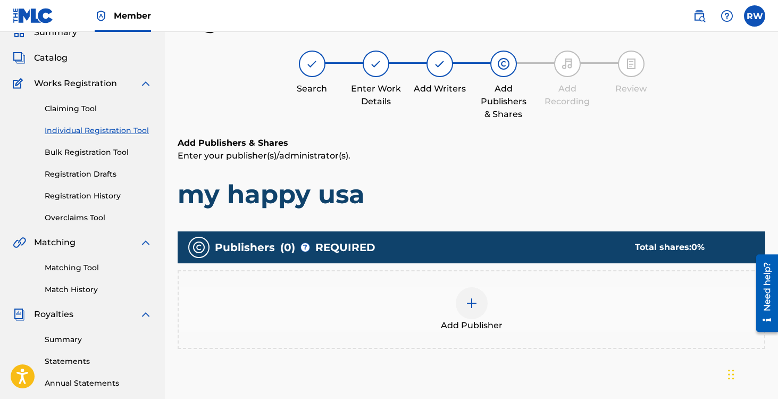
click at [463, 303] on div at bounding box center [472, 303] width 32 height 32
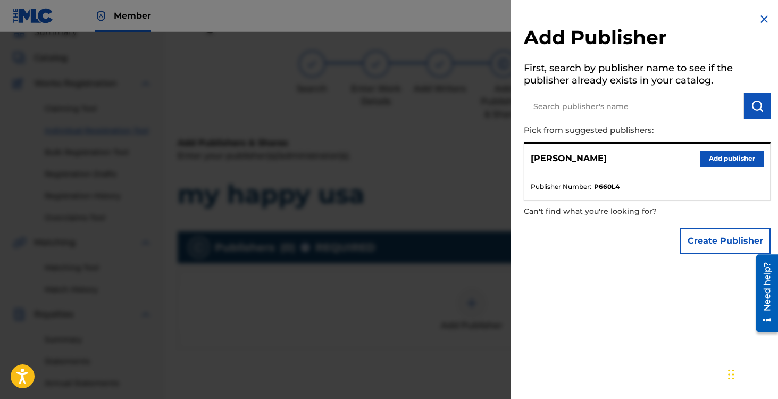
click at [712, 152] on button "Add publisher" at bounding box center [732, 159] width 64 height 16
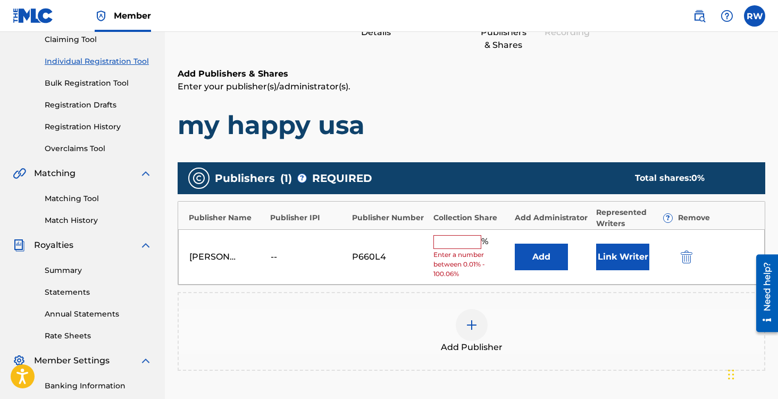
scroll to position [139, 0]
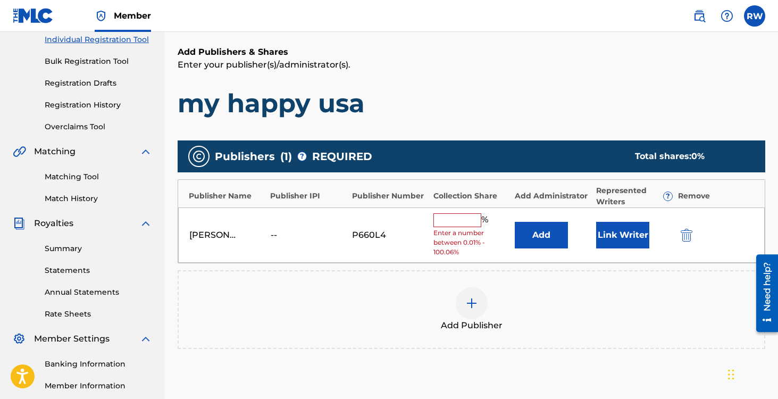
click at [692, 230] on img "submit" at bounding box center [687, 235] width 12 height 13
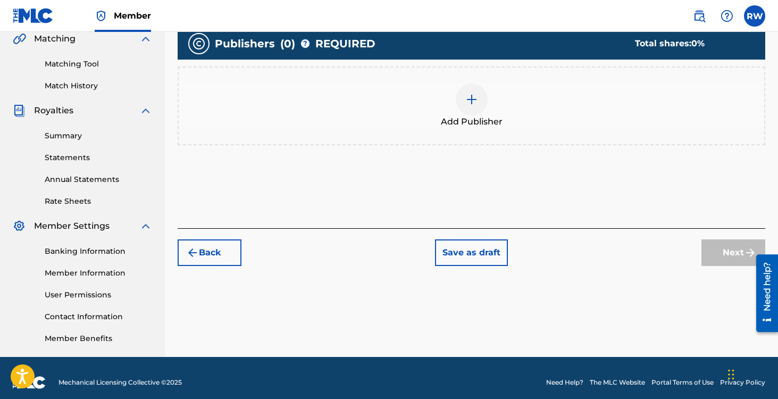
scroll to position [261, 0]
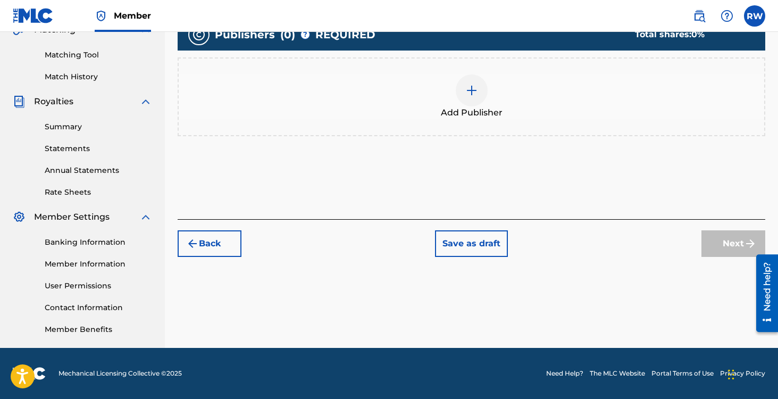
click at [223, 244] on button "Back" at bounding box center [210, 243] width 64 height 27
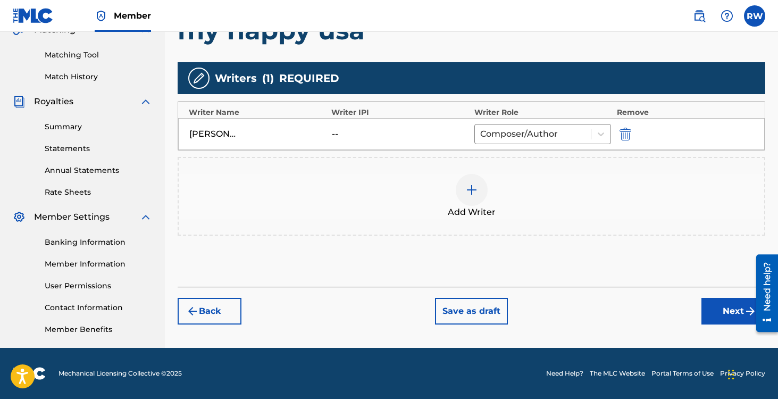
click at [215, 322] on button "Back" at bounding box center [210, 311] width 64 height 27
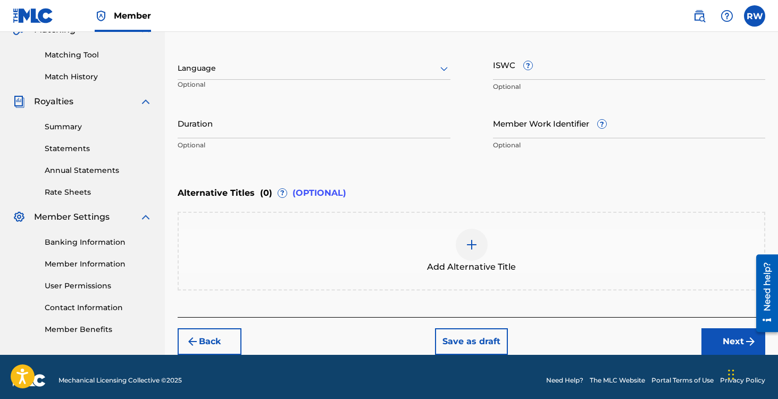
click at [216, 337] on button "Back" at bounding box center [210, 341] width 64 height 27
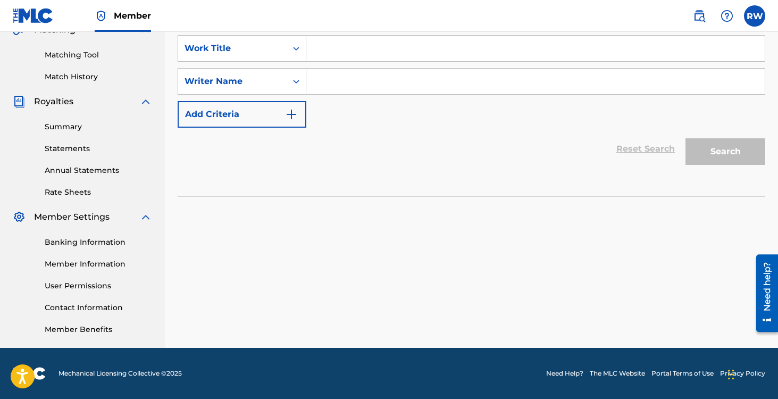
scroll to position [0, 0]
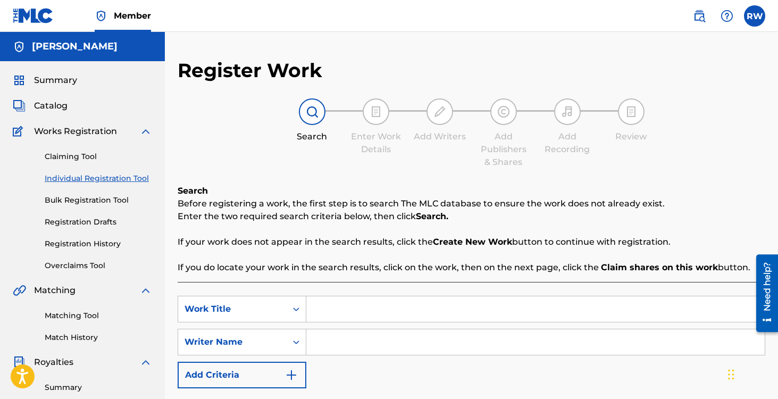
click at [71, 222] on link "Registration Drafts" at bounding box center [98, 222] width 107 height 11
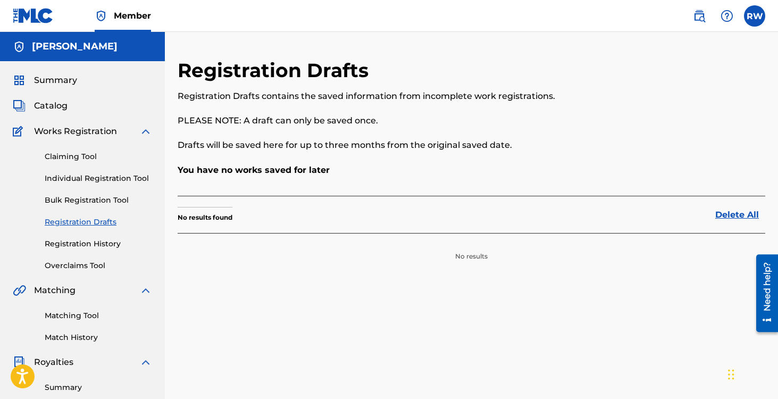
click at [65, 198] on link "Bulk Registration Tool" at bounding box center [98, 200] width 107 height 11
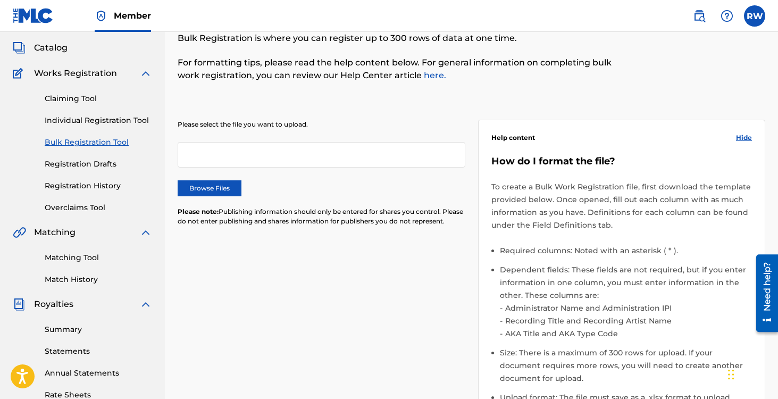
scroll to position [28, 0]
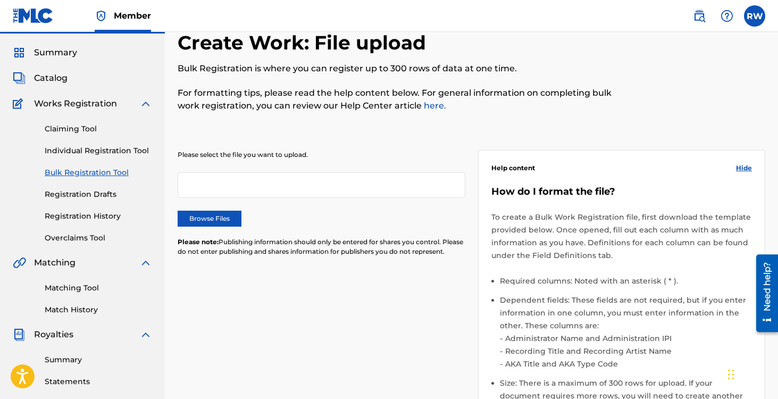
click at [97, 237] on link "Overclaims Tool" at bounding box center [98, 238] width 107 height 11
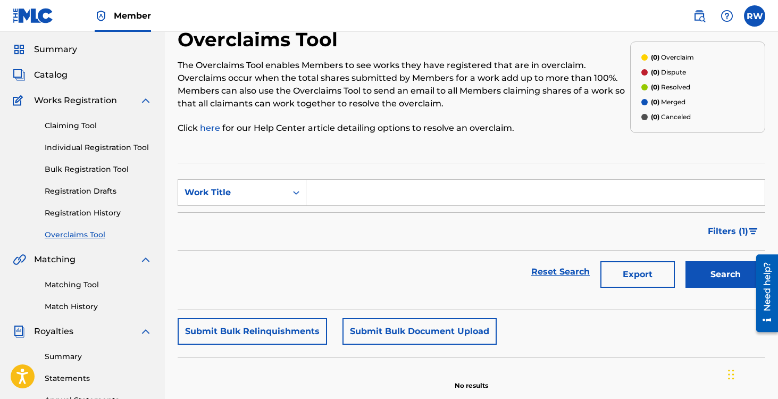
scroll to position [56, 0]
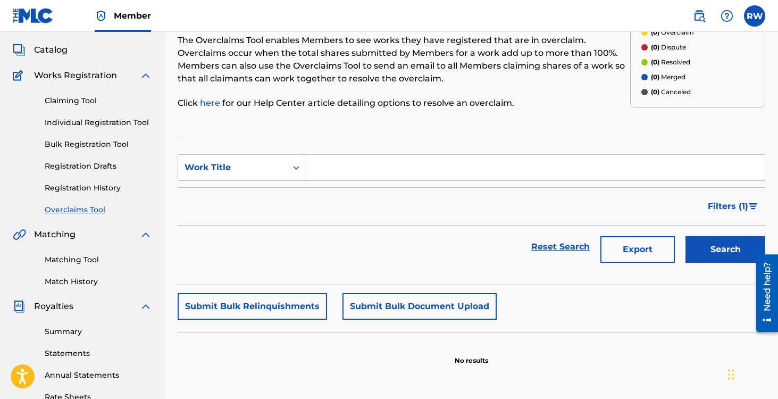
click at [68, 186] on link "Registration History" at bounding box center [98, 187] width 107 height 11
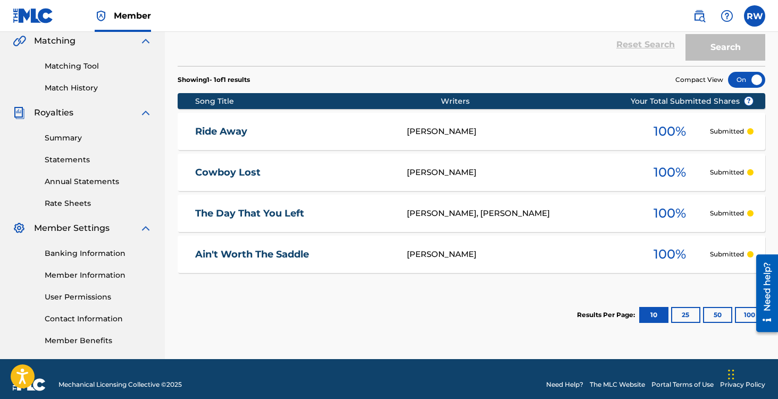
scroll to position [261, 0]
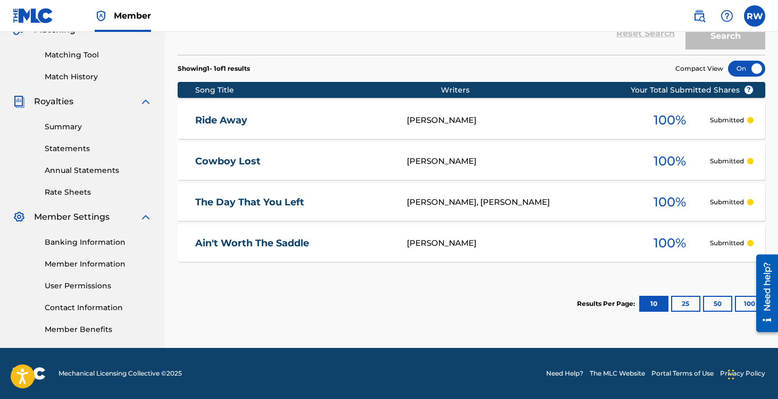
click at [711, 304] on button "50" at bounding box center [717, 304] width 29 height 16
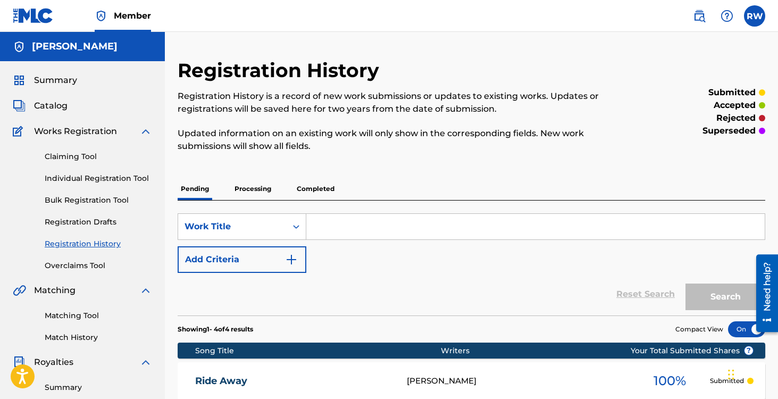
click at [255, 193] on p "Processing" at bounding box center [252, 189] width 43 height 22
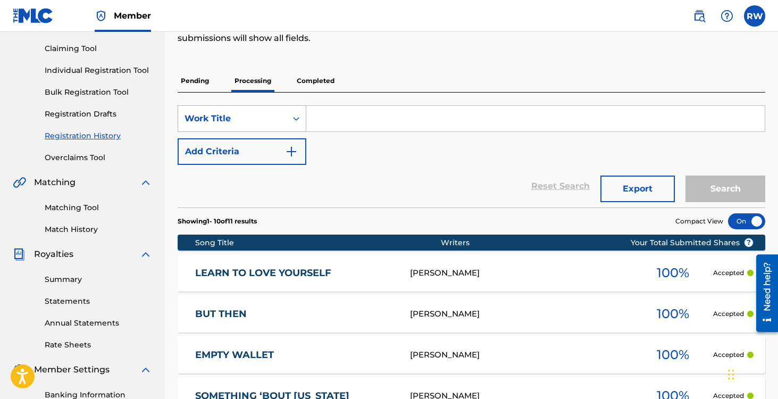
scroll to position [96, 0]
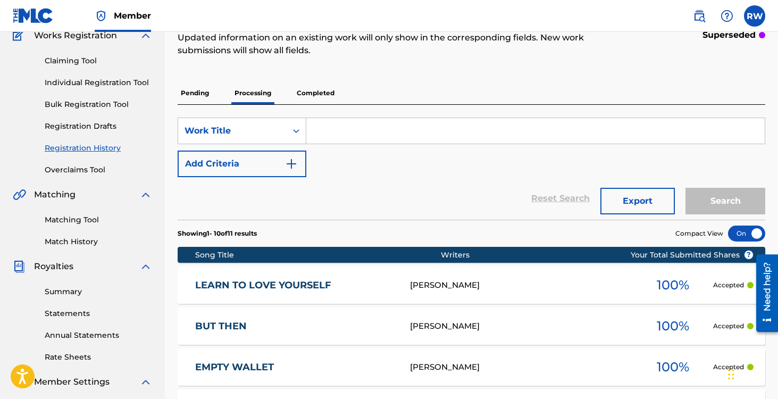
click at [210, 86] on p "Pending" at bounding box center [195, 93] width 35 height 22
